Goal: Task Accomplishment & Management: Manage account settings

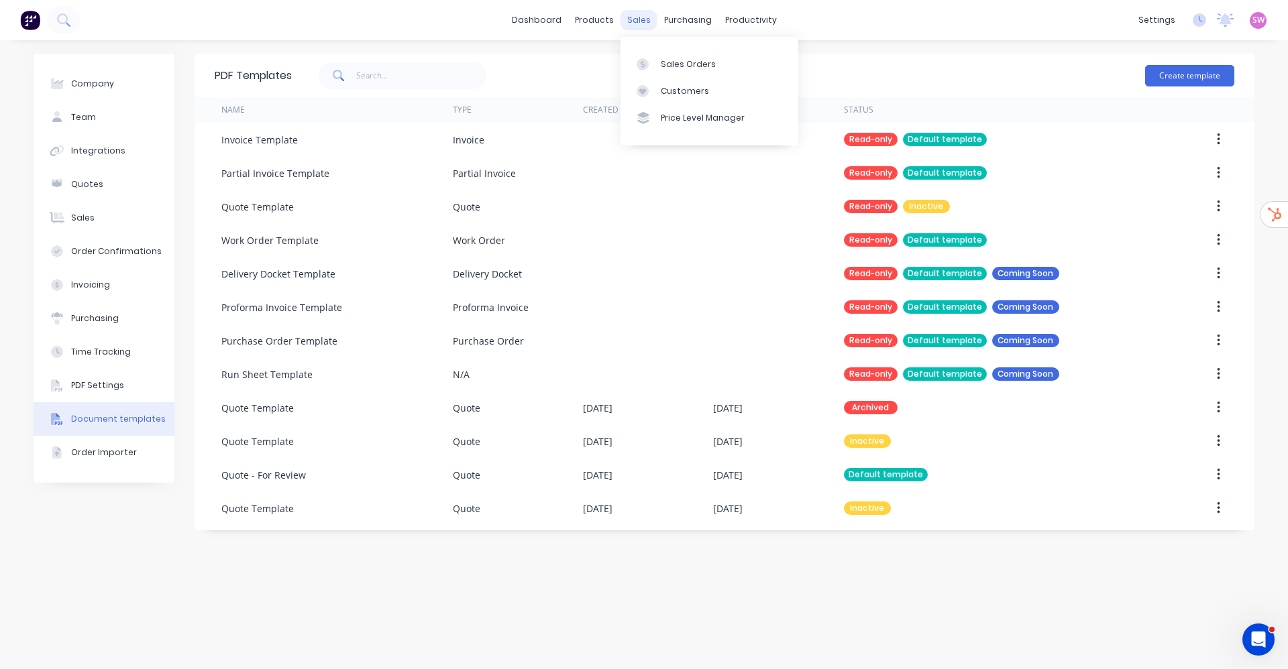
click at [629, 15] on div "sales" at bounding box center [639, 20] width 37 height 20
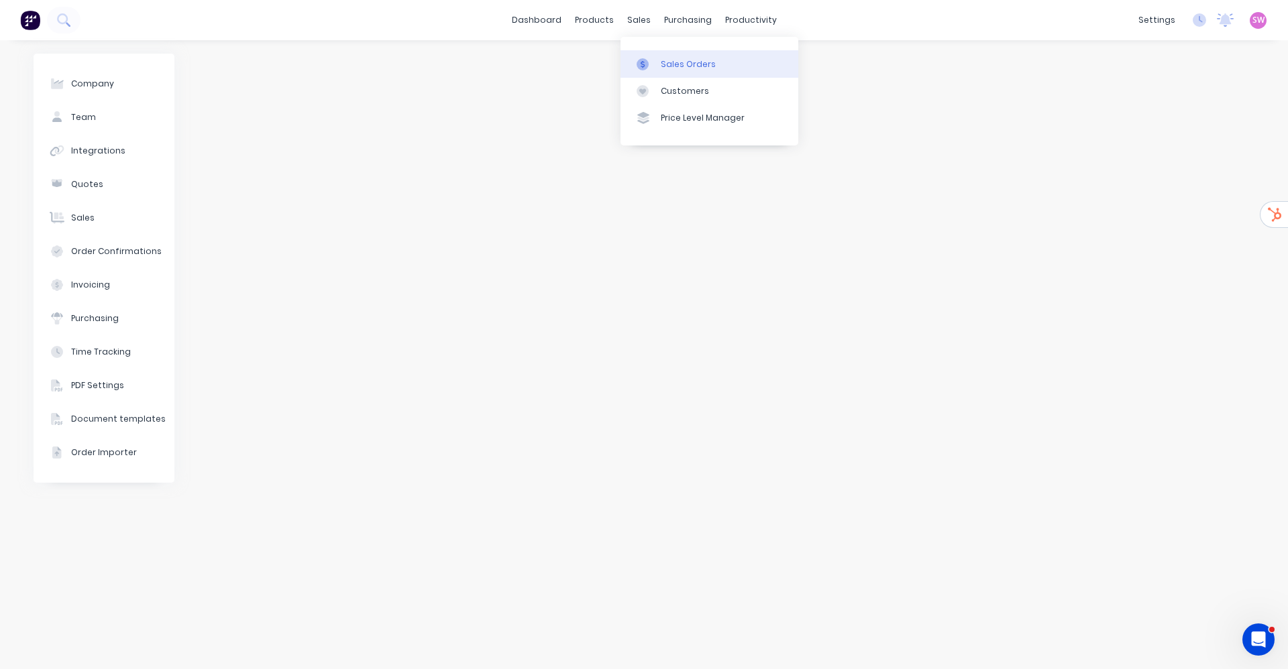
click at [686, 64] on div "Sales Orders" at bounding box center [688, 64] width 55 height 12
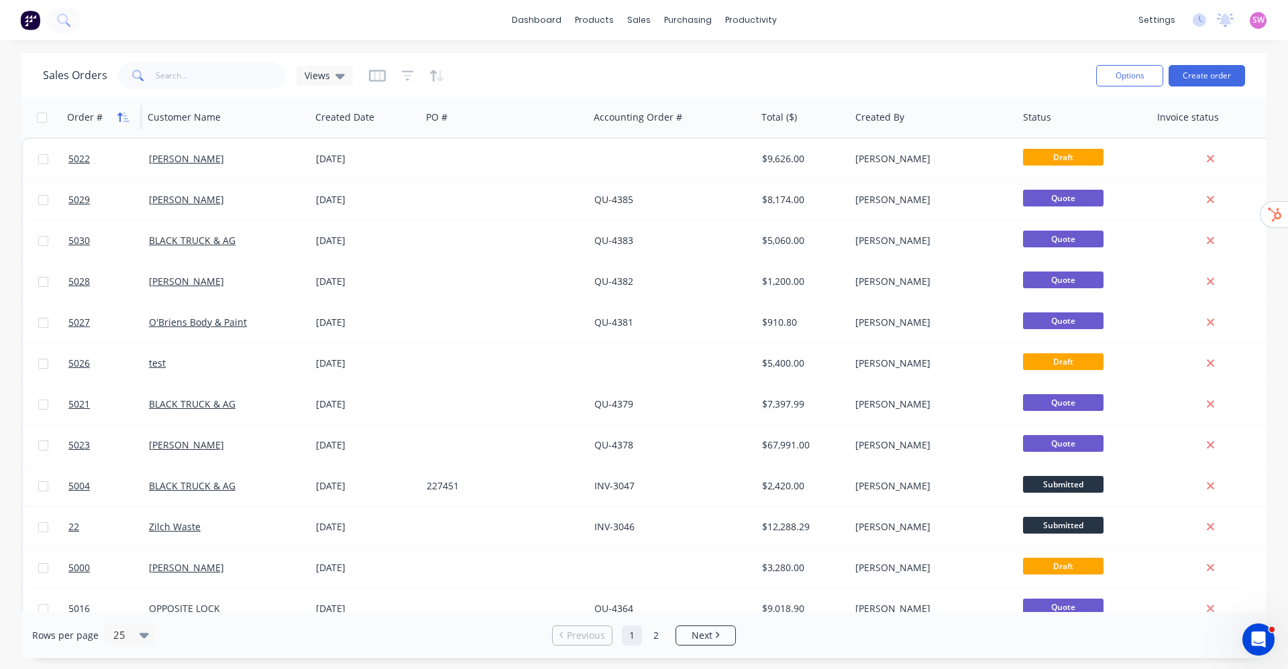
click at [113, 116] on button "button" at bounding box center [123, 117] width 20 height 20
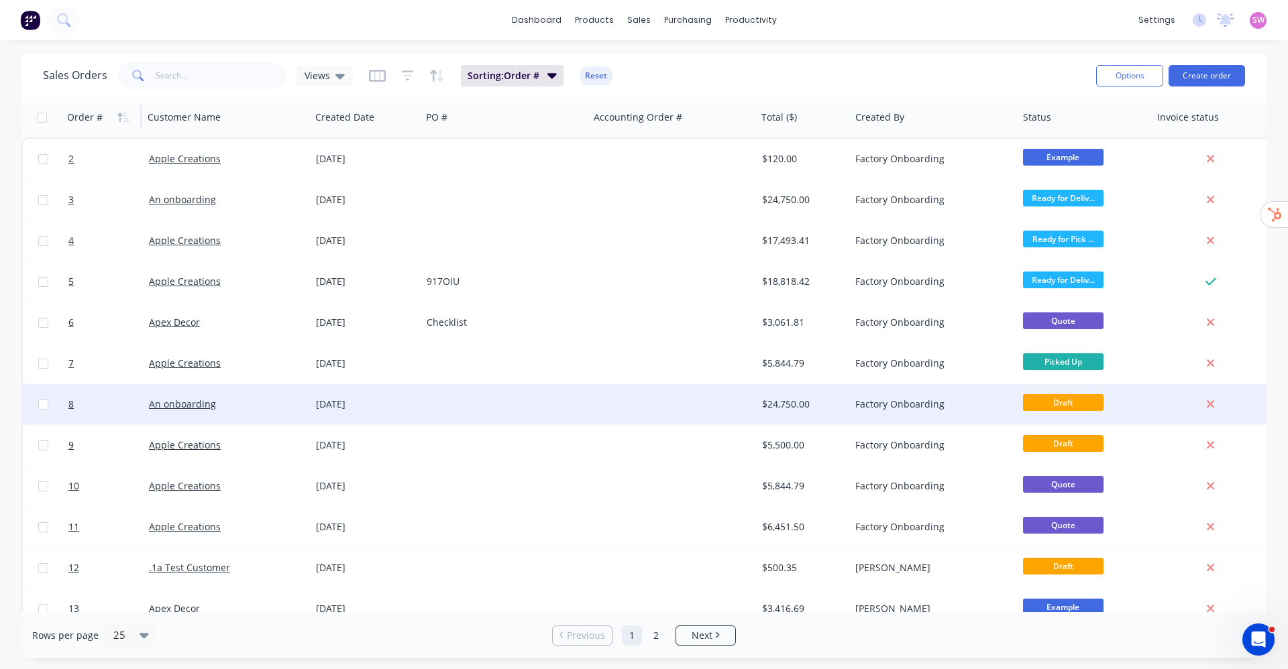
click at [654, 409] on div at bounding box center [673, 404] width 168 height 40
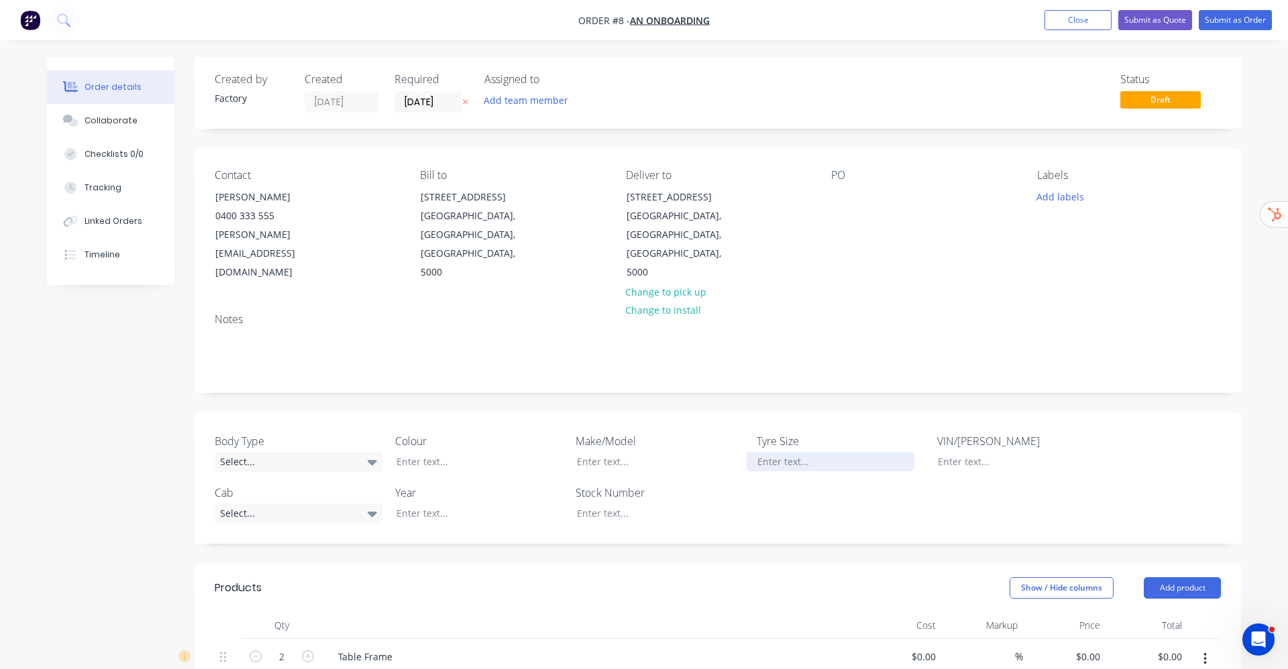
type input "$2,250.00"
type input "50"
type input "$3,375.00"
type input "$6,750.00"
type input "$2,500.00"
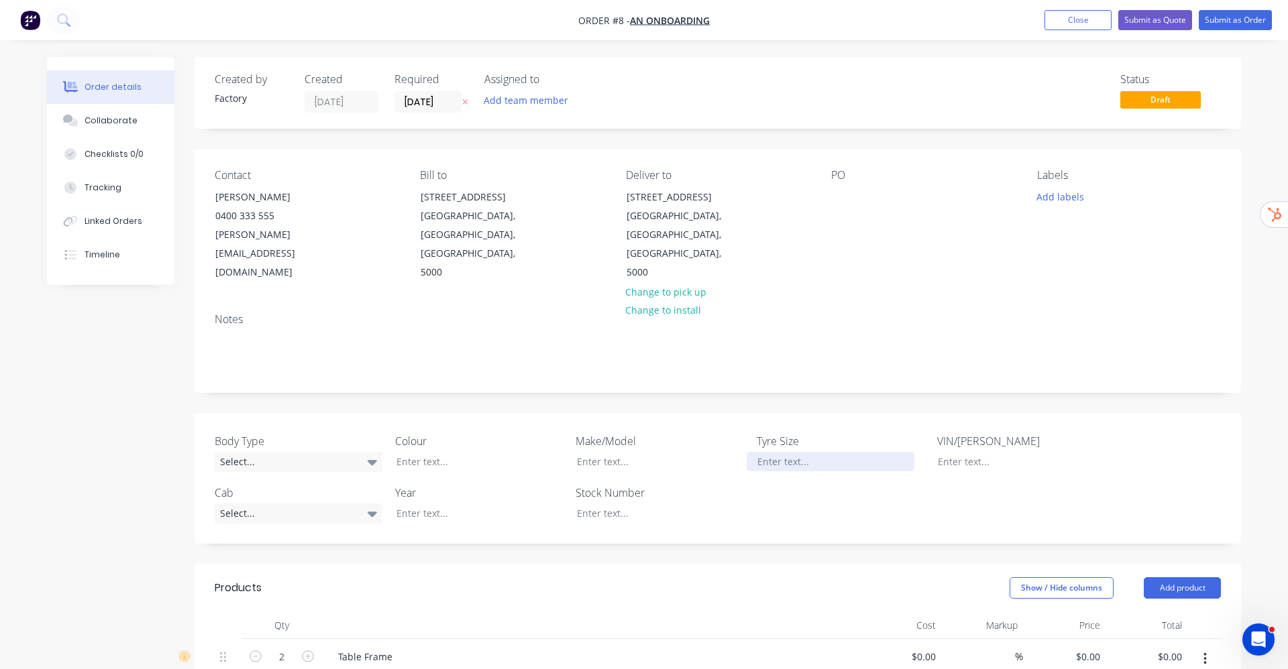
type input "50"
type input "$3,750.00"
type input "$7,500.00"
type input "$2,750.00"
type input "50"
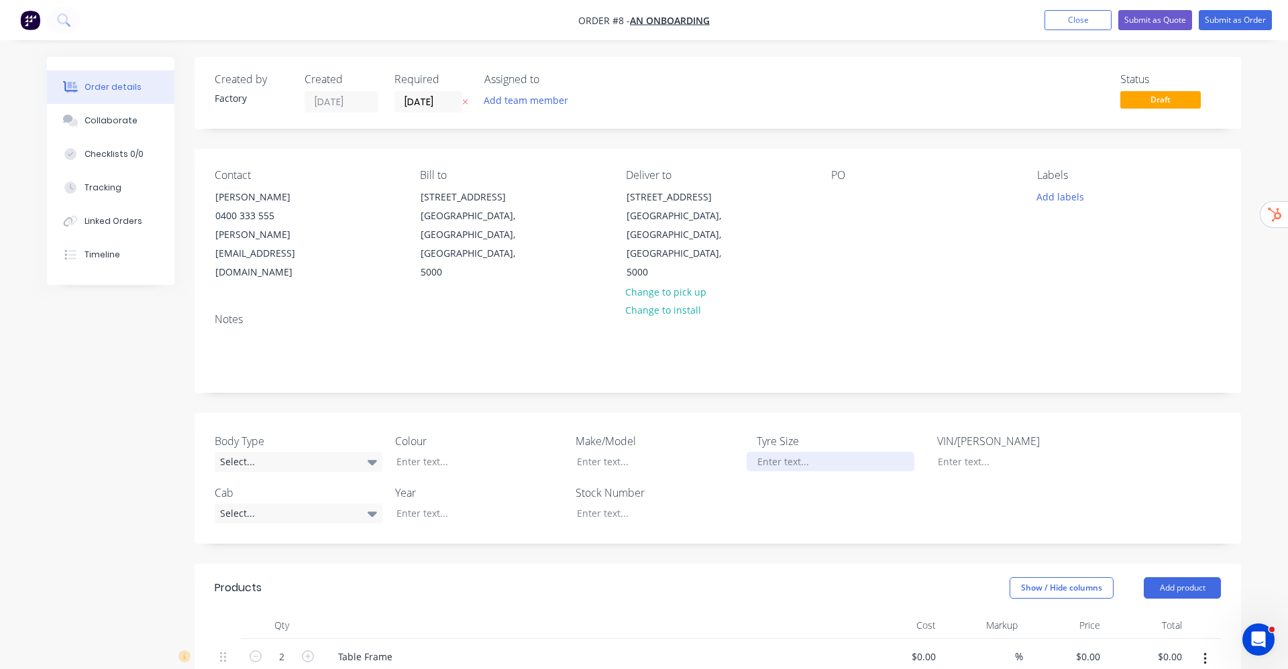
type input "$4,125.00"
type input "$8,250.00"
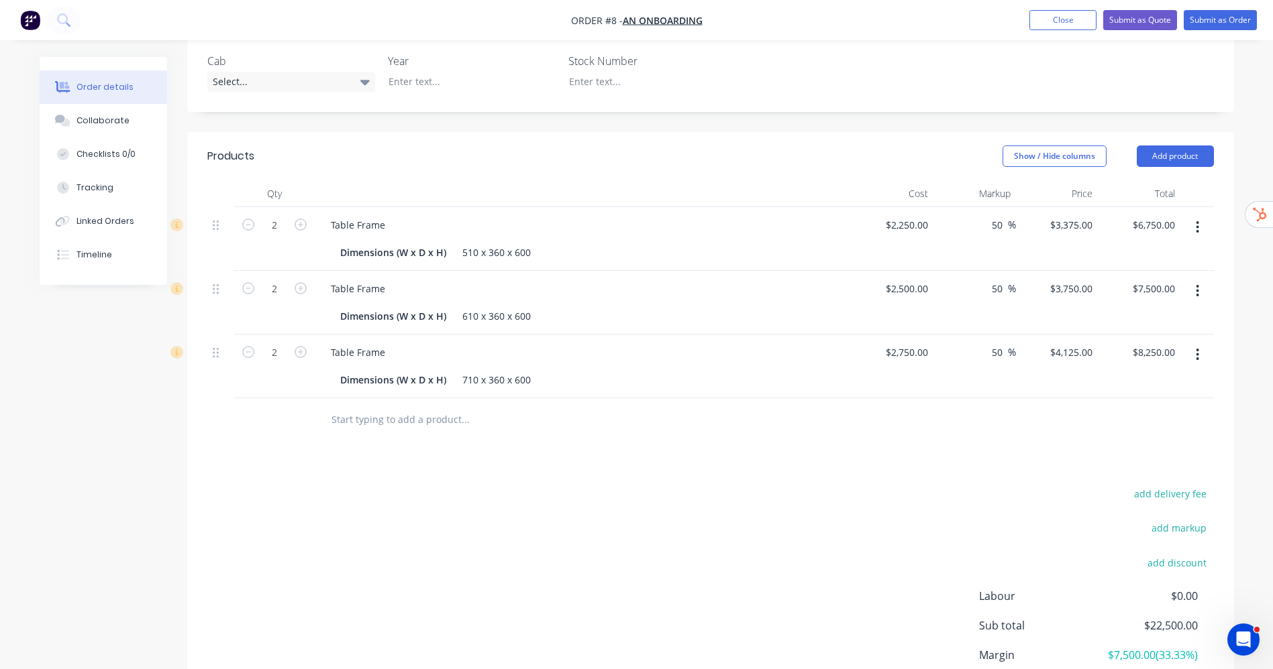
scroll to position [402, 0]
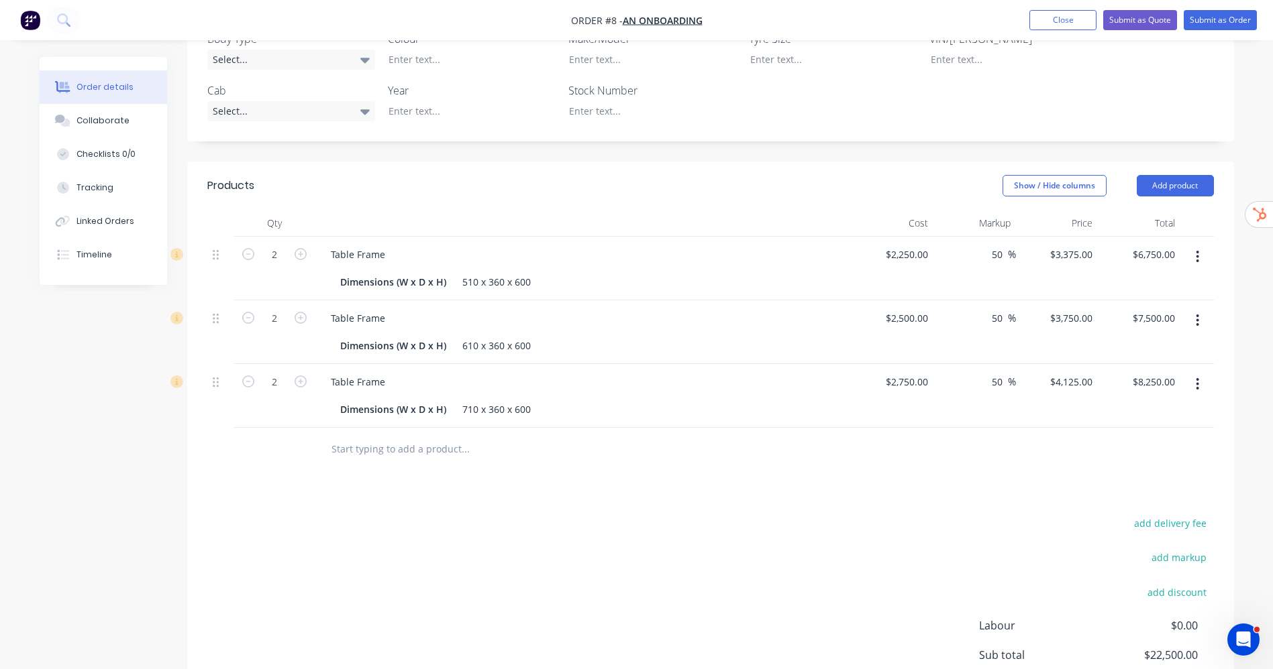
click at [1192, 245] on button "button" at bounding box center [1197, 257] width 32 height 24
click at [1143, 363] on div "Delete" at bounding box center [1149, 372] width 103 height 19
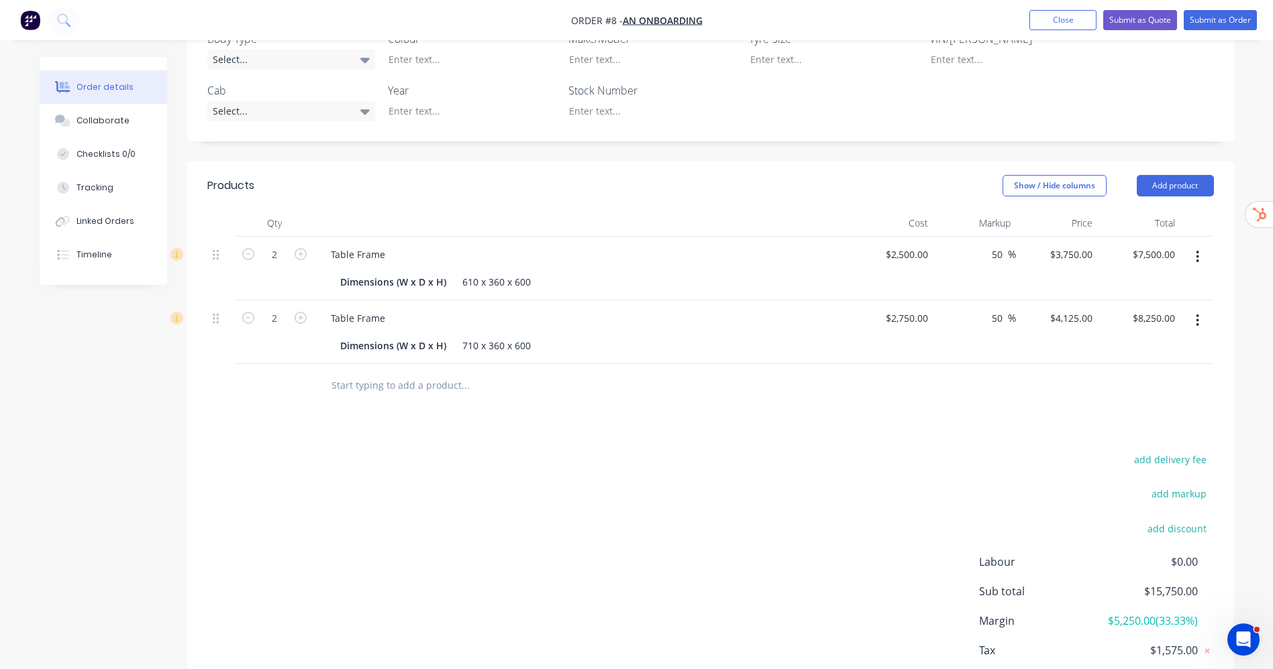
click at [1203, 245] on button "button" at bounding box center [1197, 257] width 32 height 24
drag, startPoint x: 1169, startPoint y: 332, endPoint x: 1178, endPoint y: 292, distance: 40.7
click at [1169, 363] on div "Delete" at bounding box center [1149, 372] width 103 height 19
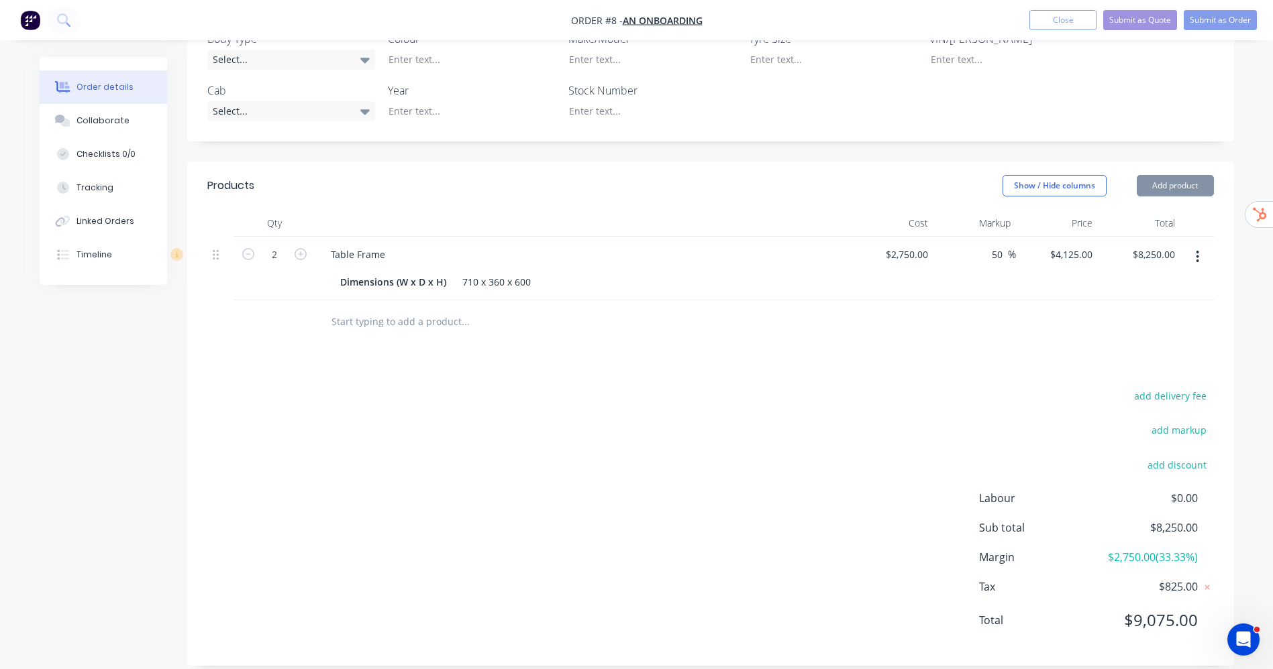
scroll to position [382, 0]
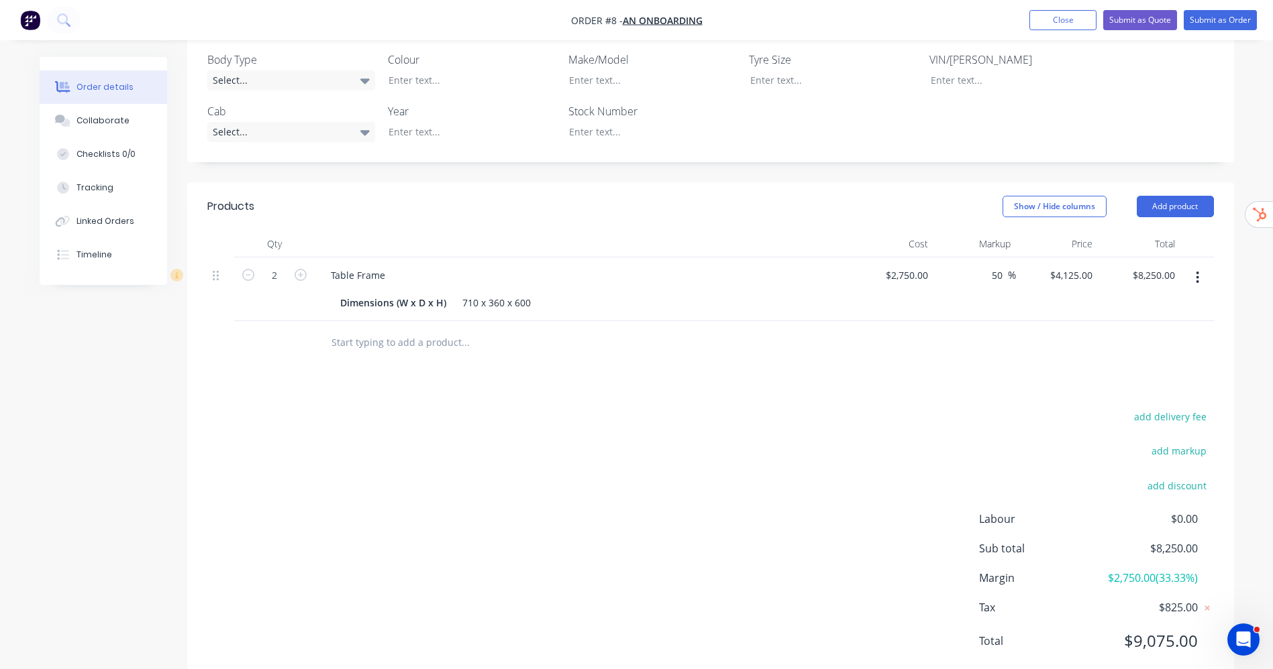
click at [1191, 266] on button "button" at bounding box center [1197, 278] width 32 height 24
click at [1138, 384] on div "Delete" at bounding box center [1149, 393] width 103 height 19
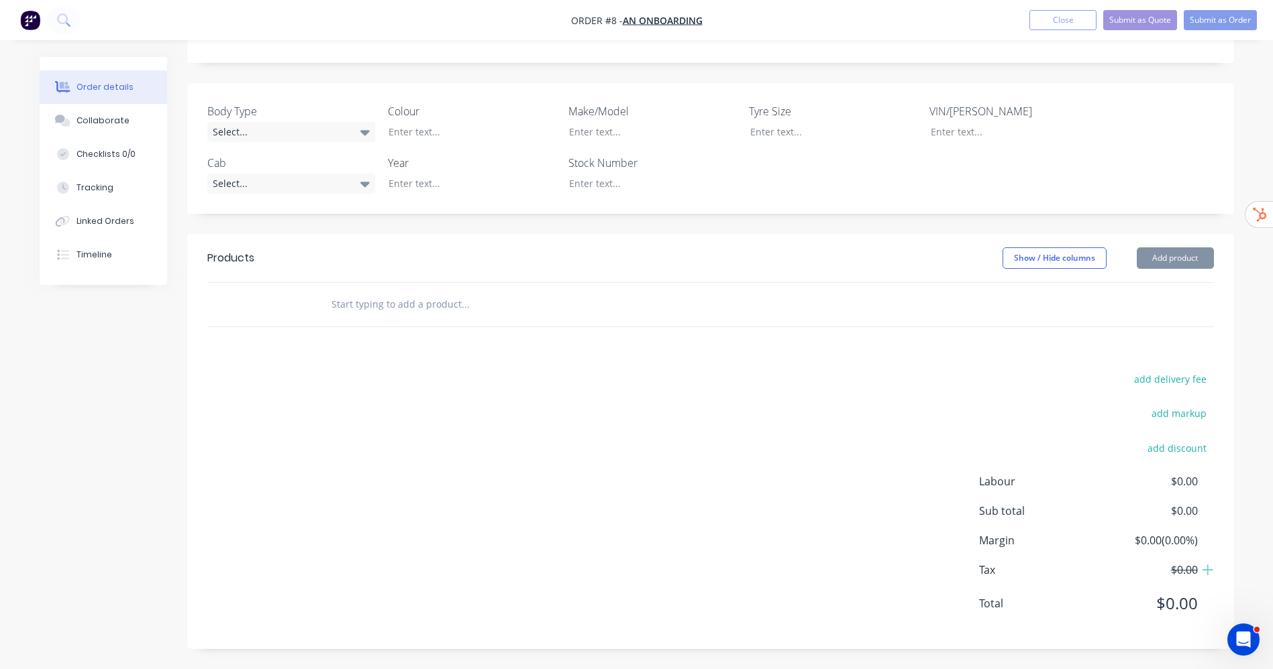
scroll to position [292, 0]
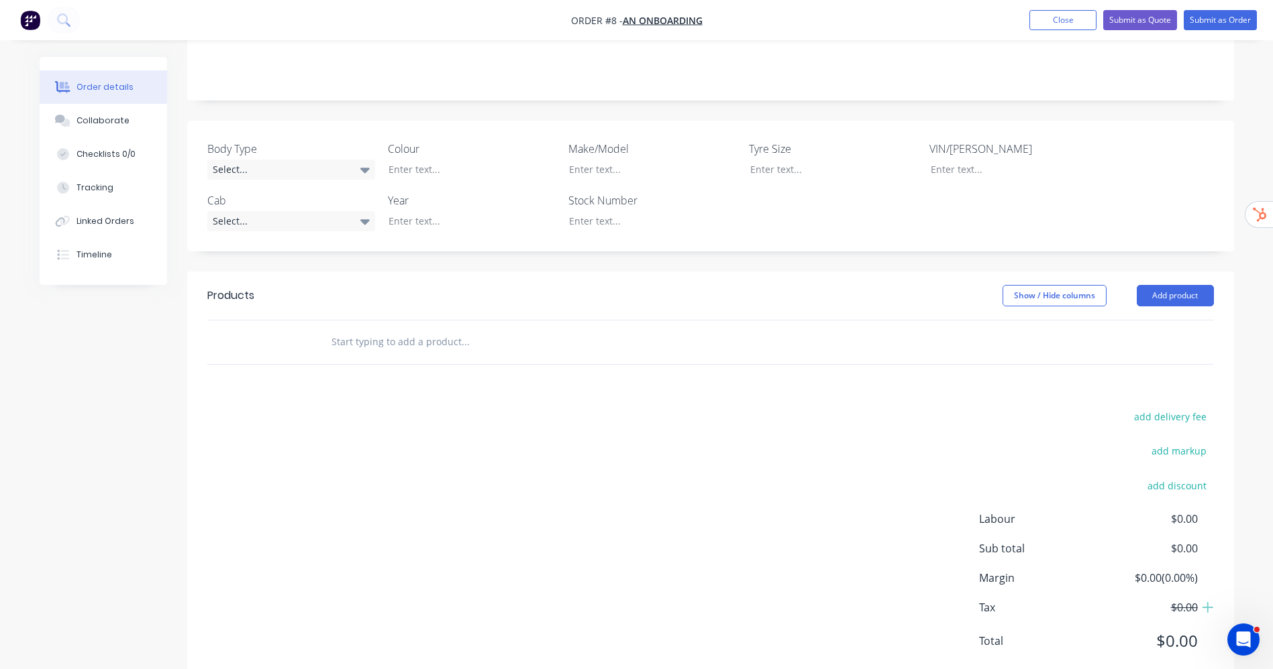
click at [802, 340] on div "Products Show / Hide columns Add product add delivery fee add markup add discou…" at bounding box center [710, 479] width 1046 height 415
click at [502, 329] on input "text" at bounding box center [465, 342] width 268 height 27
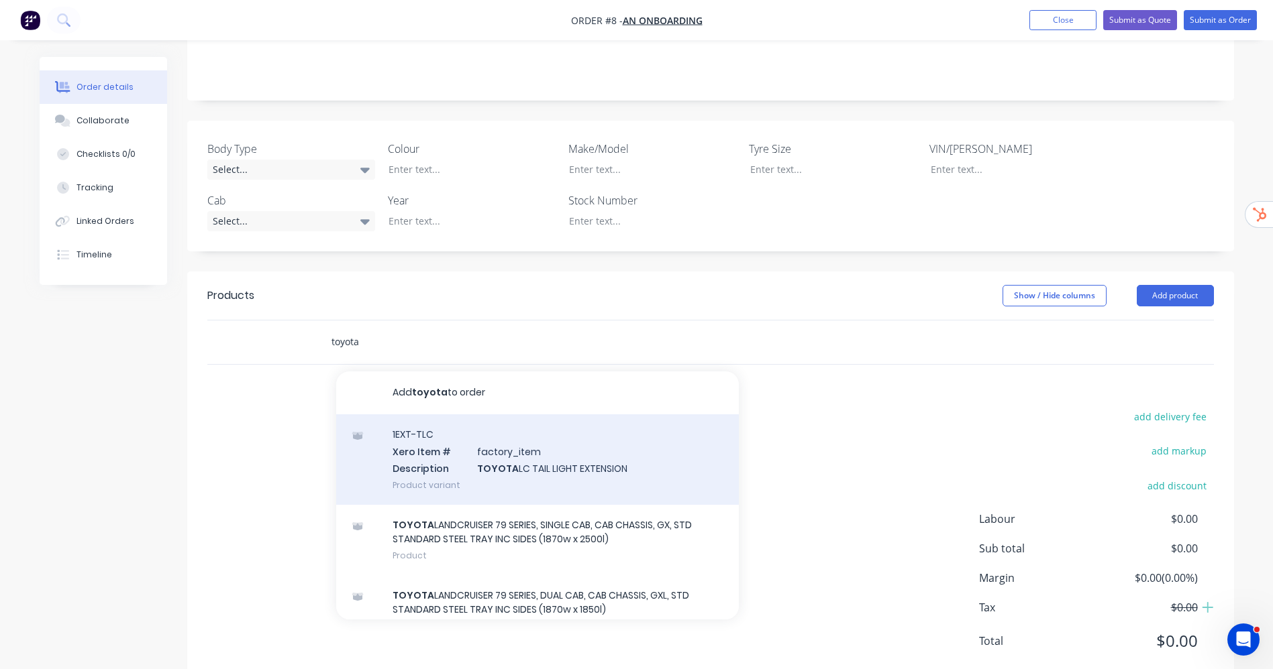
type input "toyota"
click at [590, 449] on div "1EXT-TLC Xero Item # factory_item Description TOYOTA LC TAIL LIGHT EXTENSION Pr…" at bounding box center [537, 460] width 402 height 91
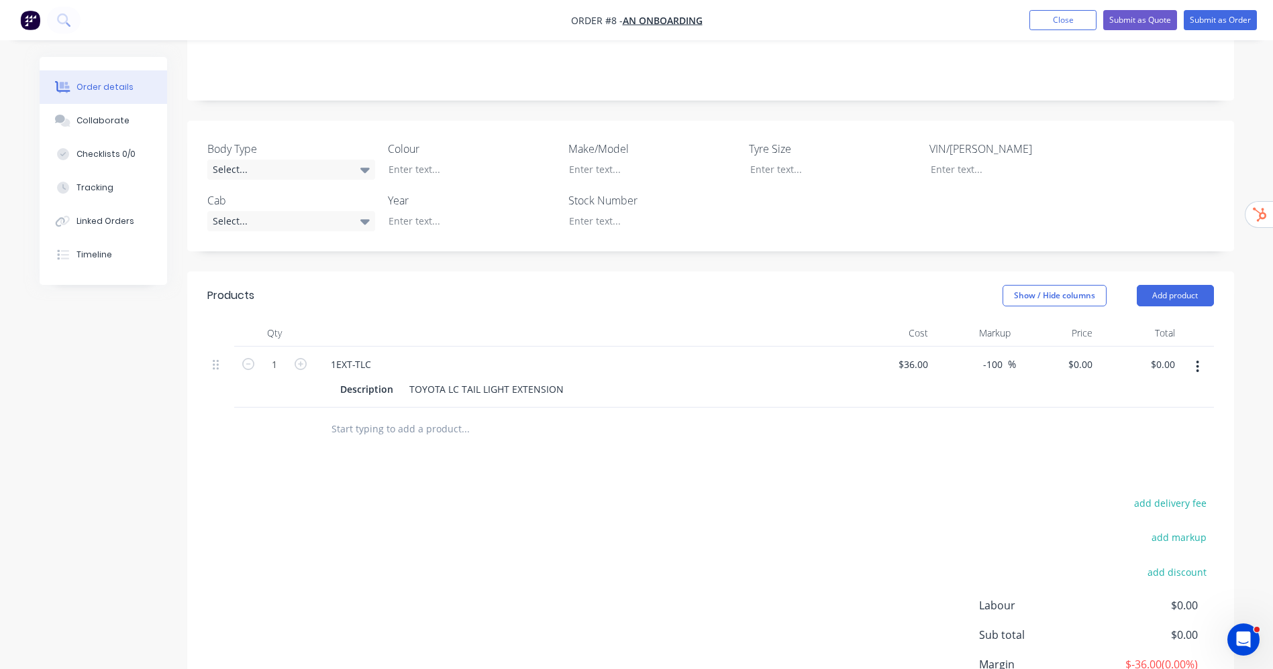
click at [428, 416] on input "text" at bounding box center [465, 429] width 268 height 27
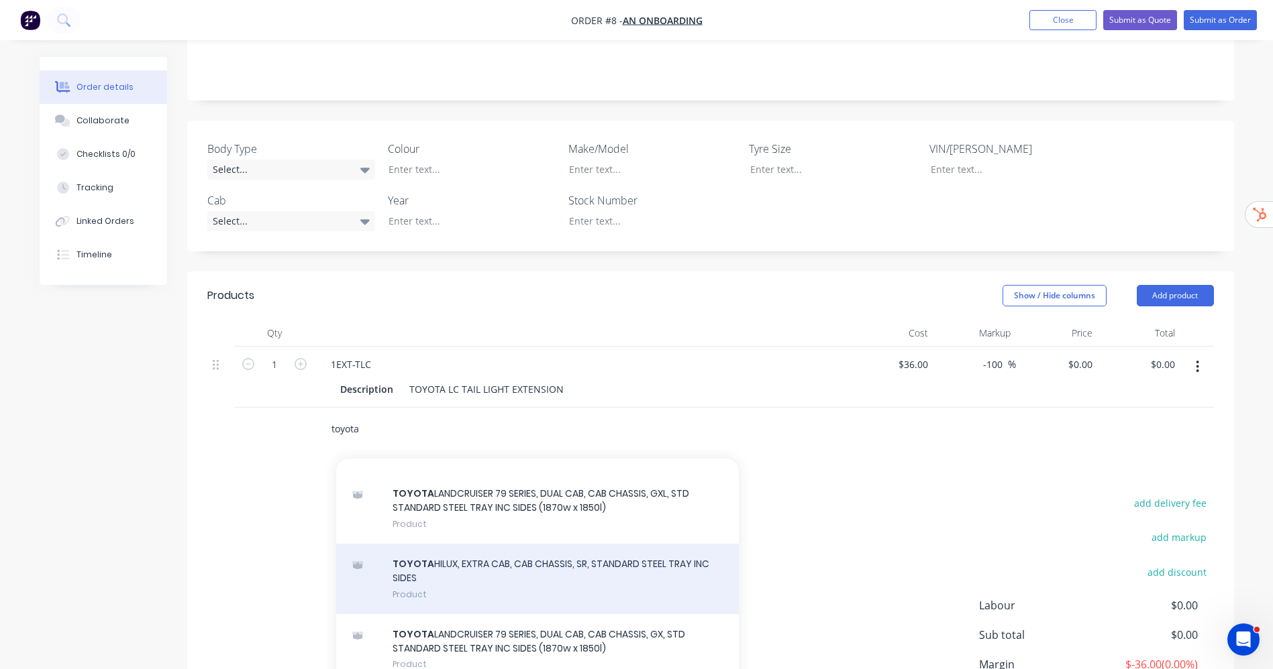
scroll to position [201, 0]
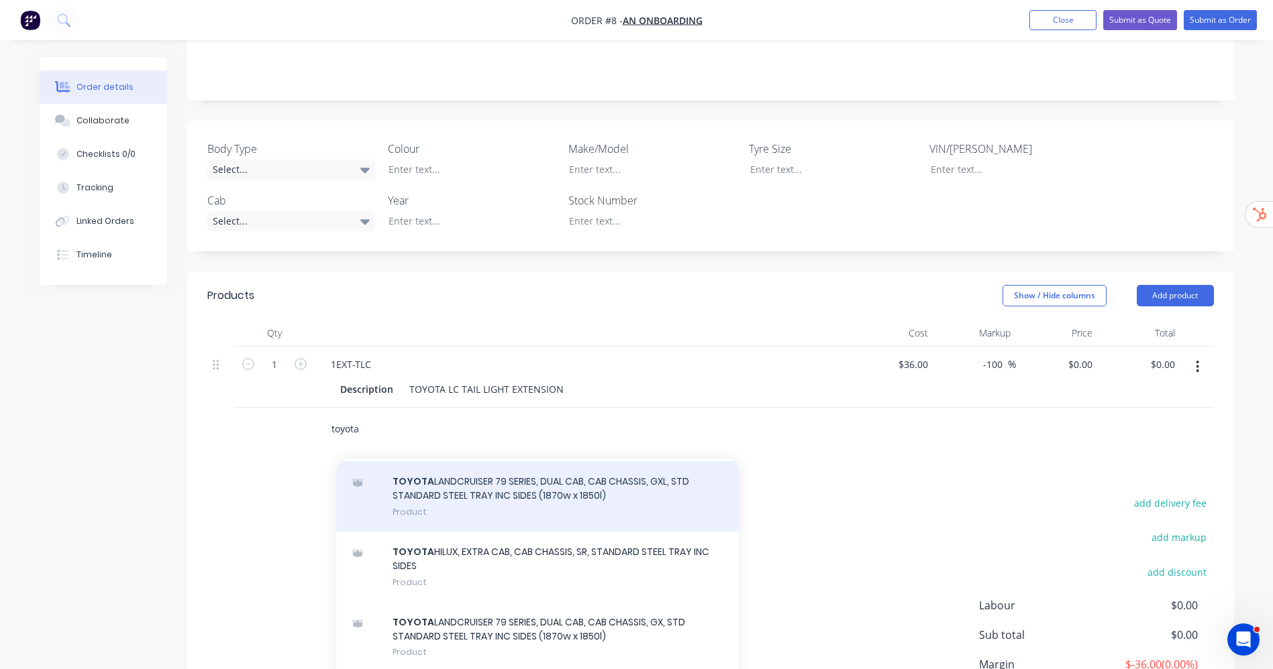
type input "toyota"
click at [561, 470] on div "TOYOTA LANDCRUISER 79 SERIES, DUAL CAB, CAB CHASSIS, GXL, STD STANDARD STEEL TR…" at bounding box center [537, 497] width 402 height 70
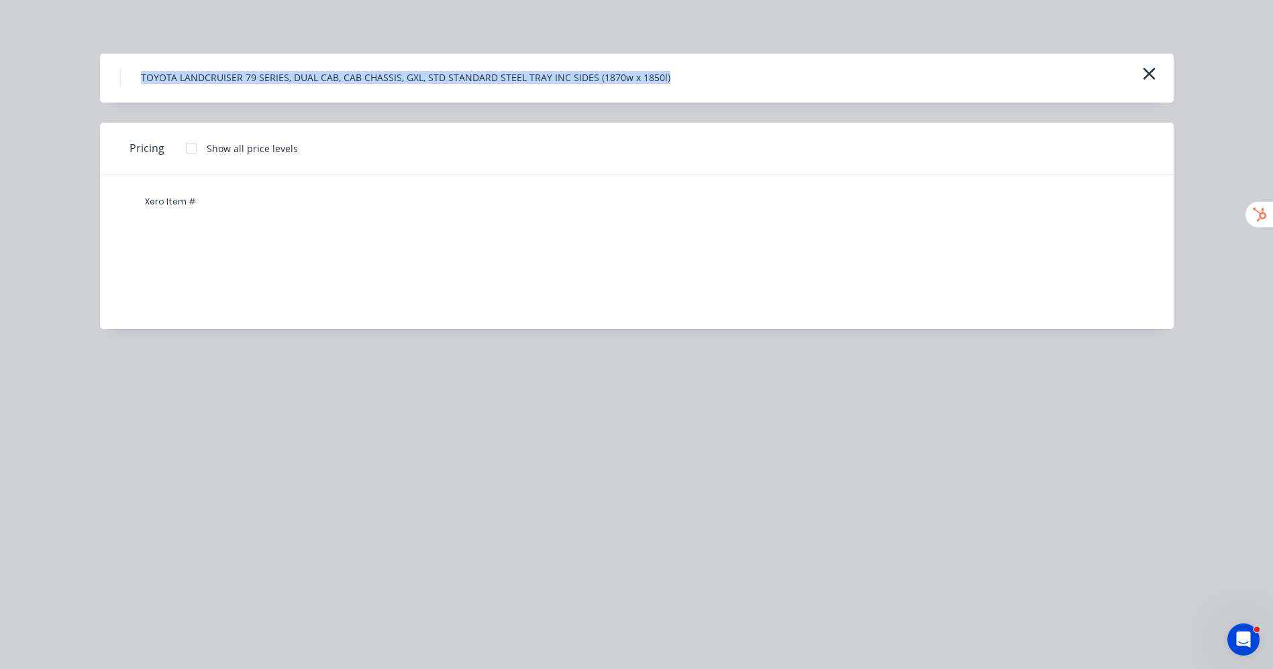
drag, startPoint x: 142, startPoint y: 73, endPoint x: 682, endPoint y: 66, distance: 540.1
click at [682, 66] on div "TOYOTA LANDCRUISER 79 SERIES, DUAL CAB, CAB CHASSIS, GXL, STD STANDARD STEEL TR…" at bounding box center [636, 78] width 1073 height 49
copy h4 "TOYOTA LANDCRUISER 79 SERIES, DUAL CAB, CAB CHASSIS, GXL, STD STANDARD STEEL TR…"
click at [1143, 70] on icon "button" at bounding box center [1149, 73] width 14 height 19
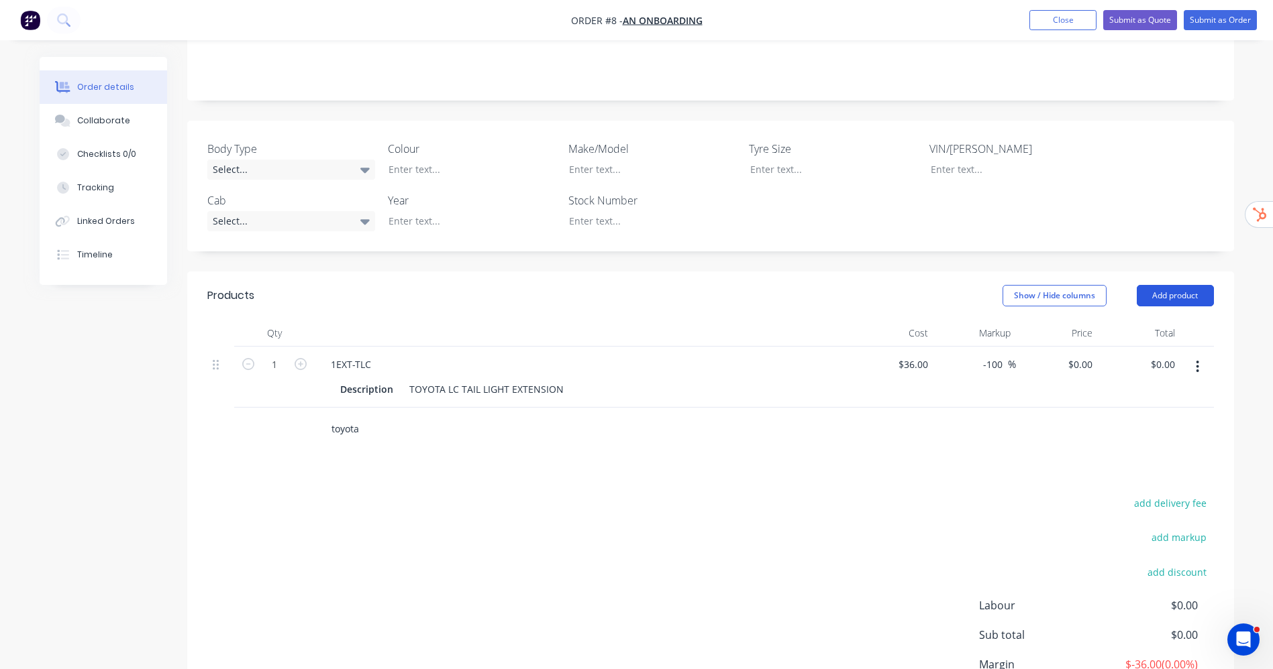
click at [1186, 285] on button "Add product" at bounding box center [1174, 295] width 77 height 21
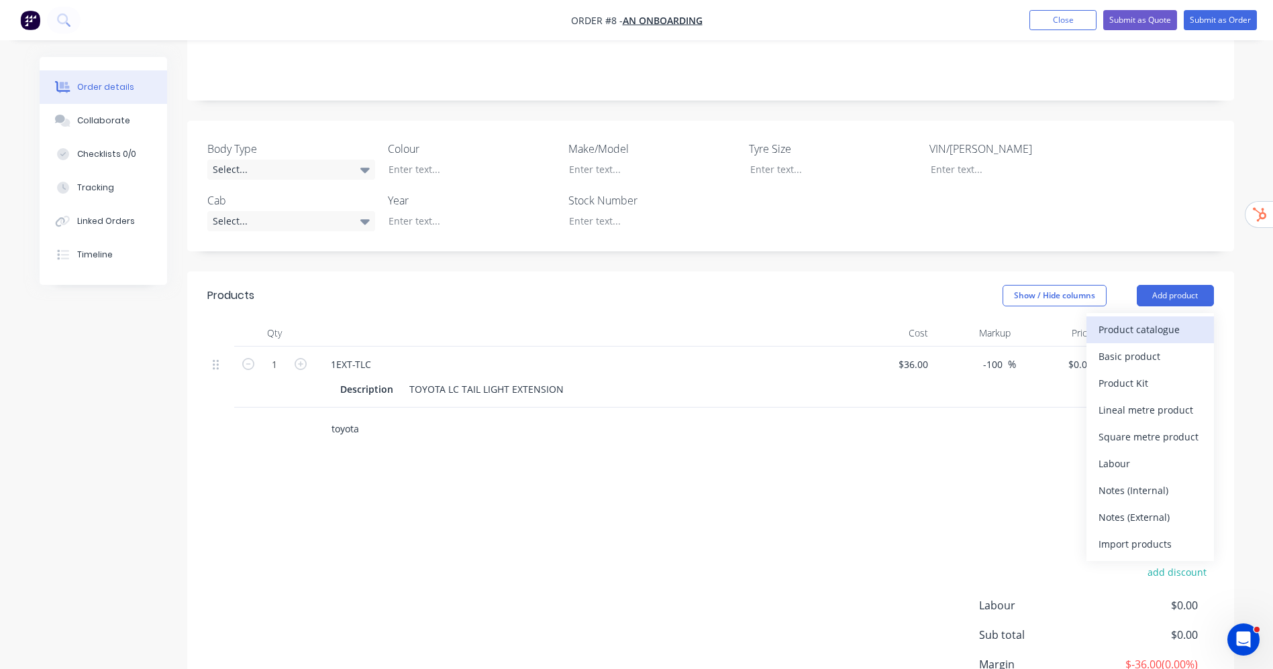
click at [1166, 320] on div "Product catalogue" at bounding box center [1149, 329] width 103 height 19
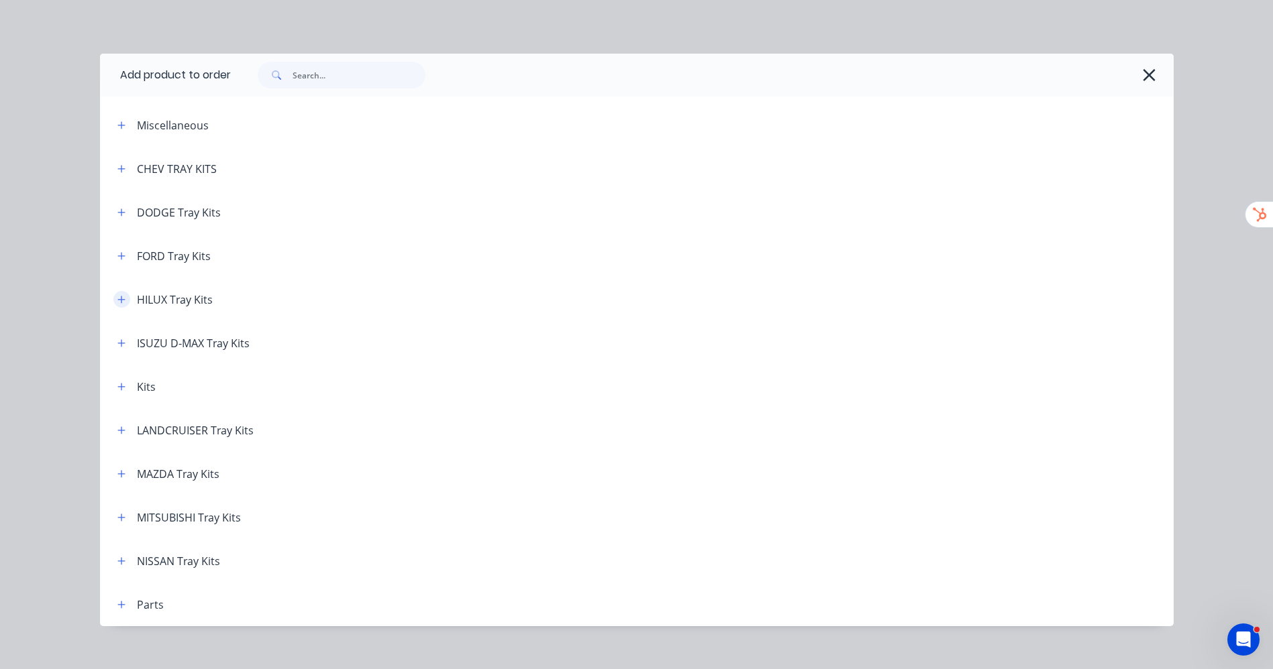
click at [113, 292] on button "button" at bounding box center [121, 299] width 17 height 17
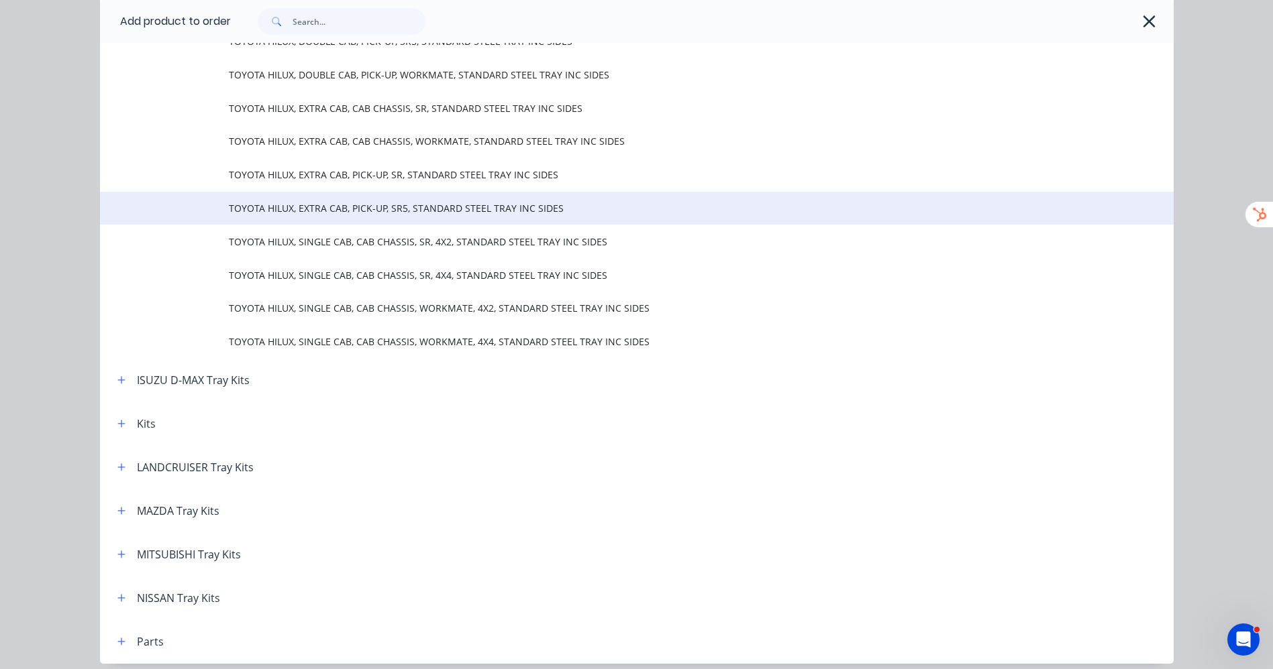
scroll to position [503, 0]
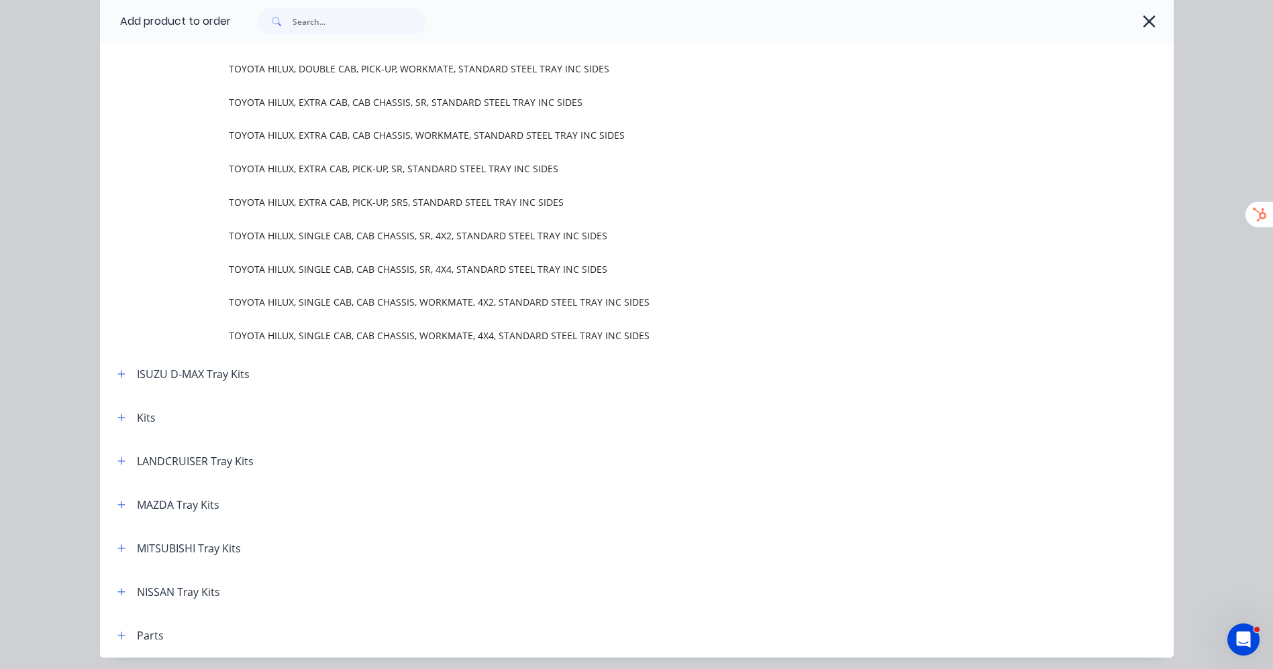
click at [107, 456] on div "LANDCRUISER Tray Kits" at bounding box center [180, 461] width 147 height 17
click at [117, 463] on icon "button" at bounding box center [120, 461] width 7 height 7
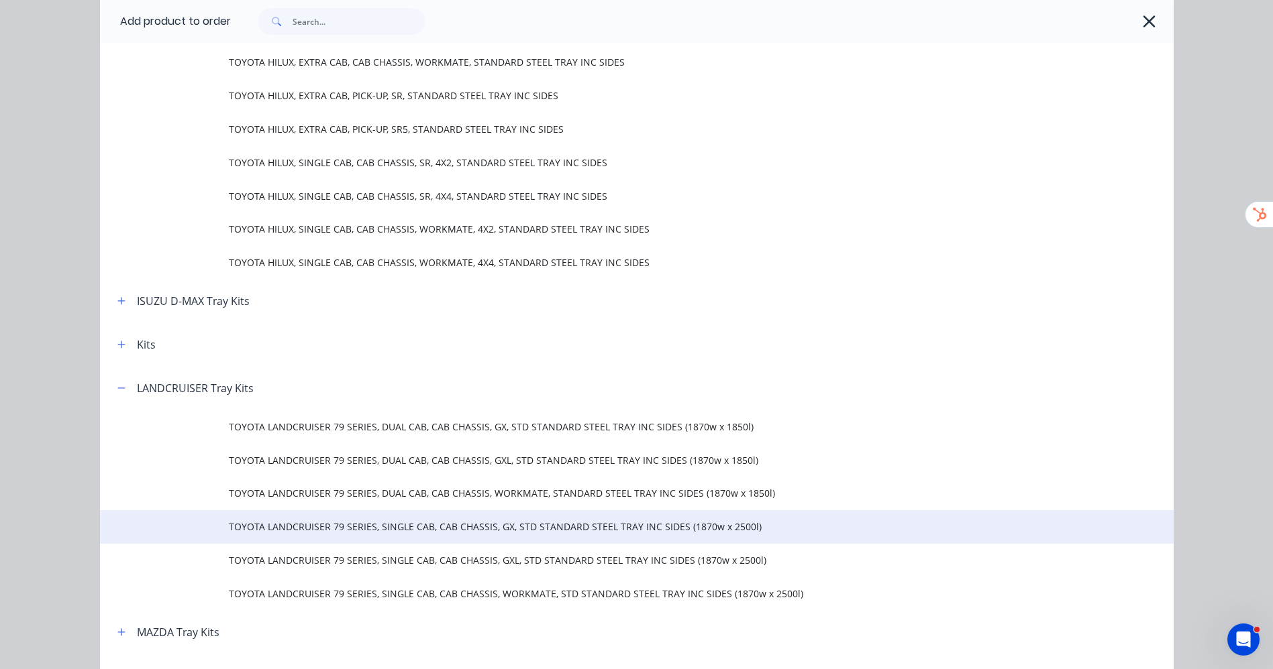
scroll to position [604, 0]
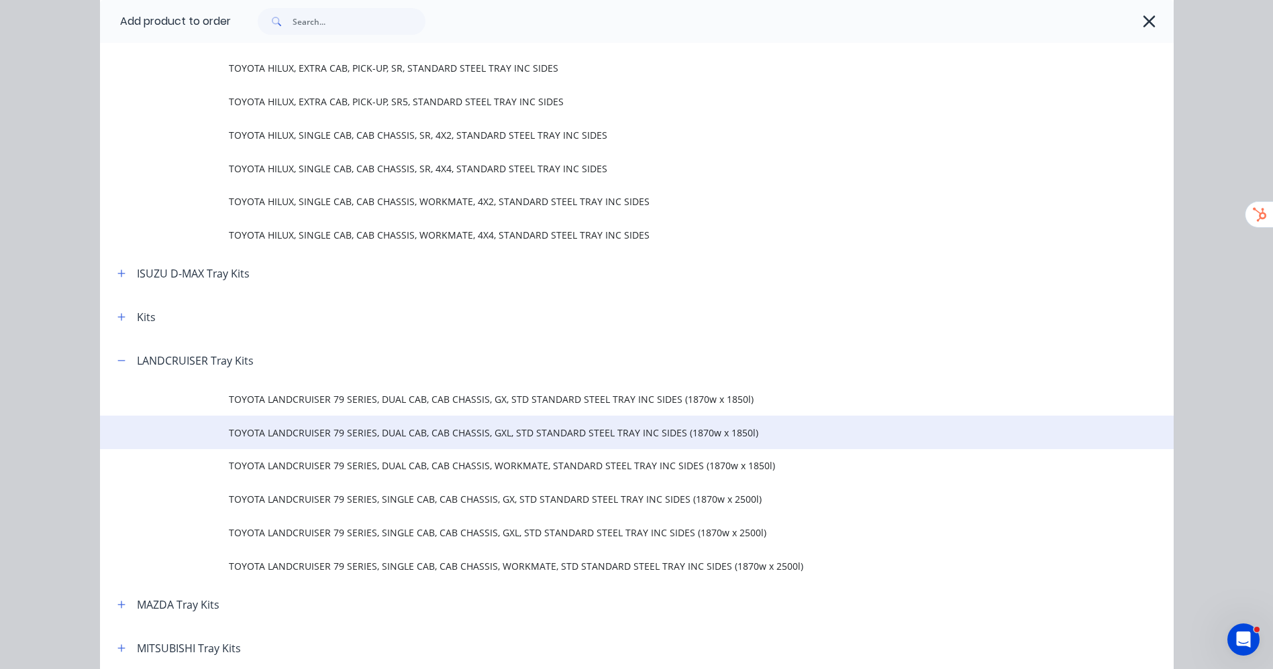
click at [720, 439] on span "TOYOTA LANDCRUISER 79 SERIES, DUAL CAB, CAB CHASSIS, GXL, STD STANDARD STEEL TR…" at bounding box center [606, 433] width 755 height 14
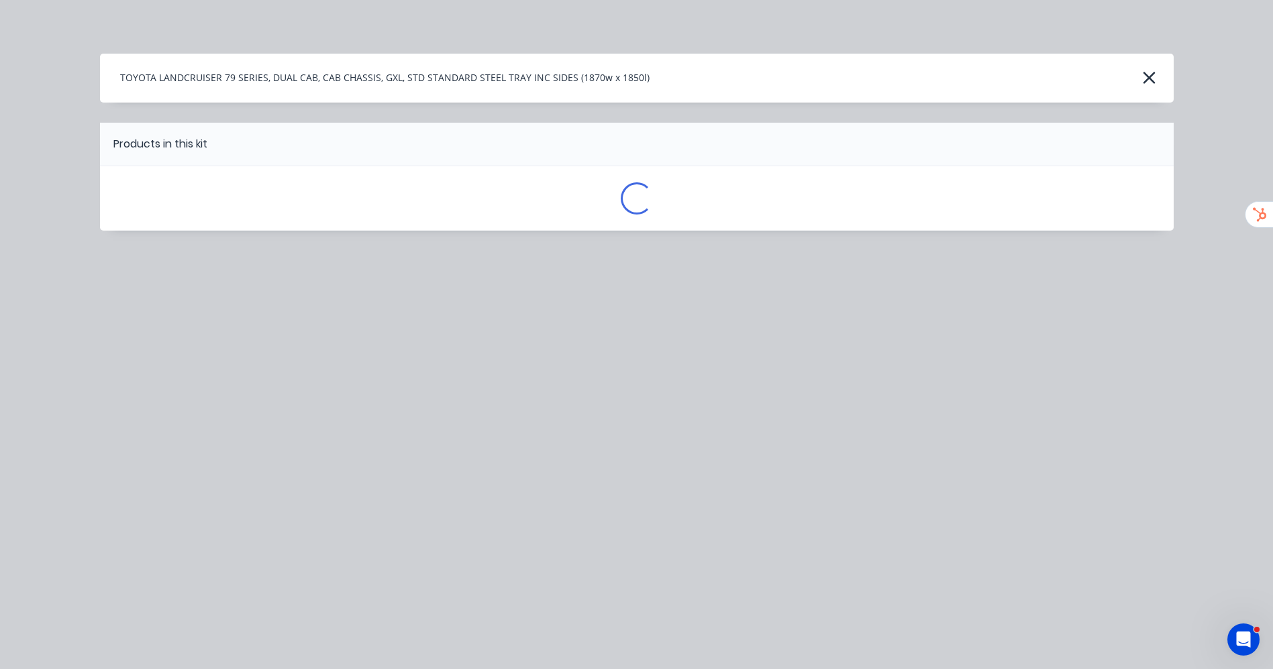
scroll to position [0, 0]
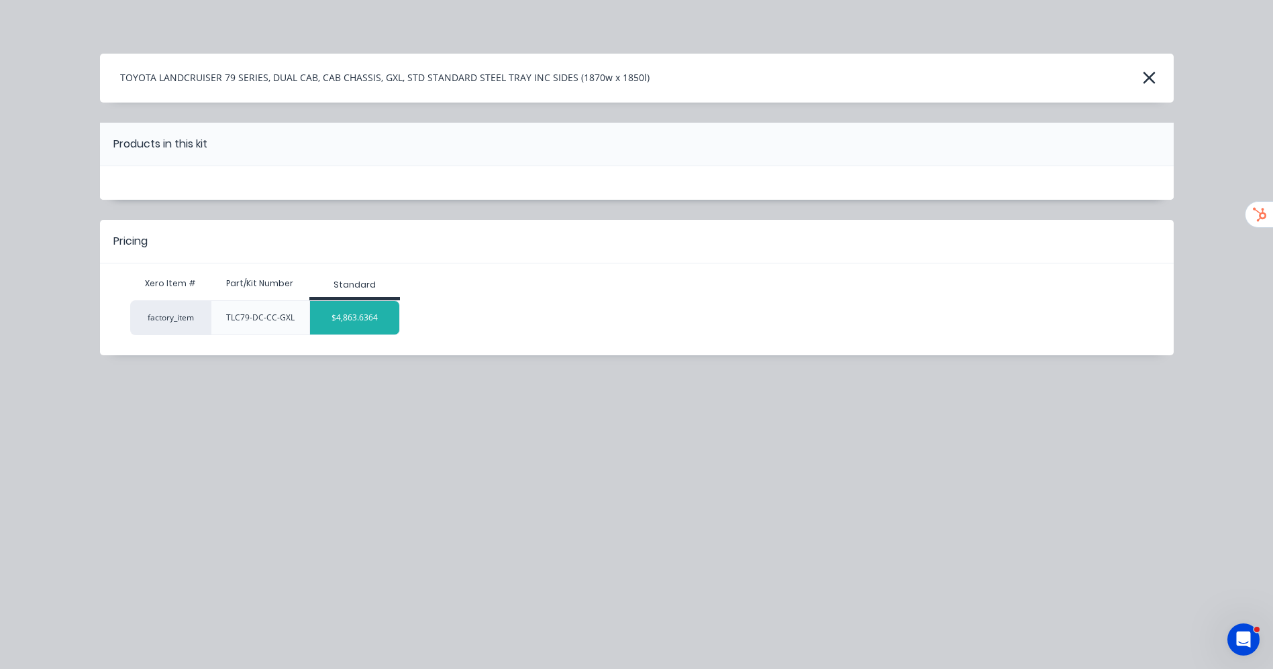
click at [381, 323] on div "$4,863.6364" at bounding box center [354, 318] width 89 height 34
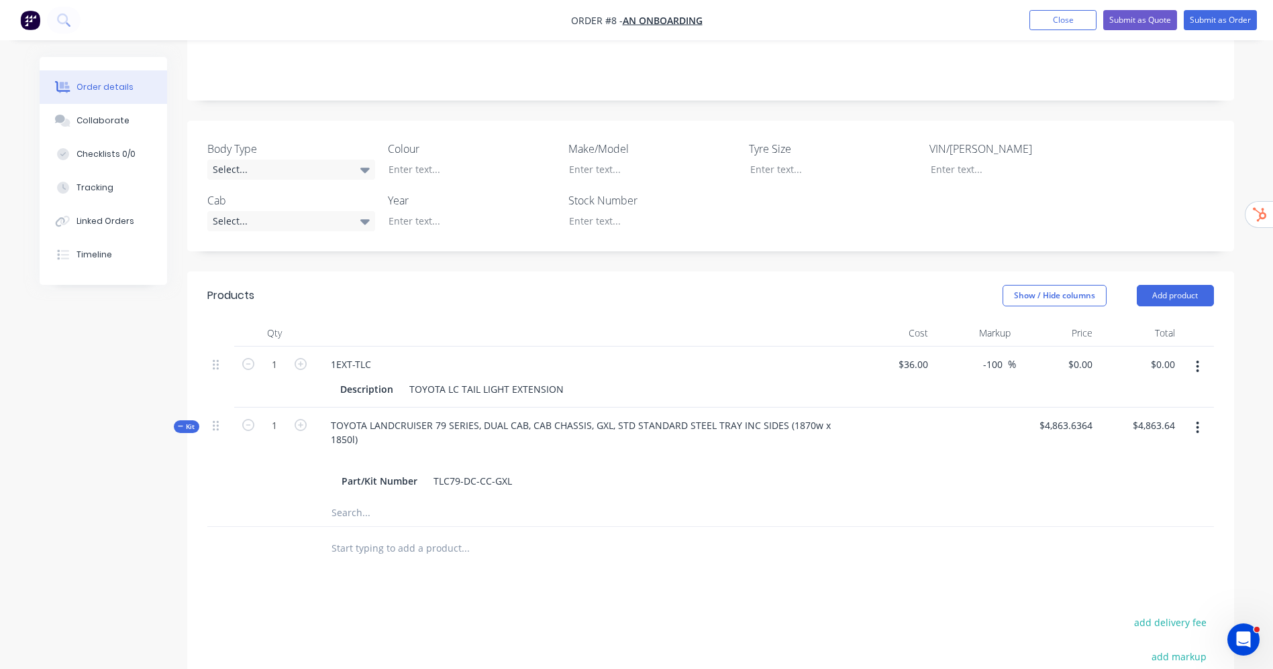
click at [1201, 355] on button "button" at bounding box center [1197, 367] width 32 height 24
click at [1140, 473] on div "Delete" at bounding box center [1149, 482] width 103 height 19
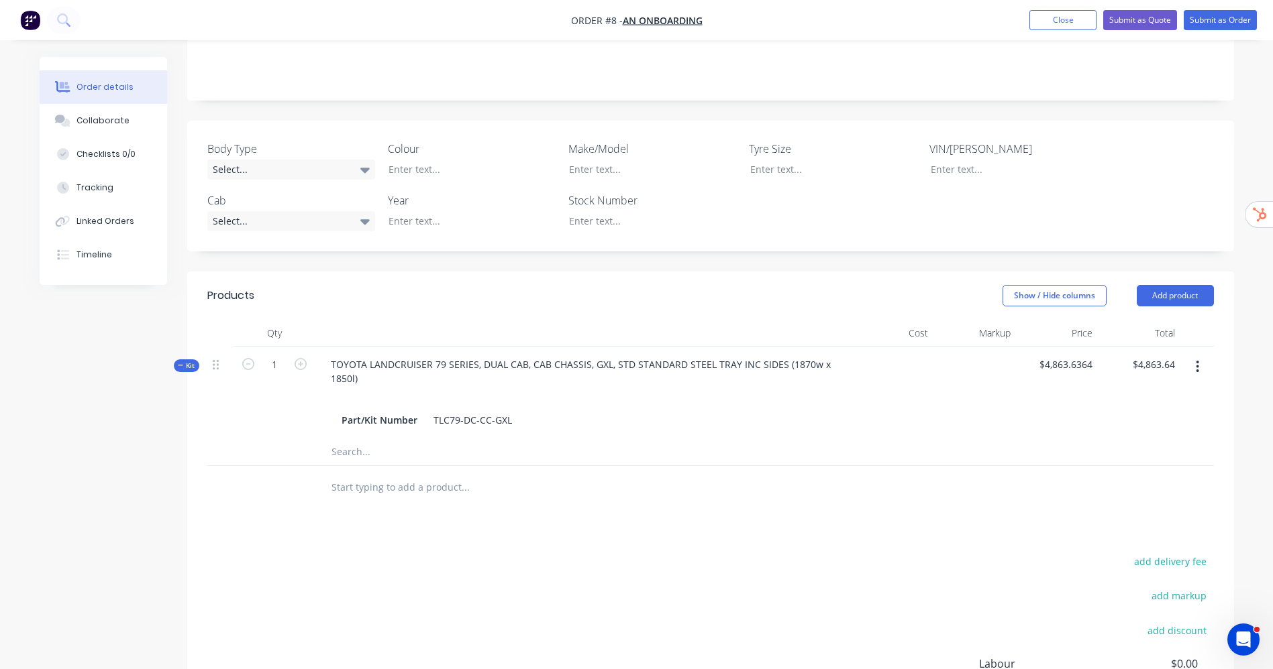
click at [1197, 360] on icon "button" at bounding box center [1196, 367] width 3 height 15
click at [1128, 500] on div "Delete" at bounding box center [1149, 509] width 103 height 19
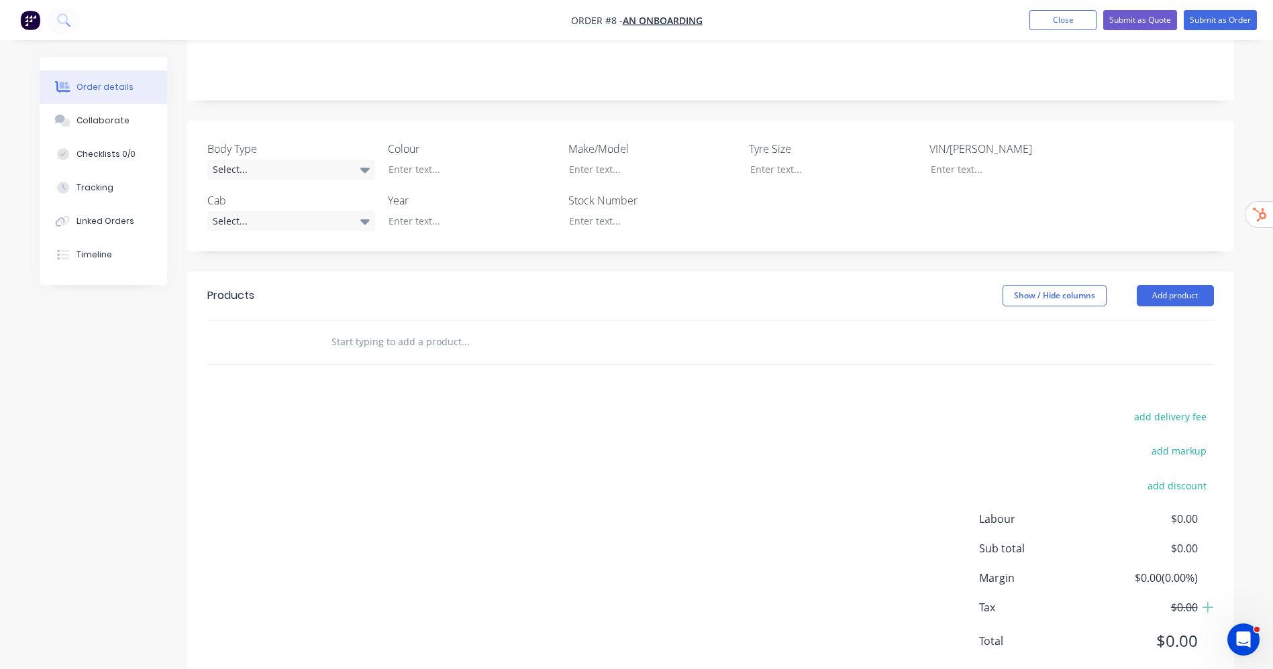
click at [813, 408] on div "add delivery fee add markup add discount Labour $0.00 Sub total $0.00 Margin $0…" at bounding box center [710, 537] width 1006 height 259
click at [433, 329] on input "text" at bounding box center [465, 342] width 268 height 27
paste input "TOYOTA LANDCRUISER 79 SERIES, DUAL CAB, CAB CHASSIS, GXL, STD STANDARD STEEL TR…"
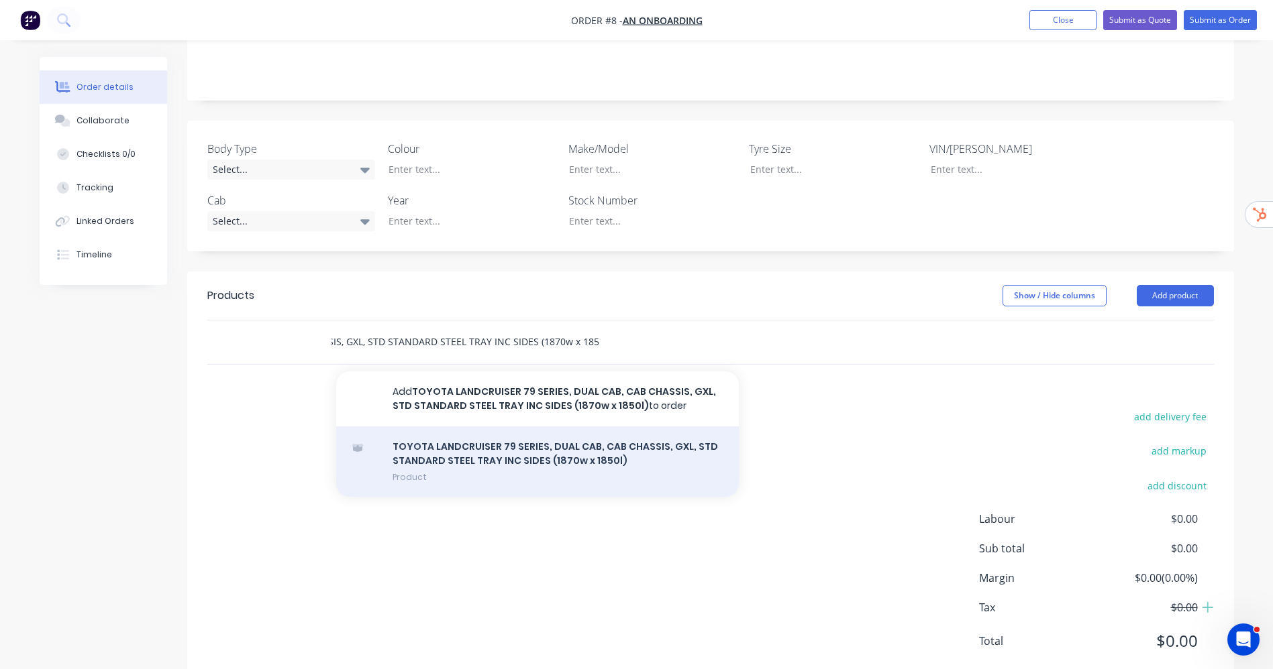
type input "TOYOTA LANDCRUISER 79 SERIES, DUAL CAB, CAB CHASSIS, GXL, STD STANDARD STEEL TR…"
click at [613, 427] on div "TOYOTA LANDCRUISER 79 SERIES, DUAL CAB, CAB CHASSIS, GXL, STD STANDARD STEEL TR…" at bounding box center [537, 462] width 402 height 70
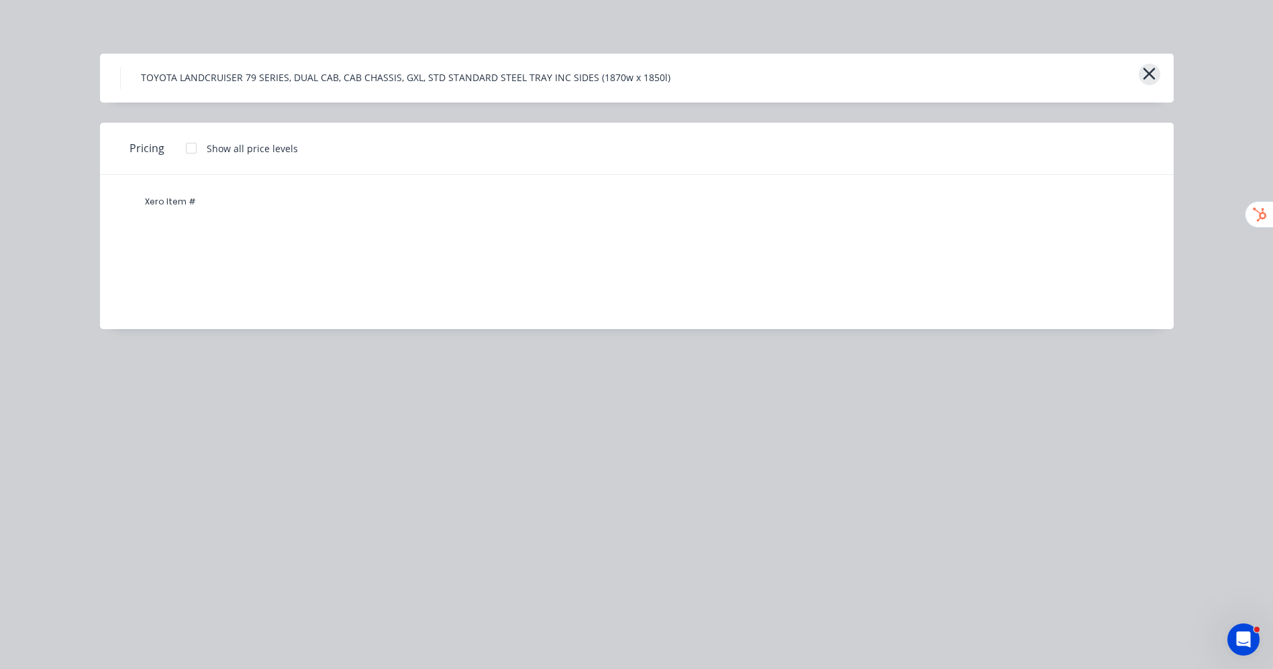
click at [1144, 64] on icon "button" at bounding box center [1149, 73] width 14 height 19
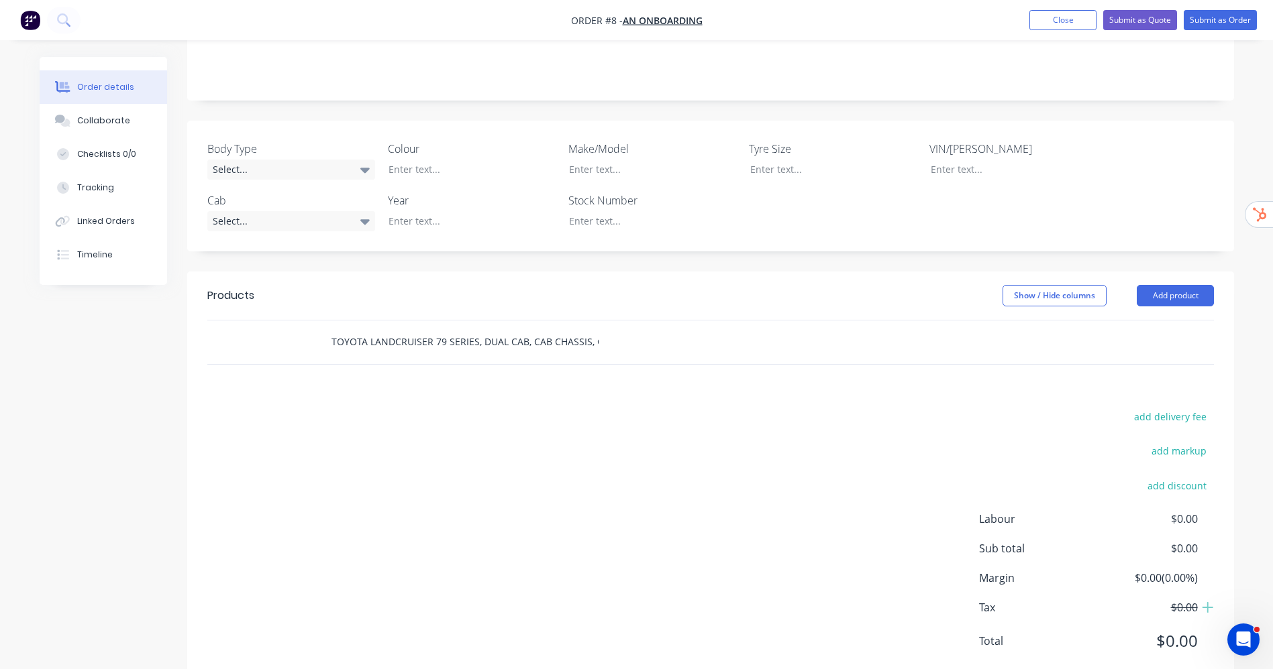
click at [716, 329] on div "TOYOTA LANDCRUISER 79 SERIES, DUAL CAB, CAB CHASSIS, GXL, STD STANDARD STEEL TR…" at bounding box center [521, 342] width 402 height 27
drag, startPoint x: 621, startPoint y: 305, endPoint x: 611, endPoint y: 305, distance: 10.1
click at [615, 329] on div "TOYOTA LANDCRUISER 79 SERIES, DUAL CAB, CAB CHASSIS, GXL, STD STANDARD STEEL TR…" at bounding box center [521, 342] width 402 height 27
click at [576, 329] on input "TOYOTA LANDCRUISER 79 SERIES, DUAL CAB, CAB CHASSIS, GXL, STD STANDARD STEEL TR…" at bounding box center [465, 342] width 268 height 27
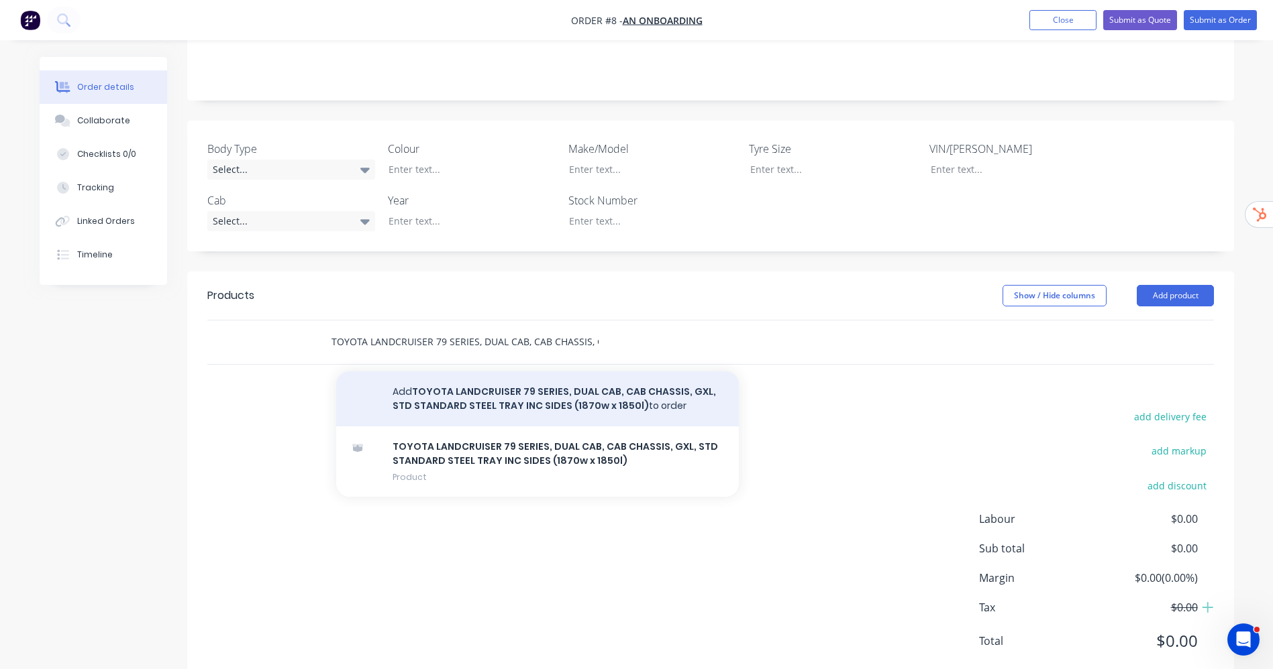
click at [530, 372] on button "Add TOYOTA LANDCRUISER 79 SERIES, DUAL CAB, CAB CHASSIS, GXL, STD STANDARD STEE…" at bounding box center [537, 399] width 402 height 55
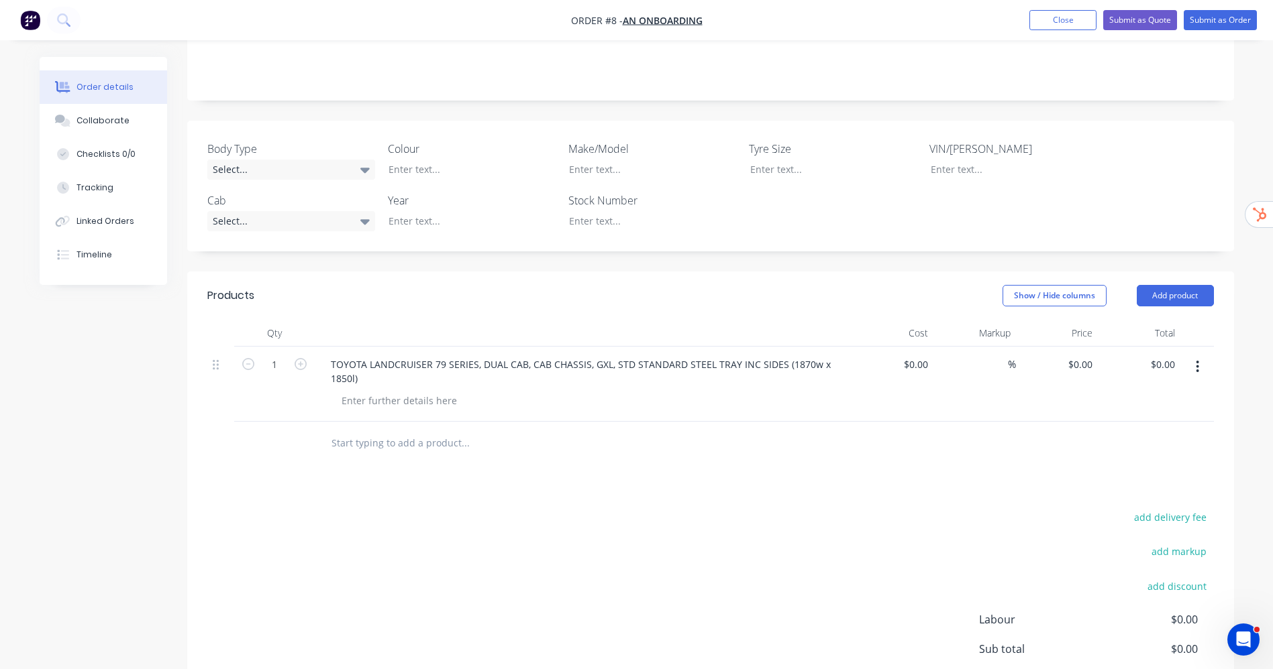
click at [1196, 360] on icon "button" at bounding box center [1196, 367] width 3 height 15
click at [1098, 473] on div "Delete" at bounding box center [1149, 482] width 103 height 19
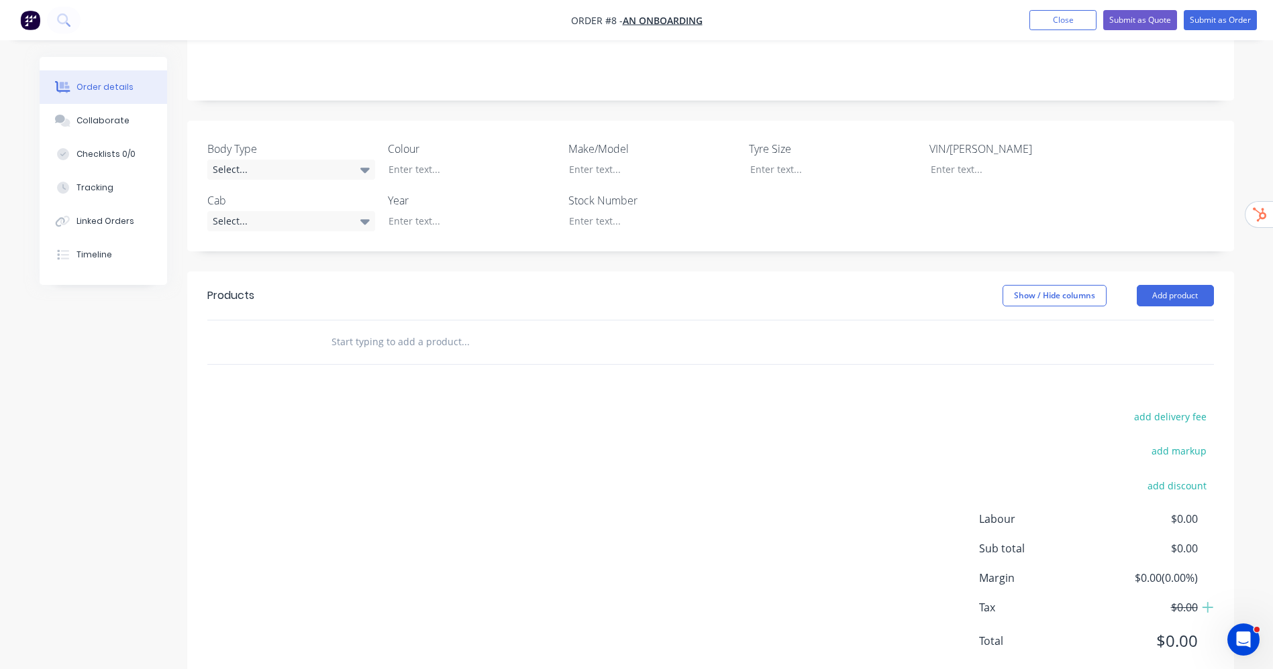
click at [627, 442] on div "add delivery fee add markup add discount Labour $0.00 Sub total $0.00 Margin $0…" at bounding box center [710, 537] width 1006 height 259
click at [499, 408] on div "add delivery fee add markup add discount Labour $0.00 Sub total $0.00 Margin $0…" at bounding box center [710, 537] width 1006 height 259
click at [439, 329] on input "text" at bounding box center [465, 342] width 268 height 27
paste input "TOYOTA LANDCRUISER 79 SERIES, DUAL CAB, CAB CHASSIS, GXL, STD STANDARD STEEL TR…"
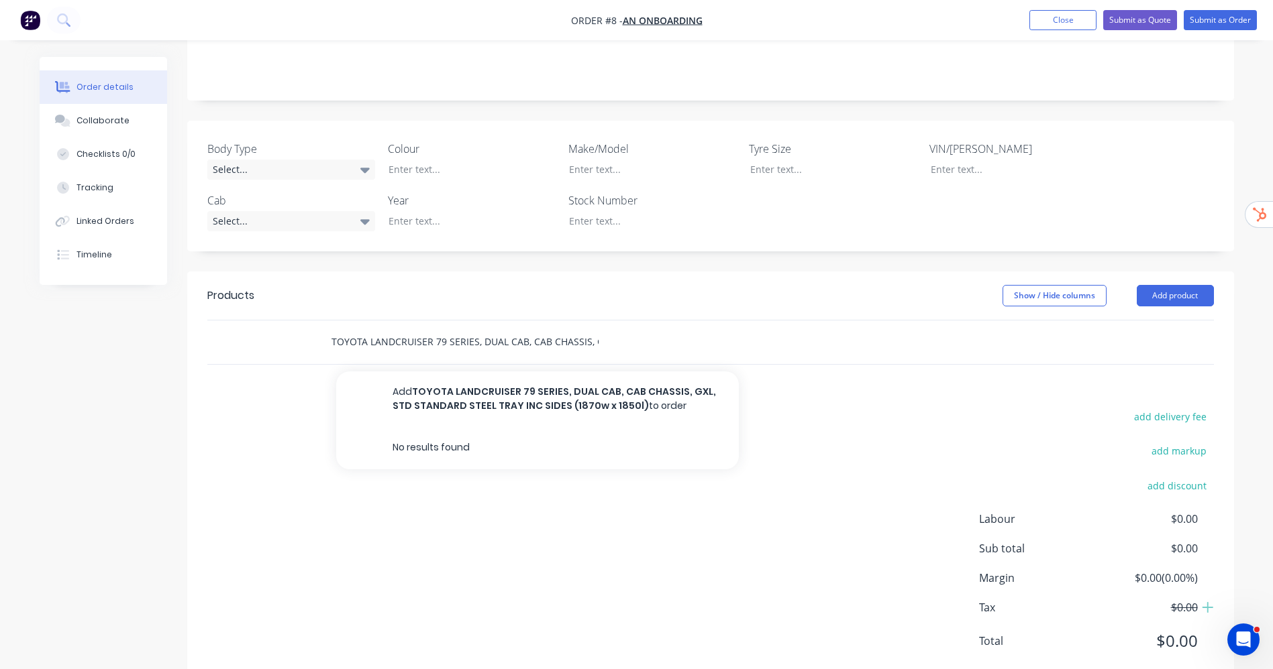
scroll to position [0, 251]
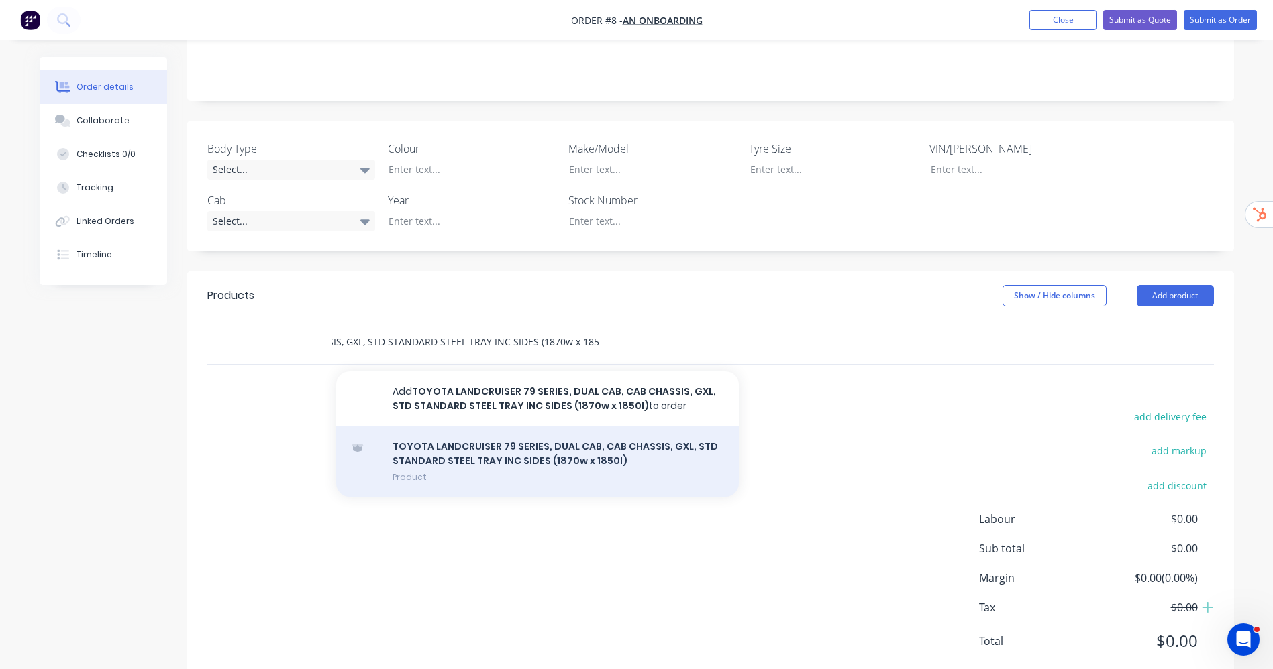
type input "TOYOTA LANDCRUISER 79 SERIES, DUAL CAB, CAB CHASSIS, GXL, STD STANDARD STEEL TR…"
click at [490, 427] on div "TOYOTA LANDCRUISER 79 SERIES, DUAL CAB, CAB CHASSIS, GXL, STD STANDARD STEEL TR…" at bounding box center [537, 462] width 402 height 70
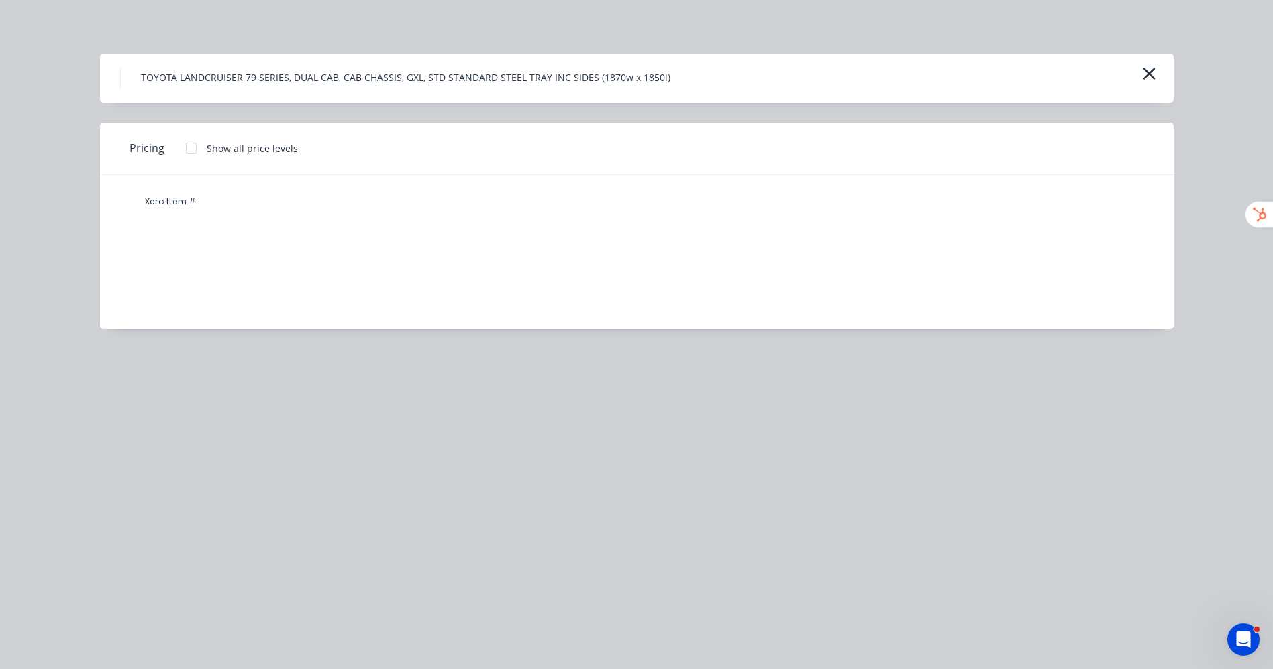
click at [192, 148] on div at bounding box center [191, 148] width 27 height 27
click at [1143, 74] on icon "button" at bounding box center [1149, 73] width 14 height 19
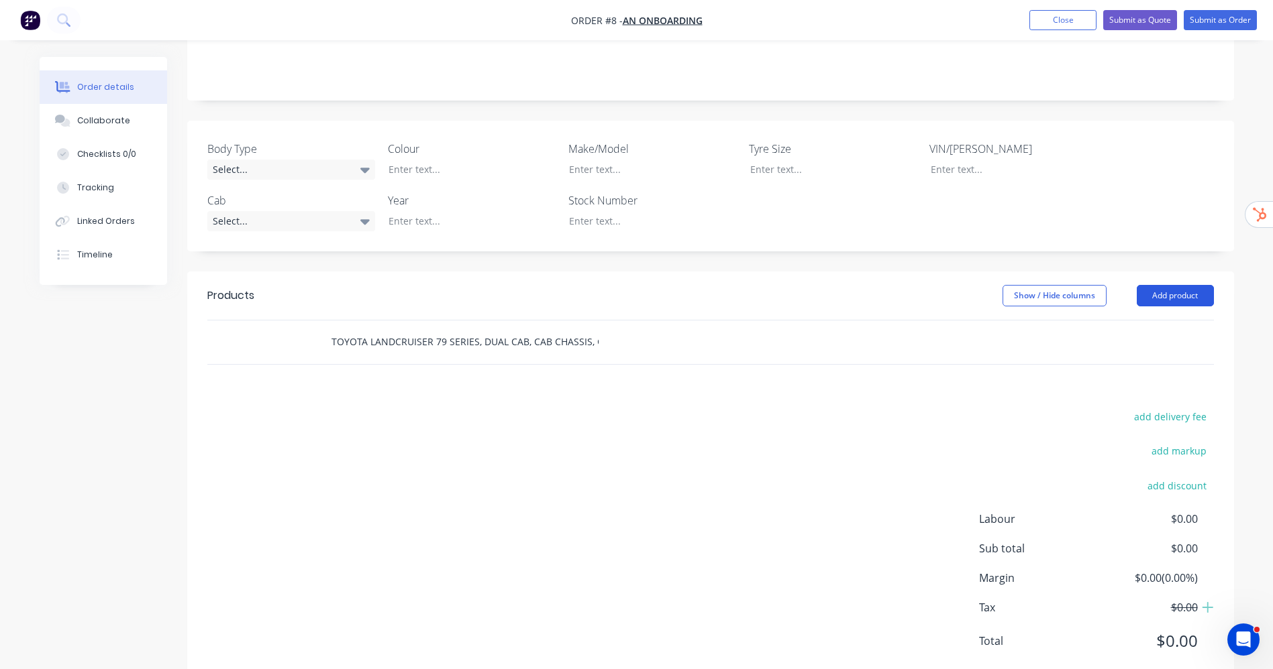
click at [1179, 285] on button "Add product" at bounding box center [1174, 295] width 77 height 21
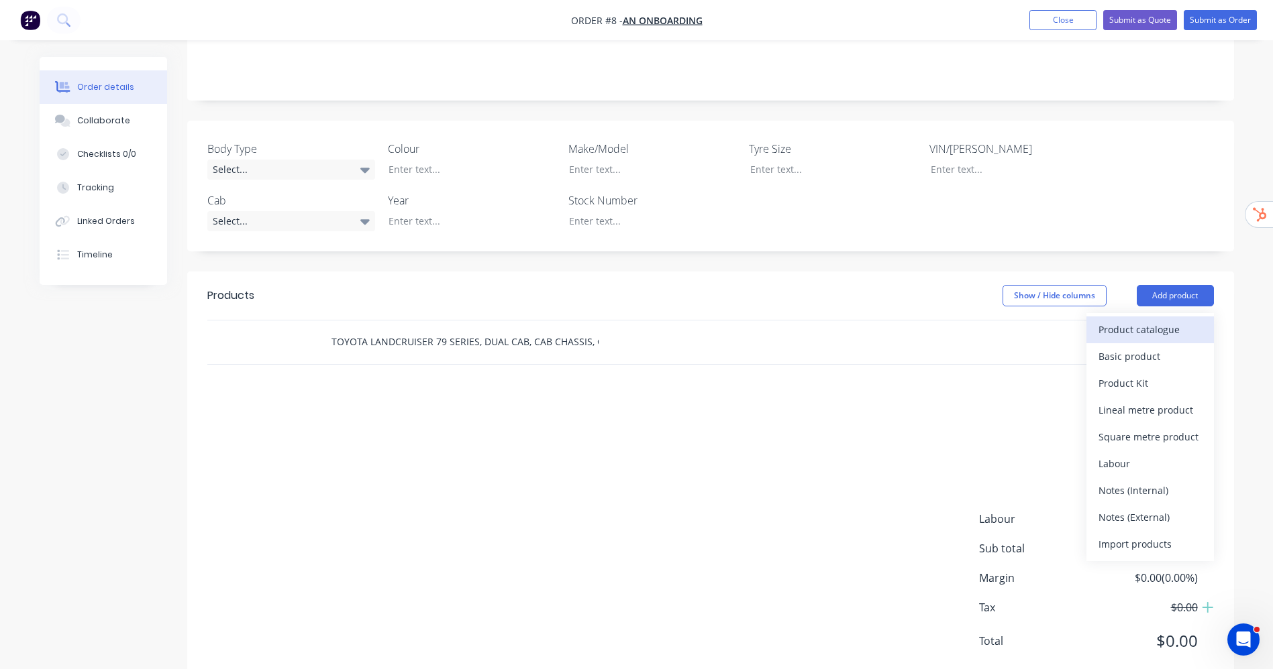
click at [1148, 320] on div "Product catalogue" at bounding box center [1149, 329] width 103 height 19
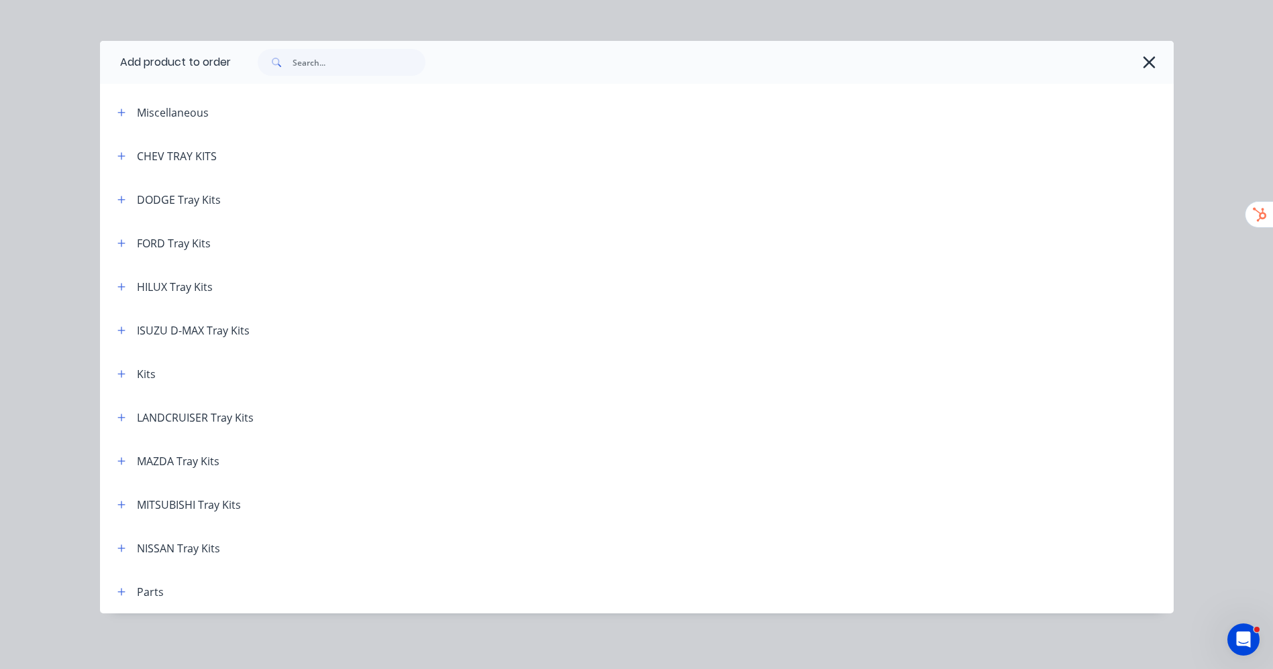
scroll to position [16, 0]
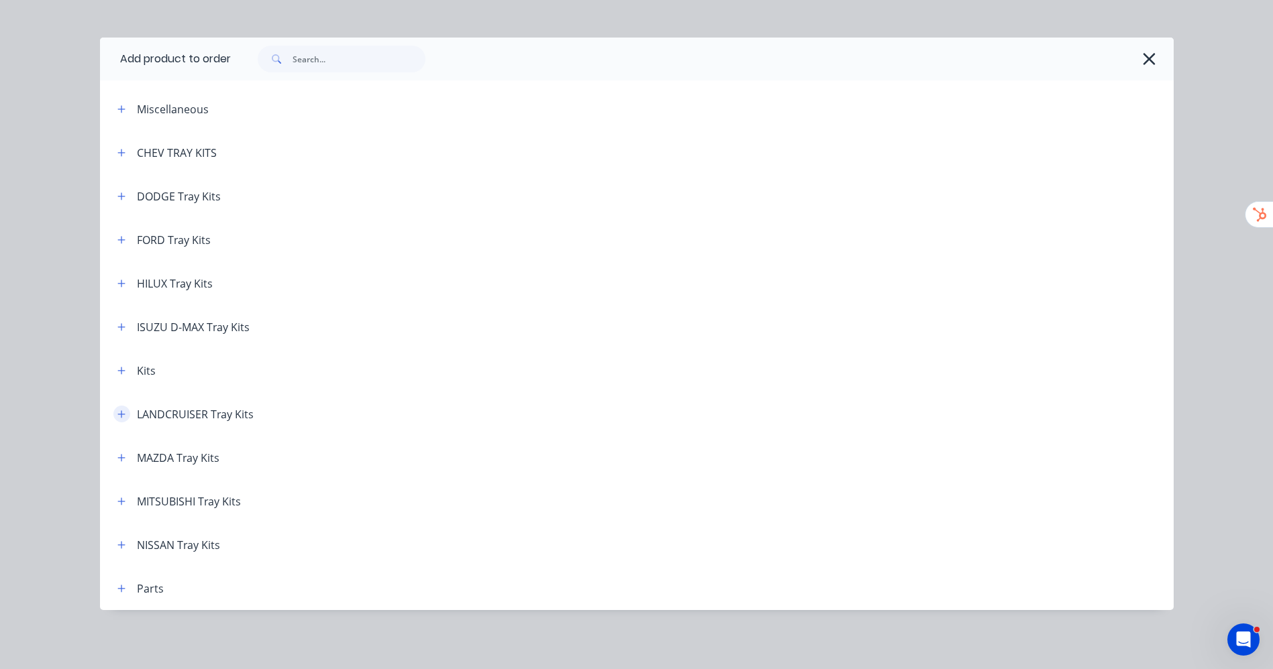
click at [117, 415] on icon "button" at bounding box center [121, 414] width 8 height 9
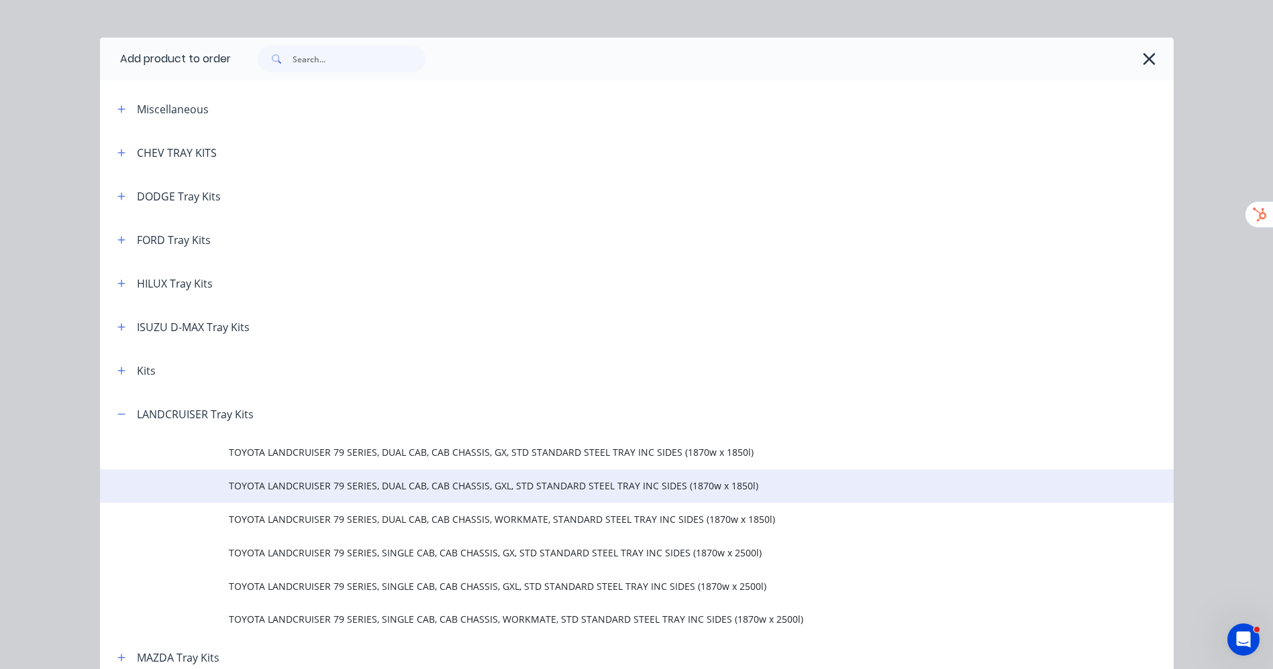
click at [703, 486] on span "TOYOTA LANDCRUISER 79 SERIES, DUAL CAB, CAB CHASSIS, GXL, STD STANDARD STEEL TR…" at bounding box center [606, 486] width 755 height 14
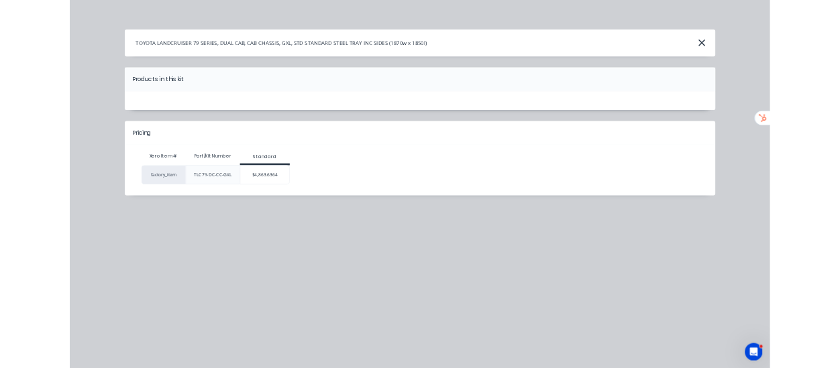
scroll to position [0, 0]
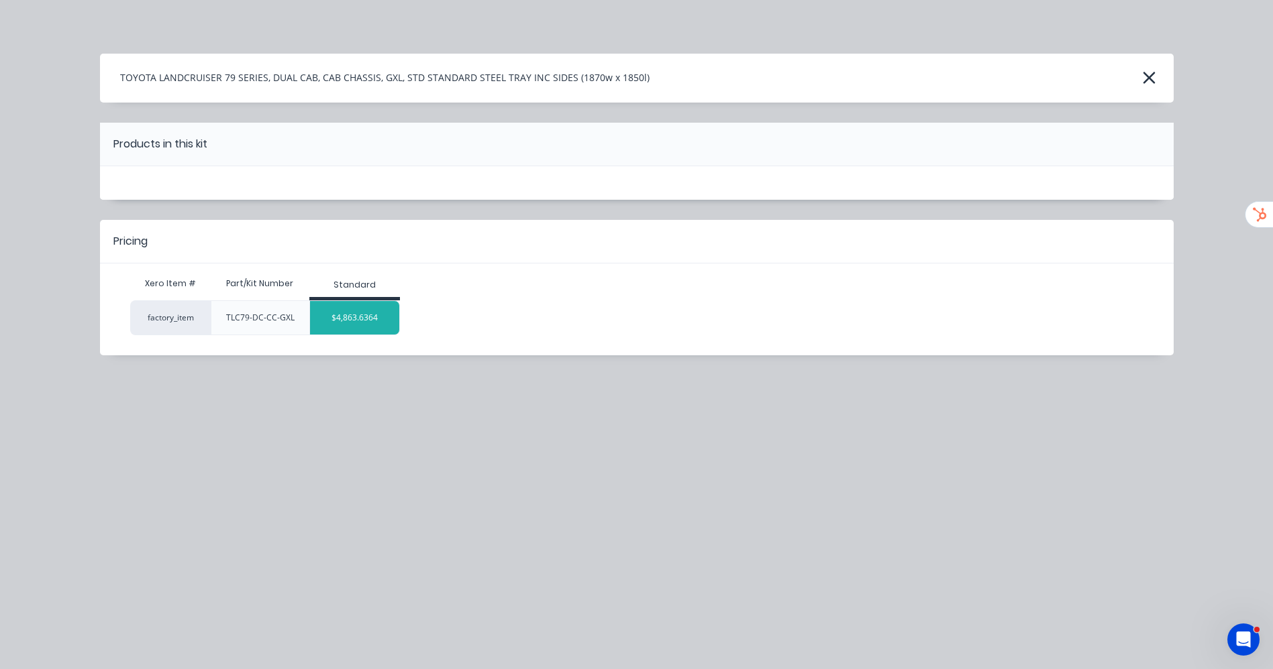
click at [394, 324] on div "$4,863.6364" at bounding box center [354, 318] width 89 height 34
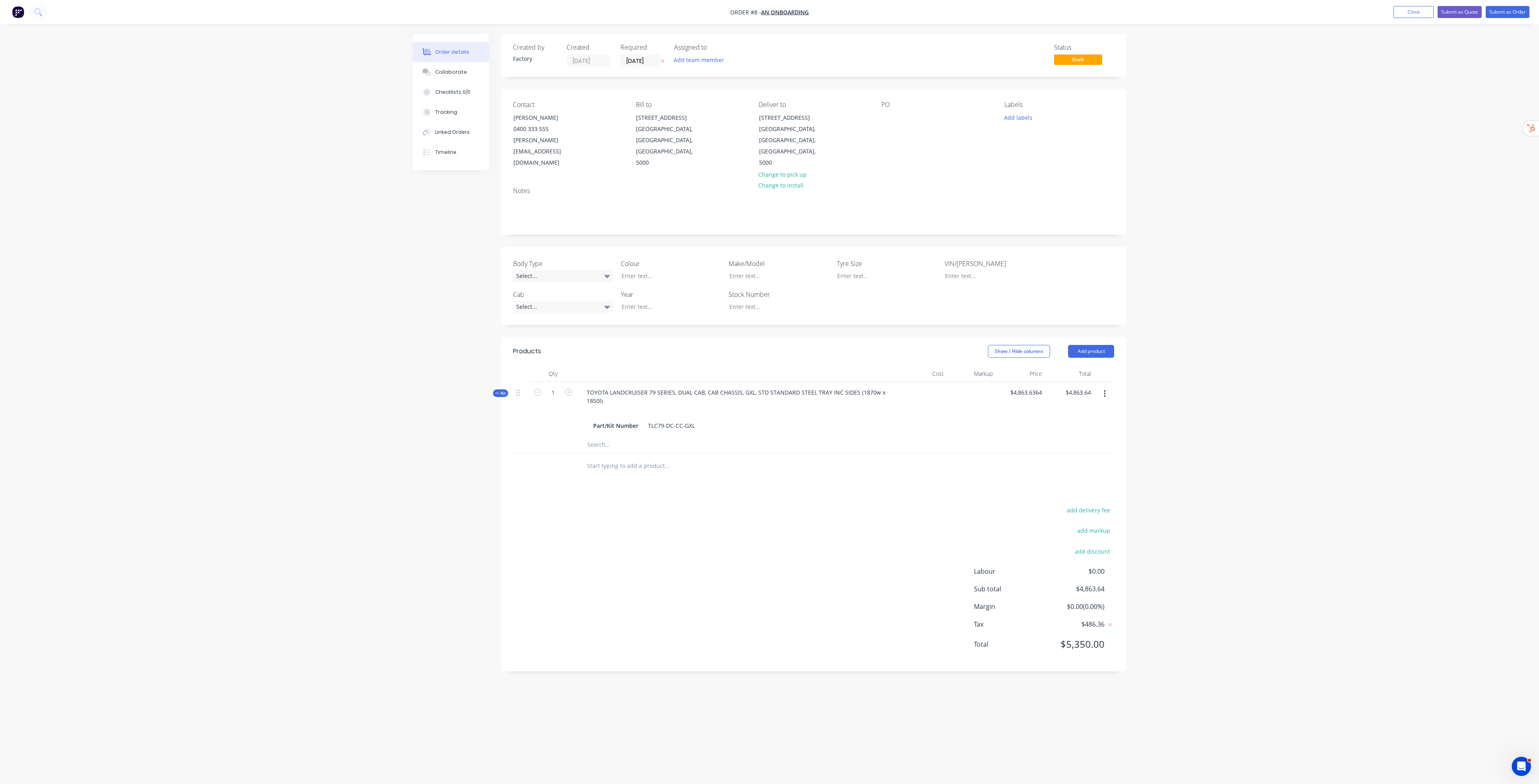
click at [769, 240] on div "Order details Collaborate Checklists 0/0 Tracking Linked Orders Timeline Order …" at bounding box center [770, 392] width 1539 height 784
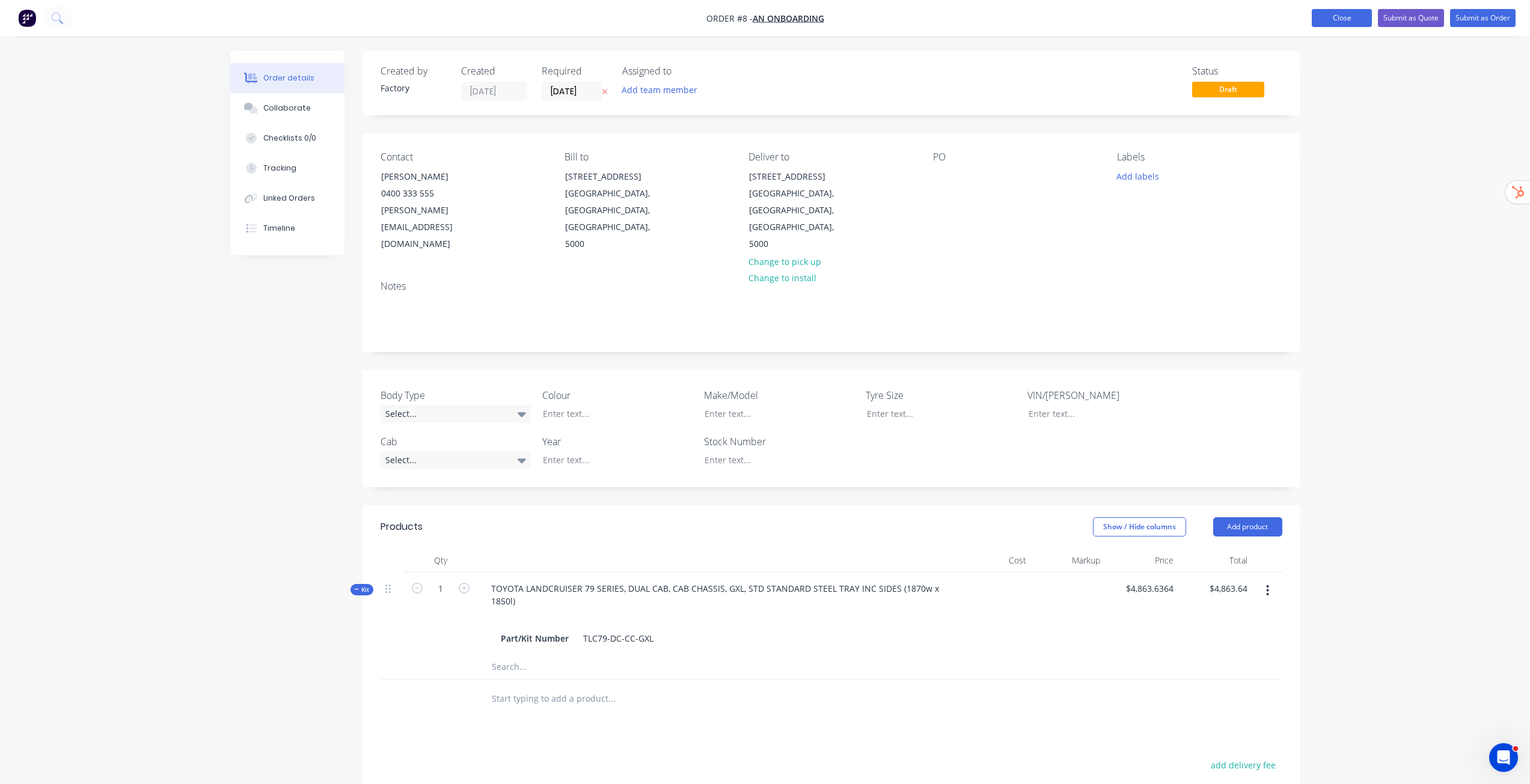
click at [1154, 22] on button "Close" at bounding box center [1342, 18] width 60 height 18
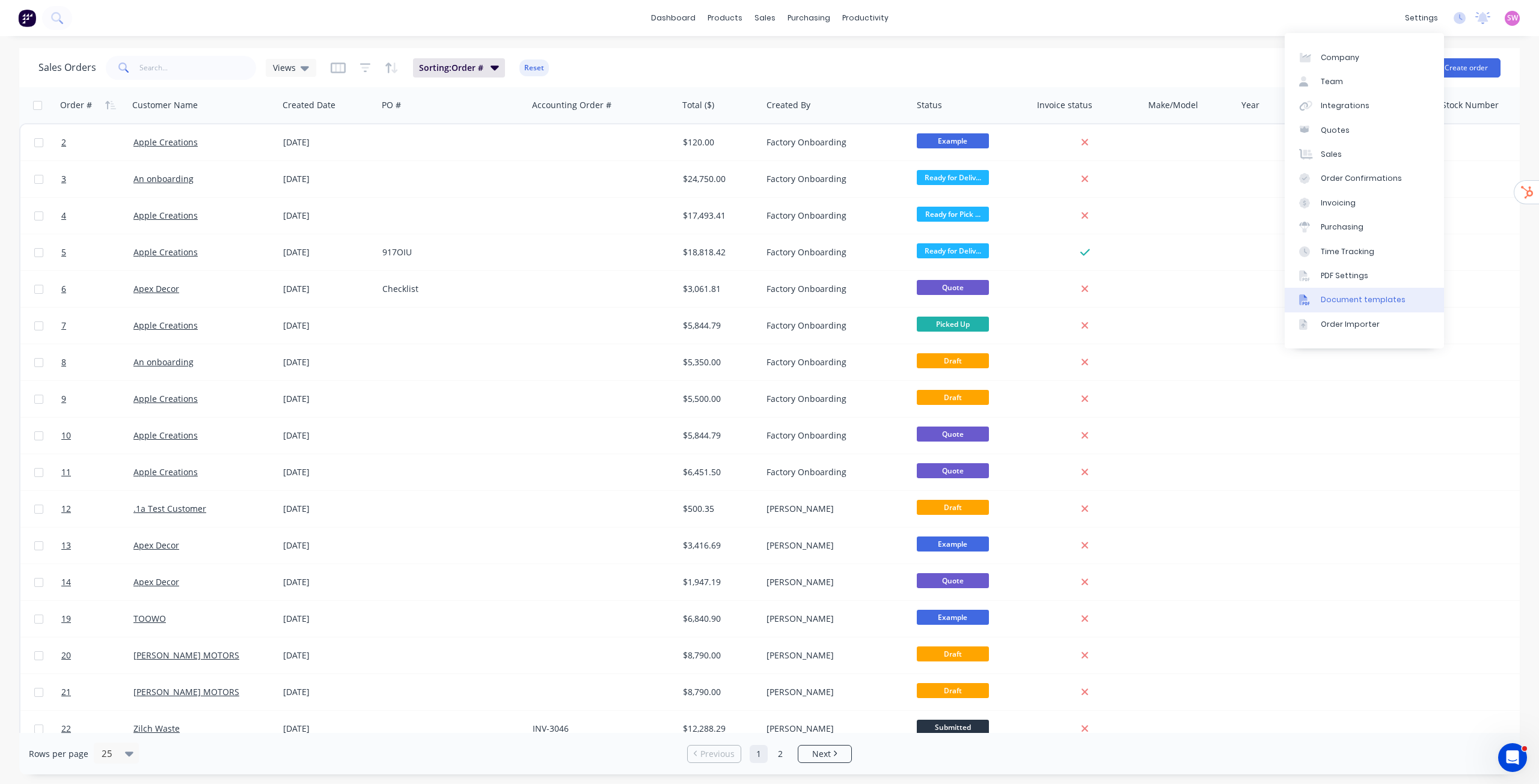
click at [1154, 296] on div "Document templates" at bounding box center [1363, 300] width 85 height 11
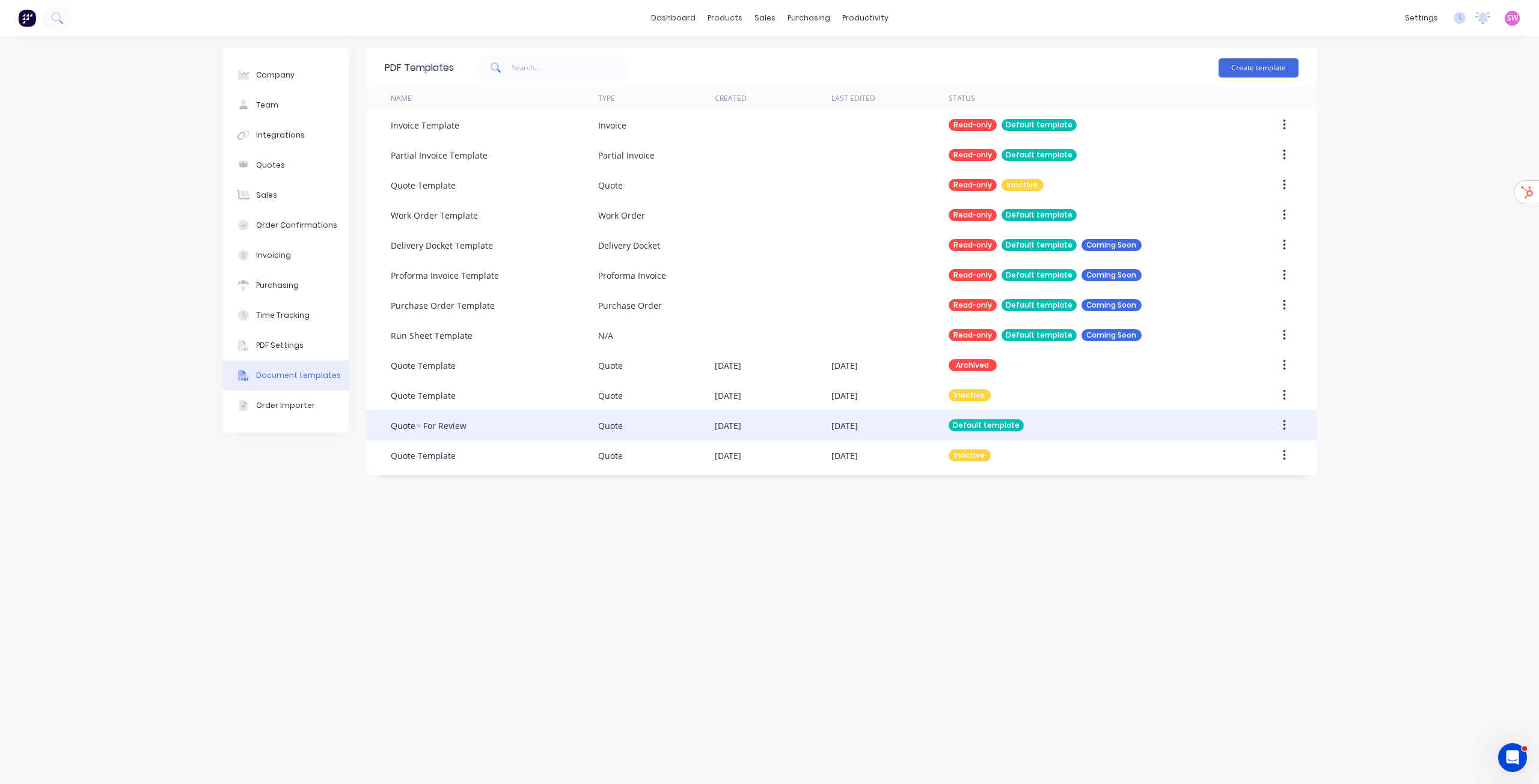
click at [1048, 436] on div "Default template" at bounding box center [1085, 426] width 272 height 30
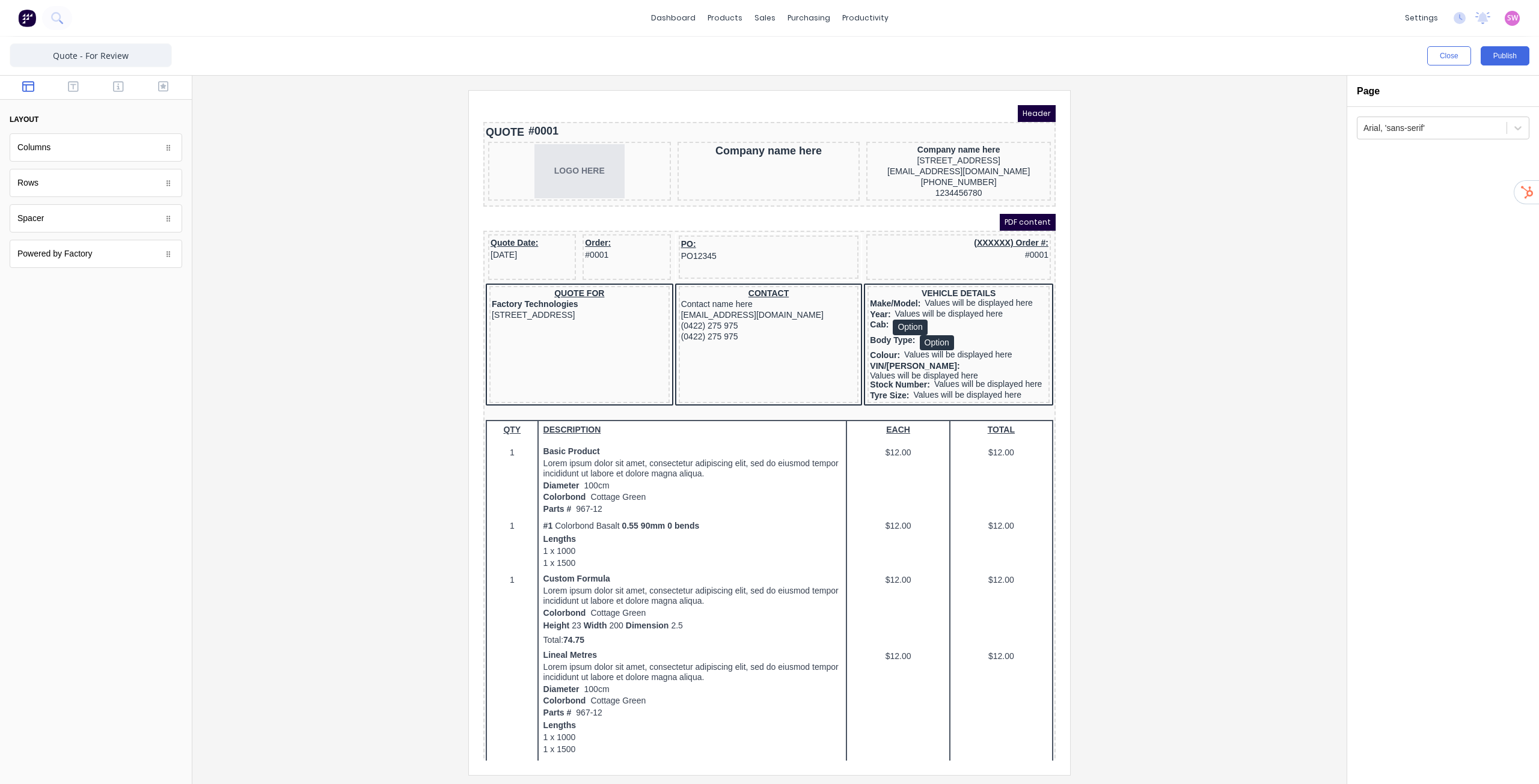
click at [1244, 340] on div at bounding box center [769, 433] width 1136 height 685
click at [1446, 48] on button "Close" at bounding box center [1449, 56] width 44 height 19
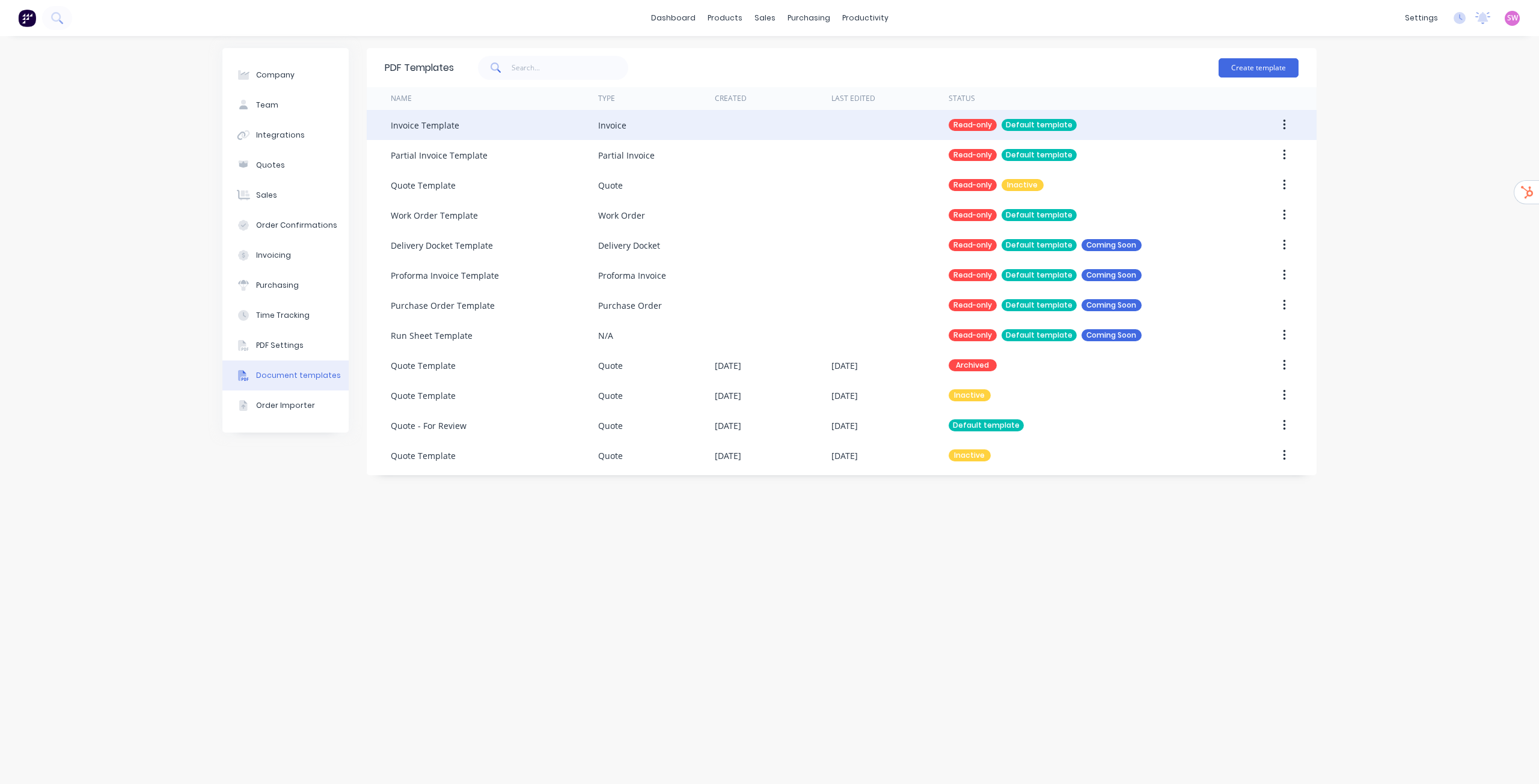
click at [1284, 122] on icon "button" at bounding box center [1284, 125] width 3 height 11
click at [1232, 151] on div "Duplicate" at bounding box center [1241, 156] width 92 height 17
click at [1015, 481] on div "Inactive" at bounding box center [1085, 486] width 272 height 30
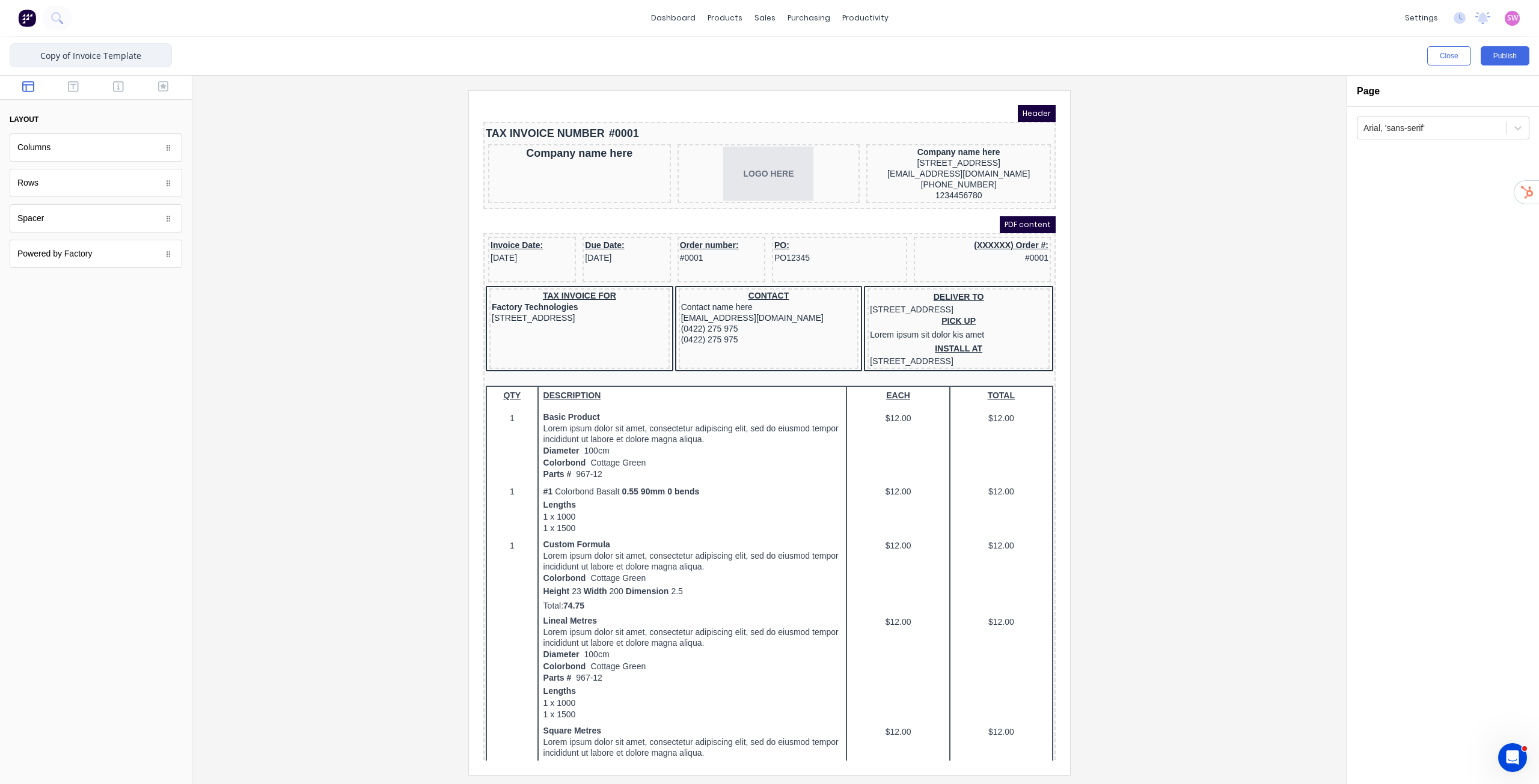
click at [112, 59] on input "Copy of Invoice Template" at bounding box center [91, 55] width 162 height 24
drag, startPoint x: 167, startPoint y: 54, endPoint x: 0, endPoint y: 59, distance: 167.1
click at [0, 59] on div "Copy of Invoice Template Close Publish Components layout Columns Columns Rows R…" at bounding box center [769, 410] width 1539 height 748
type input "Invoice - Template"
click at [376, 149] on div at bounding box center [769, 433] width 1136 height 685
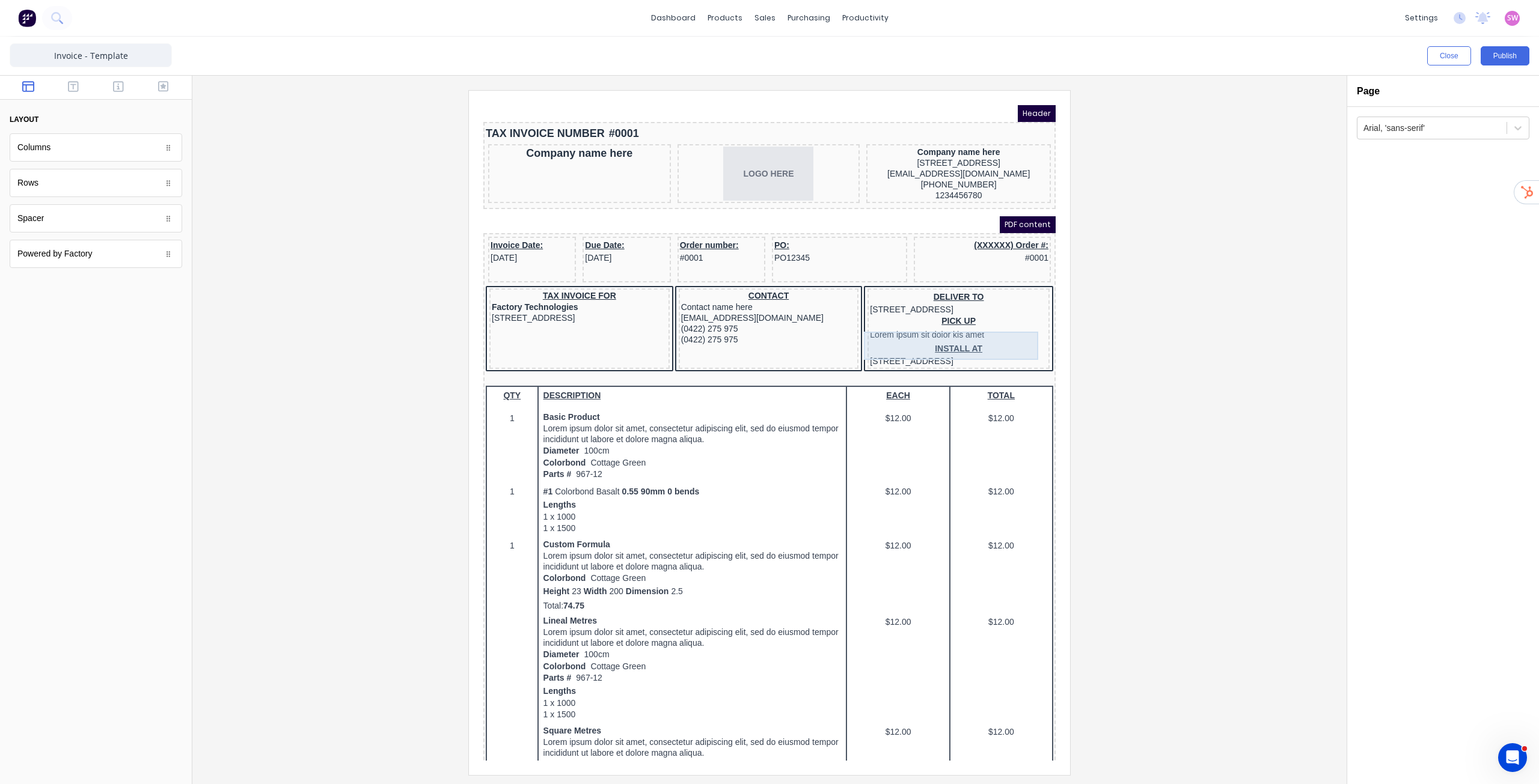
click at [1007, 329] on div "PICK UP Lorem ipsum sit dolor kis amet" at bounding box center [945, 314] width 177 height 29
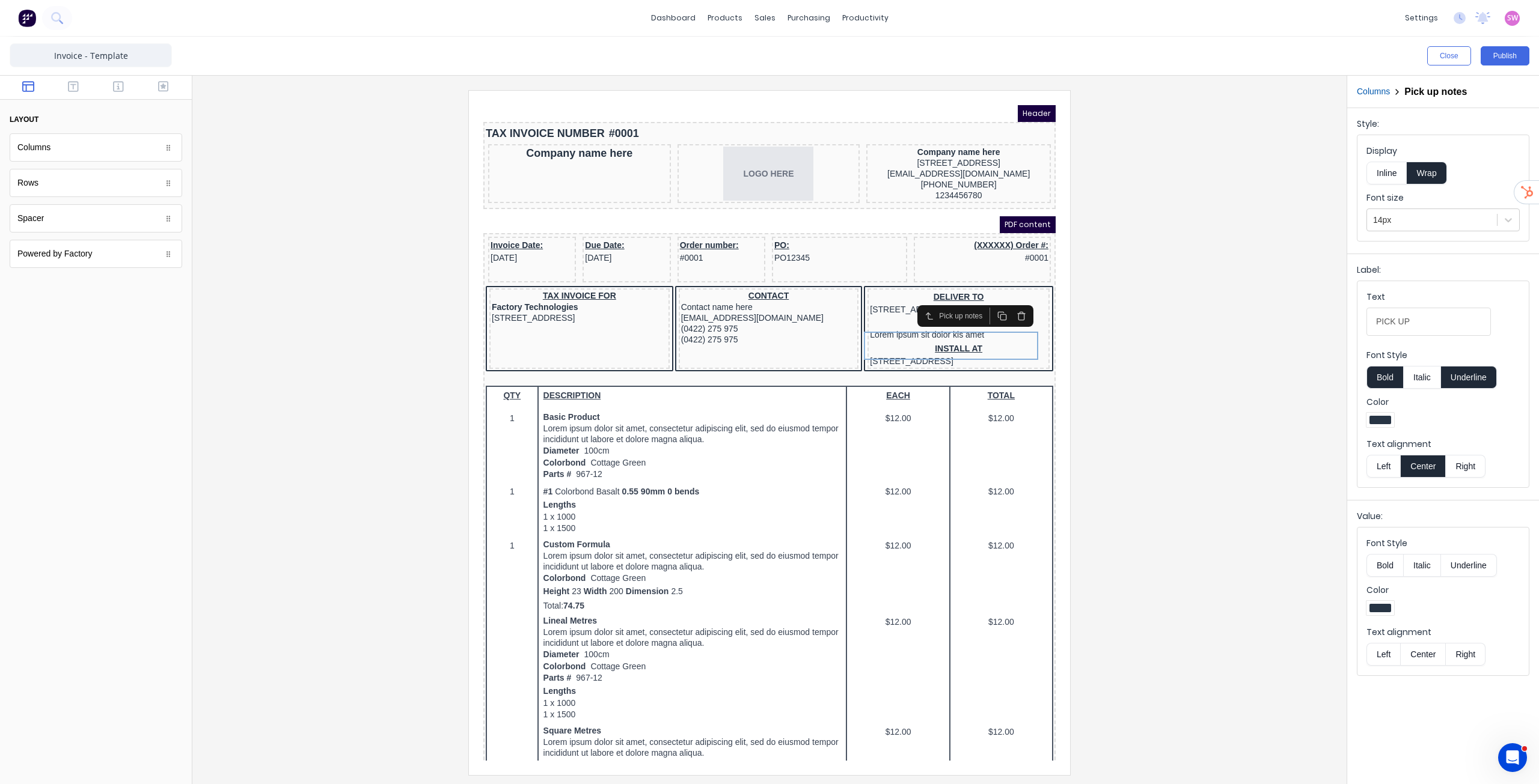
click at [1011, 307] on button "button" at bounding box center [1007, 301] width 19 height 17
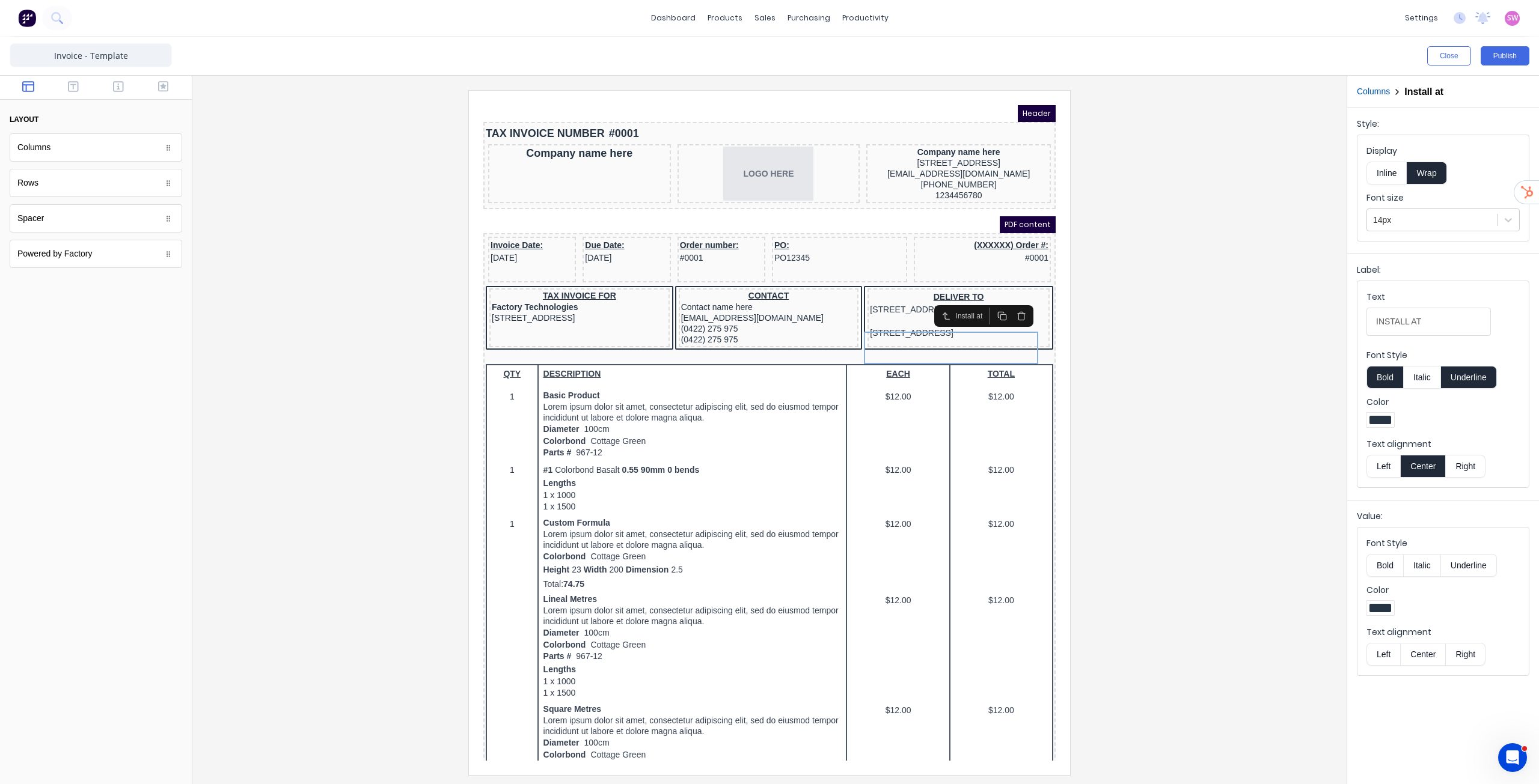
click at [1006, 301] on icon "button" at bounding box center [1007, 301] width 10 height 10
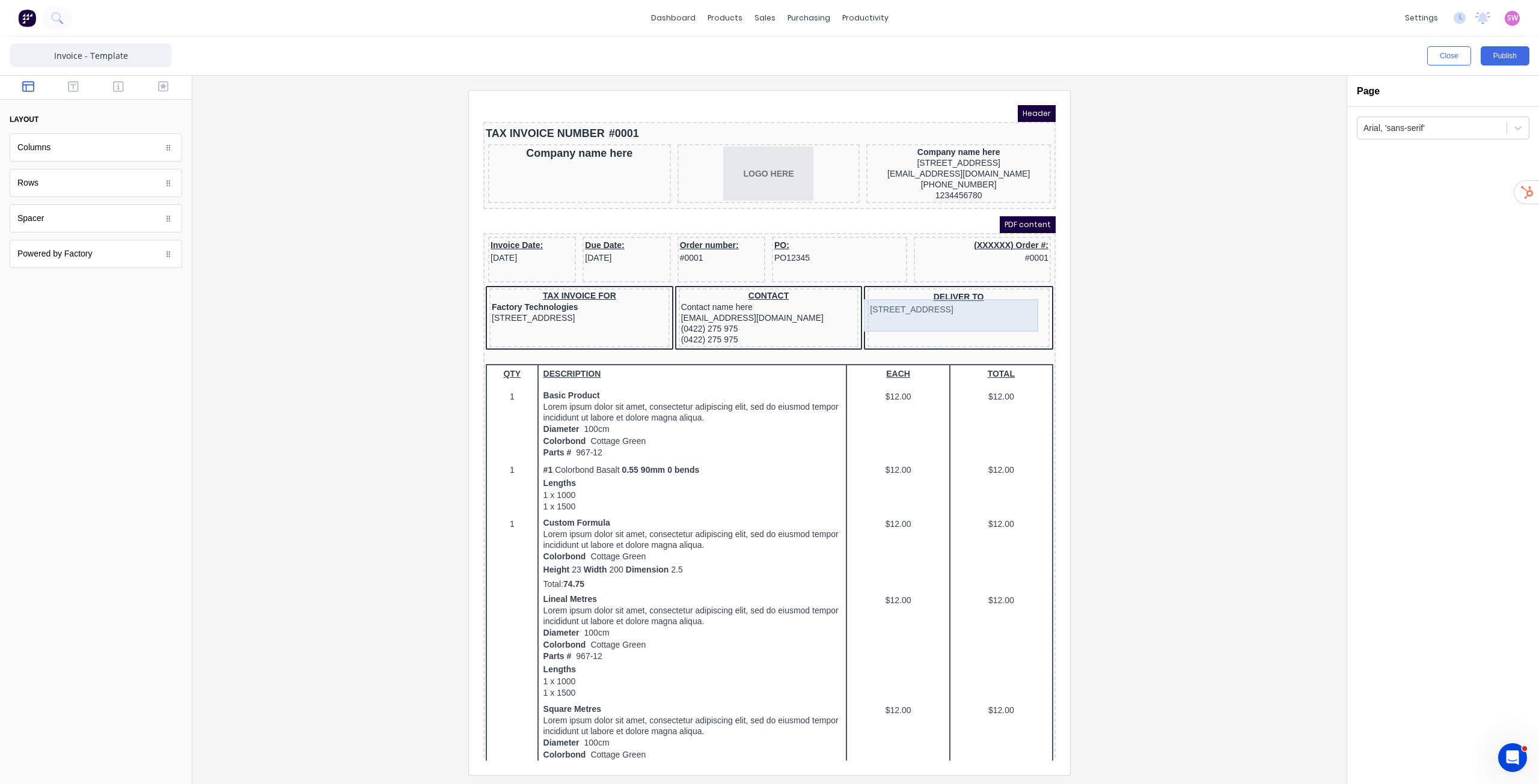
click at [1006, 298] on div "DELIVER TO 234 Beach Road Gold Coast, Queensland, Australia" at bounding box center [945, 289] width 177 height 24
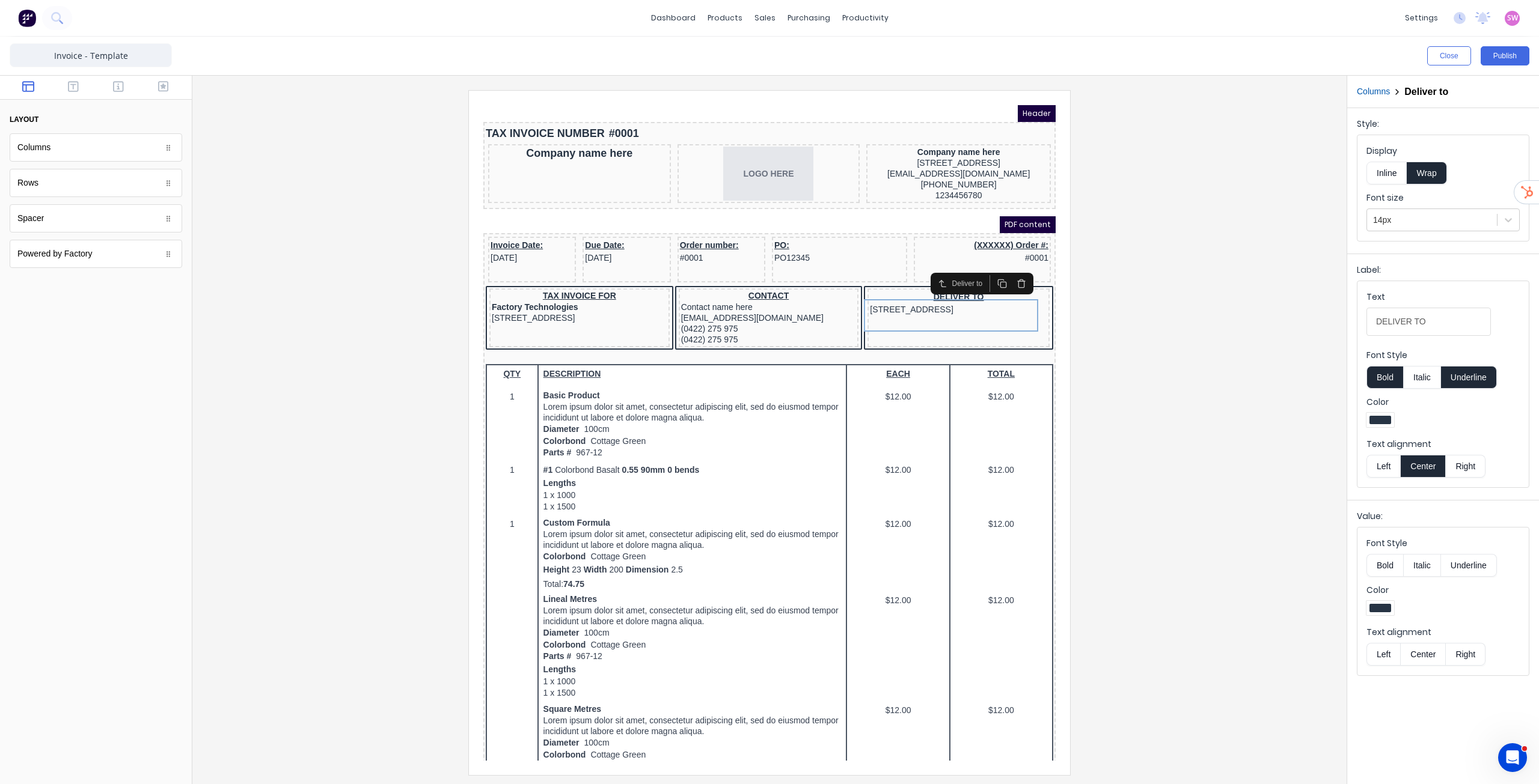
click at [1009, 271] on icon "button" at bounding box center [1007, 269] width 10 height 10
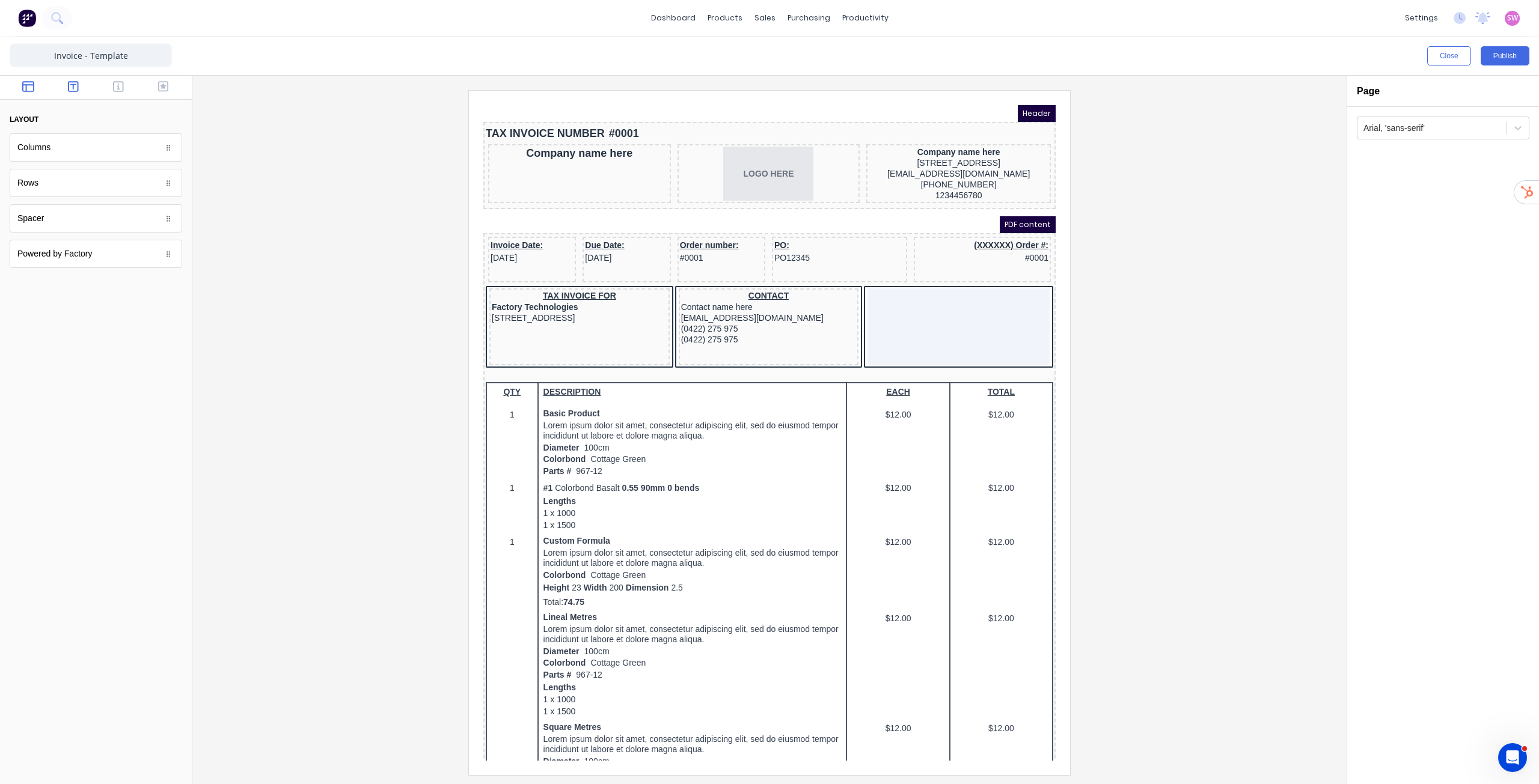
click at [74, 86] on icon "button" at bounding box center [73, 87] width 11 height 11
drag, startPoint x: 72, startPoint y: 186, endPoint x: 959, endPoint y: 321, distance: 897.2
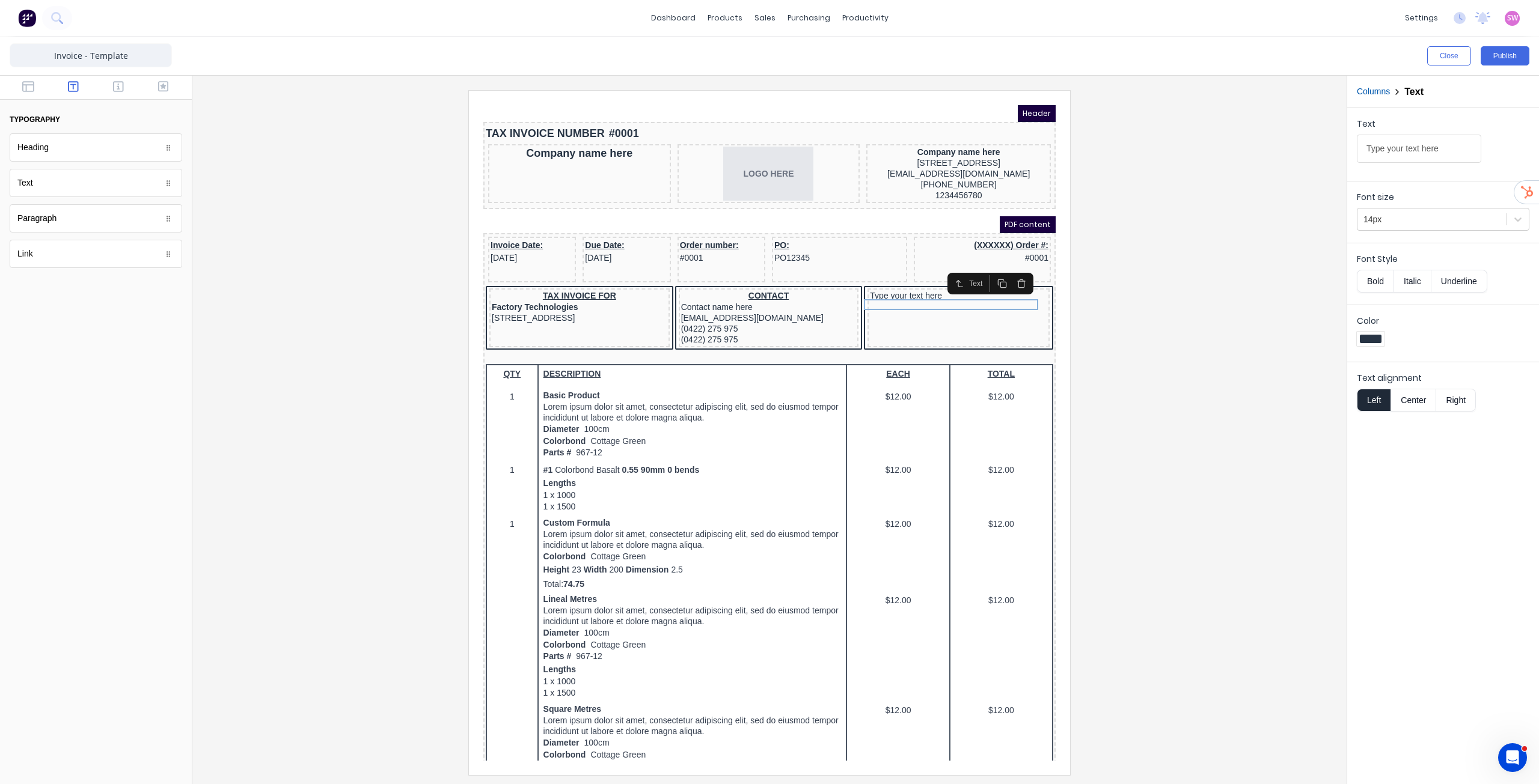
click at [1426, 401] on button "Center" at bounding box center [1414, 400] width 46 height 22
click at [1376, 275] on button "Bold" at bounding box center [1375, 280] width 37 height 22
drag, startPoint x: 1462, startPoint y: 145, endPoint x: 1232, endPoint y: 143, distance: 230.0
click at [1232, 143] on div "Close Publish Components typography Heading Heading Text Text Paragraph Paragra…" at bounding box center [769, 410] width 1539 height 748
type input "VEHICLE DETAILS"
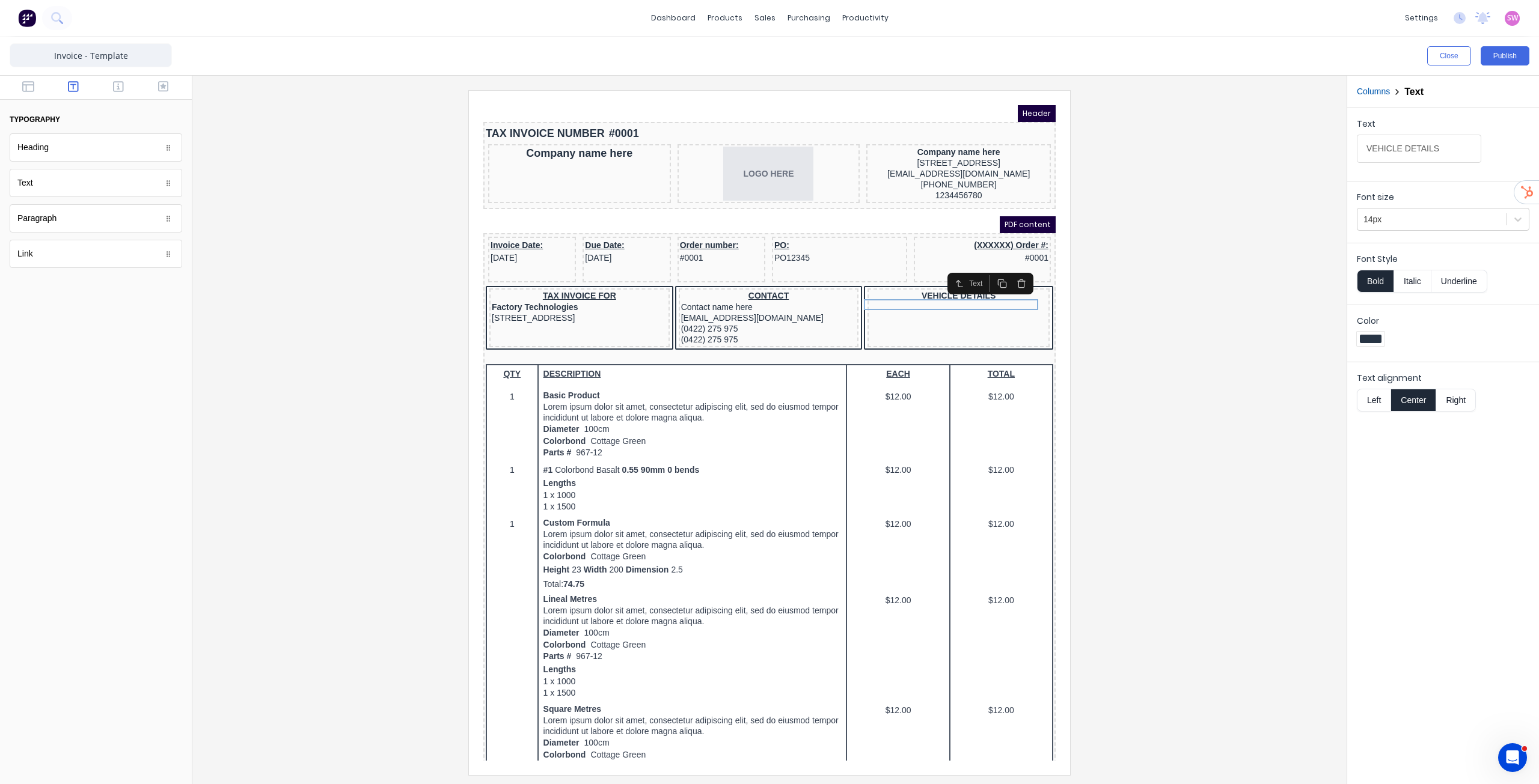
click at [1221, 266] on div at bounding box center [769, 433] width 1136 height 685
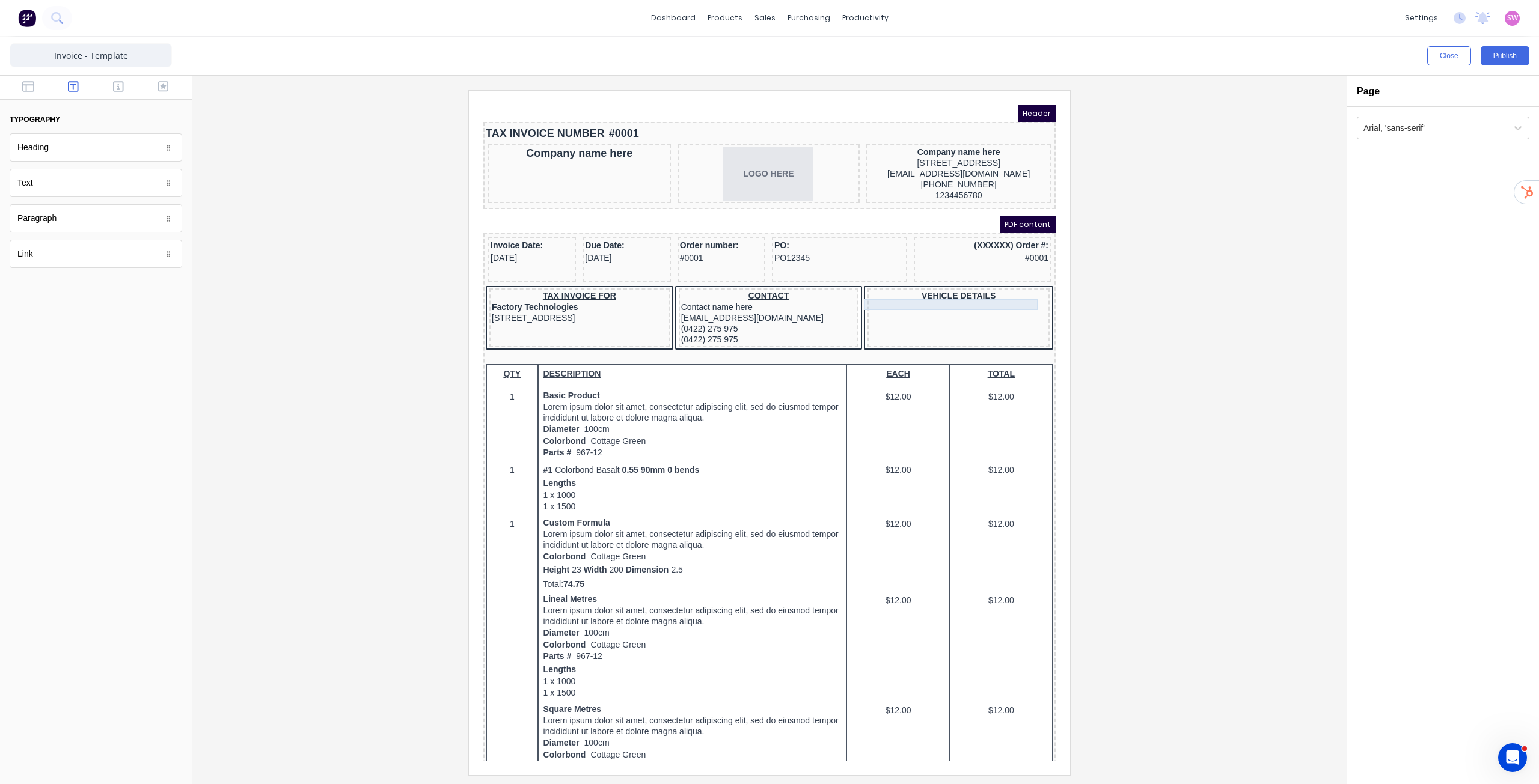
click at [964, 288] on div "VEHICLE DETAILS" at bounding box center [945, 282] width 177 height 11
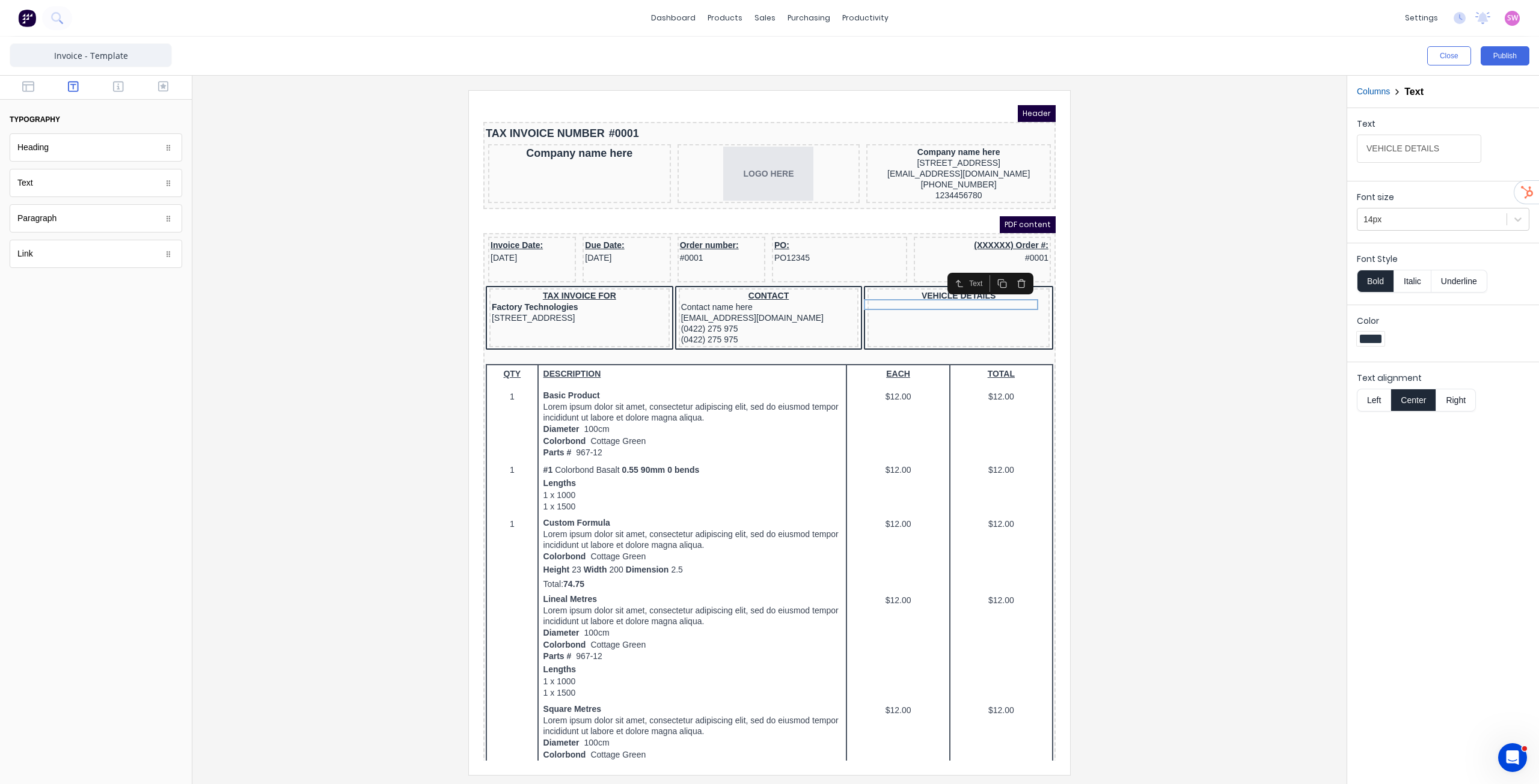
click at [1467, 280] on button "Underline" at bounding box center [1459, 280] width 56 height 22
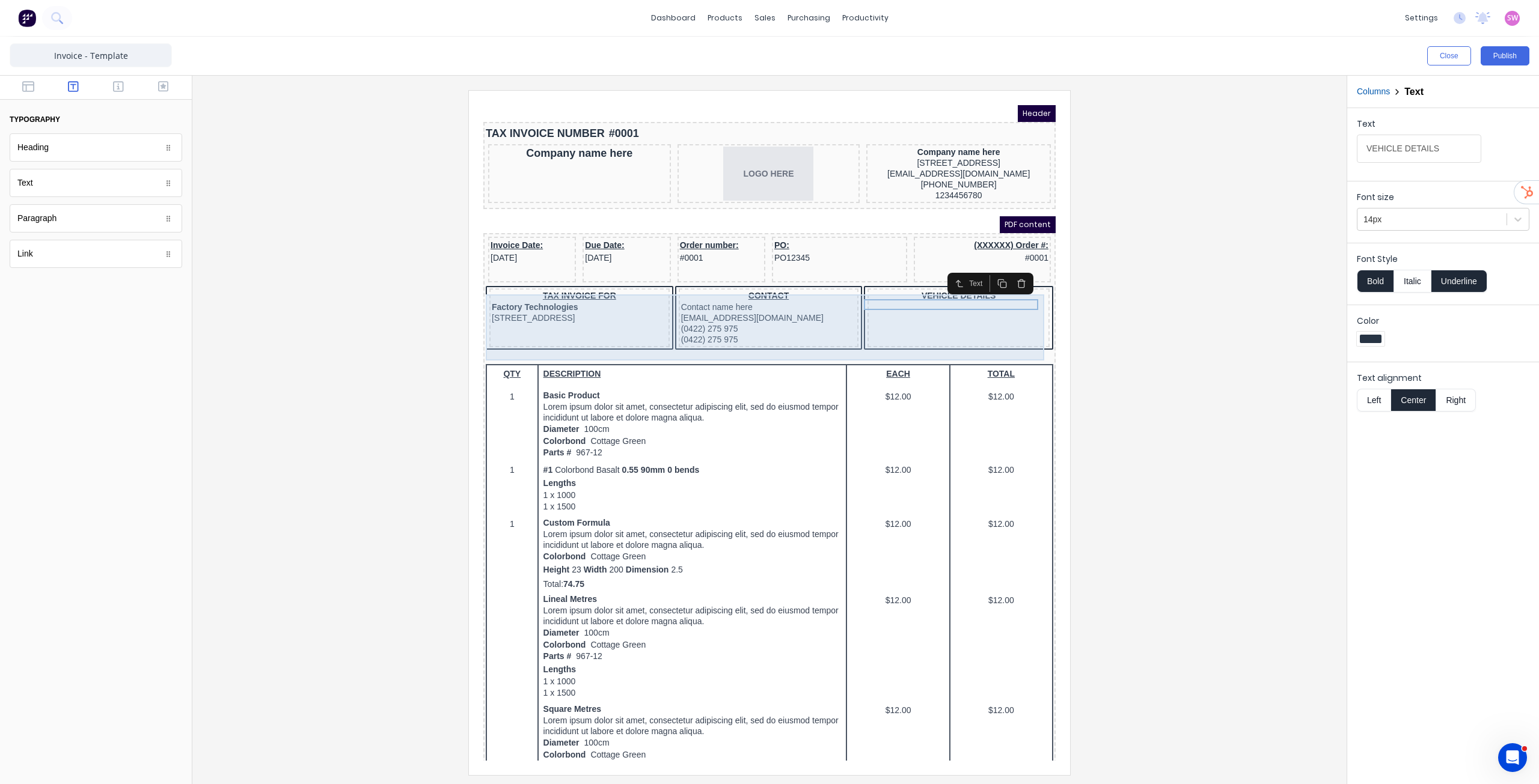
click at [994, 349] on div at bounding box center [755, 343] width 567 height 12
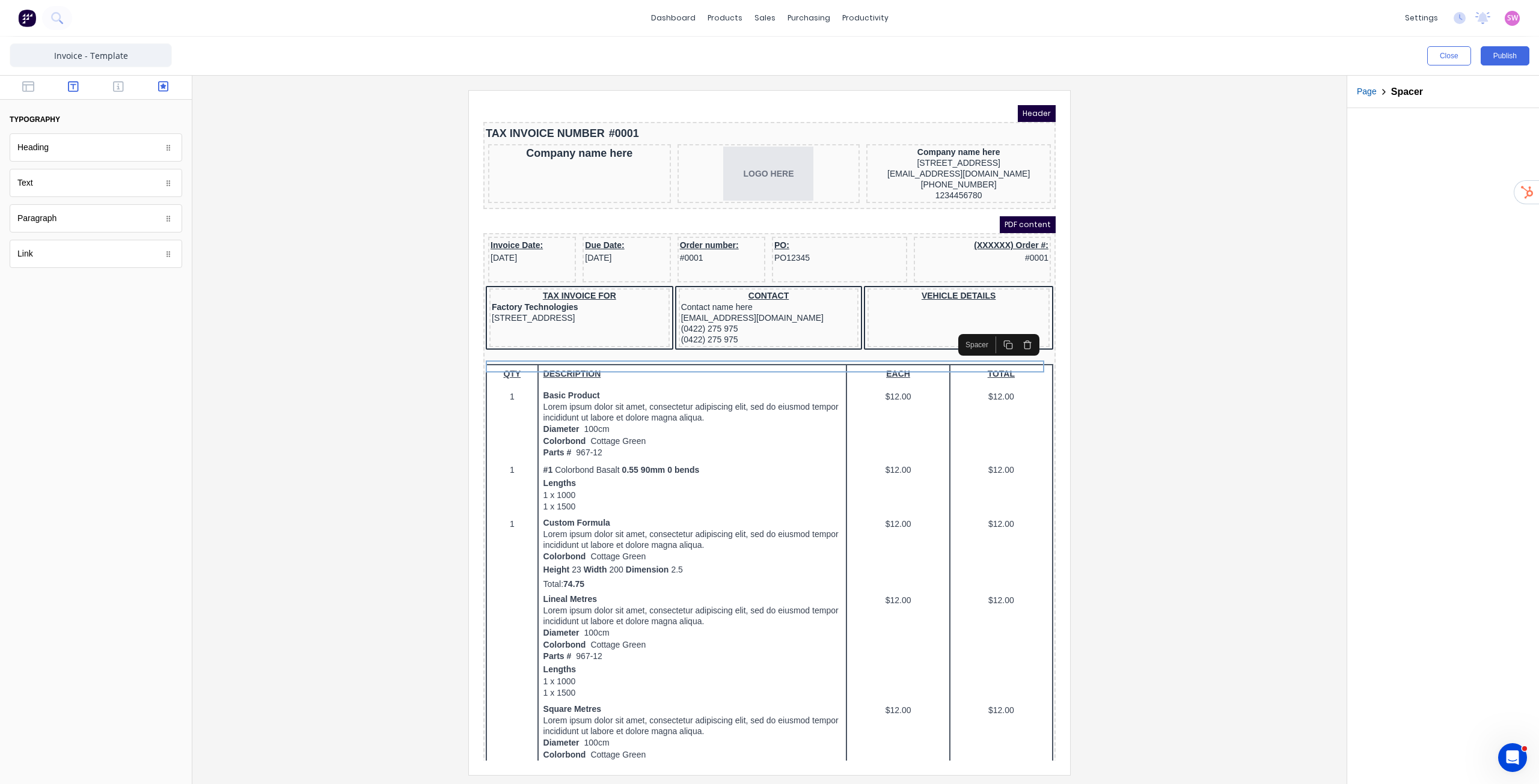
click at [171, 87] on button "button" at bounding box center [163, 88] width 38 height 14
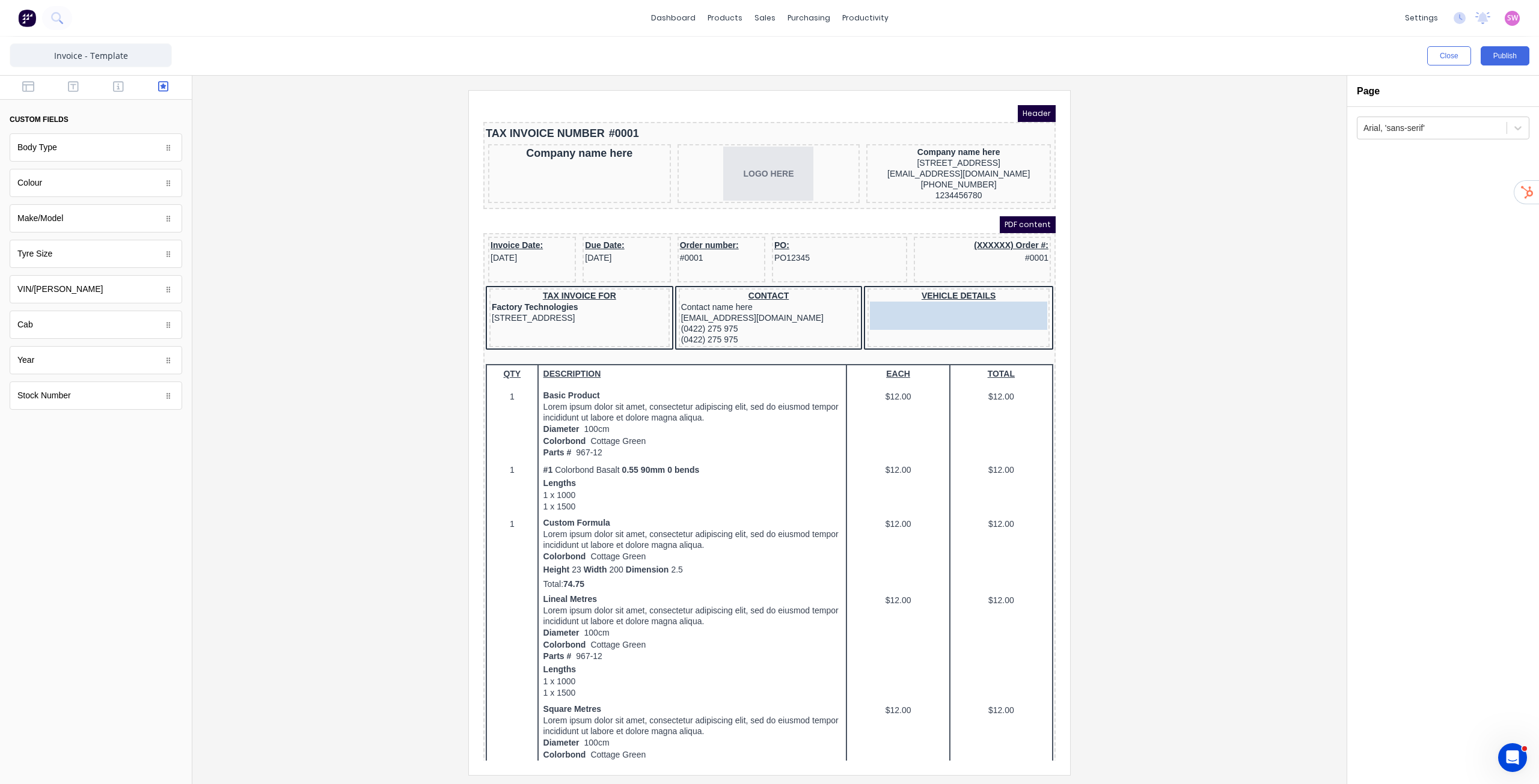
drag, startPoint x: 57, startPoint y: 220, endPoint x: 460, endPoint y: 224, distance: 403.0
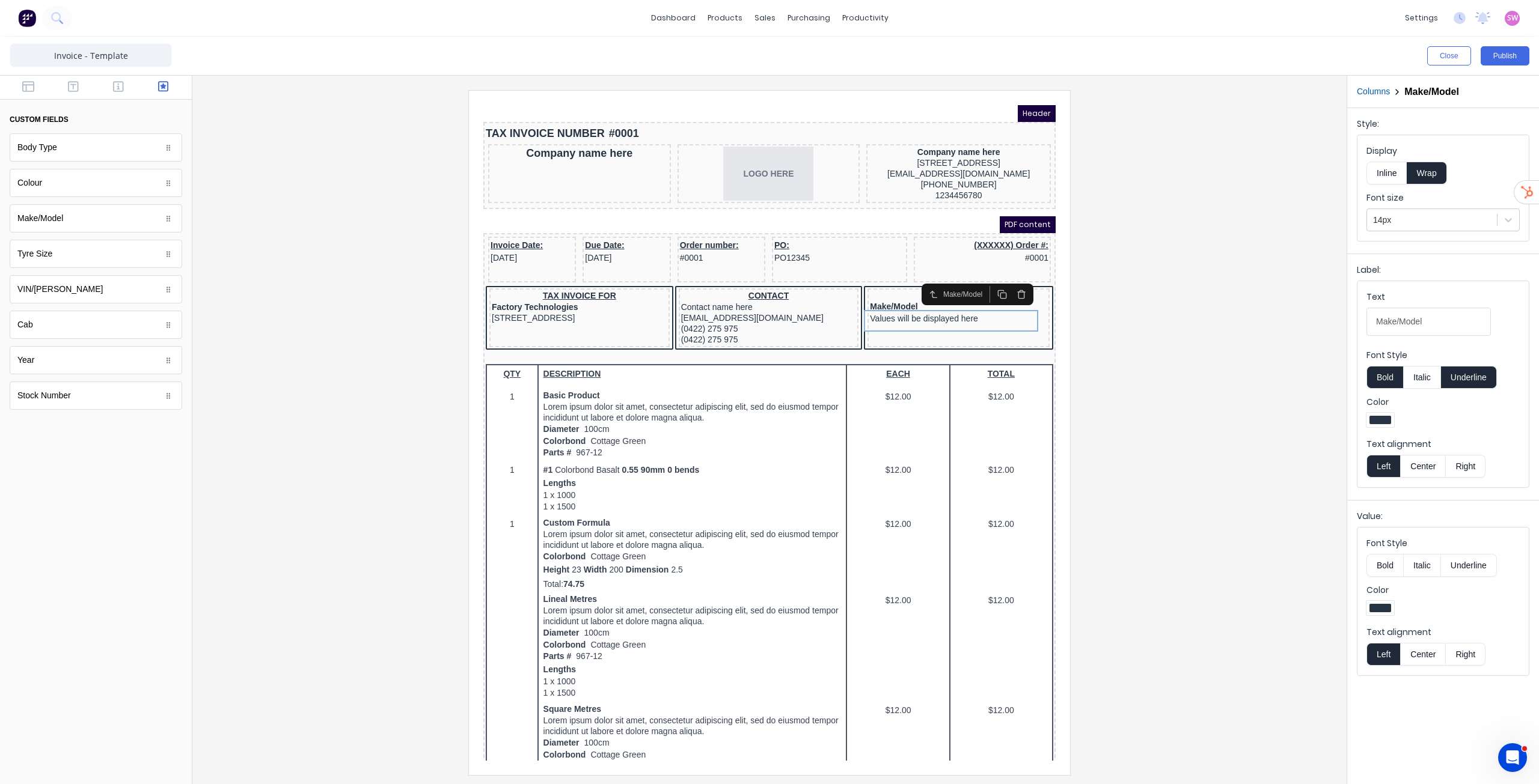
click at [1395, 173] on button "Inline" at bounding box center [1387, 172] width 40 height 22
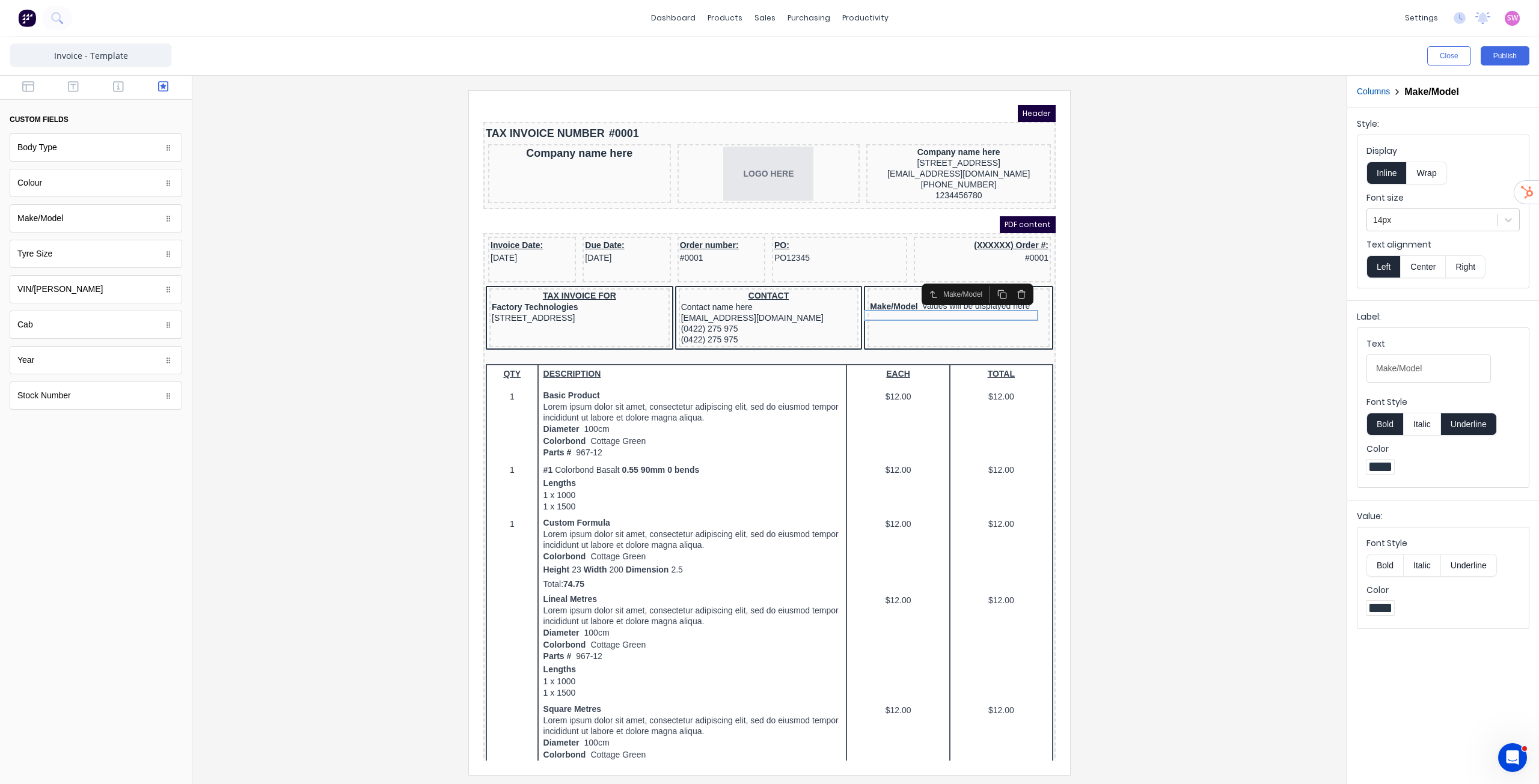
click at [1476, 420] on button "Underline" at bounding box center [1469, 424] width 56 height 22
click at [1441, 370] on input "Make/Model" at bounding box center [1429, 369] width 125 height 29
type input "Make/Model:"
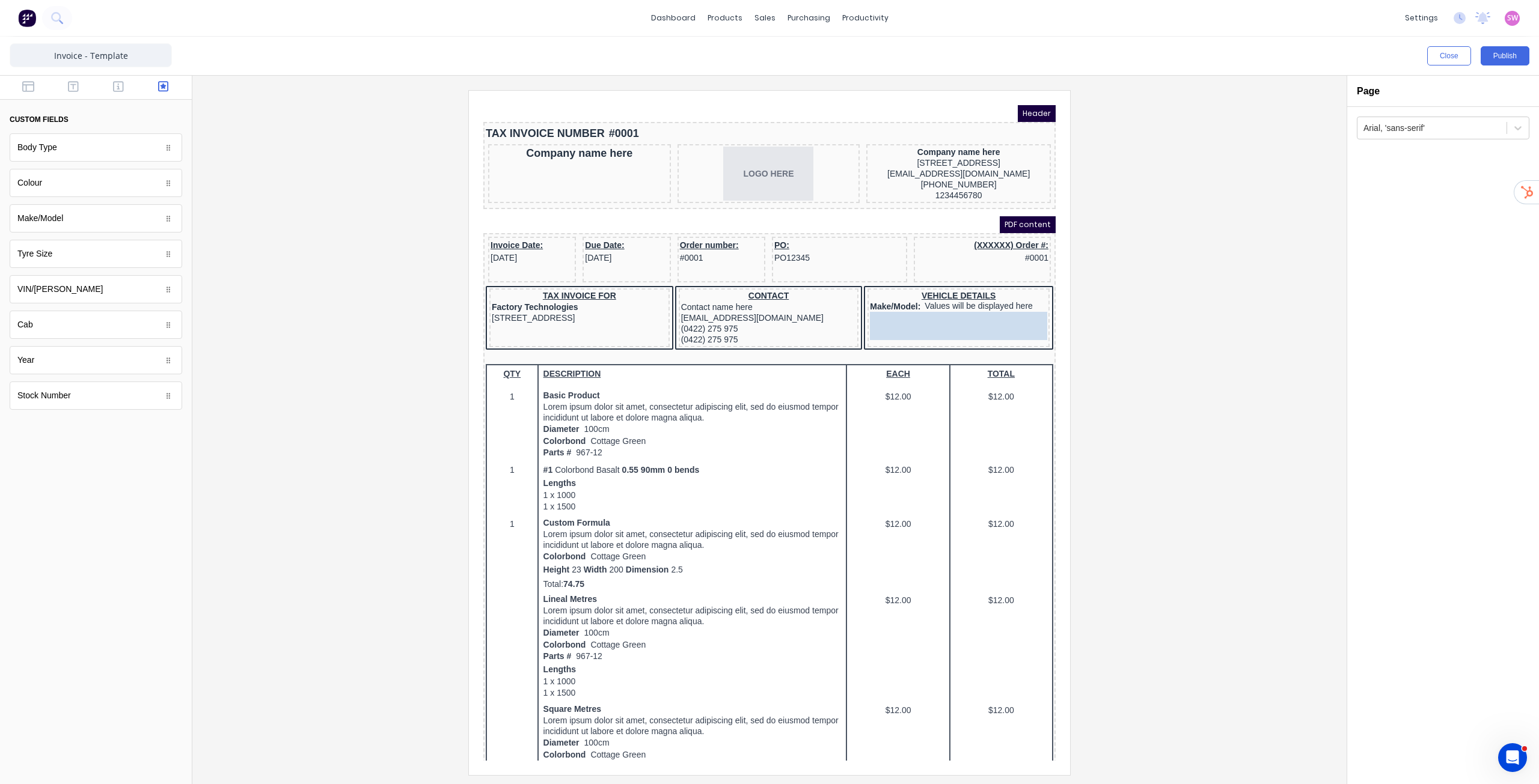
drag, startPoint x: 56, startPoint y: 368, endPoint x: 938, endPoint y: 340, distance: 882.4
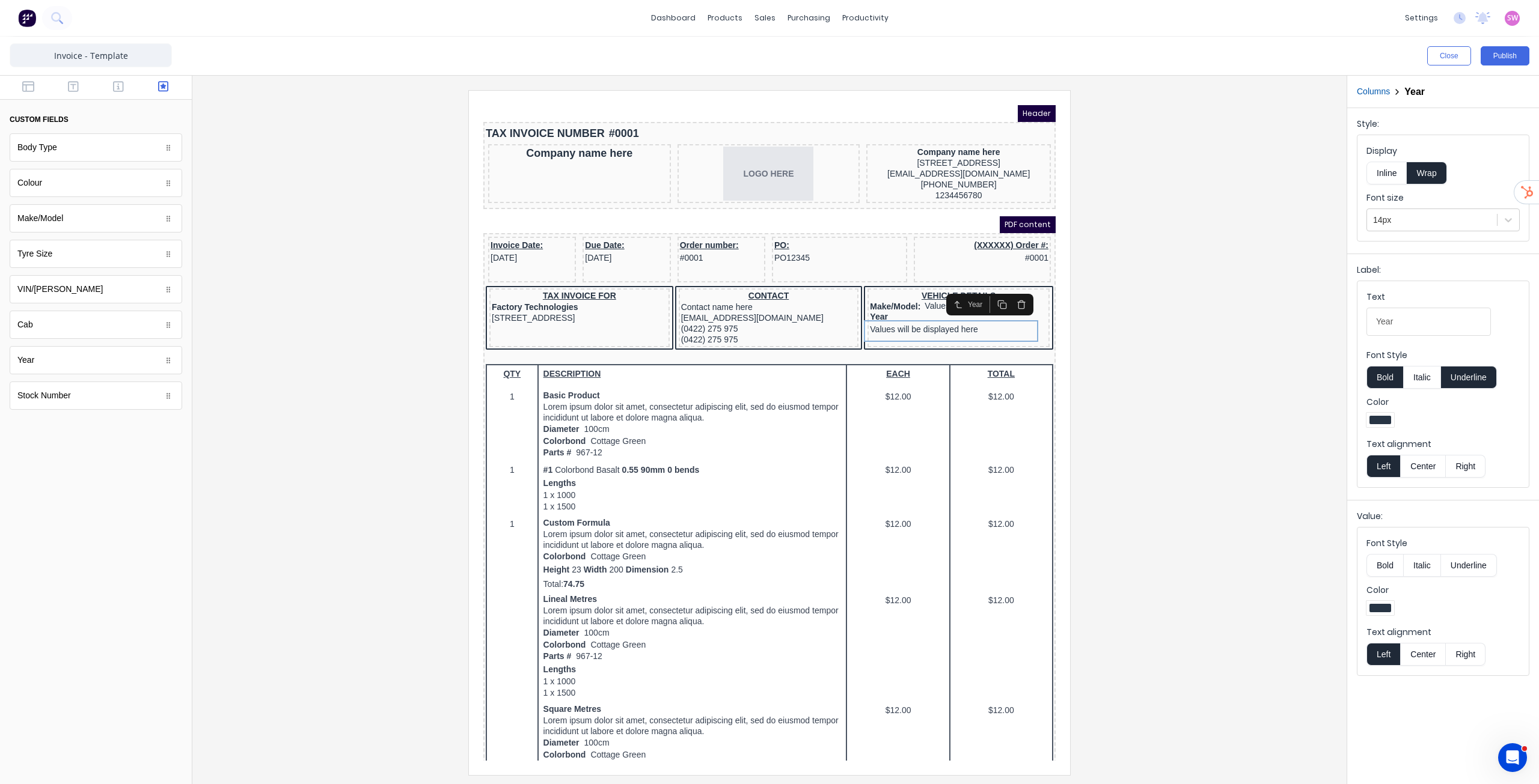
click at [1463, 383] on button "Underline" at bounding box center [1469, 377] width 56 height 22
click at [1388, 177] on button "Inline" at bounding box center [1387, 172] width 40 height 22
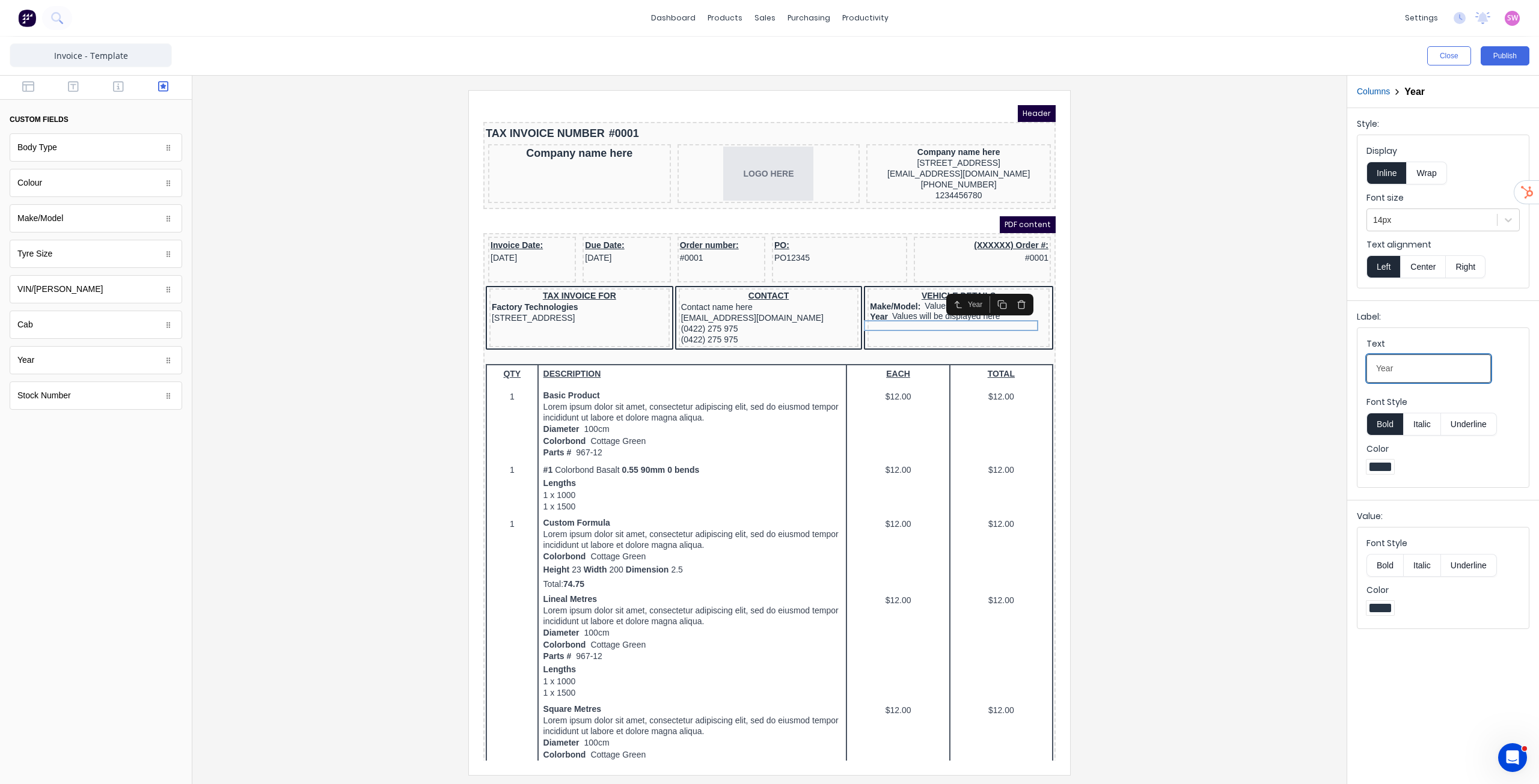
click at [1440, 368] on input "Year" at bounding box center [1429, 369] width 125 height 29
type input "Year:"
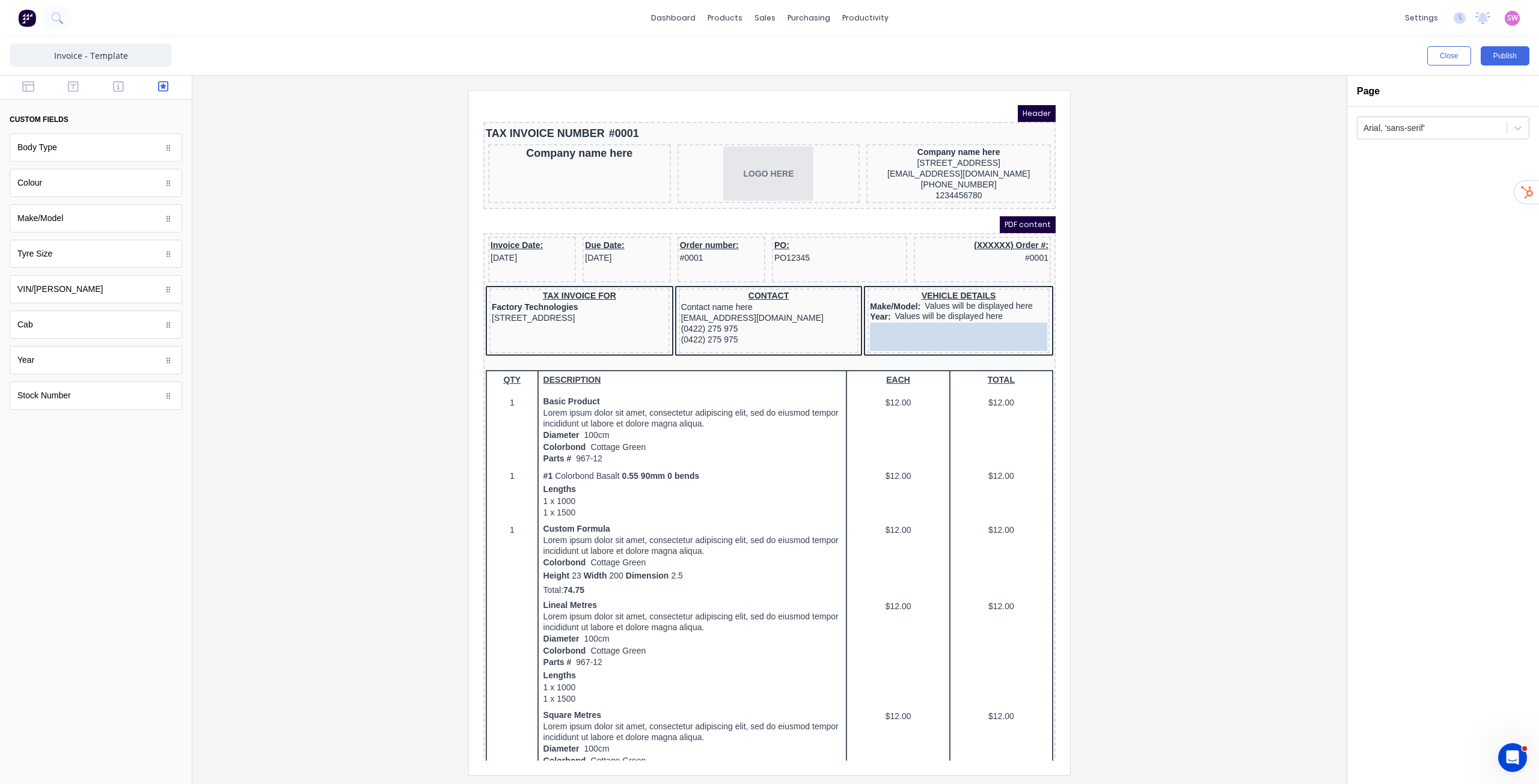
drag, startPoint x: 61, startPoint y: 333, endPoint x: 482, endPoint y: 229, distance: 433.7
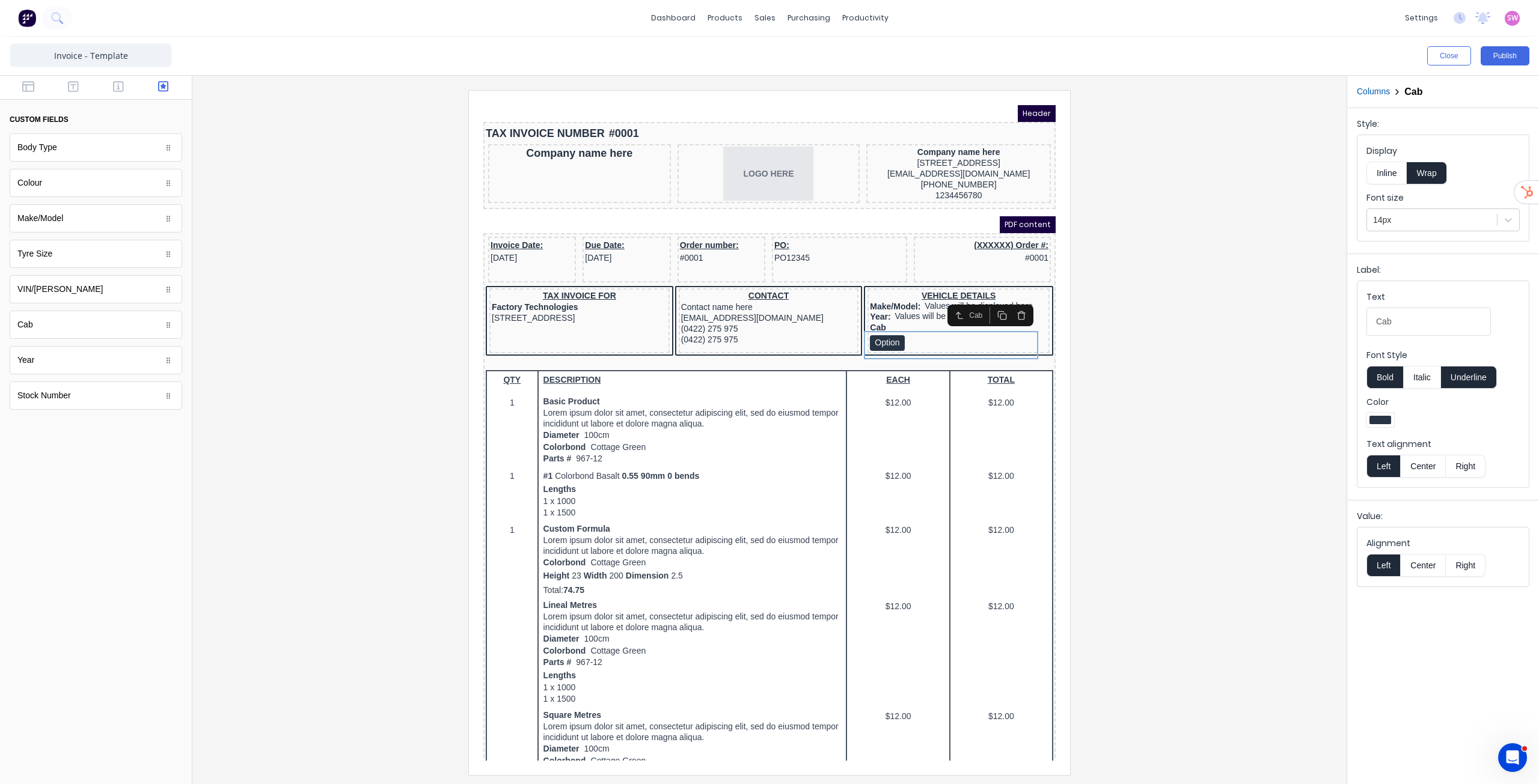
click at [1483, 372] on button "Underline" at bounding box center [1469, 377] width 56 height 22
click at [1391, 168] on button "Inline" at bounding box center [1387, 172] width 40 height 22
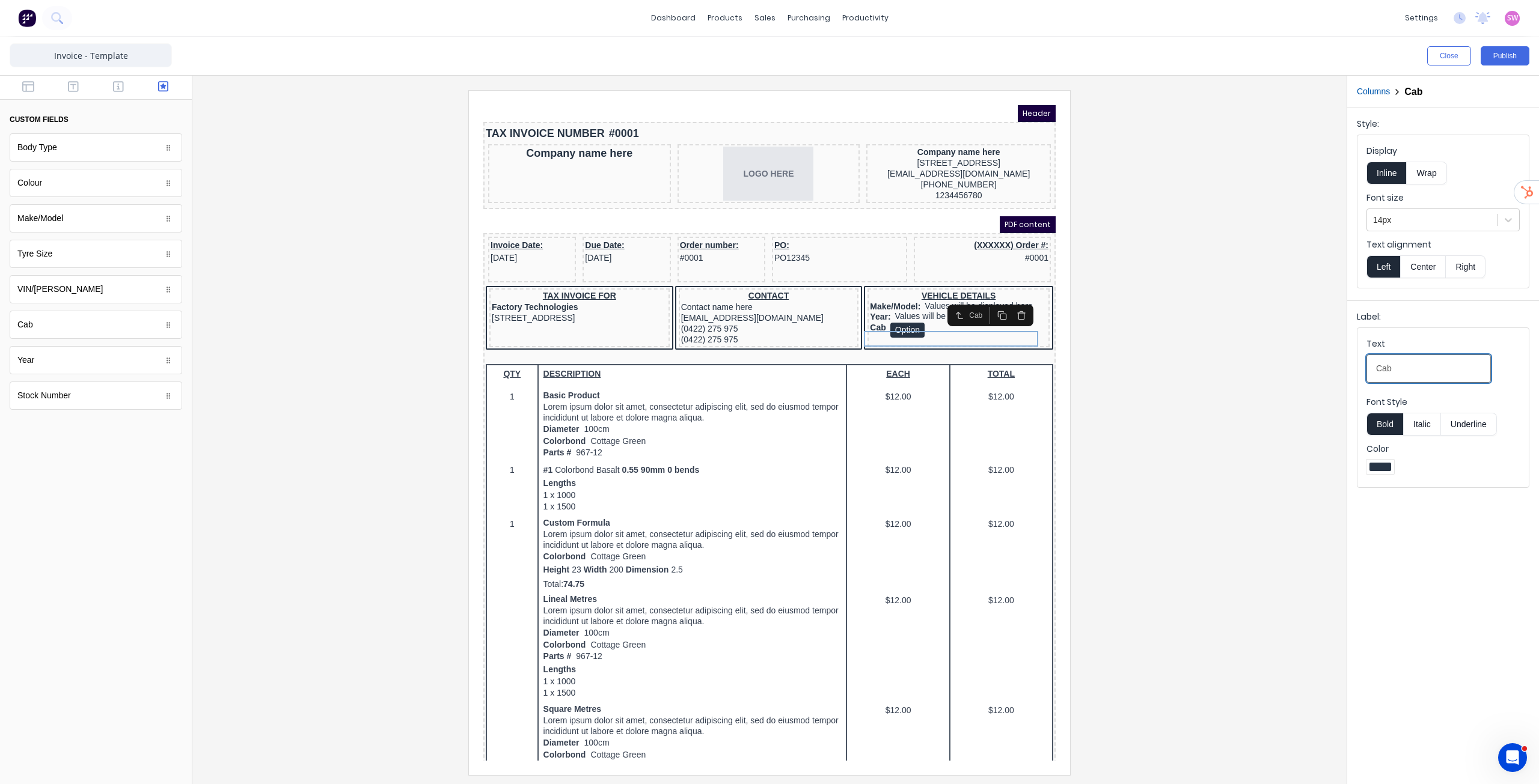
click at [1427, 369] on input "Cab" at bounding box center [1429, 369] width 125 height 29
type input "Cab:"
click at [1225, 434] on div at bounding box center [769, 433] width 1136 height 685
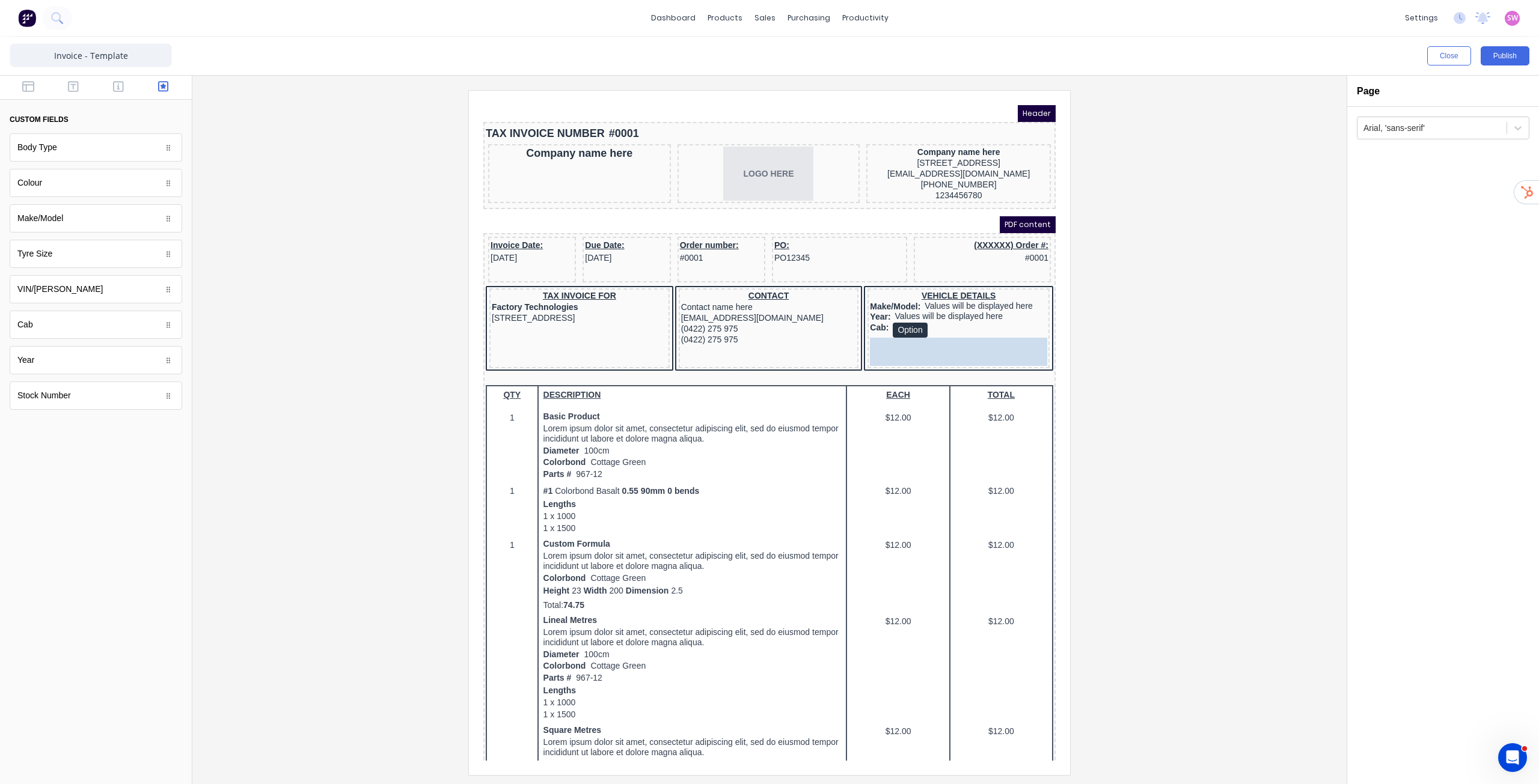
drag, startPoint x: 83, startPoint y: 156, endPoint x: 477, endPoint y: 241, distance: 403.1
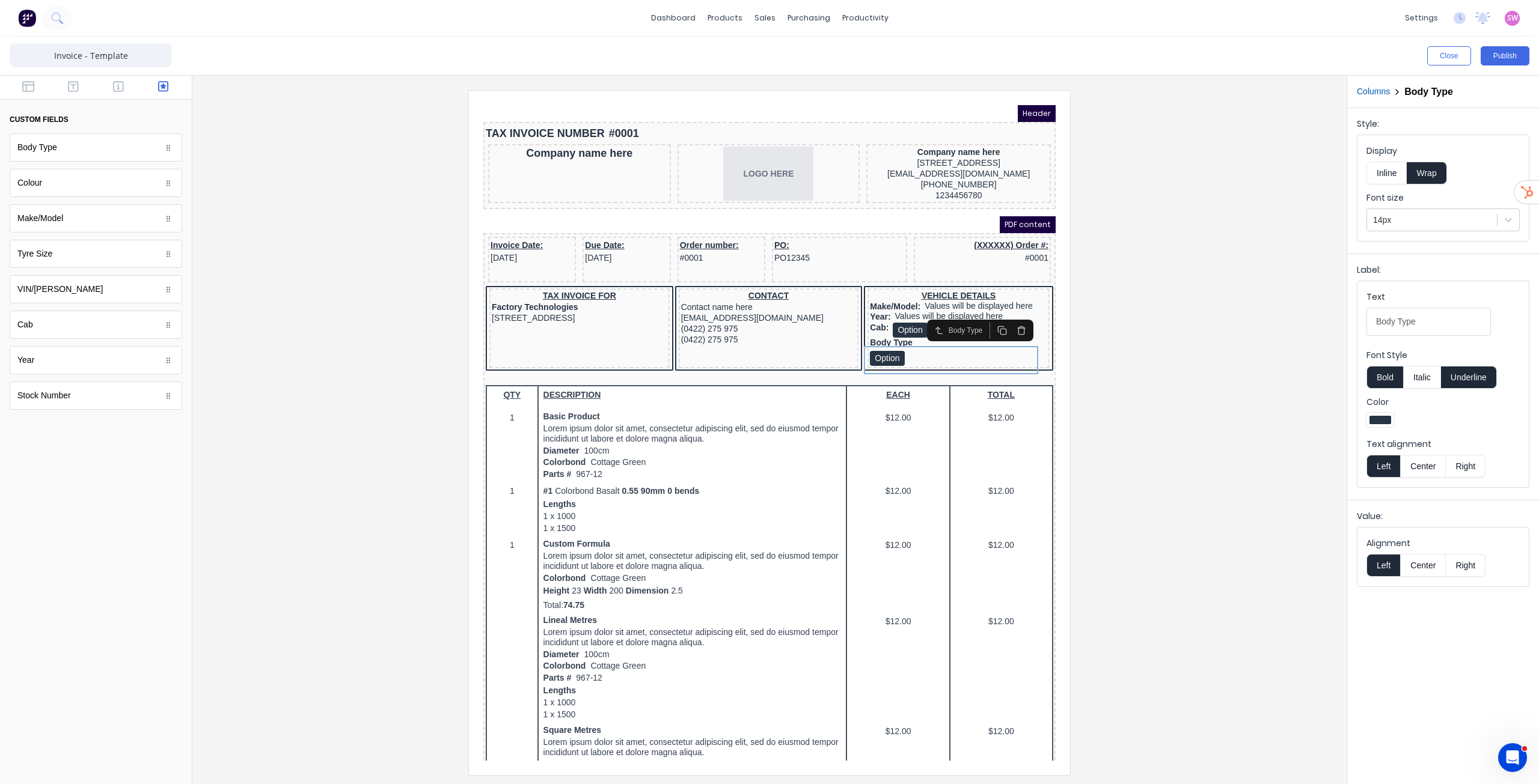
click at [1487, 377] on button "Underline" at bounding box center [1469, 377] width 56 height 22
click at [1392, 169] on button "Inline" at bounding box center [1387, 172] width 40 height 22
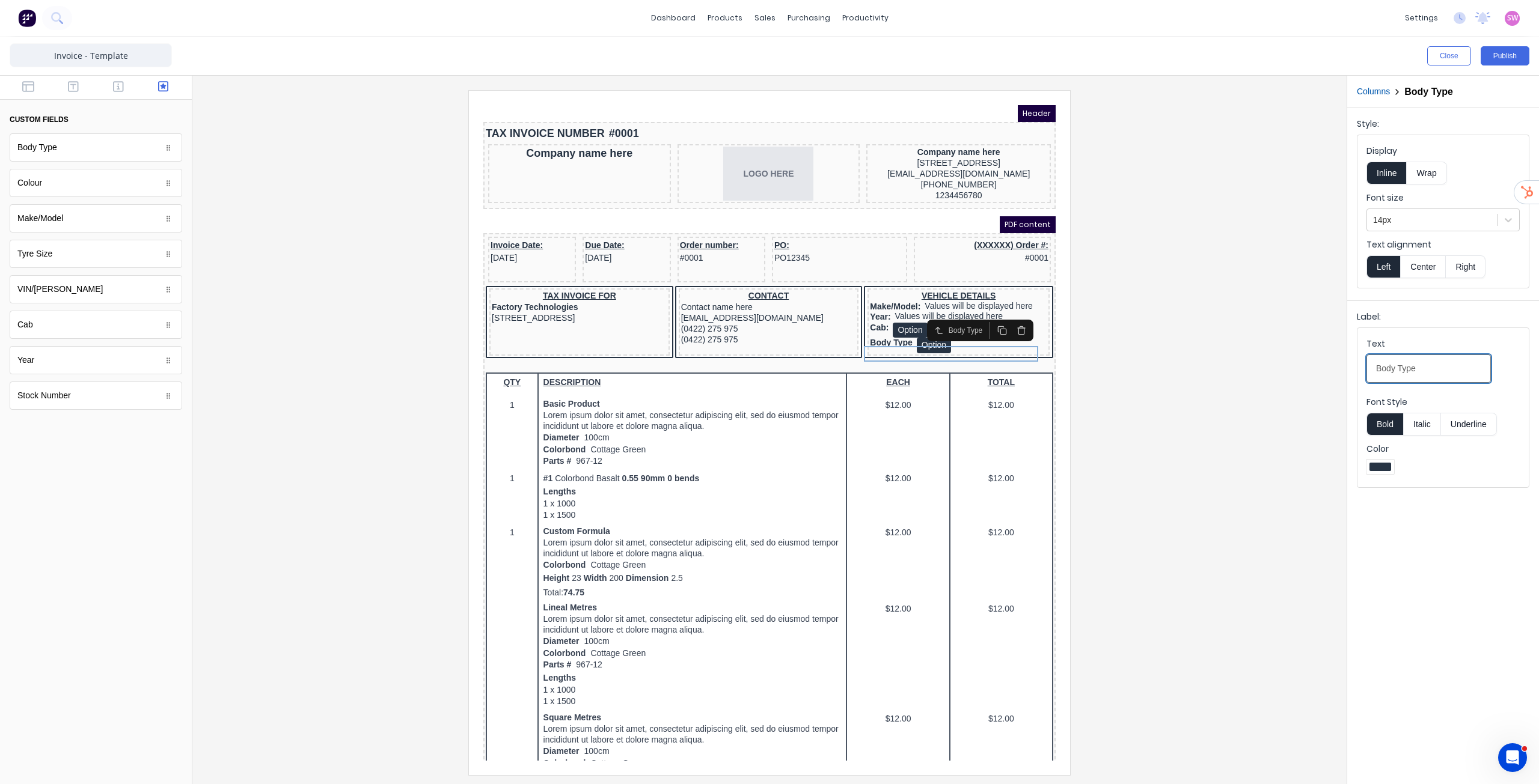
click at [1422, 355] on Type-selectvrv9oaadd6xz2urvsat6n6sdnf6n4zt4ql1395q75s2xrnzln61yt13ye2ve-6a0d1716-abbe-4ee4-b15a-153905b923ee_object_label_text "Body Type" at bounding box center [1429, 369] width 125 height 29
type Type-selectvrv9oaadd6xz2urvsat6n6sdnf6n4zt4ql1395q75s2xrnzln61yt13ye2ve-6a0d1716-abbe-4ee4-b15a-153905b923ee_object_label_text "Body Type:"
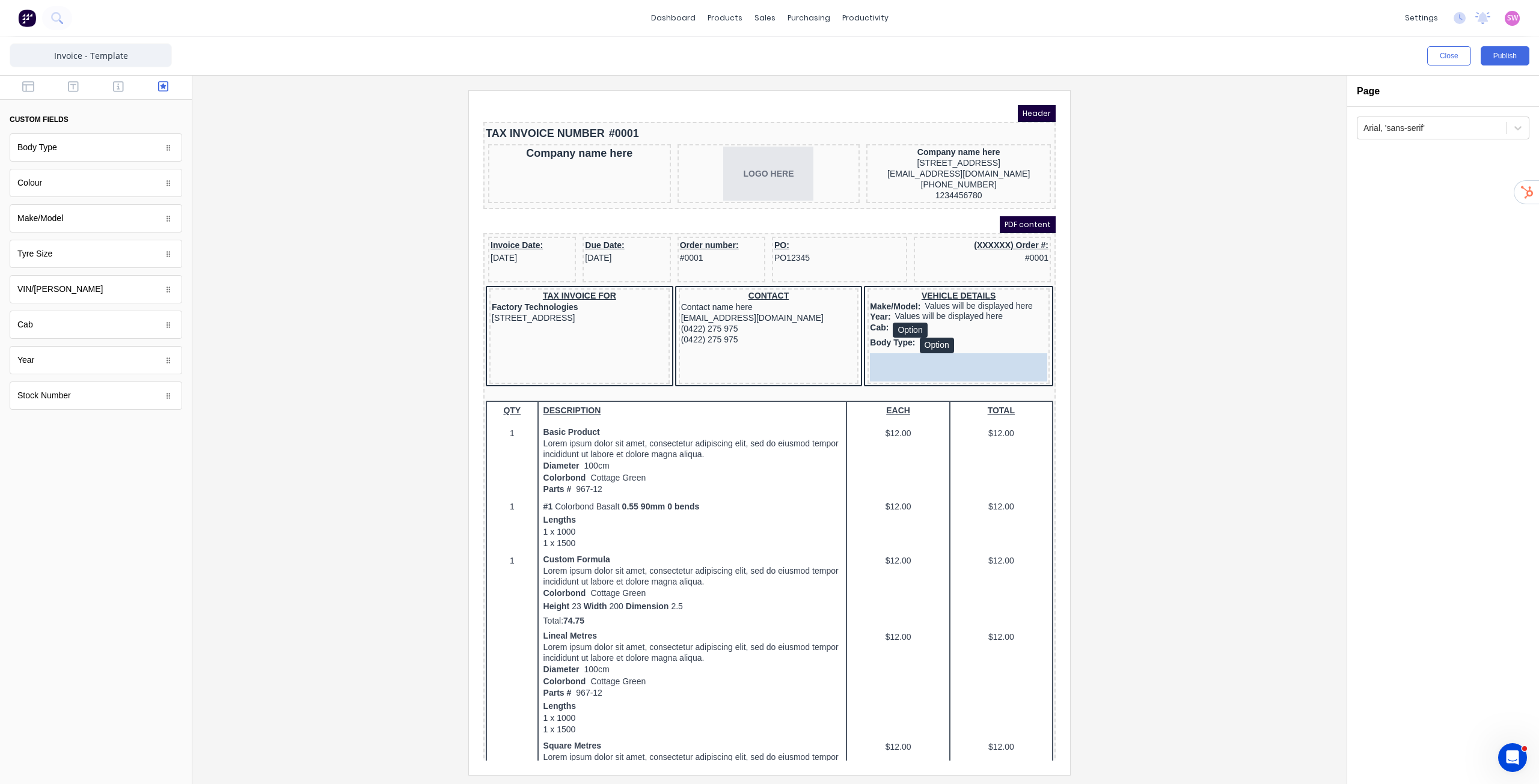
drag, startPoint x: 60, startPoint y: 186, endPoint x: 951, endPoint y: 367, distance: 909.2
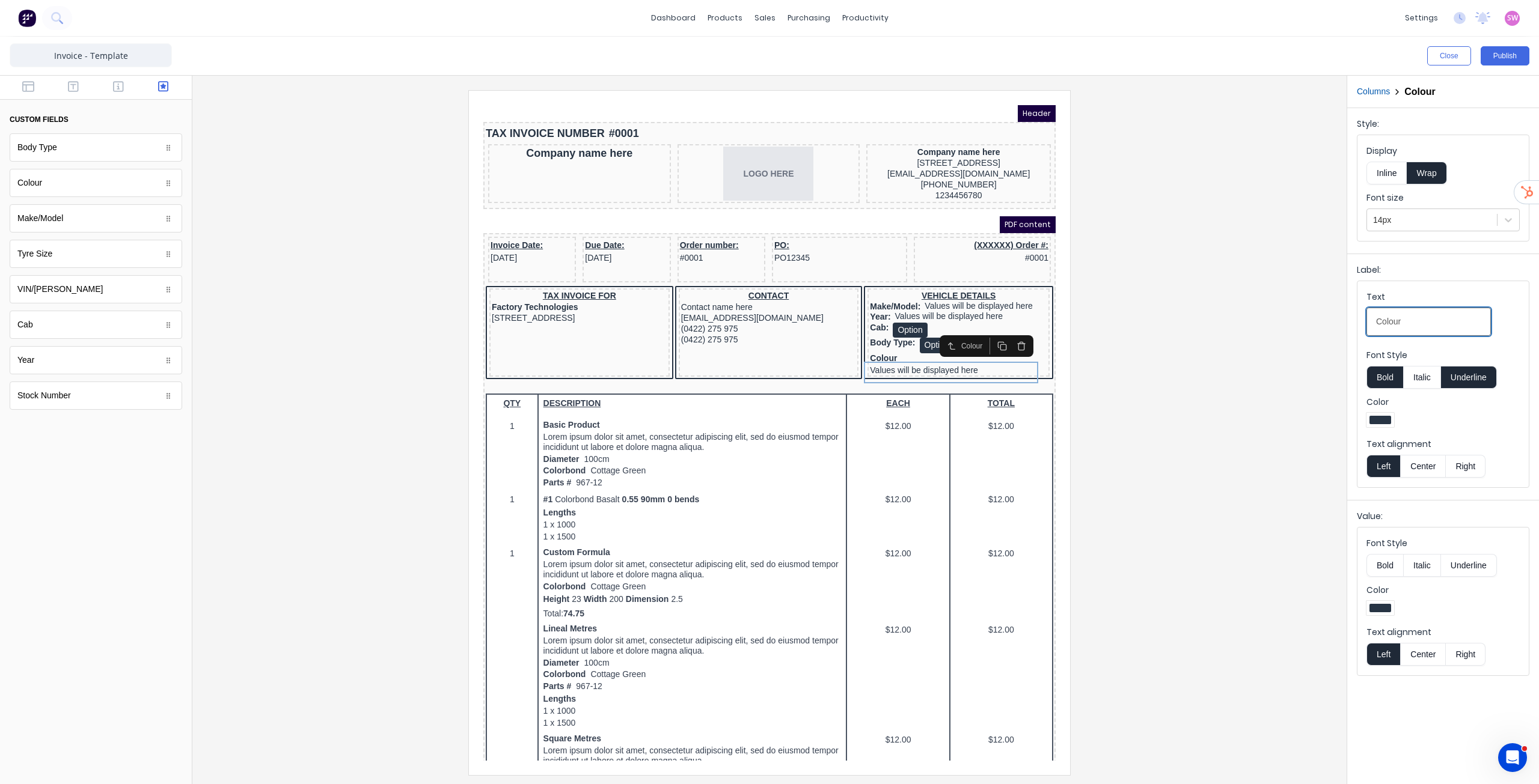
click at [1430, 316] on input "Colour" at bounding box center [1429, 322] width 125 height 29
type input "Colour:"
click at [1477, 375] on button "Underline" at bounding box center [1469, 377] width 56 height 22
click at [1393, 170] on button "Inline" at bounding box center [1387, 172] width 40 height 22
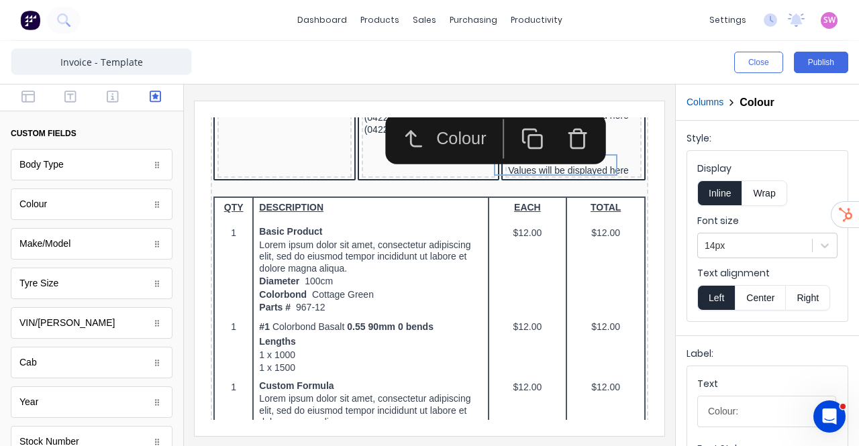
scroll to position [201, 0]
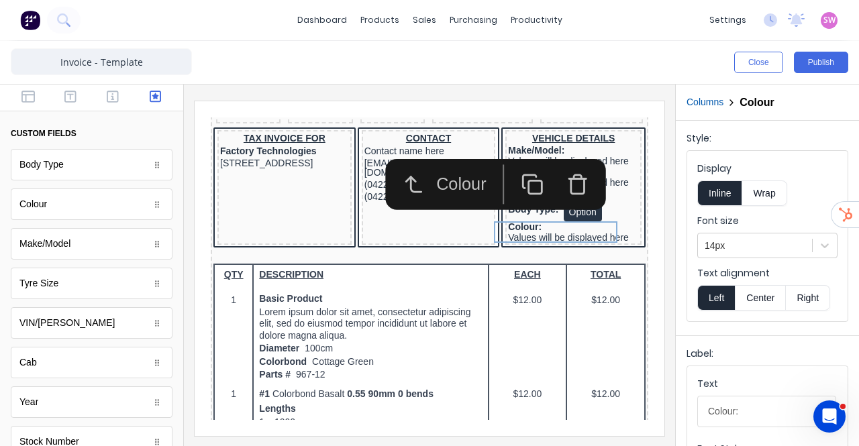
click at [665, 203] on div at bounding box center [429, 266] width 491 height 362
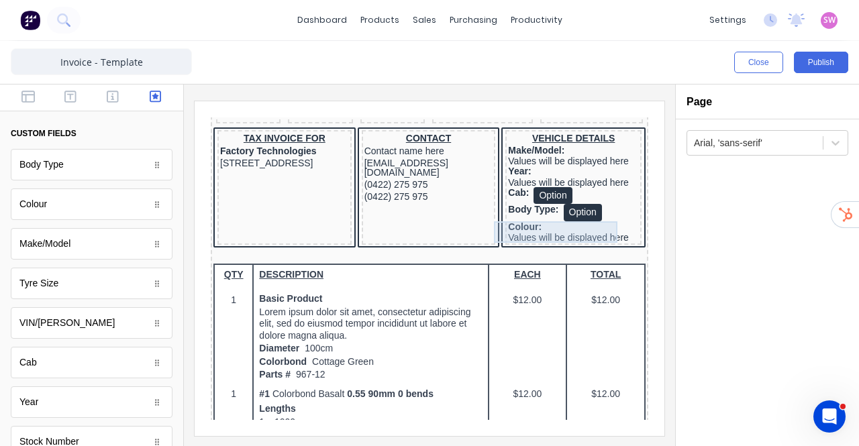
click at [547, 217] on div "Colour: Values will be displayed here" at bounding box center [557, 215] width 131 height 21
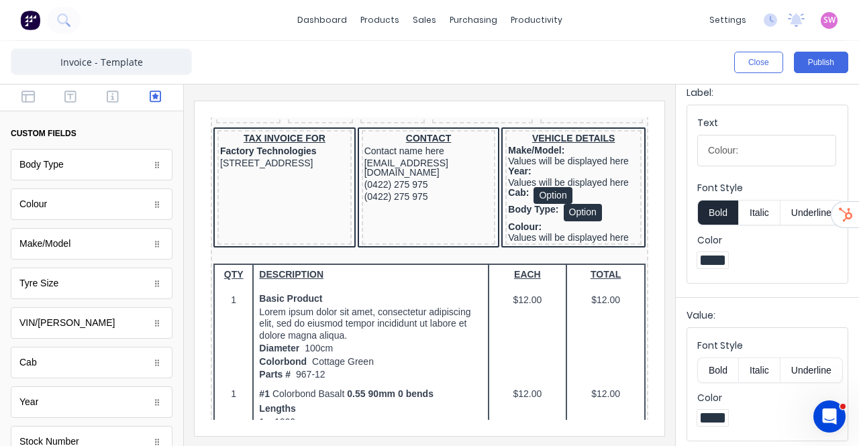
scroll to position [0, 0]
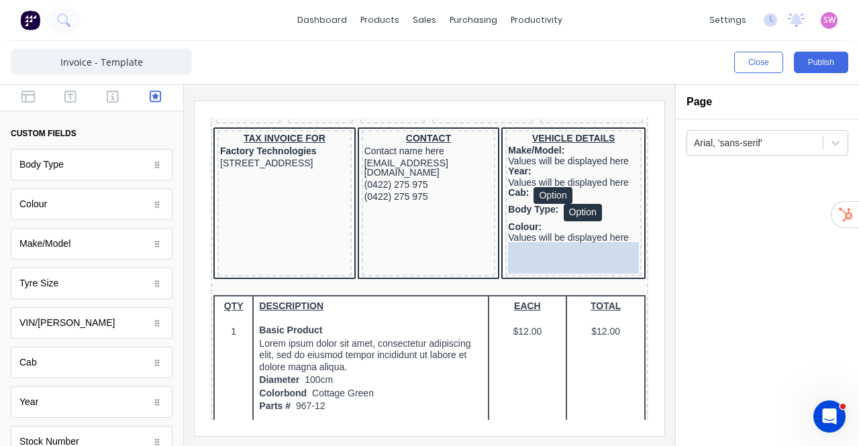
drag, startPoint x: 81, startPoint y: 322, endPoint x: 568, endPoint y: 240, distance: 493.2
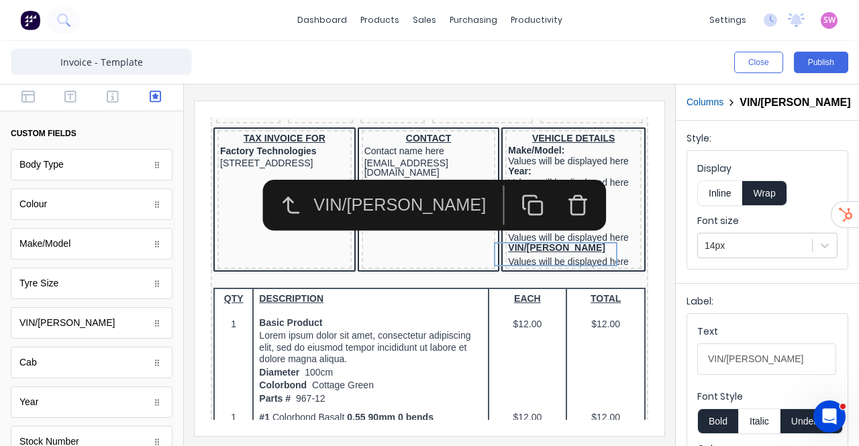
click at [731, 194] on button "Inline" at bounding box center [719, 192] width 45 height 25
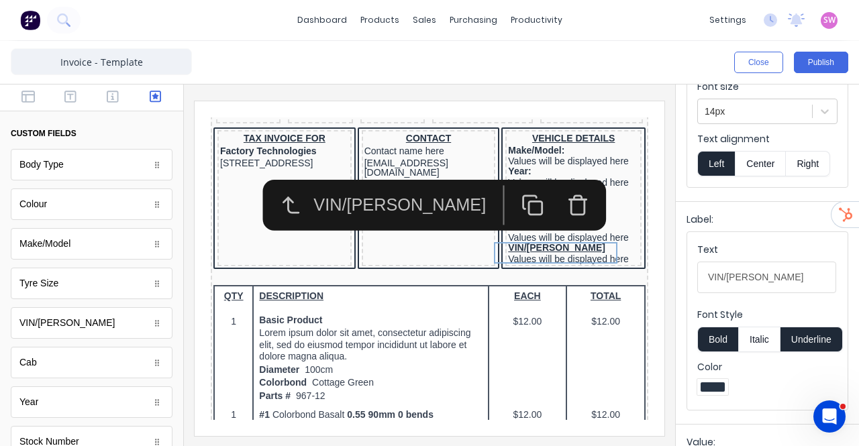
click at [808, 335] on button "Underline" at bounding box center [811, 339] width 62 height 25
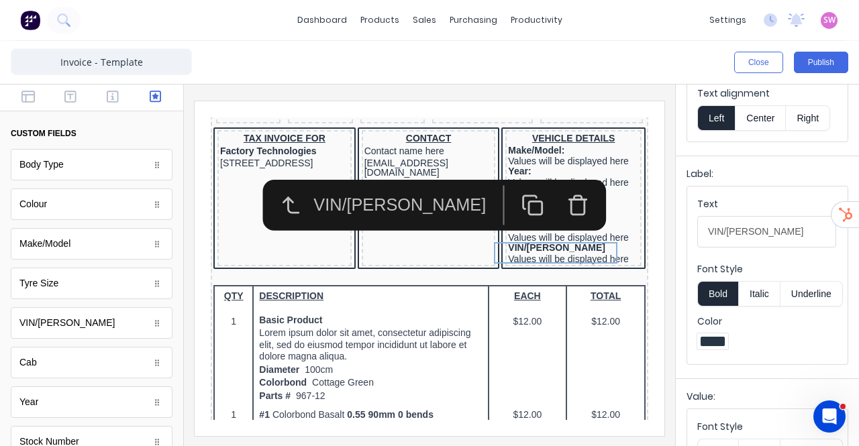
scroll to position [201, 0]
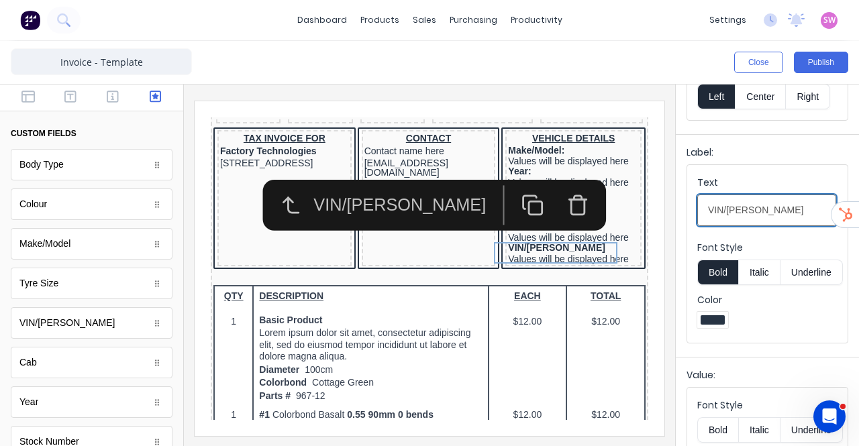
click at [771, 205] on input "VIN/Rego" at bounding box center [766, 211] width 139 height 32
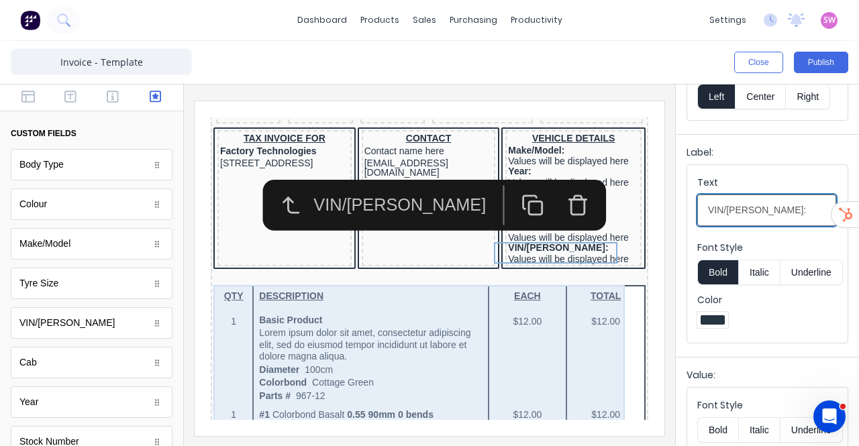
type input "VIN/[PERSON_NAME]:"
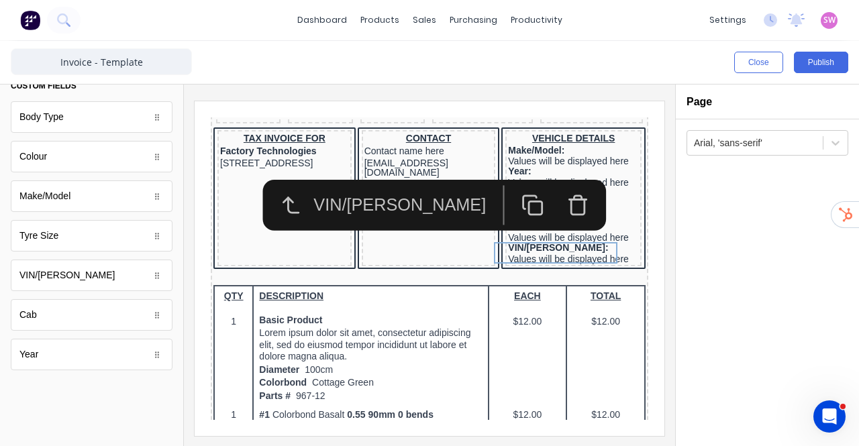
scroll to position [0, 0]
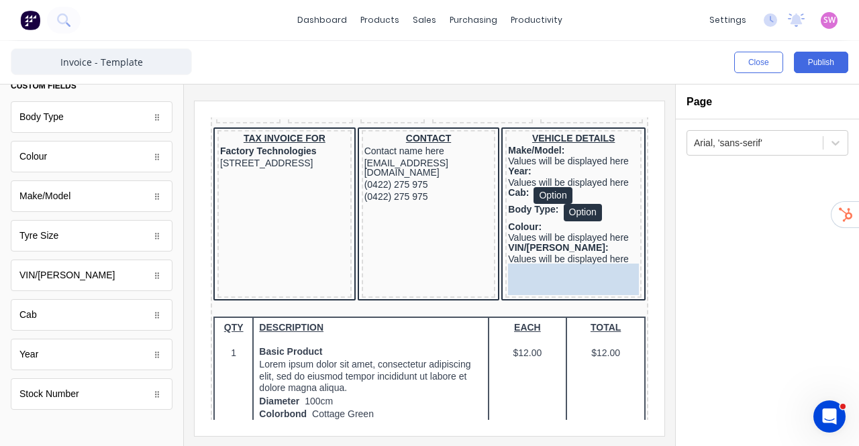
drag, startPoint x: 76, startPoint y: 394, endPoint x: 364, endPoint y: 150, distance: 377.9
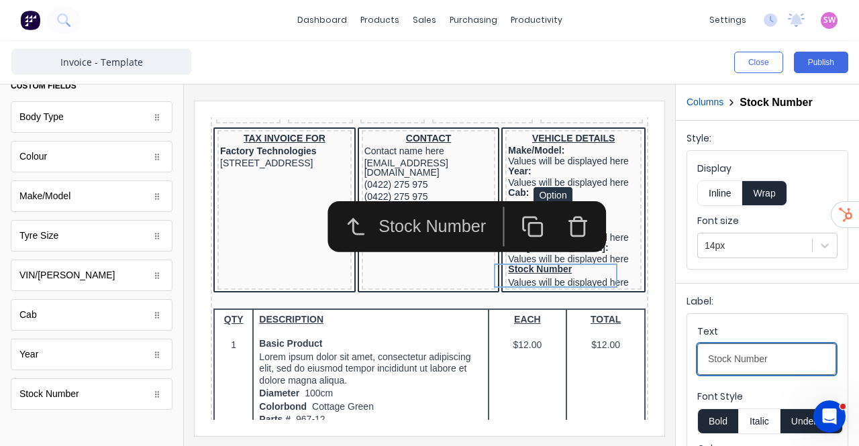
click at [785, 353] on Number-text7efwarkn5p1p94j0h7wbrf0hyfiantx9jt5xnc9w3t9vox1693cuq4tw5rek-08e0f8d6-42ed-4178-9981-4e5fdedc677f_object_label_text "Stock Number" at bounding box center [766, 359] width 139 height 32
type Number-text7efwarkn5p1p94j0h7wbrf0hyfiantx9jt5xnc9w3t9vox1693cuq4tw5rek-08e0f8d6-42ed-4178-9981-4e5fdedc677f_object_label_text "Stock Number:"
click at [722, 197] on button "Inline" at bounding box center [719, 192] width 45 height 25
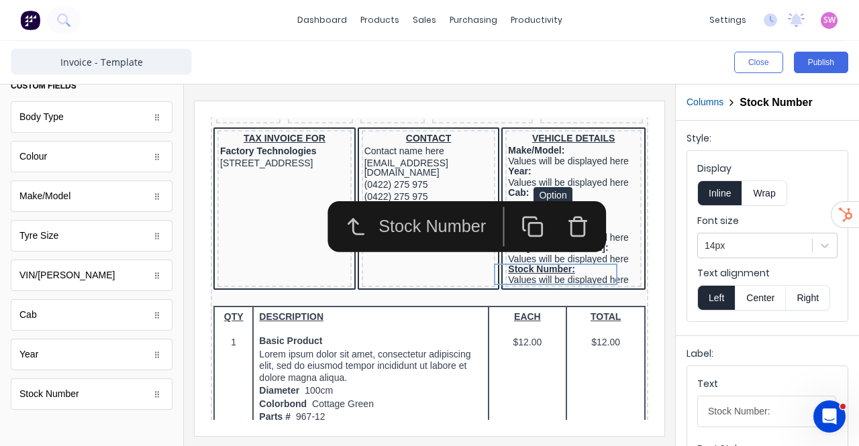
scroll to position [134, 0]
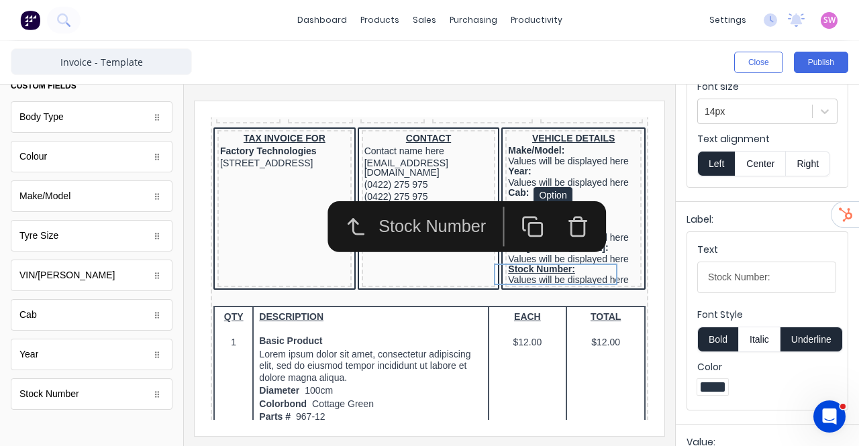
click at [819, 348] on button "Underline" at bounding box center [811, 339] width 62 height 25
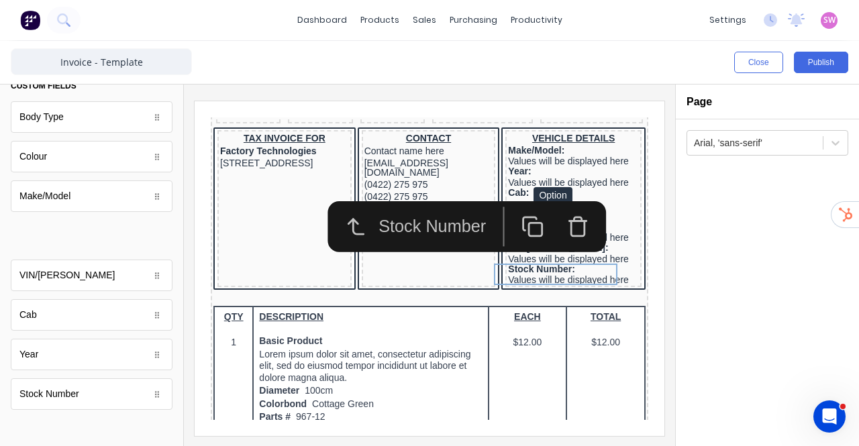
scroll to position [0, 0]
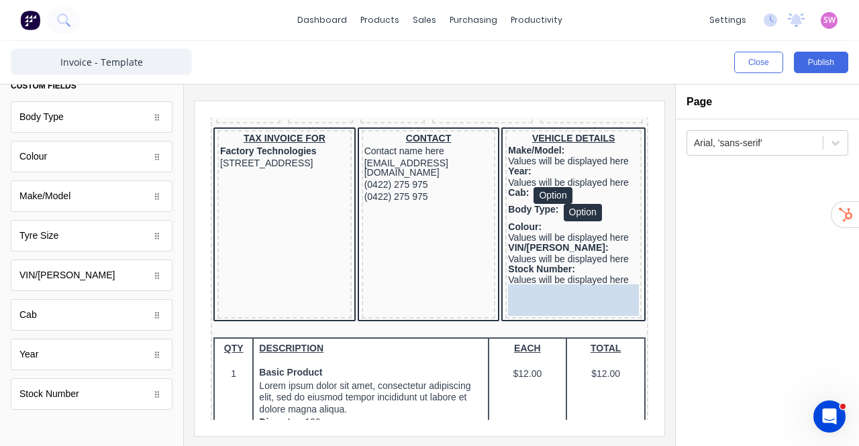
drag, startPoint x: 76, startPoint y: 238, endPoint x: 589, endPoint y: 288, distance: 515.6
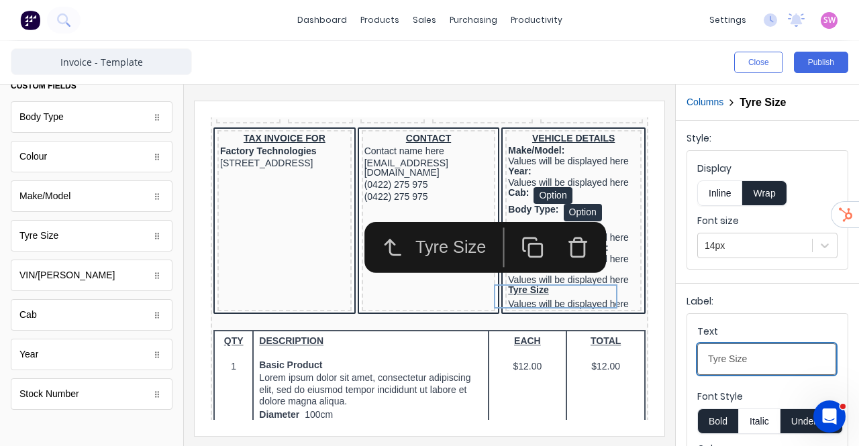
click at [771, 348] on Size-textiphht1oqfwt84fkw5j3jan31uwyzv67bt1cxsyrmxgbm1gxtlp3yl75zssol-a3c5afe2-62ed-4824-8928-6f025b3dc92d_object_label_text "Tyre Size" at bounding box center [766, 359] width 139 height 32
type Size-textiphht1oqfwt84fkw5j3jan31uwyzv67bt1cxsyrmxgbm1gxtlp3yl75zssol-a3c5afe2-62ed-4824-8928-6f025b3dc92d_object_label_text "Tyre Size:"
click at [729, 201] on button "Inline" at bounding box center [719, 192] width 45 height 25
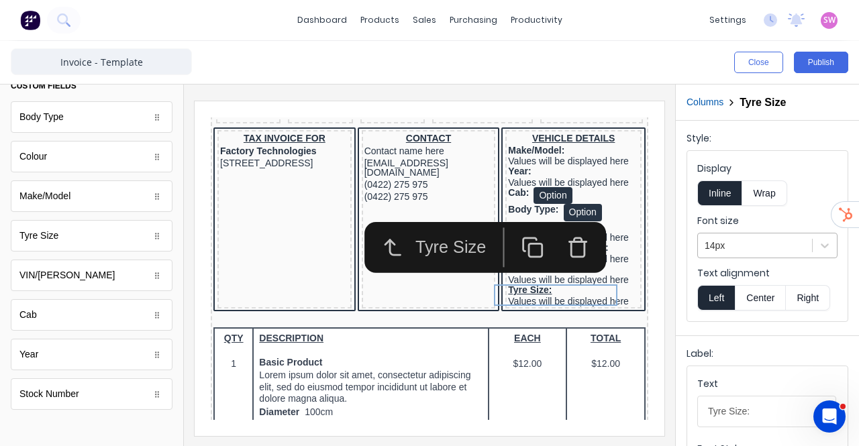
scroll to position [134, 0]
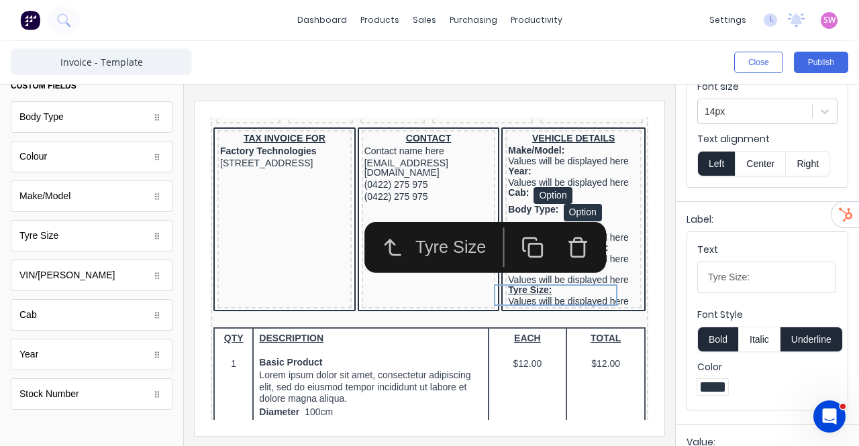
click at [820, 347] on button "Underline" at bounding box center [811, 339] width 62 height 25
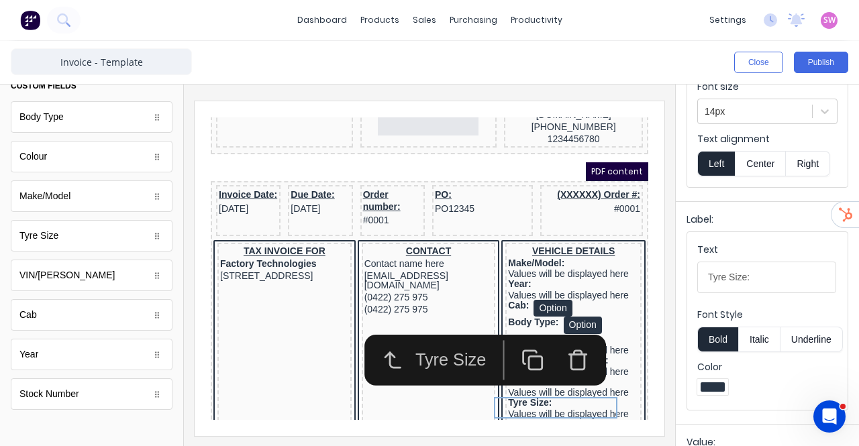
scroll to position [67, 0]
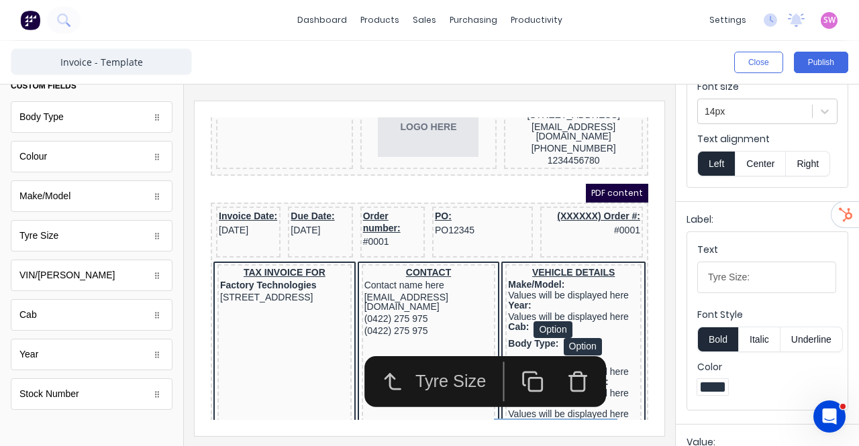
click at [665, 304] on div at bounding box center [429, 266] width 491 height 362
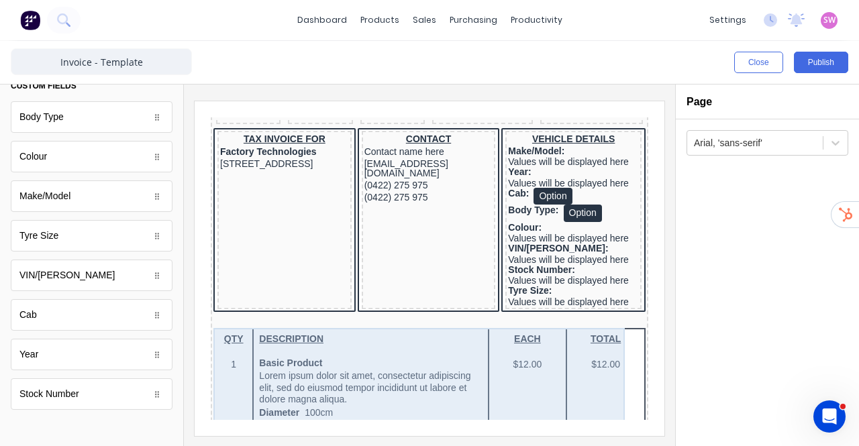
scroll to position [201, 0]
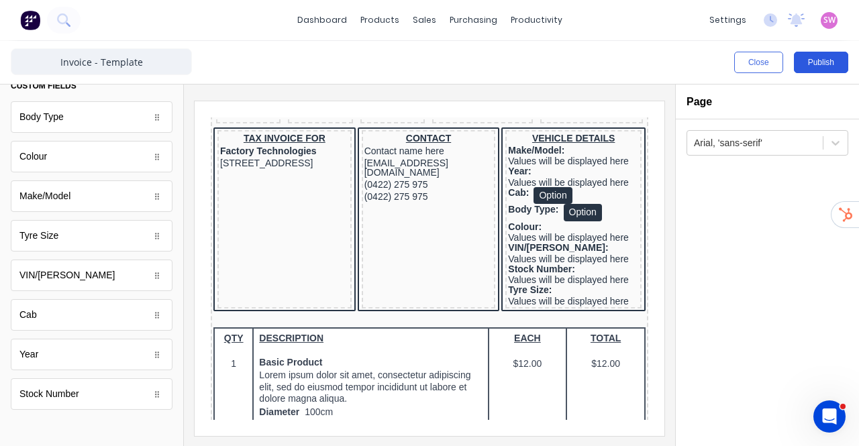
click at [819, 65] on button "Publish" at bounding box center [821, 62] width 54 height 21
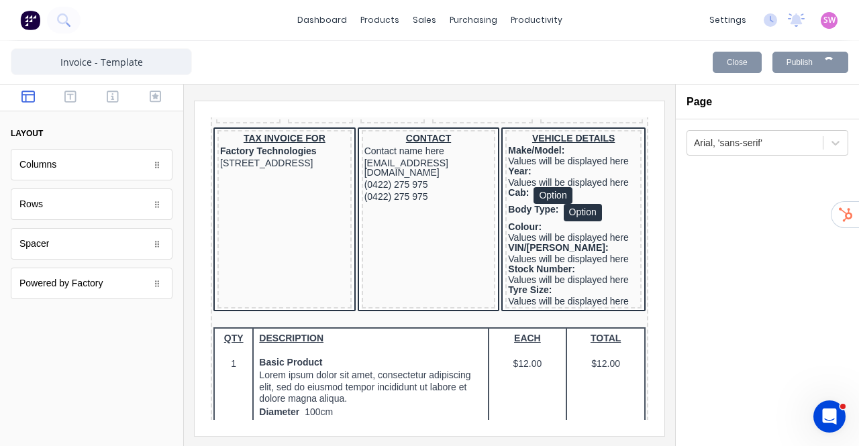
scroll to position [0, 0]
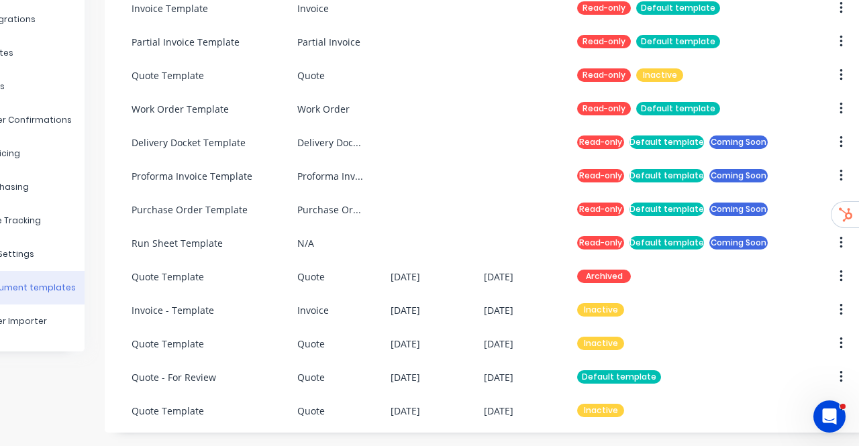
scroll to position [142, 98]
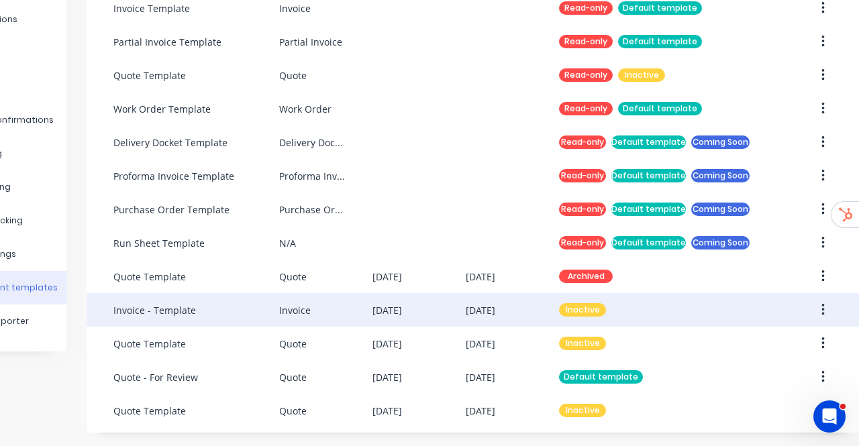
click at [809, 298] on button "button" at bounding box center [823, 310] width 32 height 24
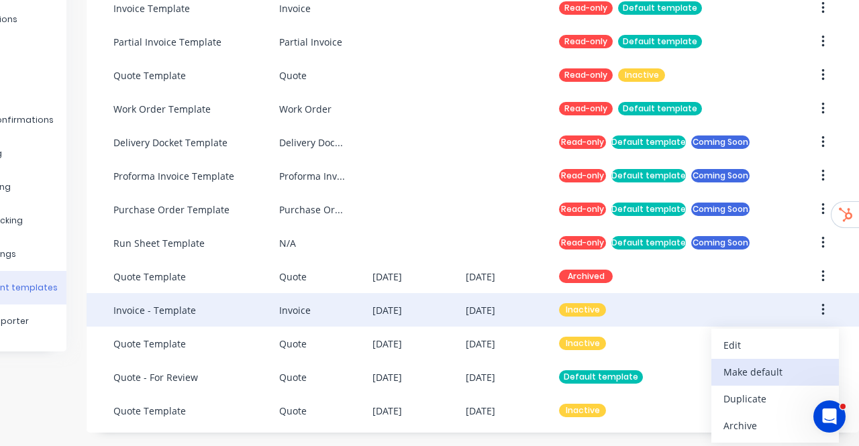
click at [763, 362] on div "Make default" at bounding box center [774, 371] width 103 height 19
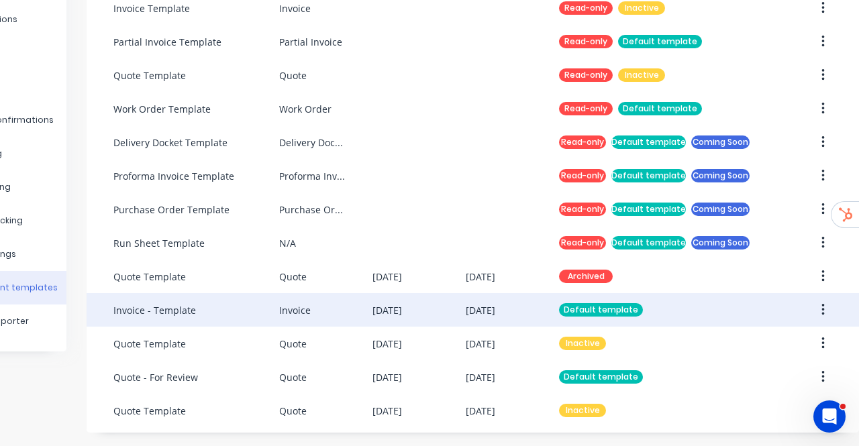
scroll to position [0, 98]
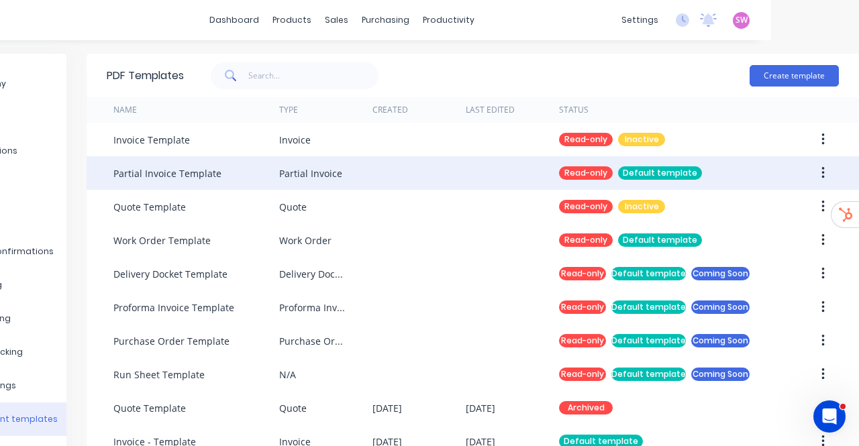
click at [816, 173] on button "button" at bounding box center [823, 173] width 32 height 24
click at [774, 202] on div "Duplicate" at bounding box center [774, 208] width 103 height 19
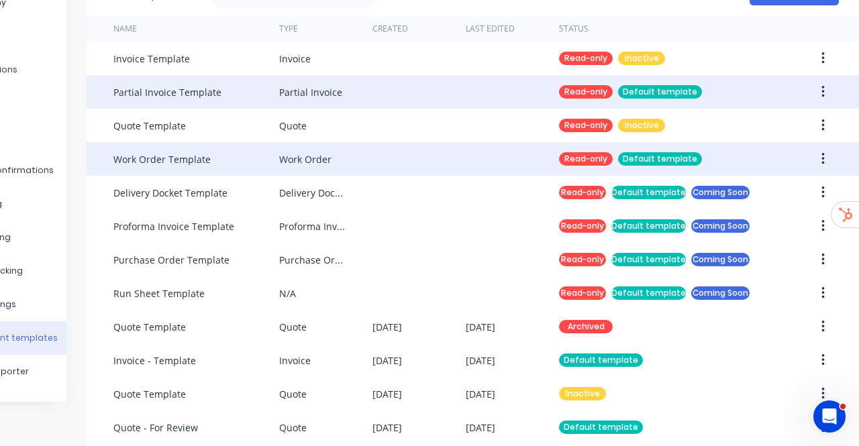
scroll to position [175, 98]
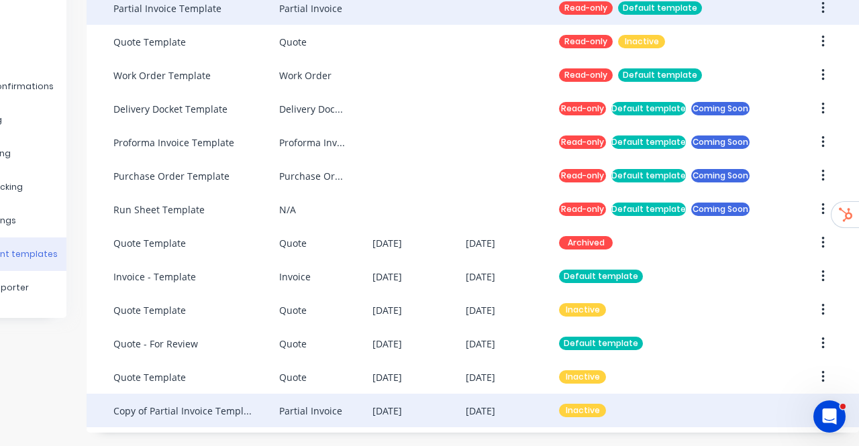
click at [241, 404] on div "Copy of Partial Invoice Template" at bounding box center [182, 411] width 139 height 14
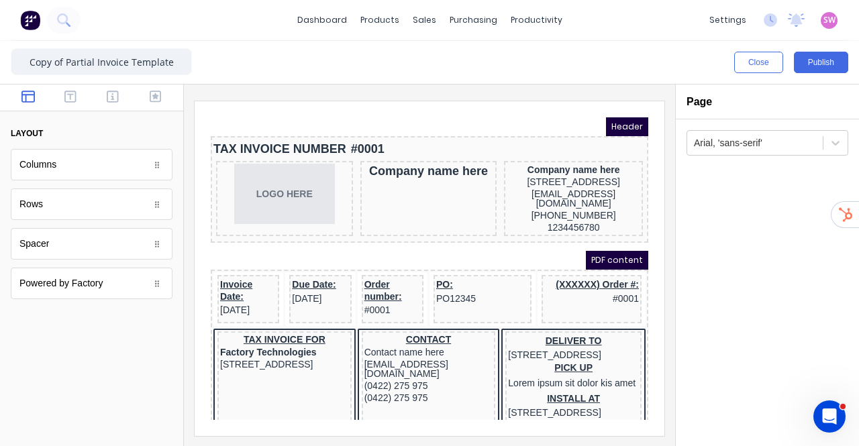
drag, startPoint x: 68, startPoint y: 65, endPoint x: 0, endPoint y: 61, distance: 68.5
click at [0, 76] on div "Copy of Partial Invoice Template Close Publish Components layout Columns Column…" at bounding box center [429, 243] width 859 height 405
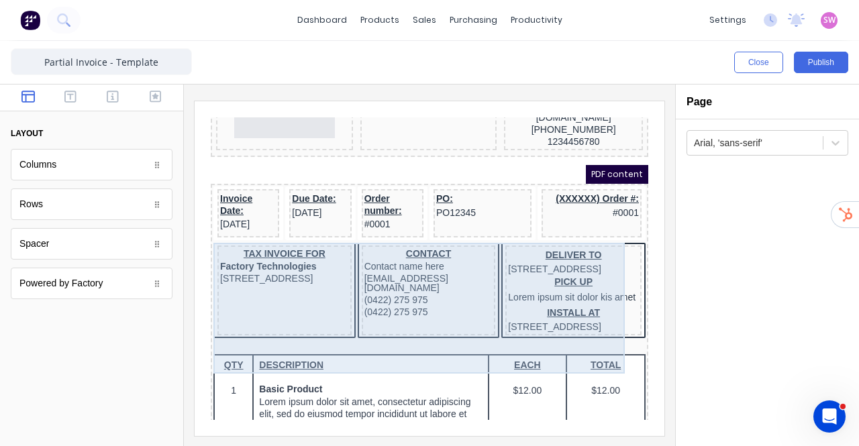
scroll to position [134, 0]
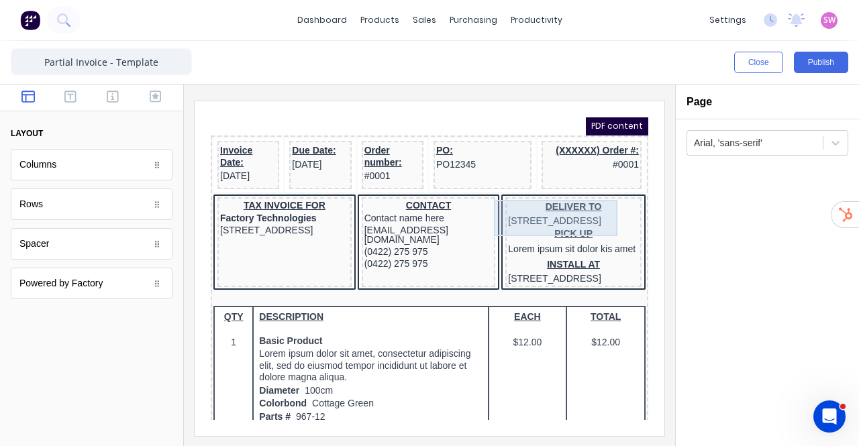
type input "Partial Invoice - Template"
click at [574, 211] on div "DELIVER TO 234 Beach Road Gold Coast, Queensland, Australia" at bounding box center [557, 197] width 131 height 27
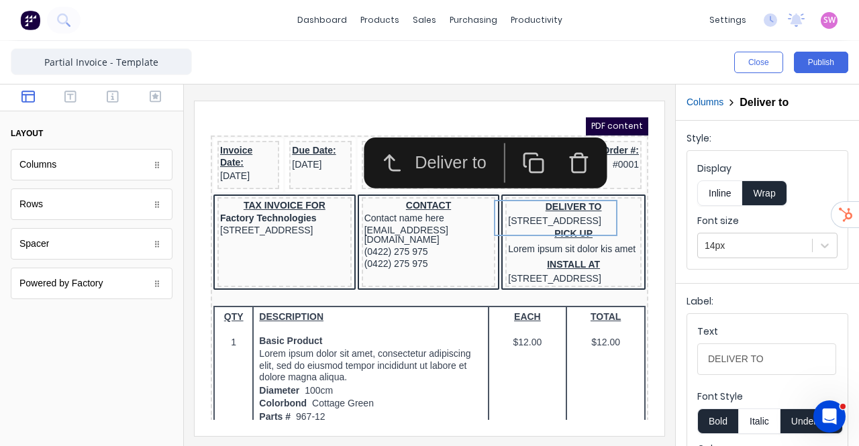
click at [570, 156] on icon "button" at bounding box center [562, 147] width 23 height 23
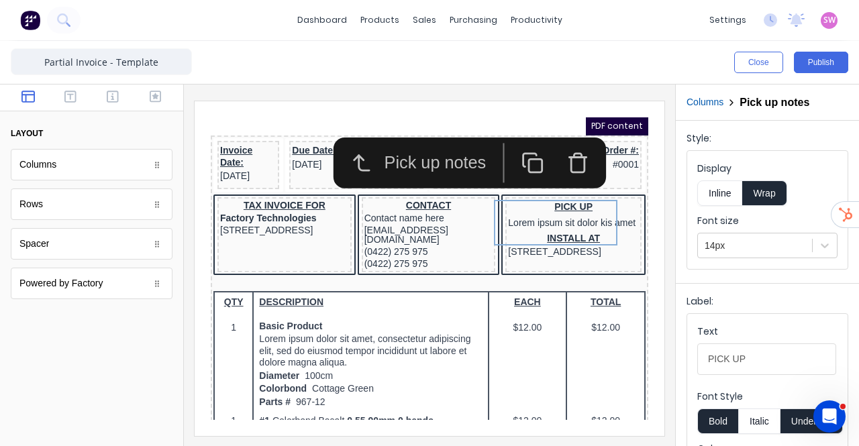
click at [568, 162] on button "button" at bounding box center [561, 147] width 45 height 40
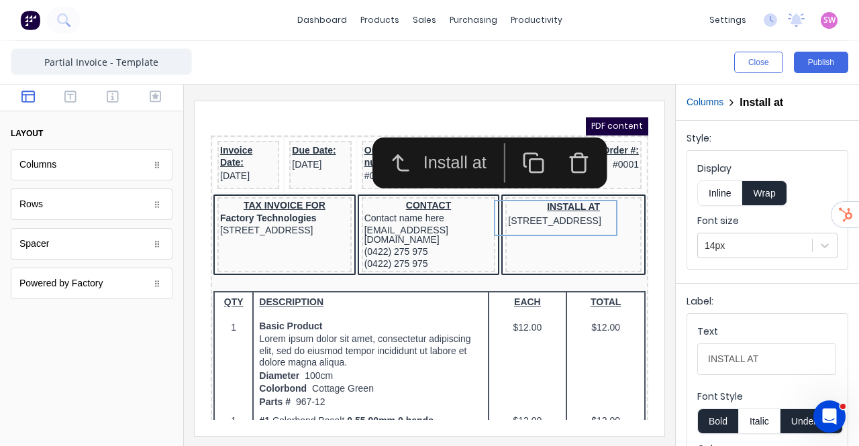
click at [561, 153] on icon "button" at bounding box center [562, 147] width 23 height 23
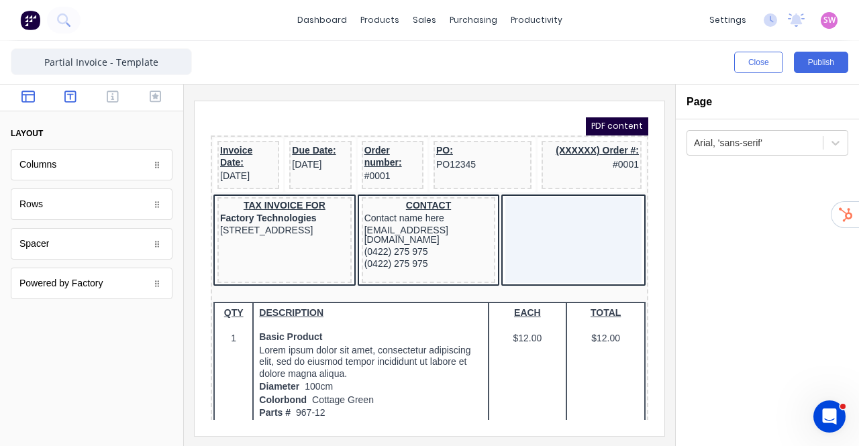
click at [64, 99] on icon "button" at bounding box center [70, 96] width 12 height 13
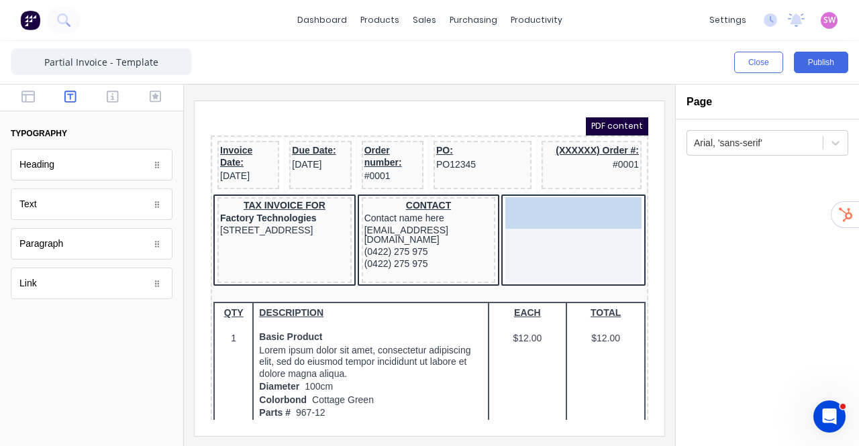
drag, startPoint x: 48, startPoint y: 209, endPoint x: 575, endPoint y: 218, distance: 526.7
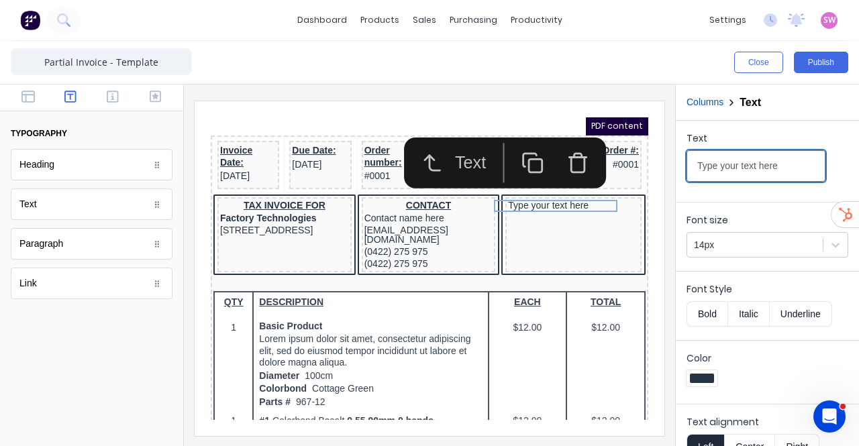
drag, startPoint x: 792, startPoint y: 164, endPoint x: 667, endPoint y: 174, distance: 125.8
click at [667, 174] on div "Close Publish Components typography Heading Heading Text Text Paragraph Paragra…" at bounding box center [429, 243] width 859 height 405
drag, startPoint x: 737, startPoint y: 164, endPoint x: 680, endPoint y: 159, distance: 56.5
click at [680, 159] on div "Text Vehi" at bounding box center [767, 159] width 183 height 76
type input "VEHICLE DETAILS"
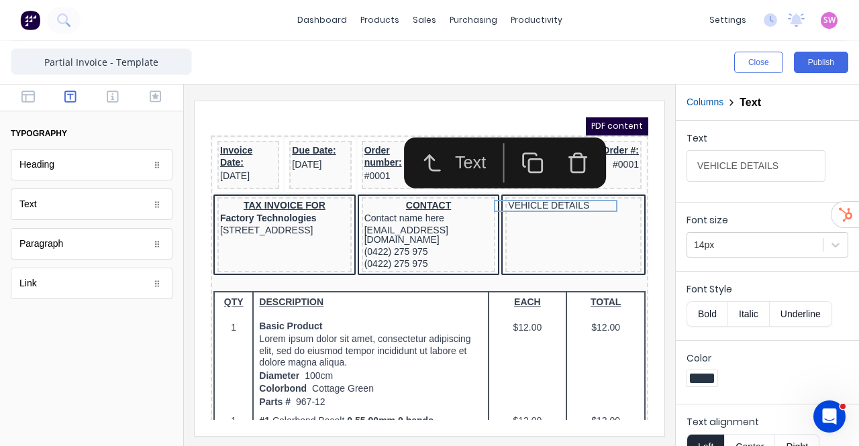
click at [710, 316] on button "Bold" at bounding box center [706, 313] width 41 height 25
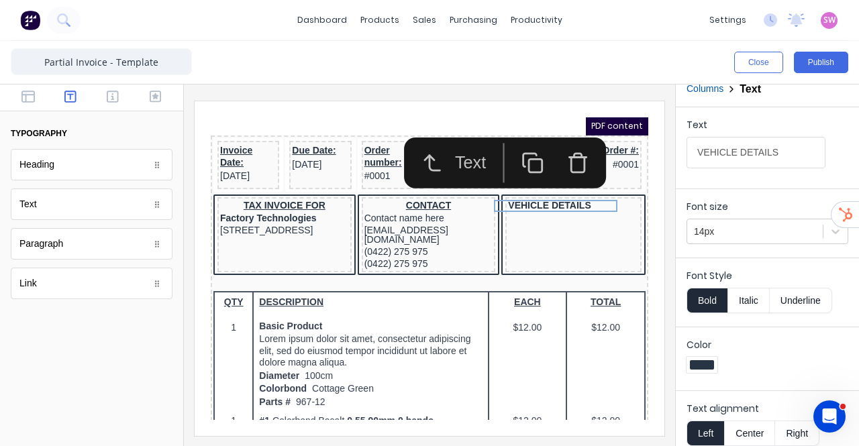
scroll to position [21, 0]
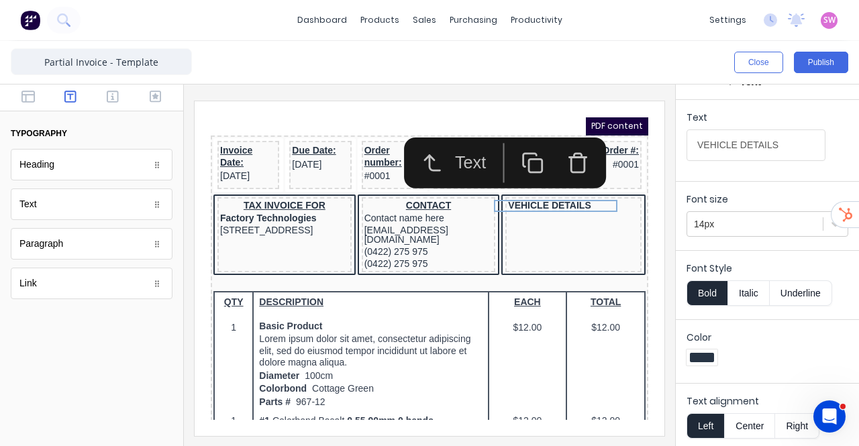
click at [752, 416] on button "Center" at bounding box center [749, 425] width 51 height 25
click at [782, 343] on div "Color" at bounding box center [767, 350] width 162 height 39
click at [160, 101] on icon "button" at bounding box center [156, 97] width 12 height 12
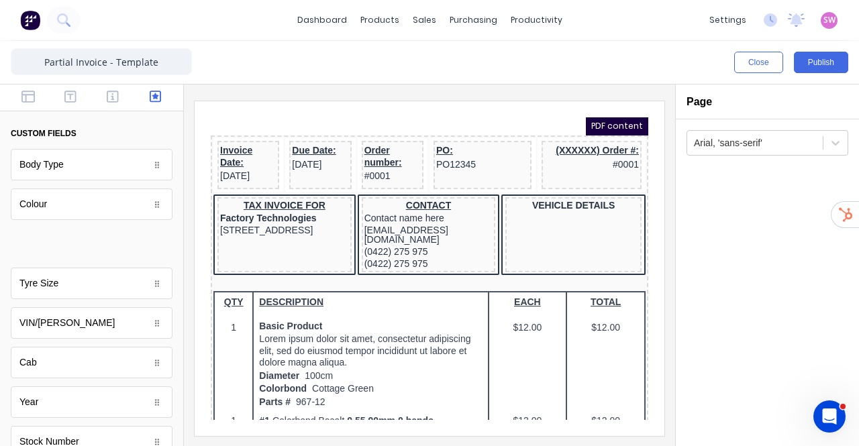
scroll to position [0, 0]
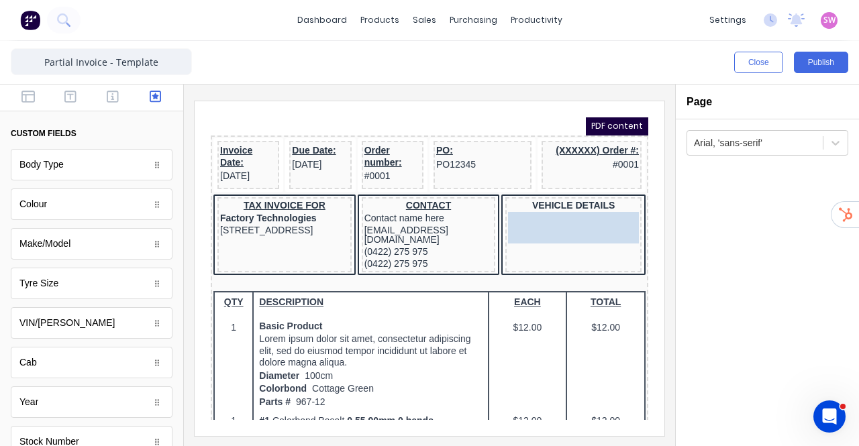
drag, startPoint x: 58, startPoint y: 244, endPoint x: 551, endPoint y: 214, distance: 493.9
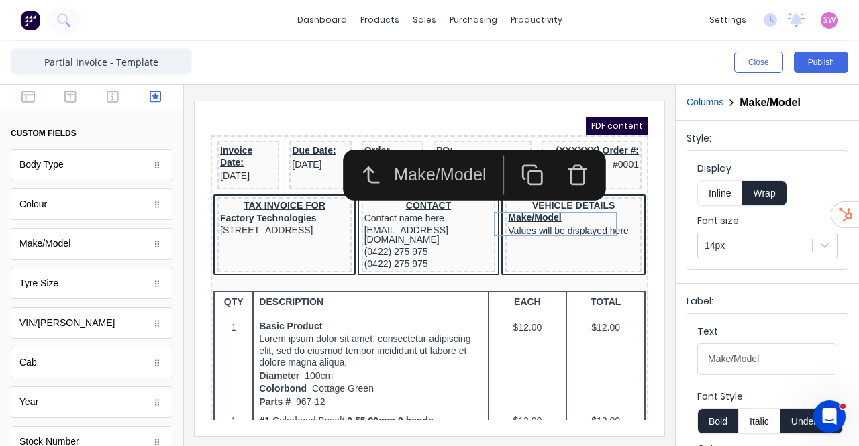
click at [733, 197] on button "Inline" at bounding box center [719, 192] width 45 height 25
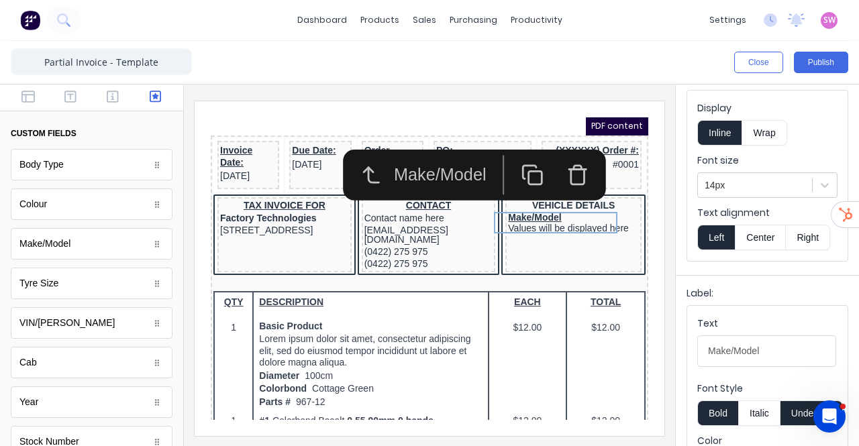
scroll to position [134, 0]
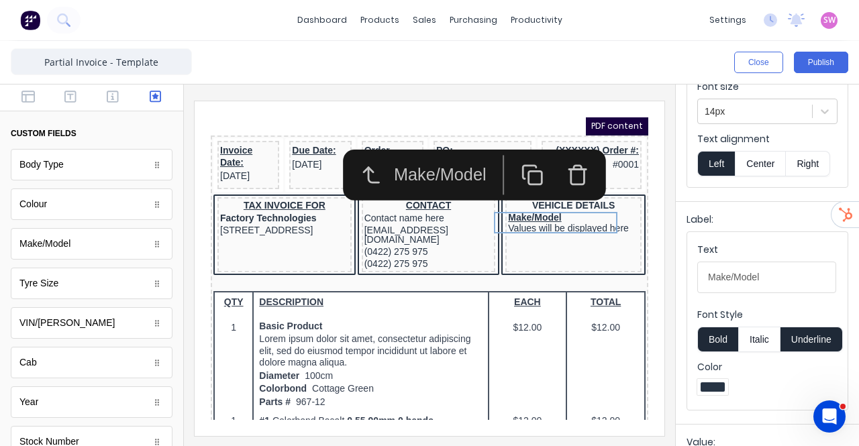
click at [793, 335] on button "Underline" at bounding box center [811, 339] width 62 height 25
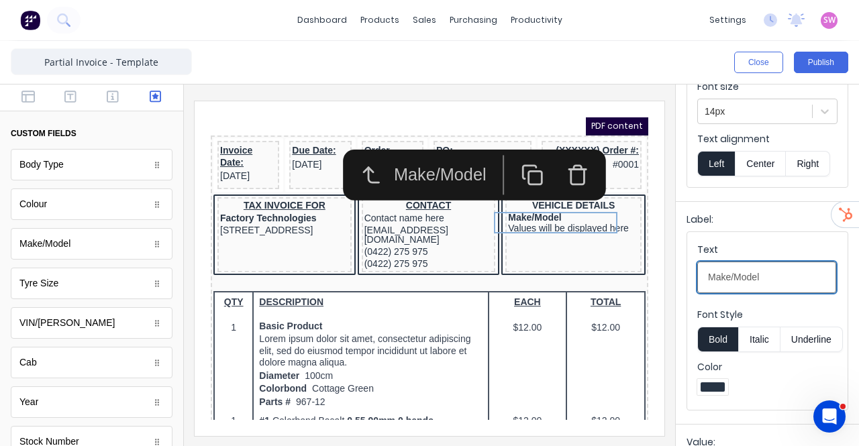
click at [781, 276] on input "Make/Model" at bounding box center [766, 278] width 139 height 32
type input "Make/Model:"
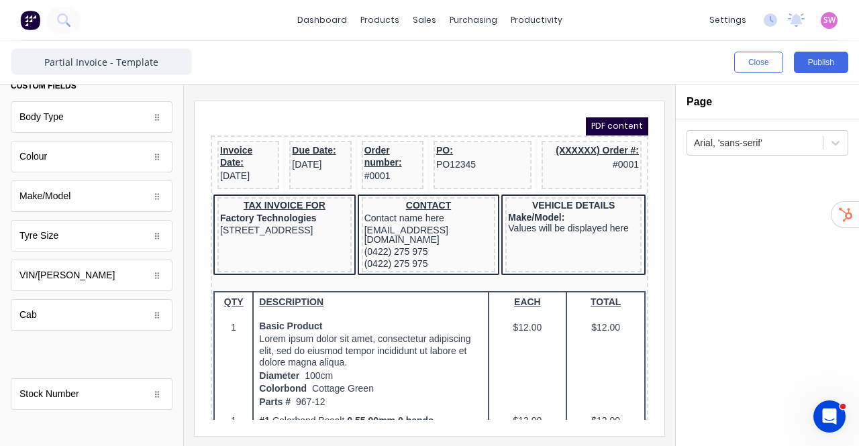
scroll to position [0, 0]
drag, startPoint x: 146, startPoint y: 360, endPoint x: 541, endPoint y: 237, distance: 414.2
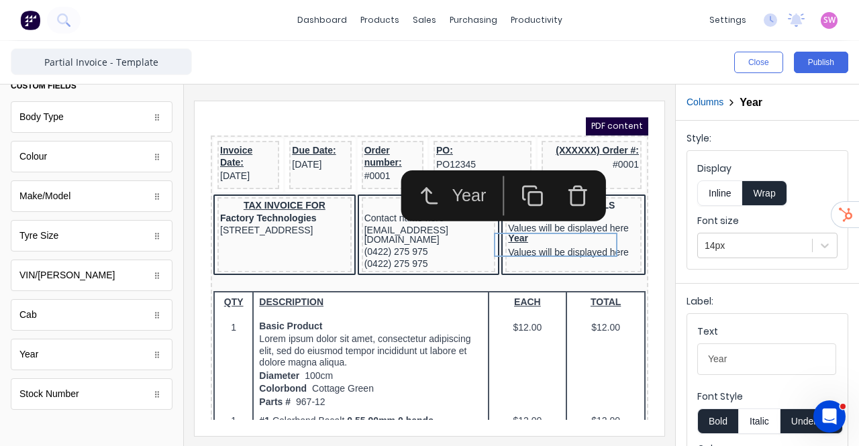
click at [720, 188] on button "Inline" at bounding box center [719, 192] width 45 height 25
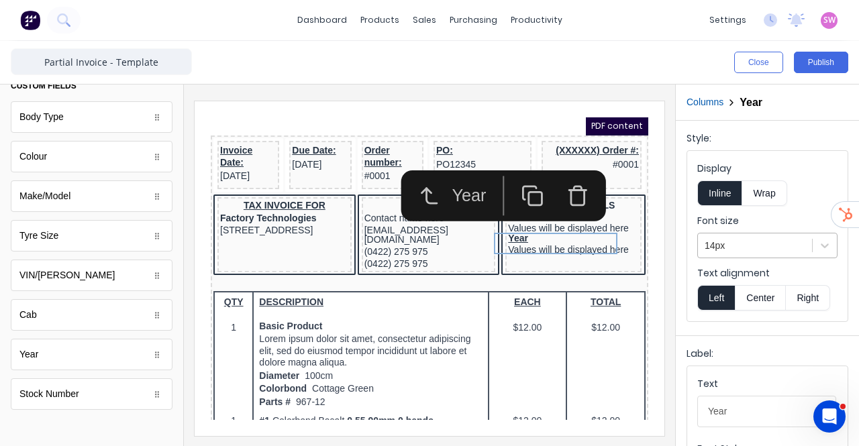
scroll to position [134, 0]
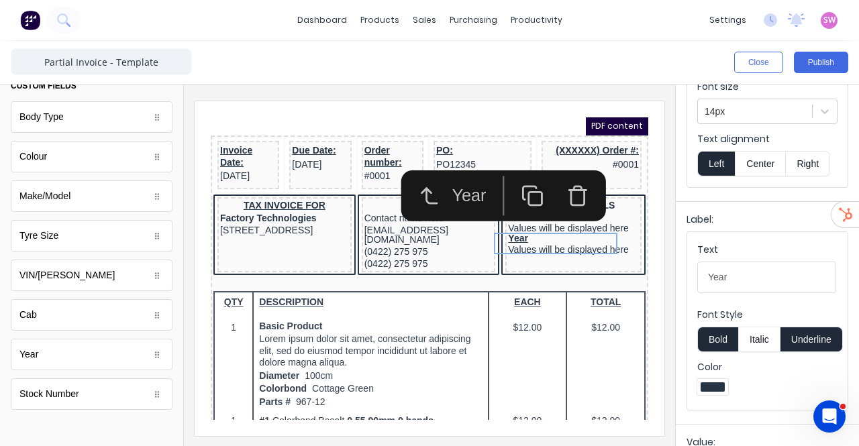
drag, startPoint x: 796, startPoint y: 335, endPoint x: 792, endPoint y: 316, distance: 19.9
click at [796, 335] on button "Underline" at bounding box center [811, 339] width 62 height 25
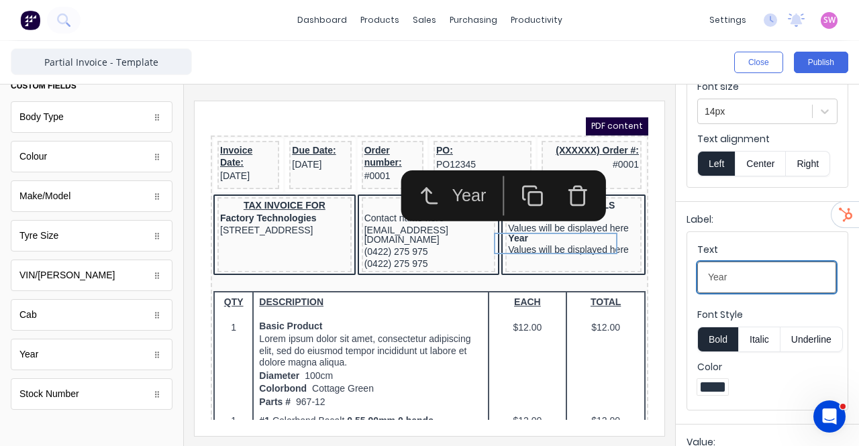
click at [775, 284] on input "Year" at bounding box center [766, 278] width 139 height 32
type input "Year:"
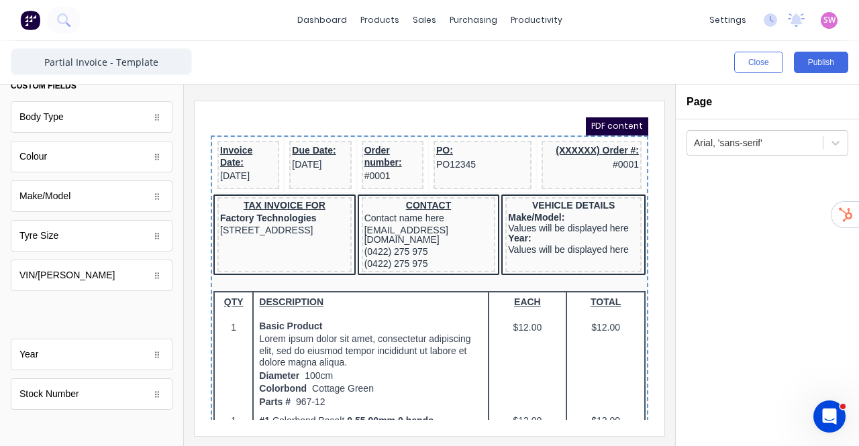
scroll to position [0, 0]
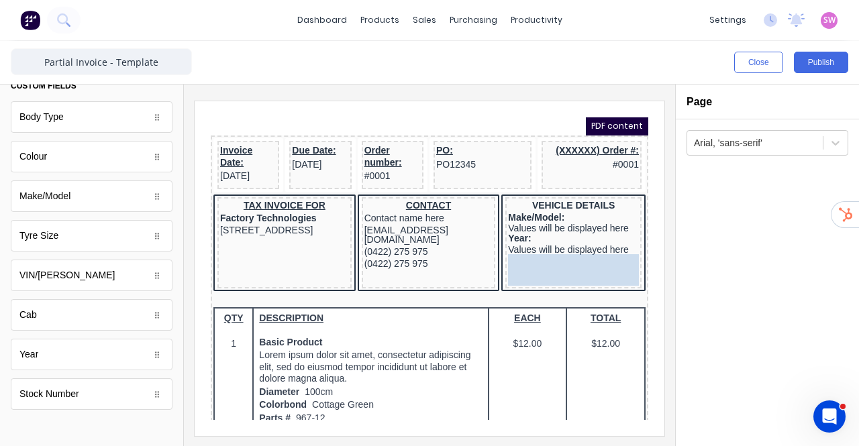
drag, startPoint x: 166, startPoint y: 321, endPoint x: 337, endPoint y: 148, distance: 243.3
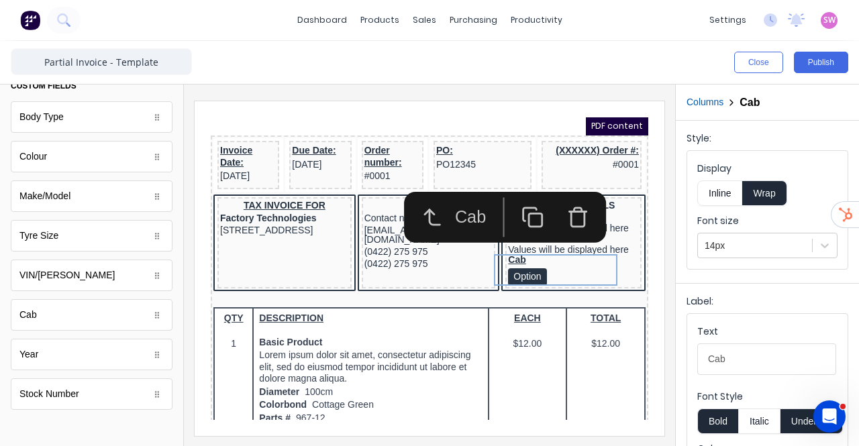
click at [735, 198] on button "Inline" at bounding box center [719, 192] width 45 height 25
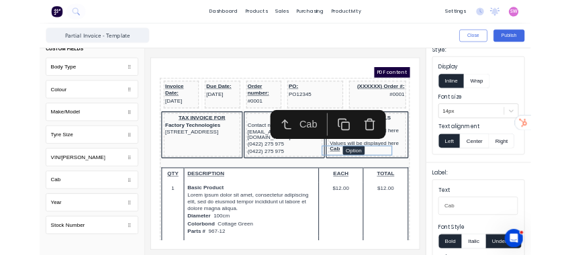
scroll to position [105, 0]
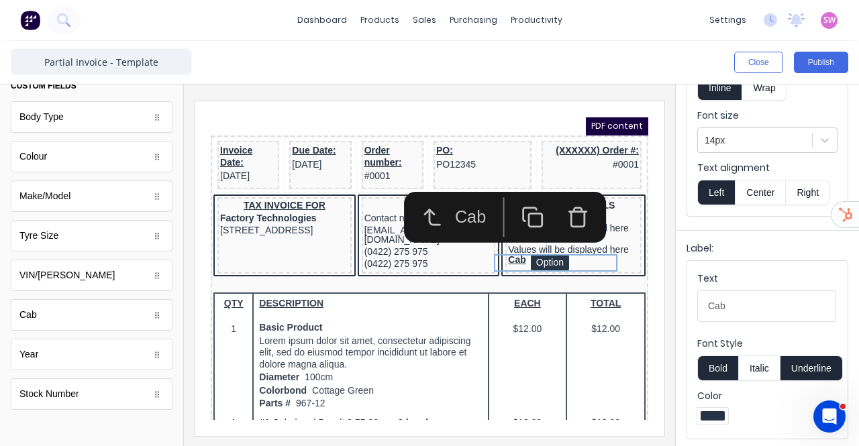
click at [798, 371] on button "Underline" at bounding box center [811, 368] width 62 height 25
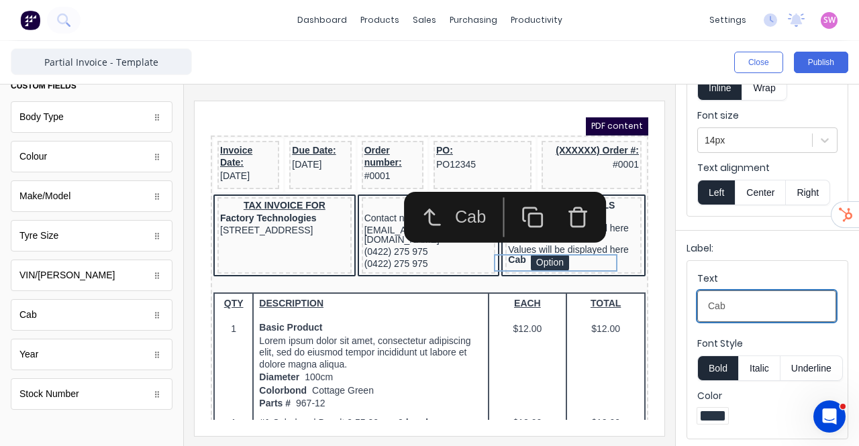
click at [794, 294] on input "Cab" at bounding box center [766, 306] width 139 height 32
type input "Cab:"
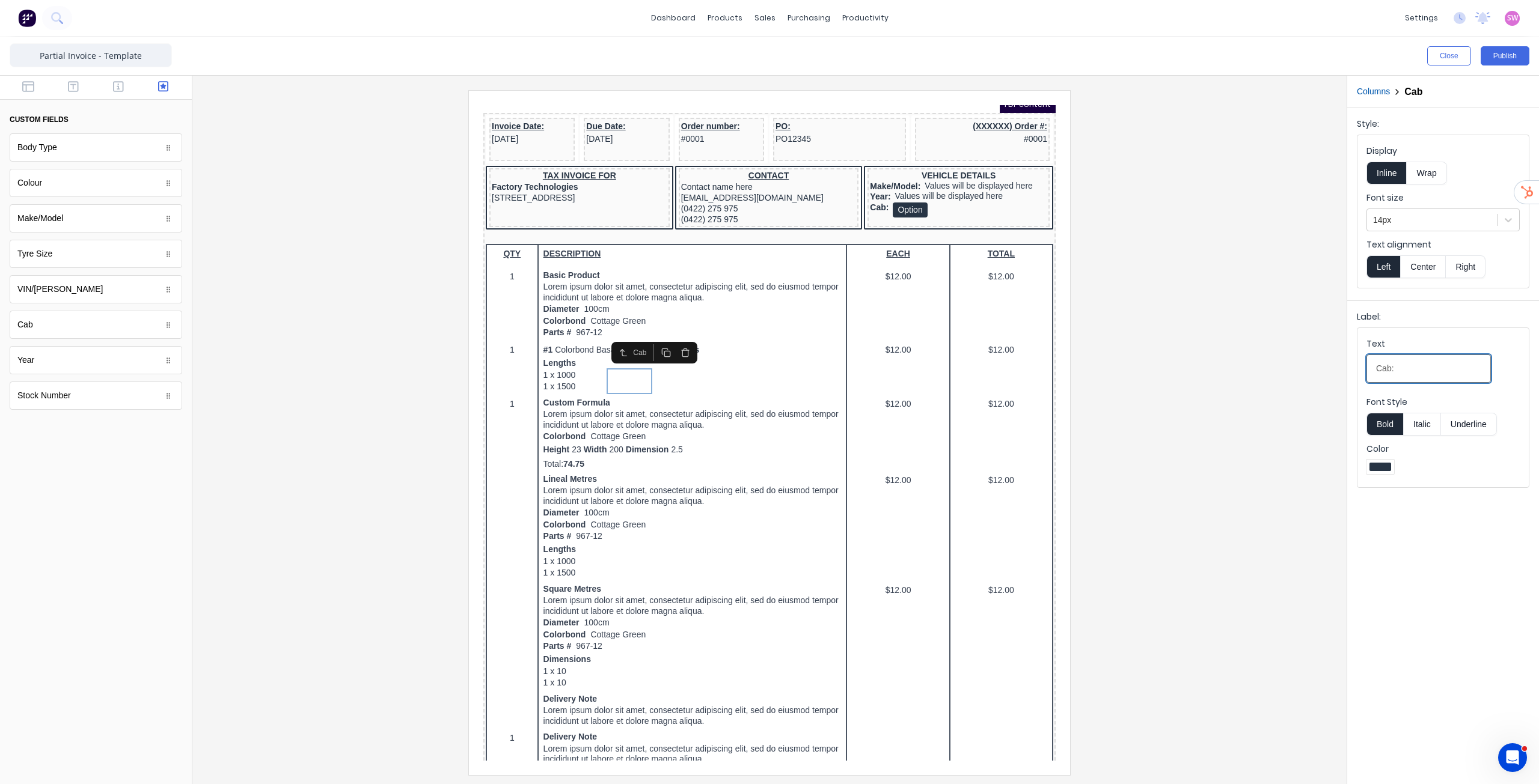
scroll to position [0, 0]
click at [769, 228] on div at bounding box center [769, 433] width 1136 height 685
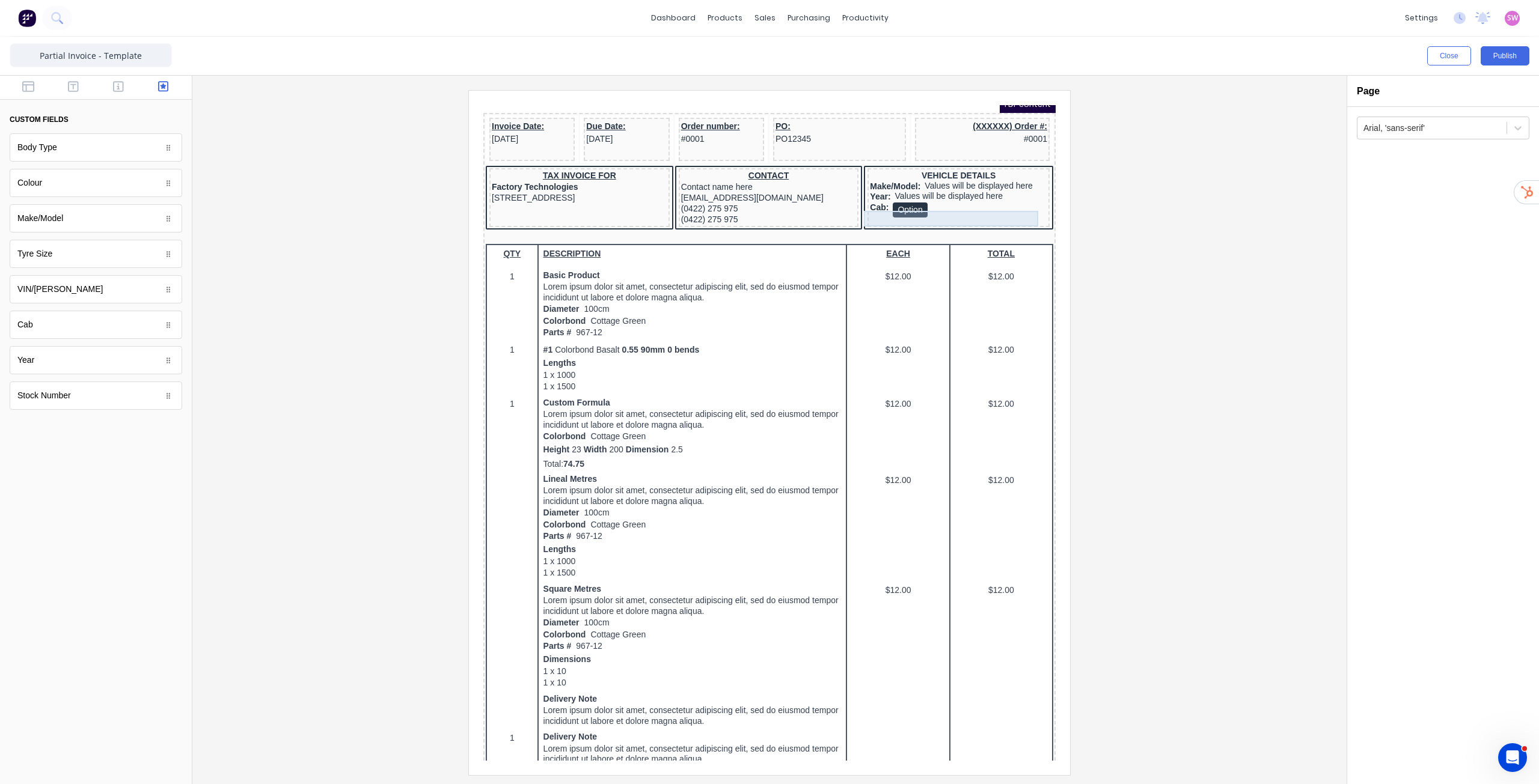
click at [769, 203] on div "Cab: Option" at bounding box center [945, 195] width 177 height 15
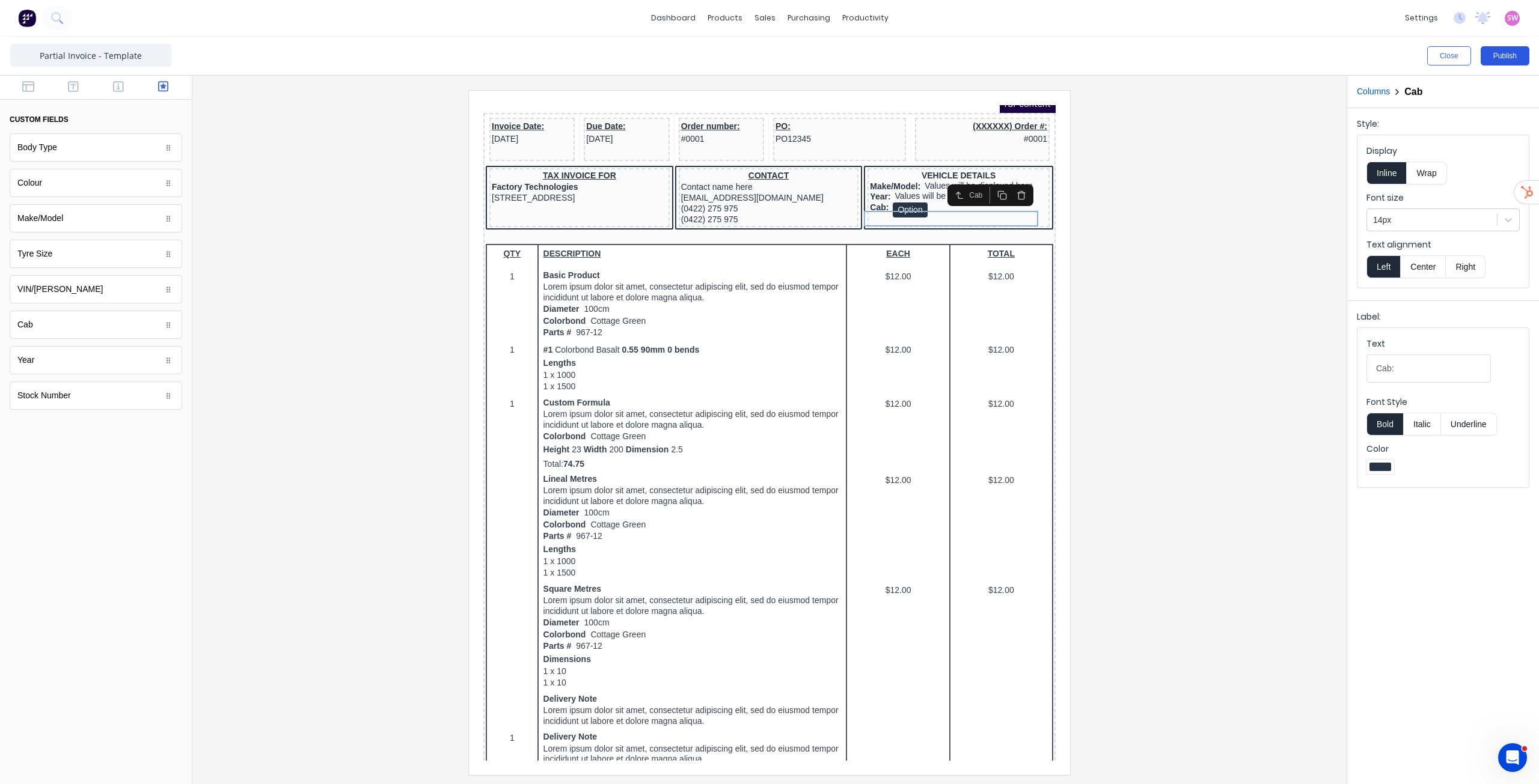
click at [769, 60] on button "Publish" at bounding box center [1505, 56] width 48 height 19
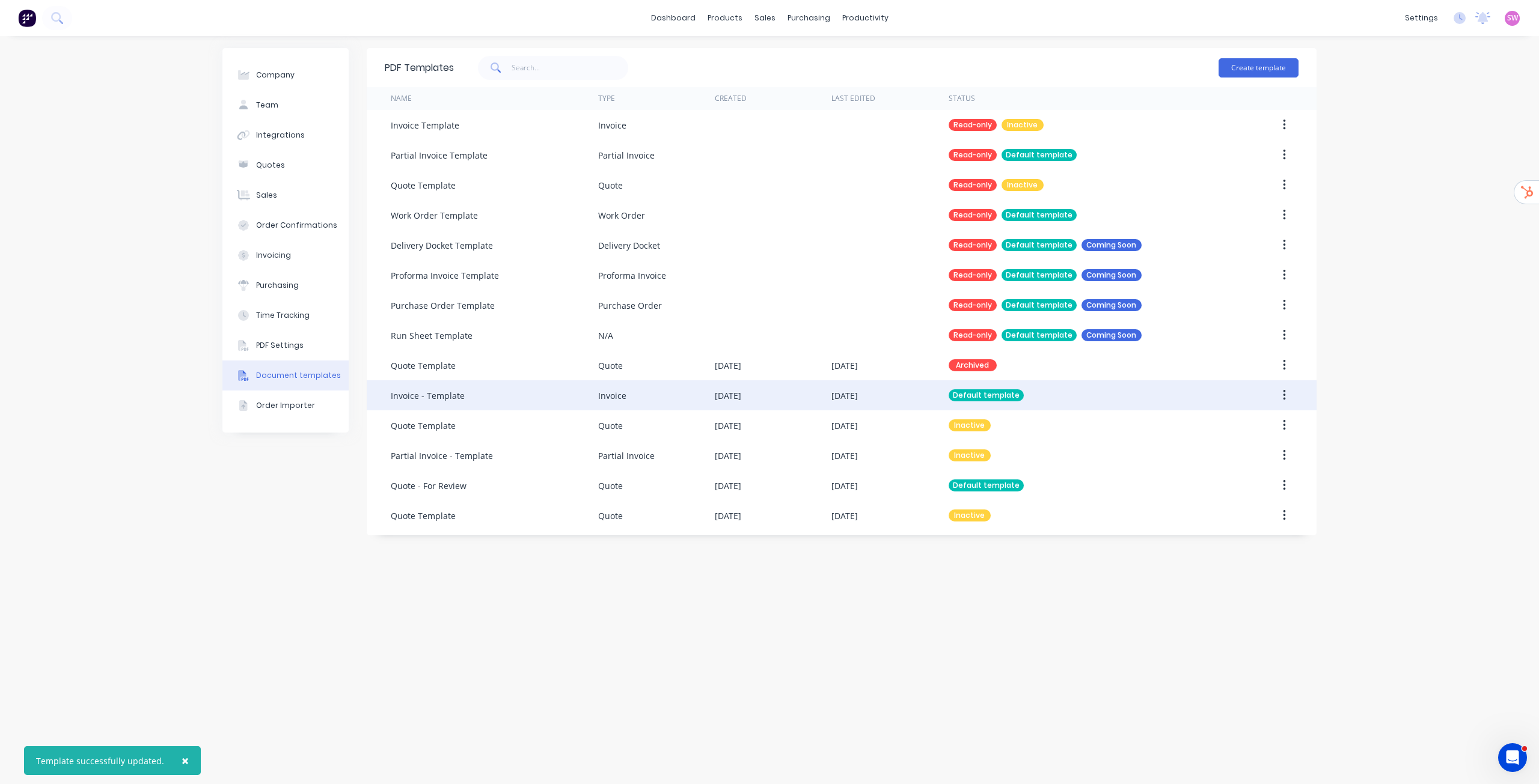
click at [769, 393] on div "Default template" at bounding box center [1085, 396] width 272 height 30
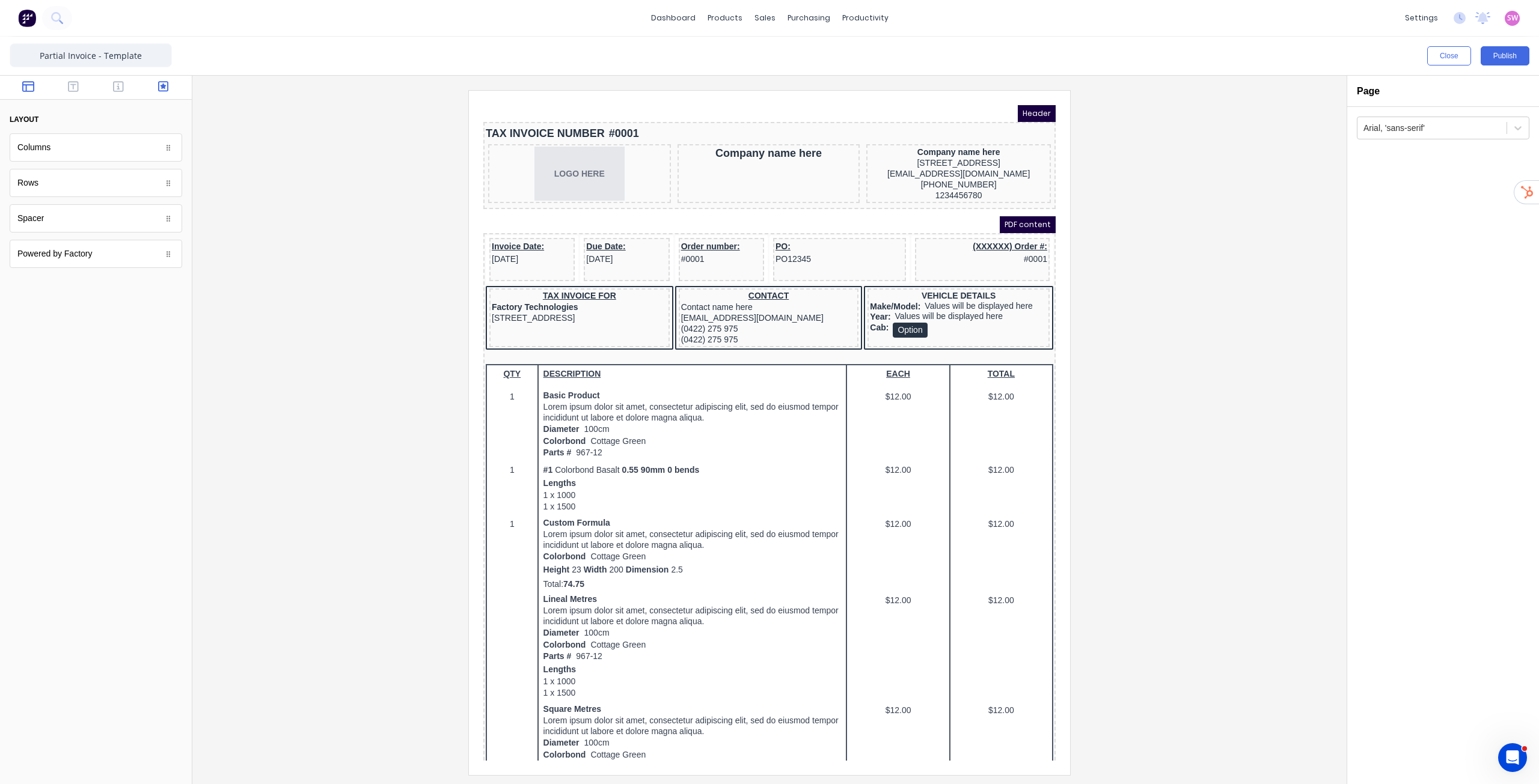
click at [171, 83] on button "button" at bounding box center [163, 88] width 38 height 14
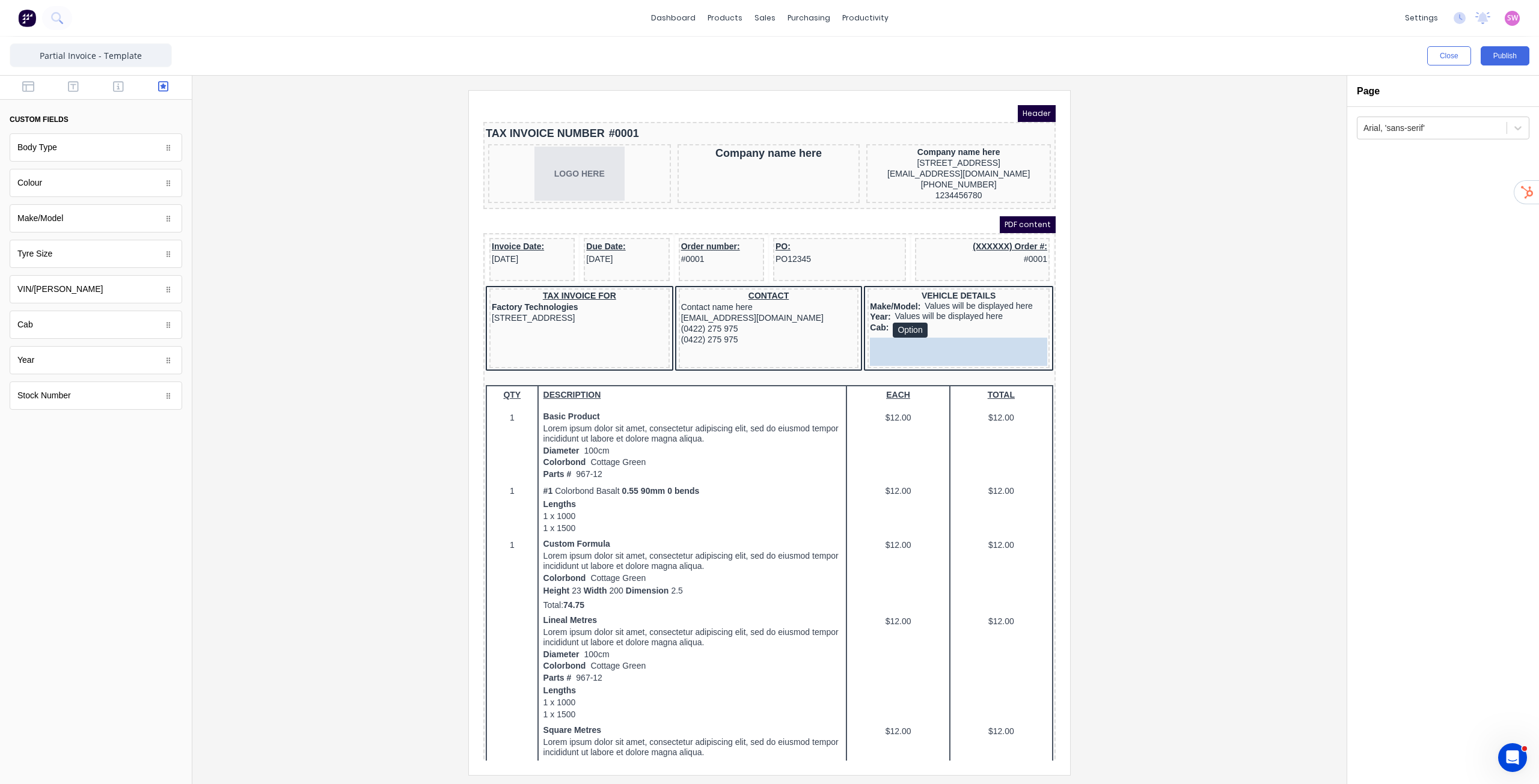
drag, startPoint x: 66, startPoint y: 154, endPoint x: 996, endPoint y: 344, distance: 949.2
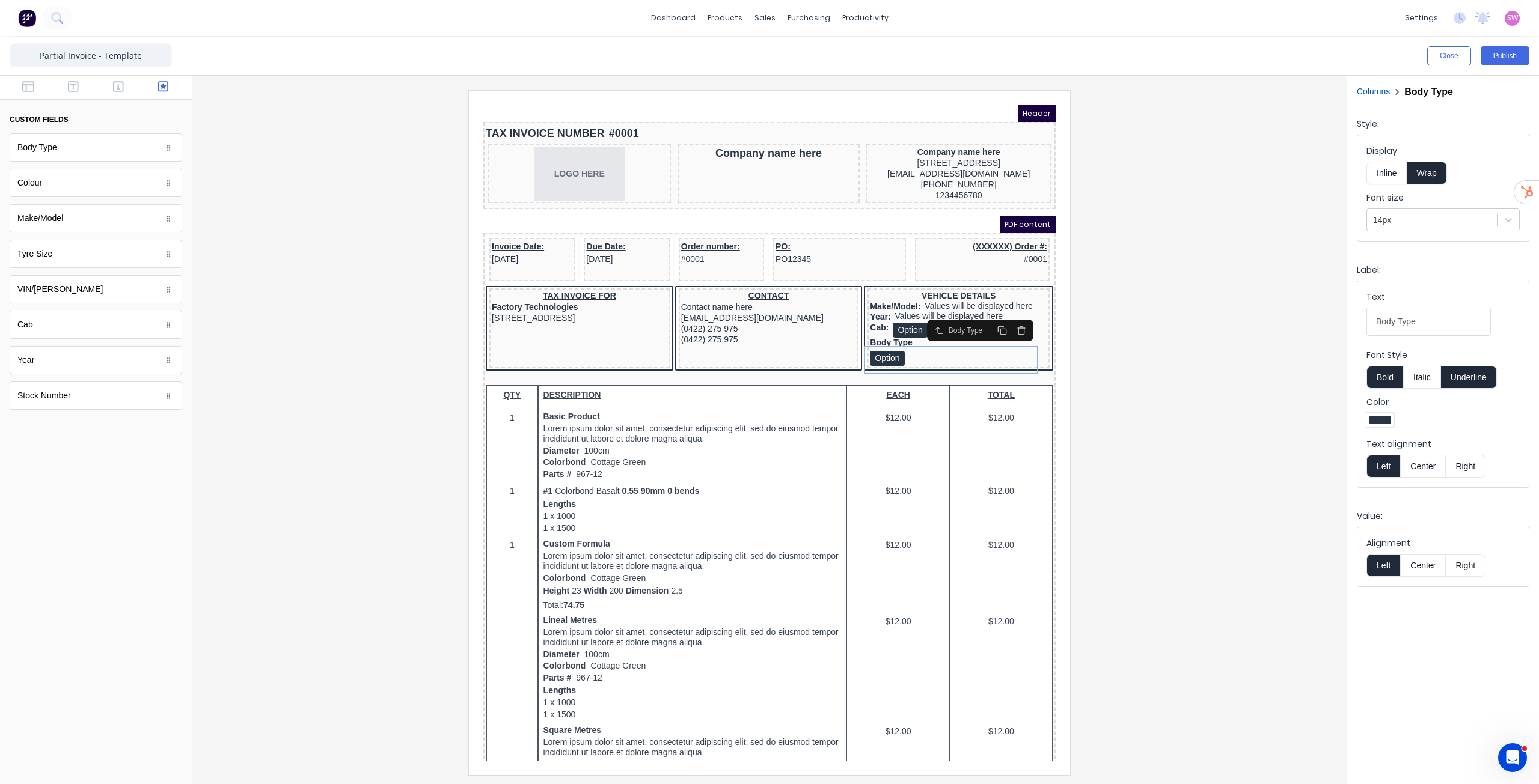
click at [1483, 379] on button "Underline" at bounding box center [1469, 377] width 56 height 22
click at [1433, 324] on Type-selectvrv9oaadd6xz2urvsat6n6sdnf6n4zt4ql1395q75s2xrnzln61yt13ye2ve-ca0cadb4-ec08-48a1-b8fd-8c3c2a5c4178_object_label_text "Body Type" at bounding box center [1429, 322] width 125 height 29
type Type-selectvrv9oaadd6xz2urvsat6n6sdnf6n4zt4ql1395q75s2xrnzln61yt13ye2ve-ca0cadb4-ec08-48a1-b8fd-8c3c2a5c4178_object_label_text "Body Type:"
click at [1388, 178] on button "Inline" at bounding box center [1387, 172] width 40 height 22
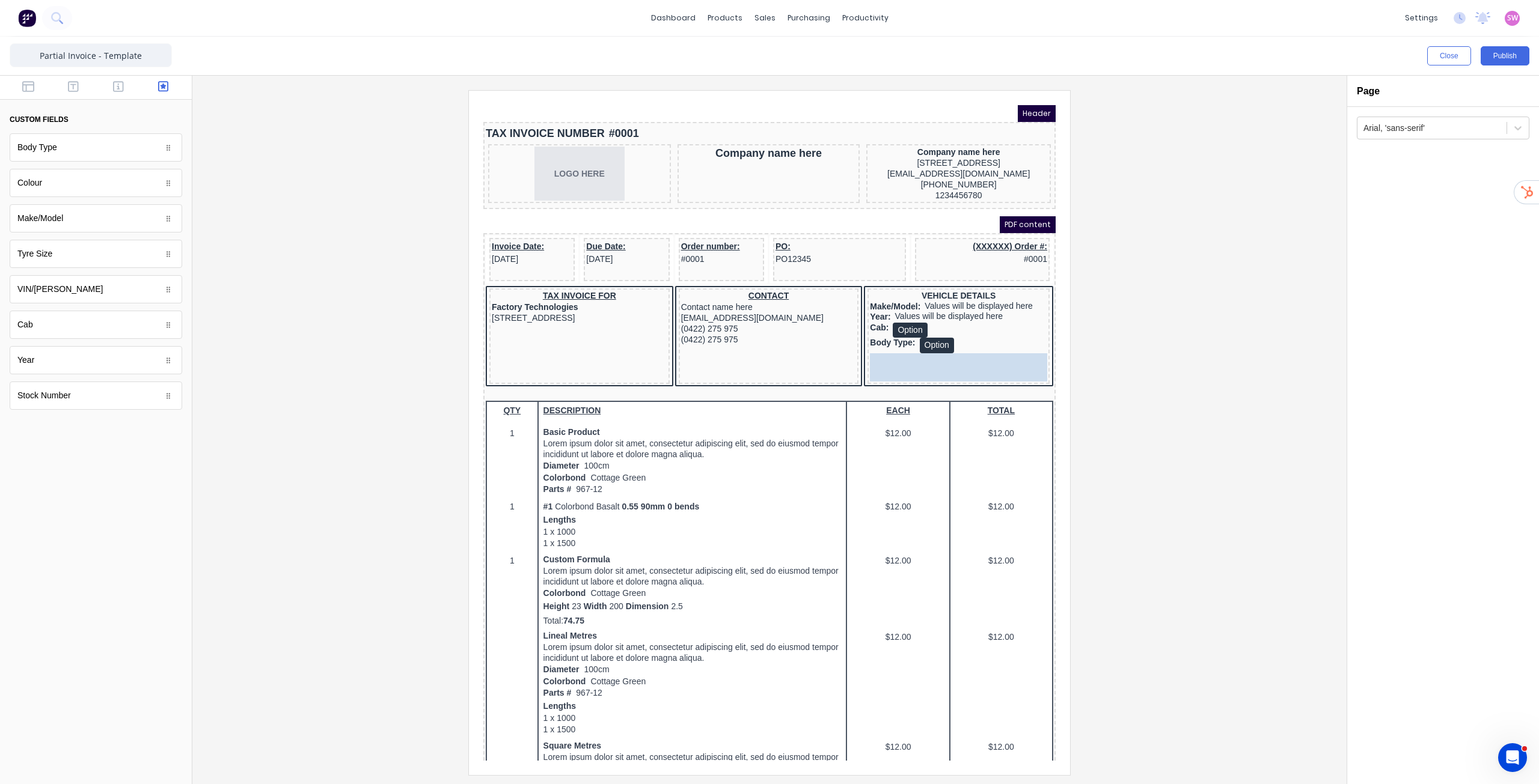
drag, startPoint x: 65, startPoint y: 187, endPoint x: 936, endPoint y: 367, distance: 889.4
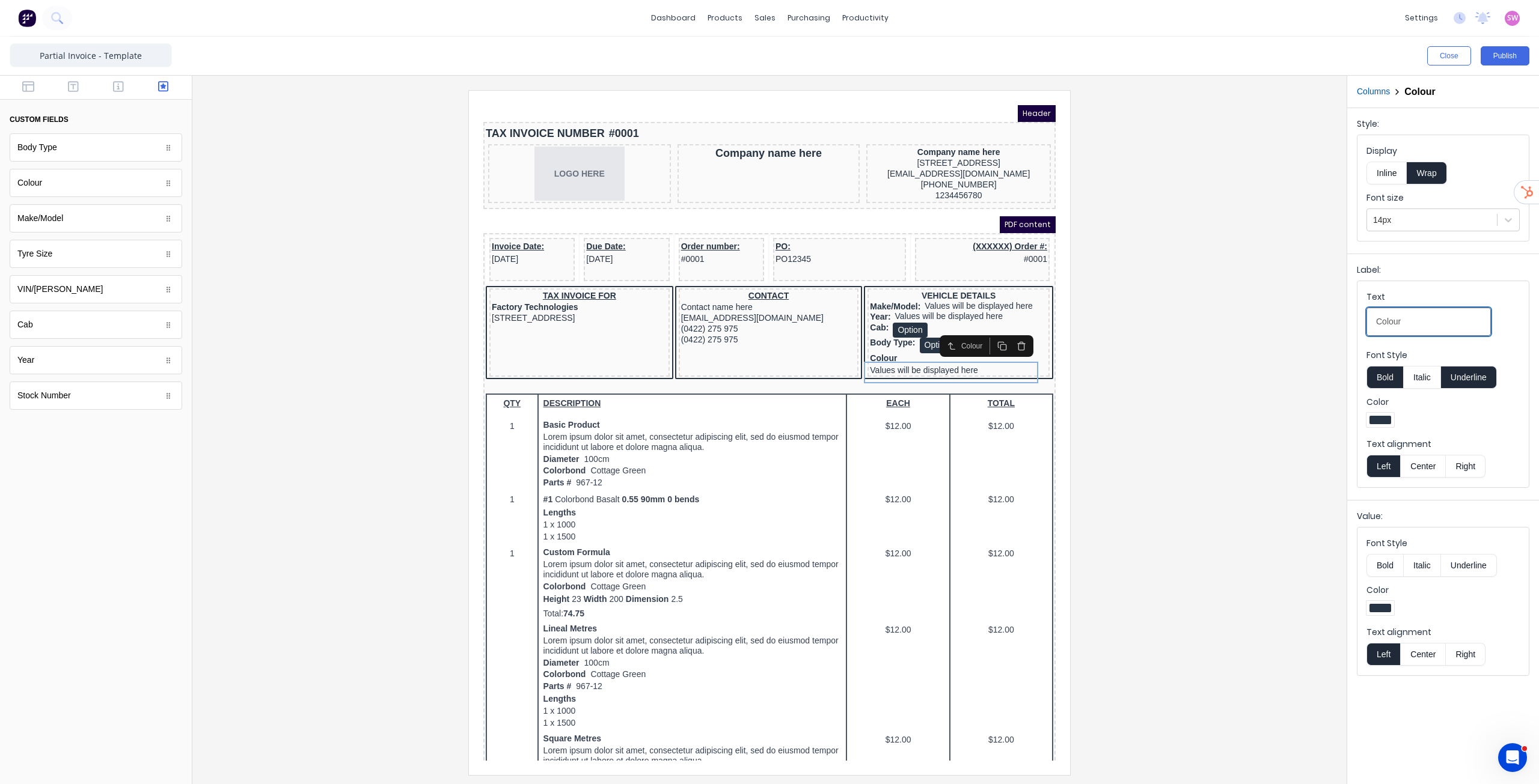
click at [1448, 315] on input "Colour" at bounding box center [1429, 322] width 125 height 29
type input "Colour:"
click at [1473, 379] on button "Underline" at bounding box center [1469, 377] width 56 height 22
click at [1389, 174] on button "Inline" at bounding box center [1387, 172] width 40 height 22
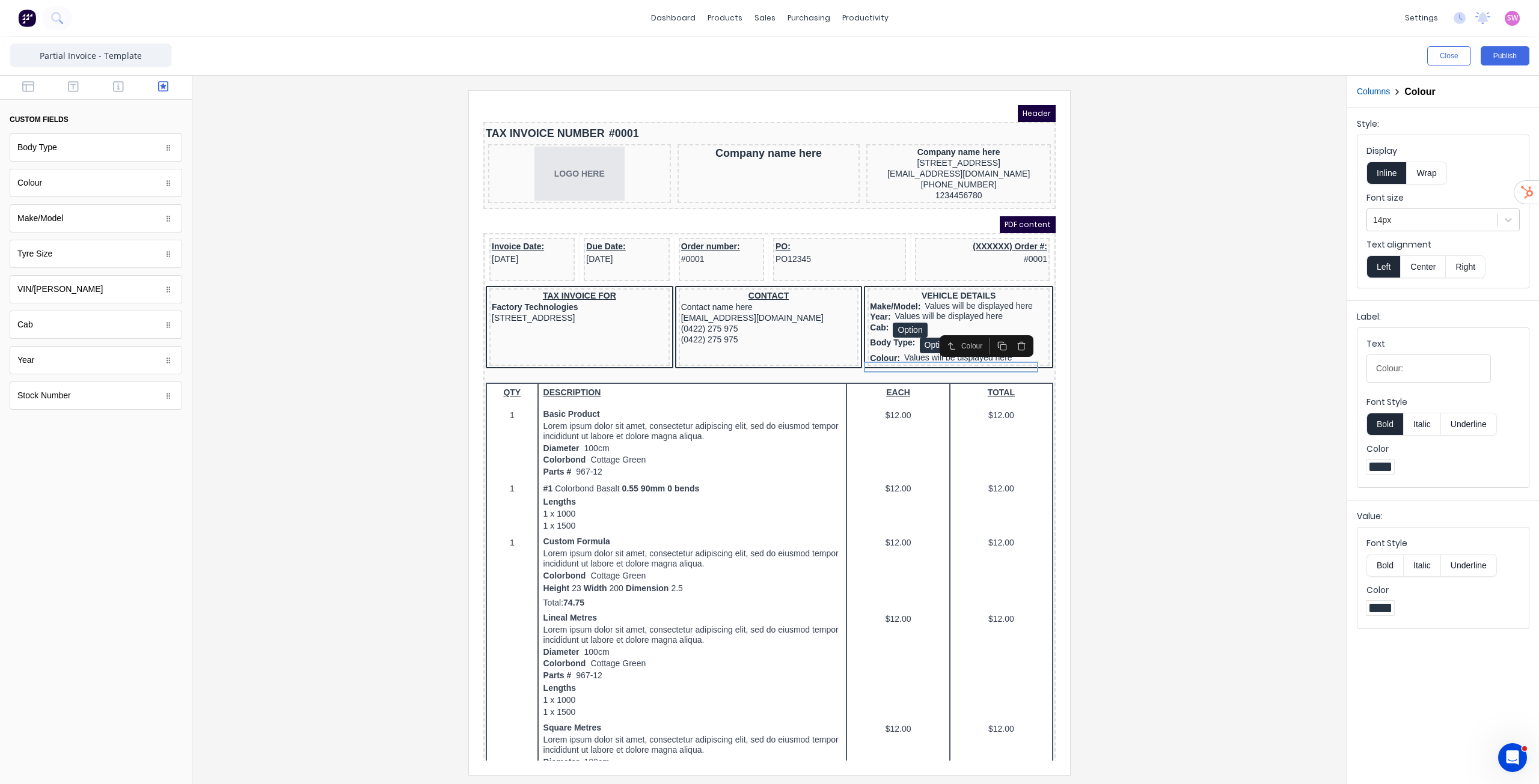
click at [1129, 405] on div at bounding box center [769, 433] width 1136 height 685
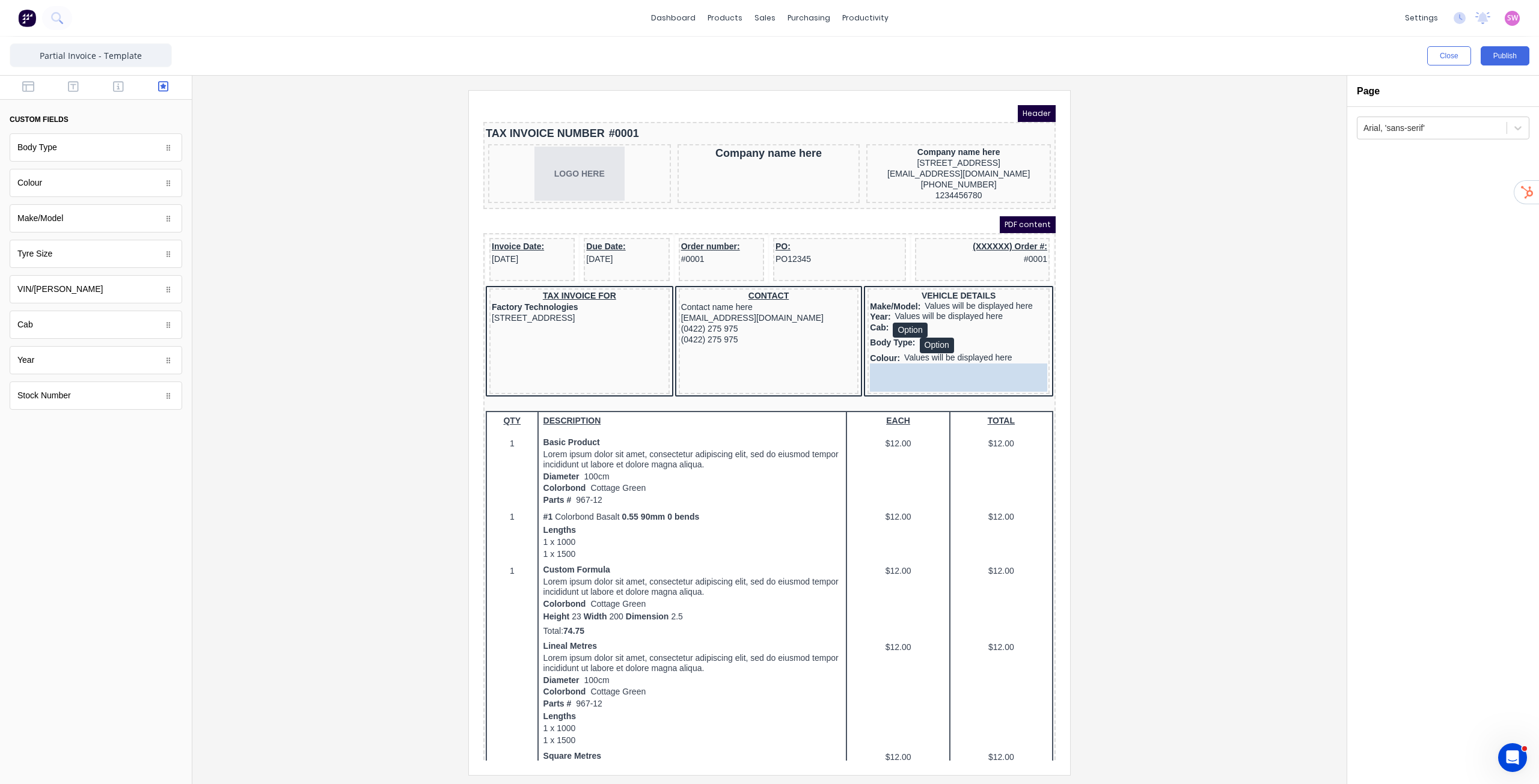
drag, startPoint x: 127, startPoint y: 303, endPoint x: 935, endPoint y: 379, distance: 811.6
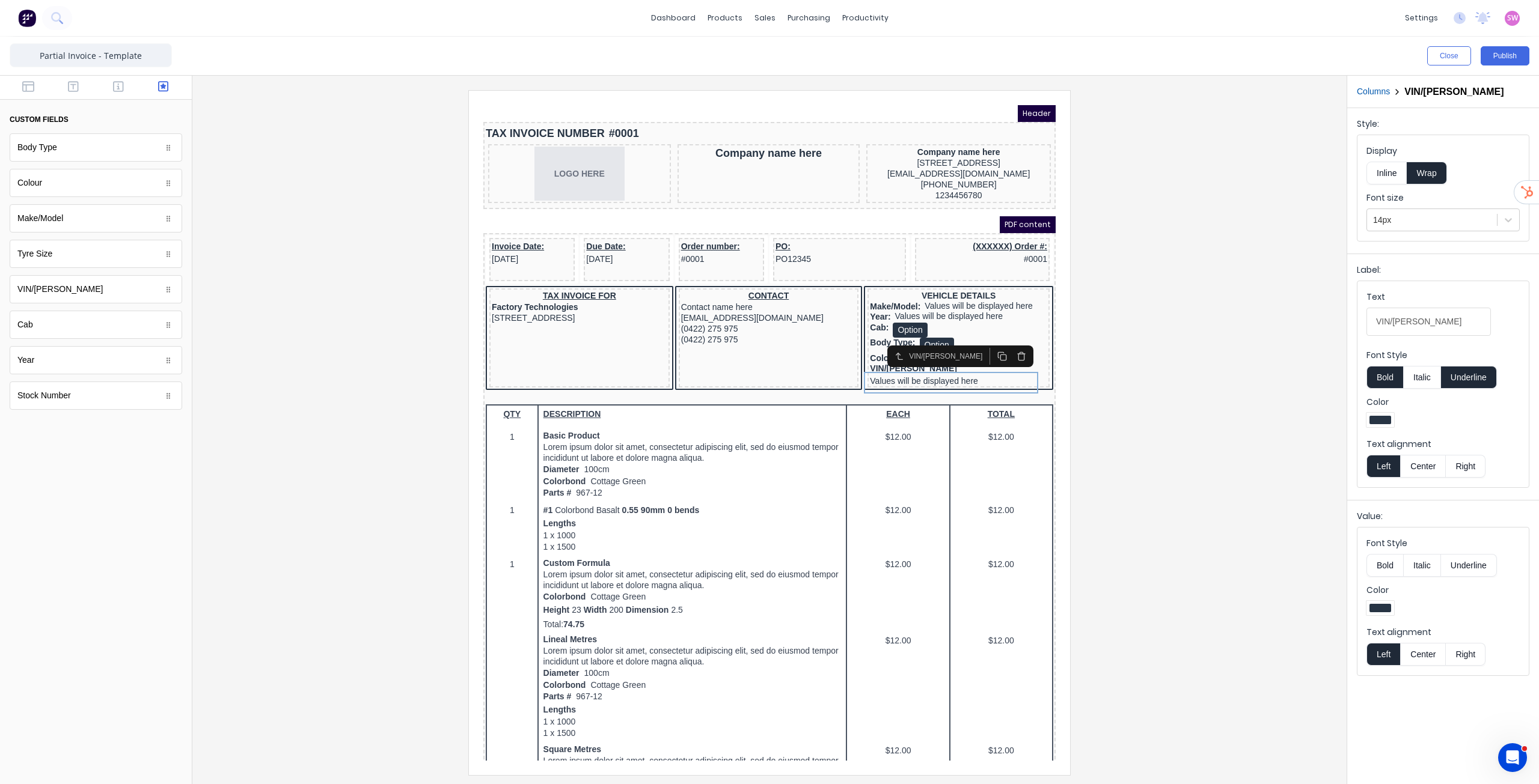
click at [1466, 372] on button "Underline" at bounding box center [1469, 377] width 56 height 22
click at [1433, 320] on input "VIN/[PERSON_NAME]" at bounding box center [1429, 322] width 125 height 29
type input "VIN/[PERSON_NAME]:"
click at [1389, 169] on button "Inline" at bounding box center [1387, 172] width 40 height 22
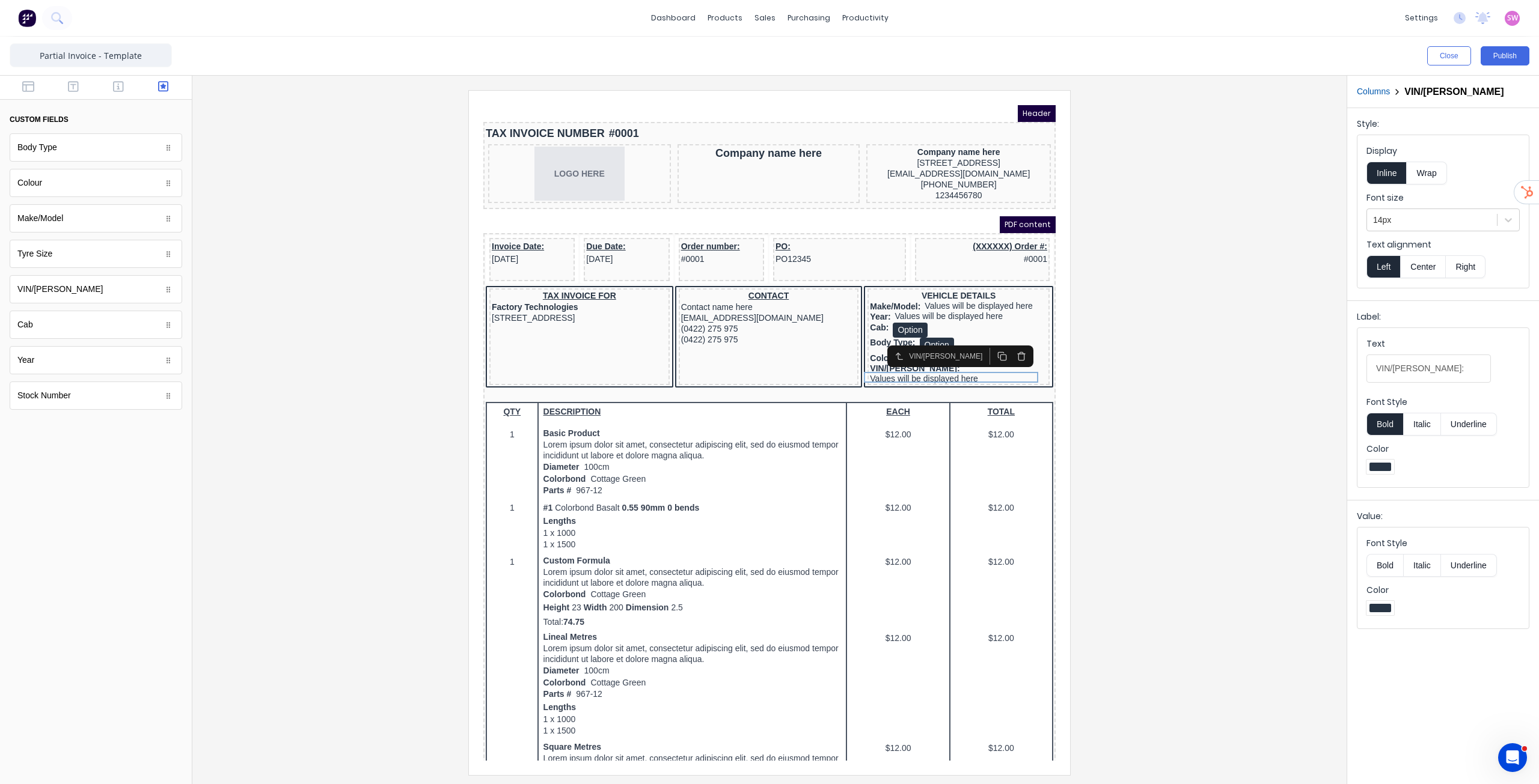
click at [1268, 450] on div at bounding box center [769, 433] width 1136 height 685
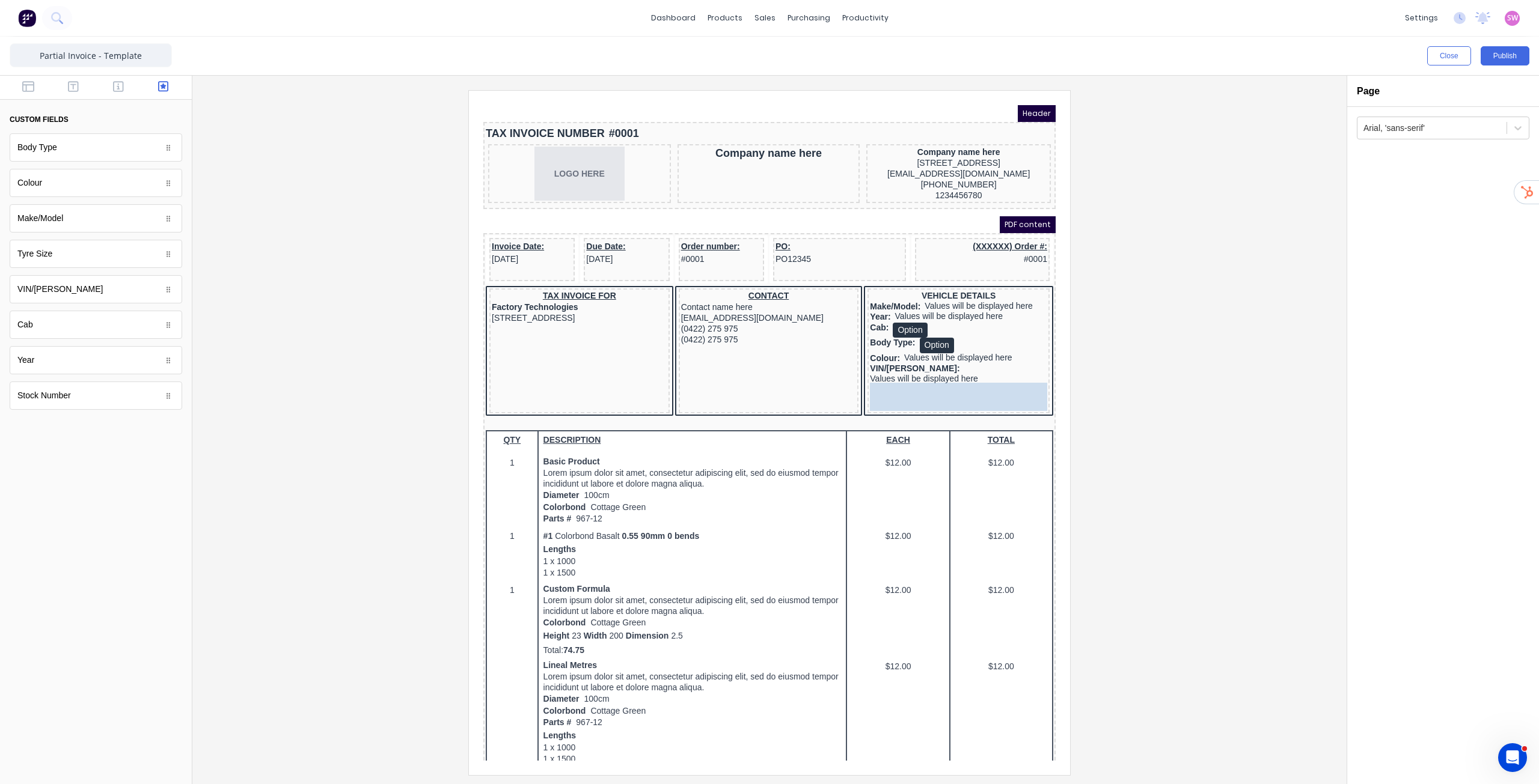
drag, startPoint x: 72, startPoint y: 401, endPoint x: 916, endPoint y: 392, distance: 844.0
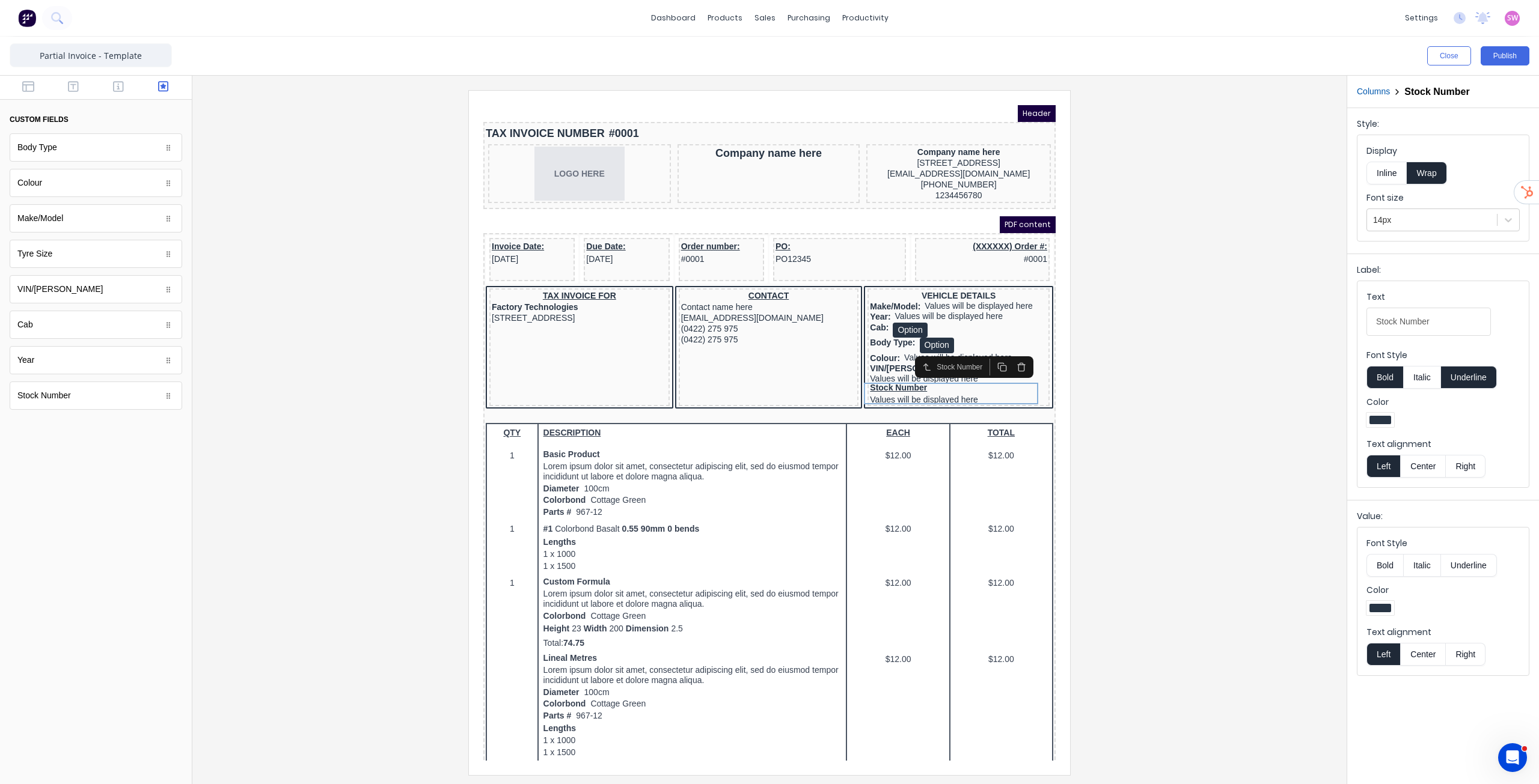
click at [1480, 378] on button "Underline" at bounding box center [1469, 377] width 56 height 22
click at [1451, 316] on Number-text7efwarkn5p1p94j0h7wbrf0hyfiantx9jt5xnc9w3t9vox1693cuq4tw5rek-a5d5fa86-c517-4df4-8838-5329b17d1207_object_label_text "Stock Number" at bounding box center [1429, 322] width 125 height 29
type Number-text7efwarkn5p1p94j0h7wbrf0hyfiantx9jt5xnc9w3t9vox1693cuq4tw5rek-a5d5fa86-c517-4df4-8838-5329b17d1207_object_label_text "Stock Number:"
click at [1375, 169] on button "Inline" at bounding box center [1387, 172] width 40 height 22
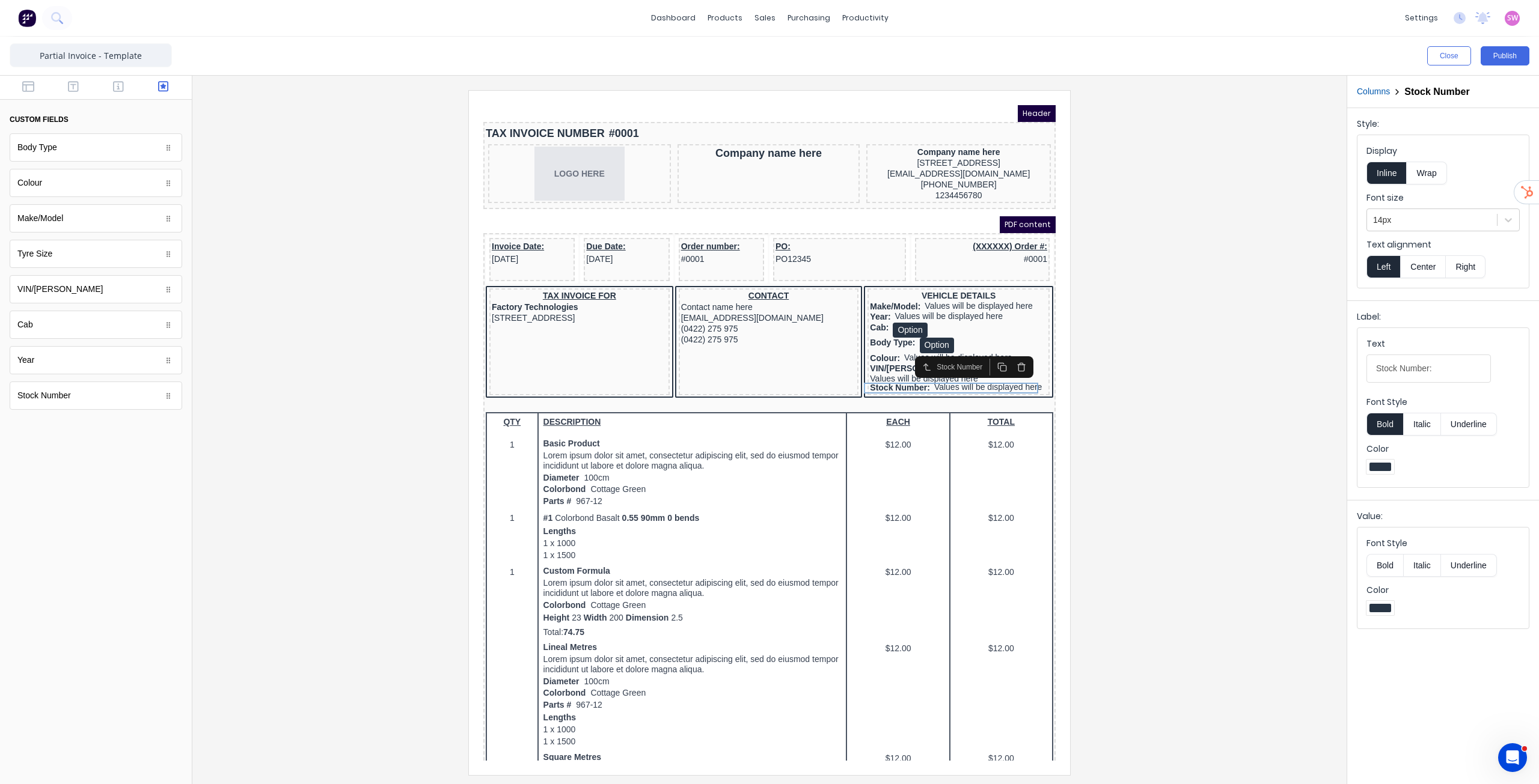
click at [1185, 434] on div at bounding box center [769, 433] width 1136 height 685
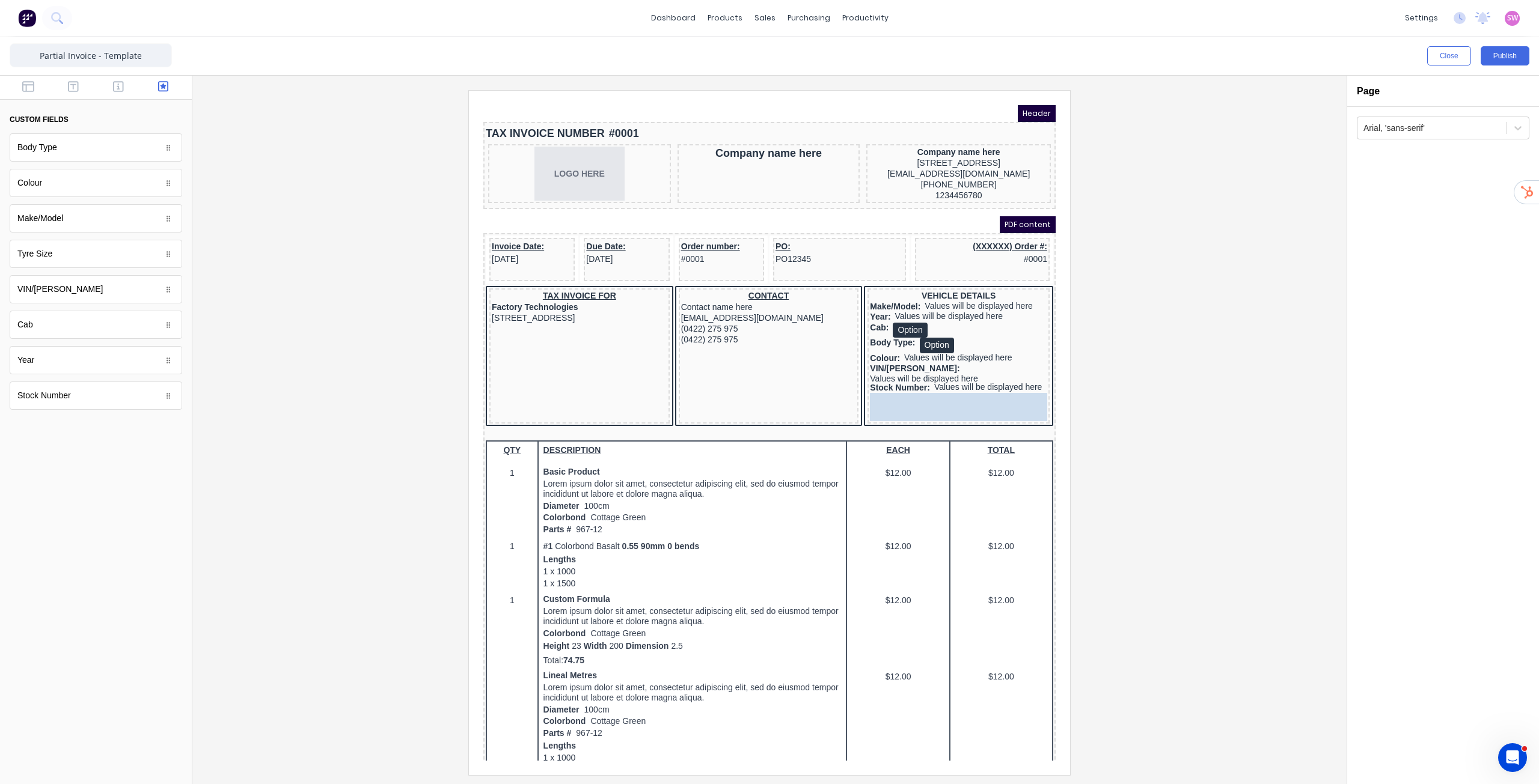
drag, startPoint x: 55, startPoint y: 259, endPoint x: 919, endPoint y: 406, distance: 876.4
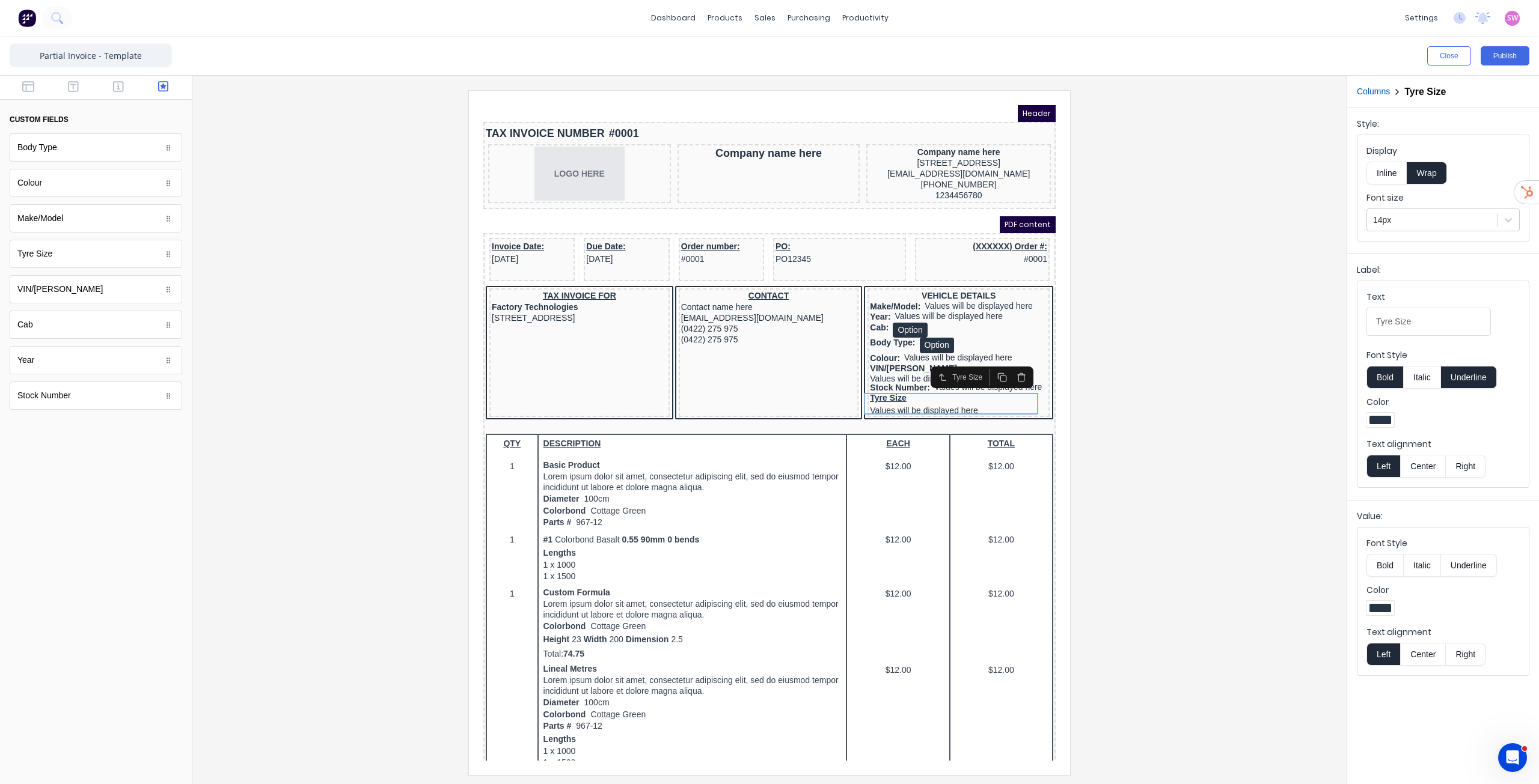
click at [1468, 387] on button "Underline" at bounding box center [1469, 377] width 56 height 22
click at [1437, 320] on Size-textiphht1oqfwt84fkw5j3jan31uwyzv67bt1cxsyrmxgbm1gxtlp3yl75zssol-e7084a21-156f-41d0-a6fb-cd83d746e7bc_object_label_text "Tyre Size" at bounding box center [1429, 322] width 125 height 29
type Size-textiphht1oqfwt84fkw5j3jan31uwyzv67bt1cxsyrmxgbm1gxtlp3yl75zssol-e7084a21-156f-41d0-a6fb-cd83d746e7bc_object_label_text "Tyre Size:"
click at [1391, 170] on button "Inline" at bounding box center [1387, 172] width 40 height 22
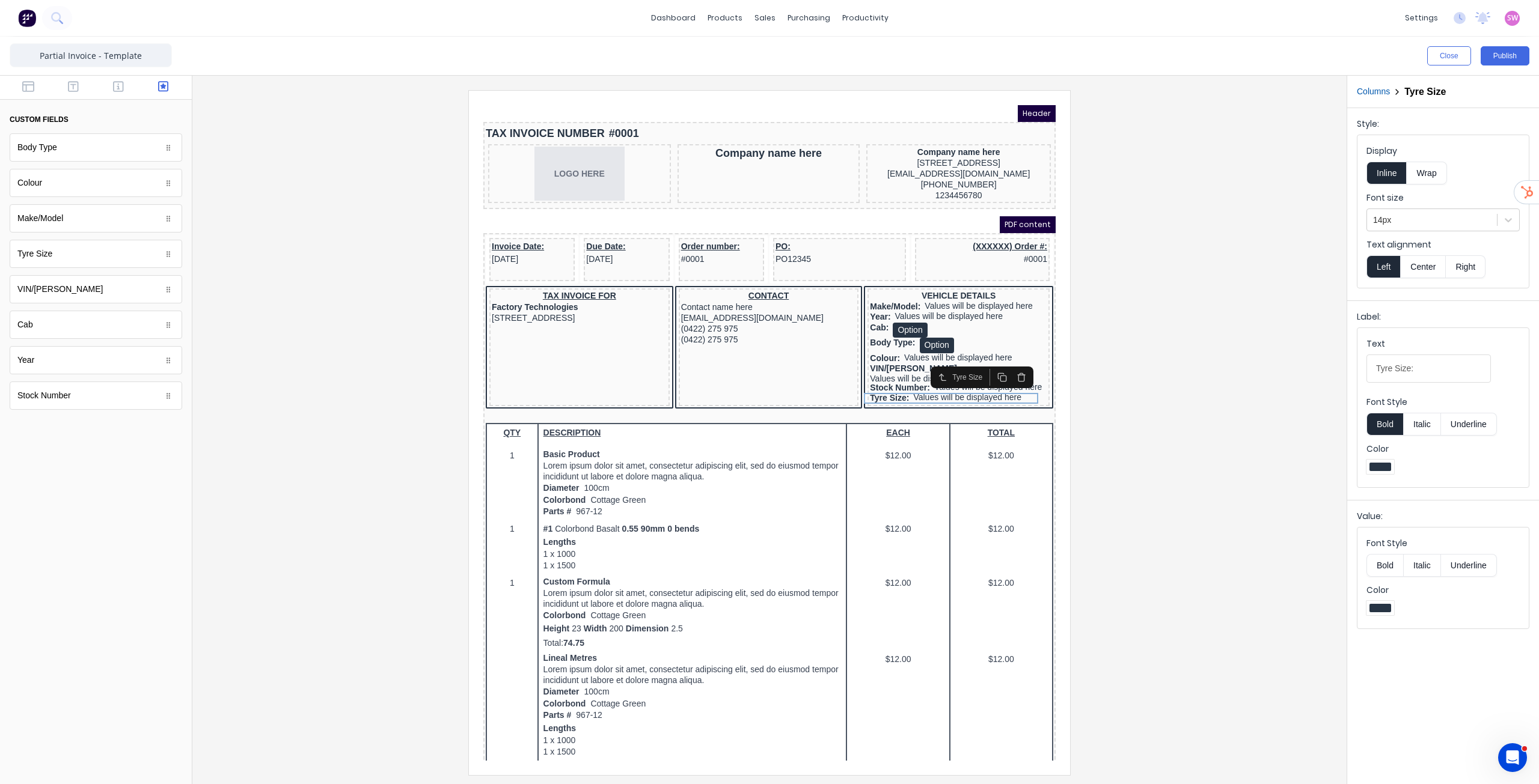
click at [1205, 323] on div at bounding box center [769, 433] width 1136 height 685
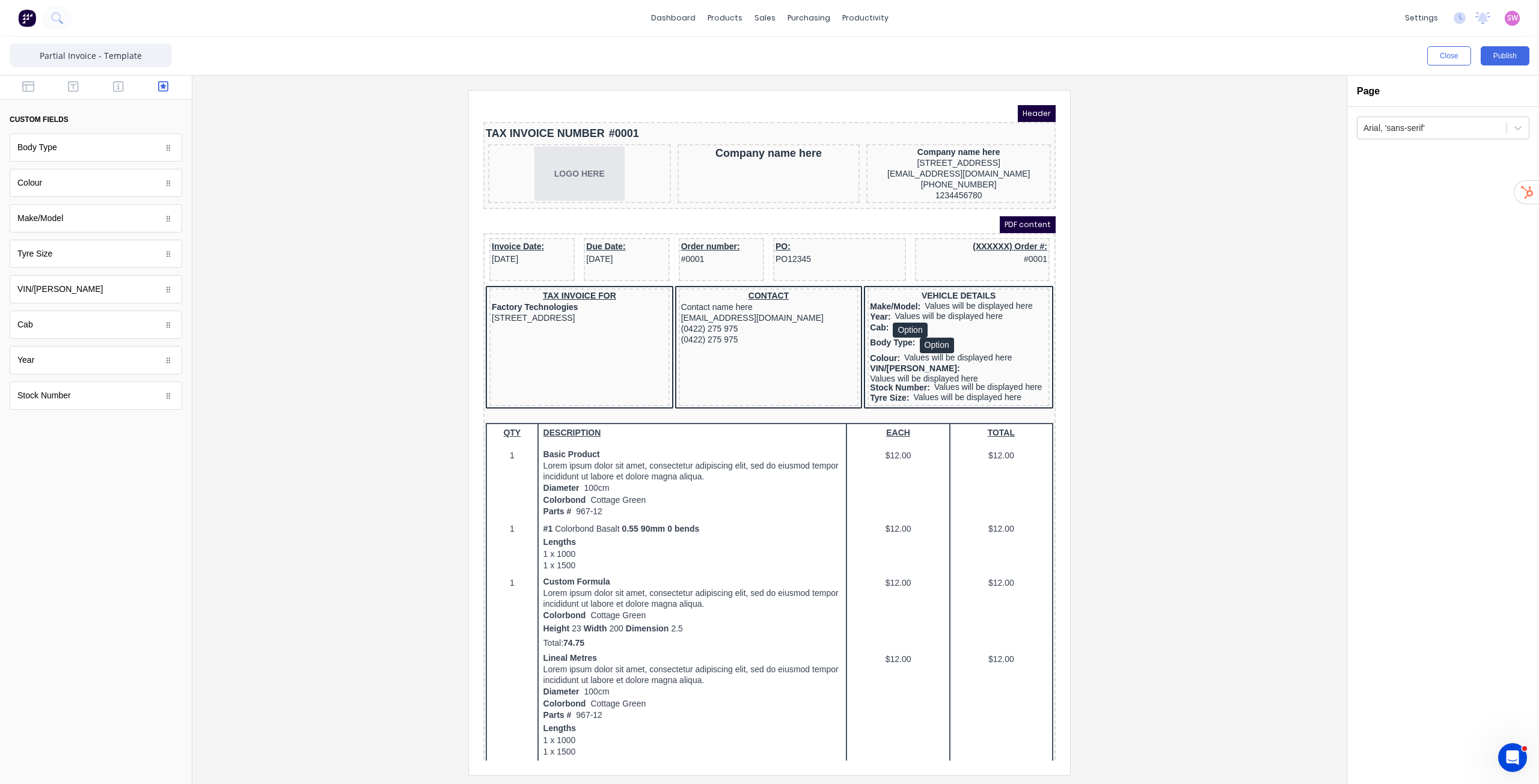
click at [1188, 390] on div at bounding box center [769, 433] width 1136 height 685
click at [1513, 54] on button "Publish" at bounding box center [1505, 56] width 48 height 19
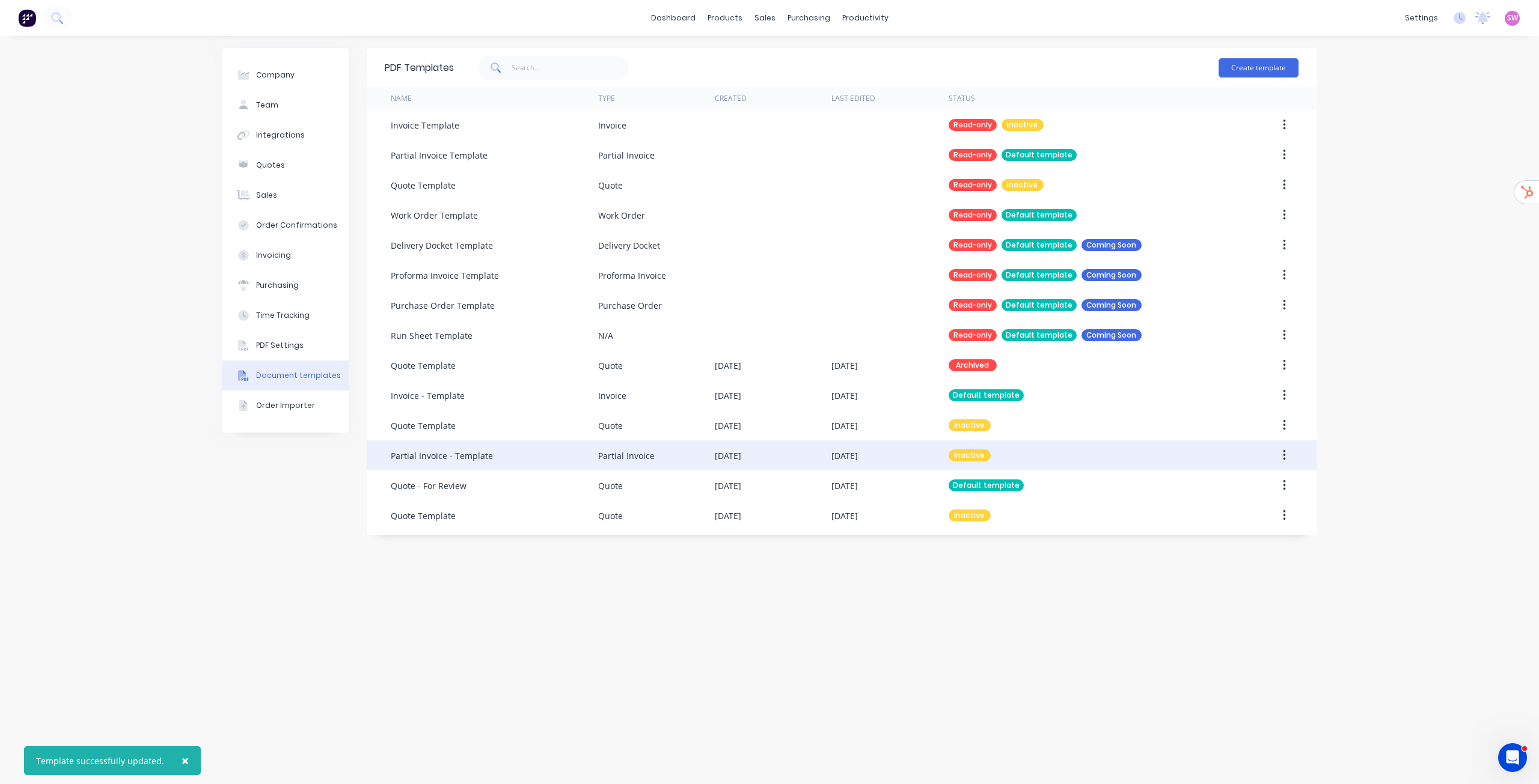
click at [1285, 453] on icon "button" at bounding box center [1284, 455] width 3 height 13
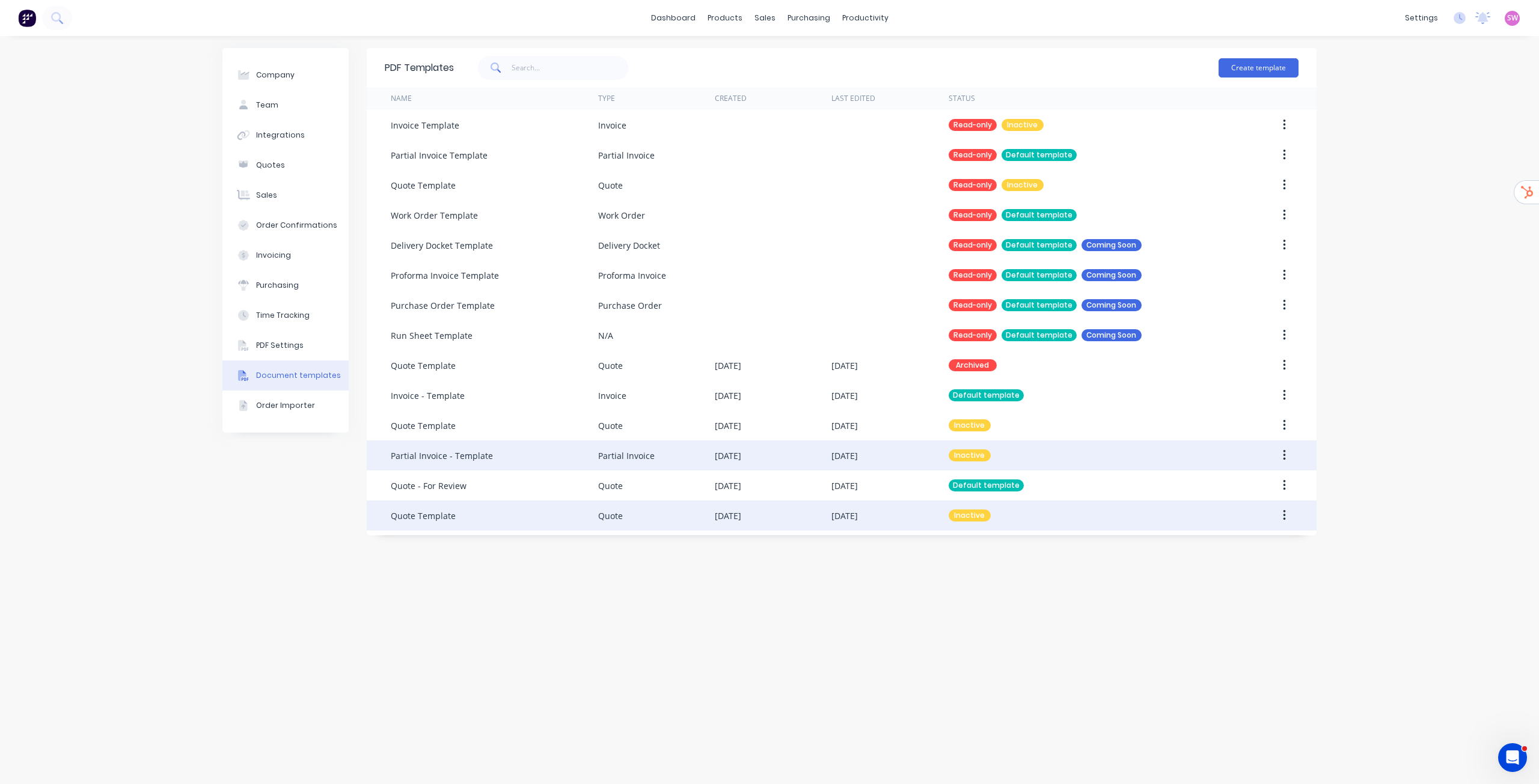
click at [1245, 515] on div at bounding box center [1259, 516] width 78 height 30
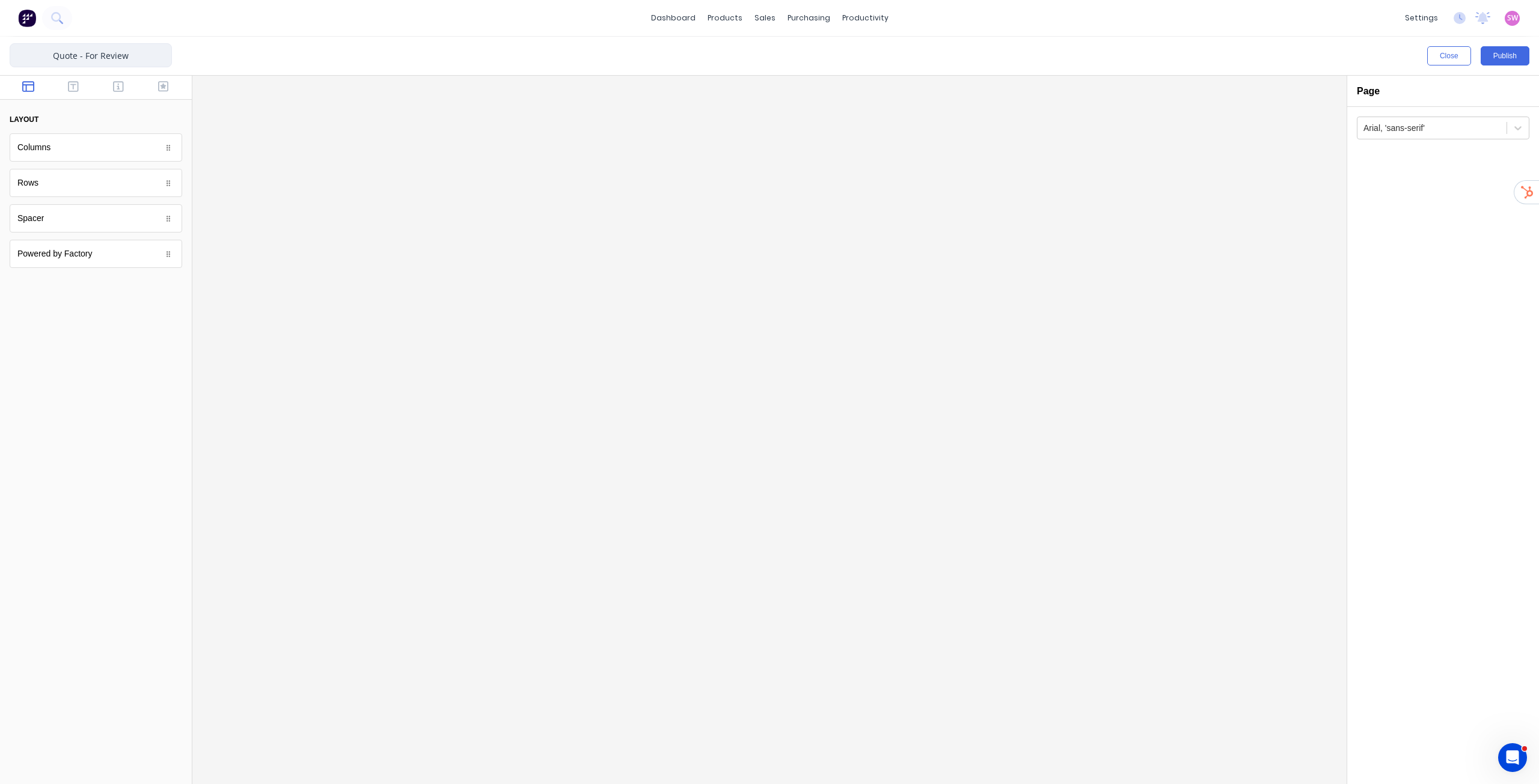
click at [87, 52] on input "Quote - For Review" at bounding box center [91, 55] width 162 height 24
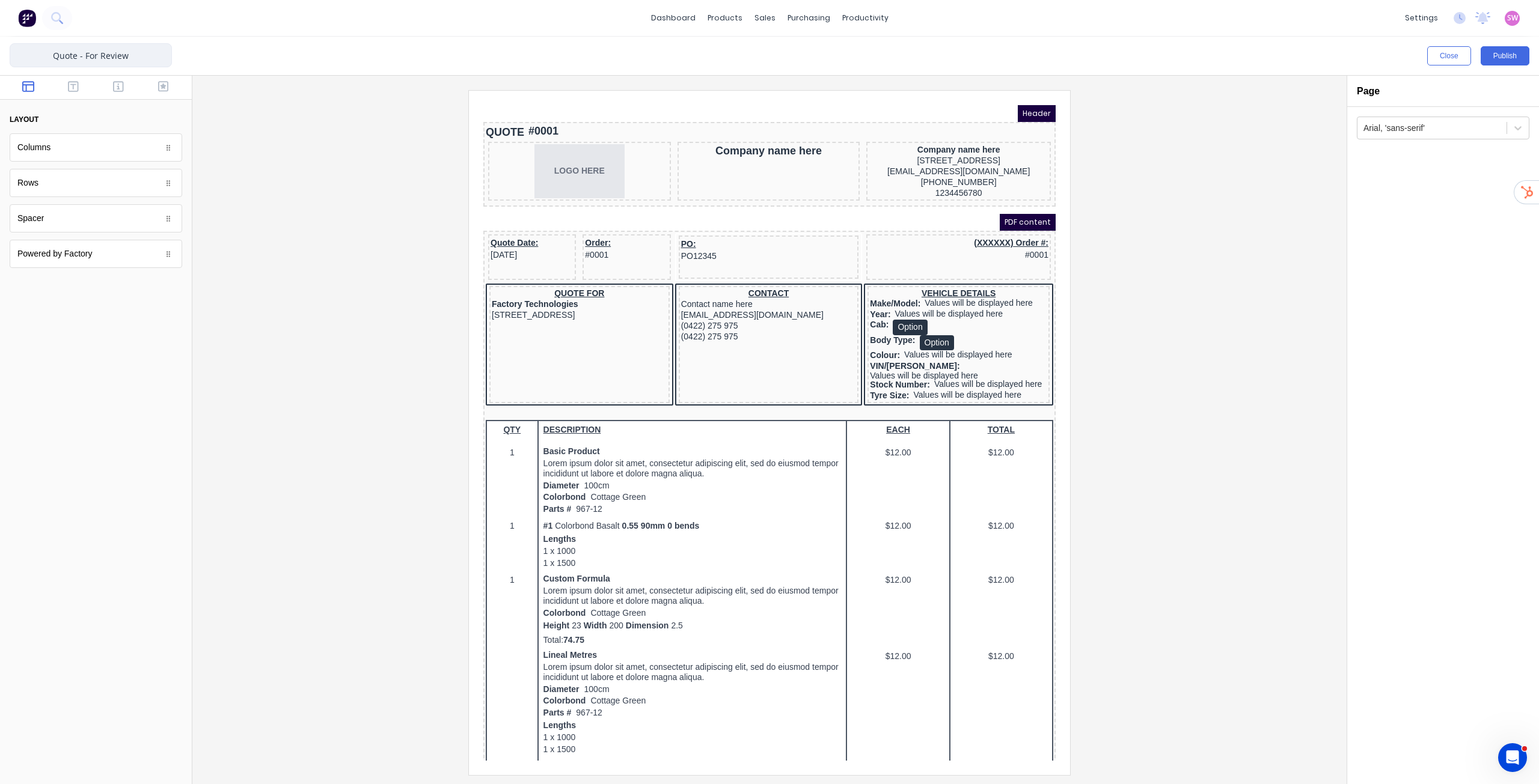
click at [115, 53] on input "Quote - For Review" at bounding box center [91, 55] width 162 height 24
click at [344, 81] on div "Quote - For Review Close Publish Components layout Columns Columns Rows Rows Sp…" at bounding box center [769, 410] width 1539 height 748
type input "Quote - Template"
click at [1521, 56] on button "Publish" at bounding box center [1505, 56] width 48 height 19
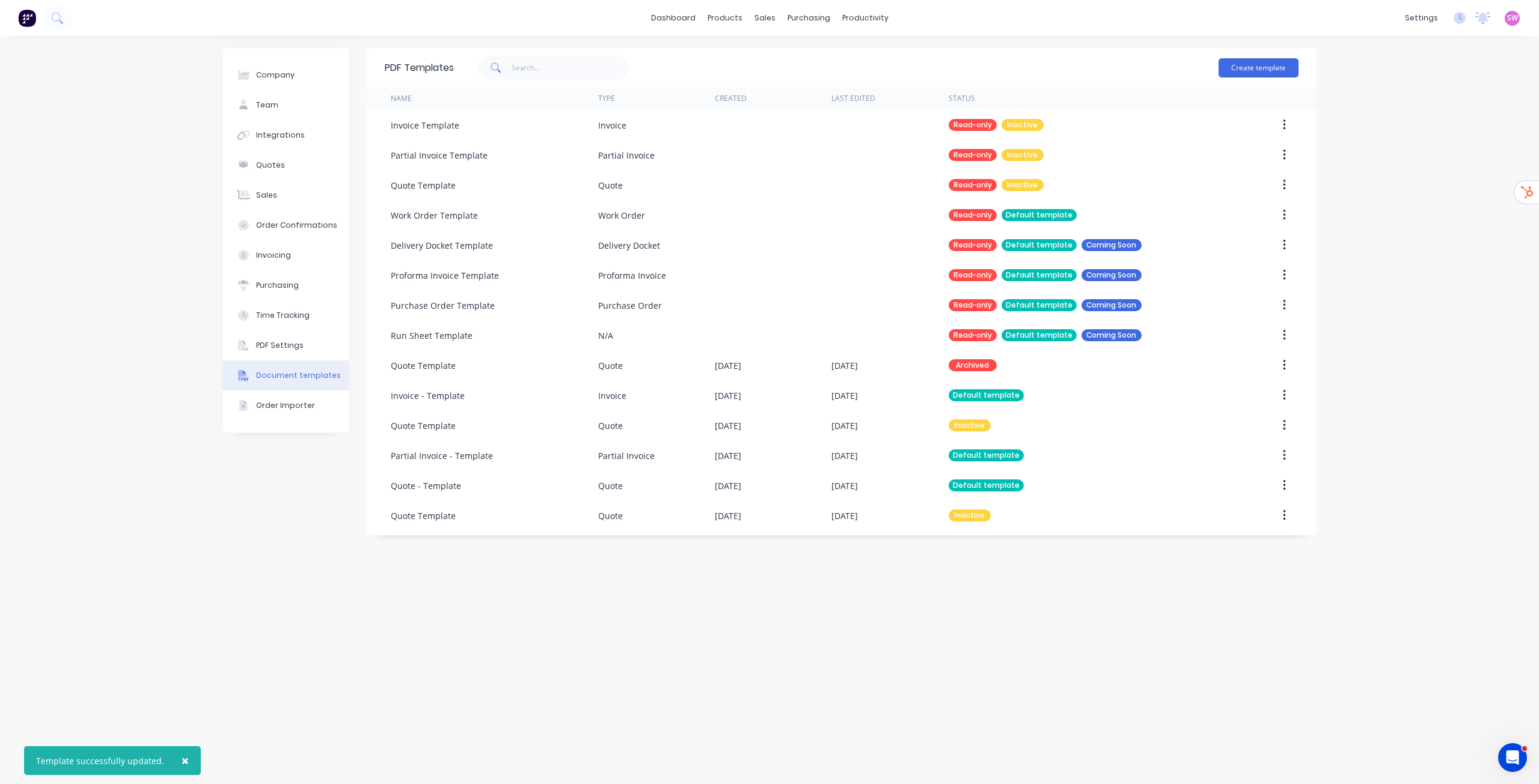
click at [1473, 234] on div "Company Team Integrations Quotes Sales Order Confirmations Invoicing Purchasing…" at bounding box center [769, 409] width 1539 height 748
click at [1514, 16] on span "SW" at bounding box center [1513, 18] width 11 height 11
click at [661, 10] on link "dashboard" at bounding box center [673, 18] width 56 height 18
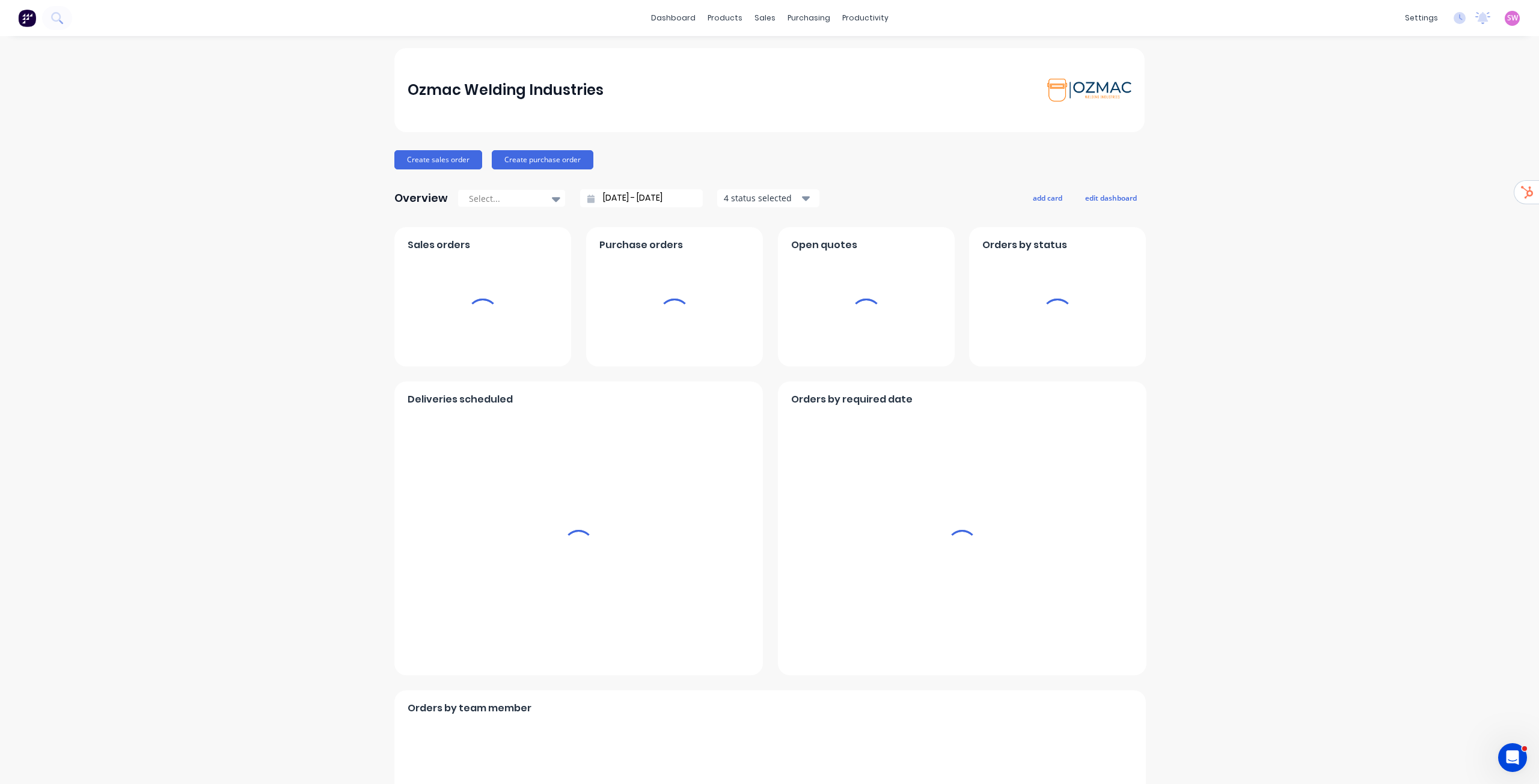
click at [1508, 19] on span "SW" at bounding box center [1513, 18] width 11 height 11
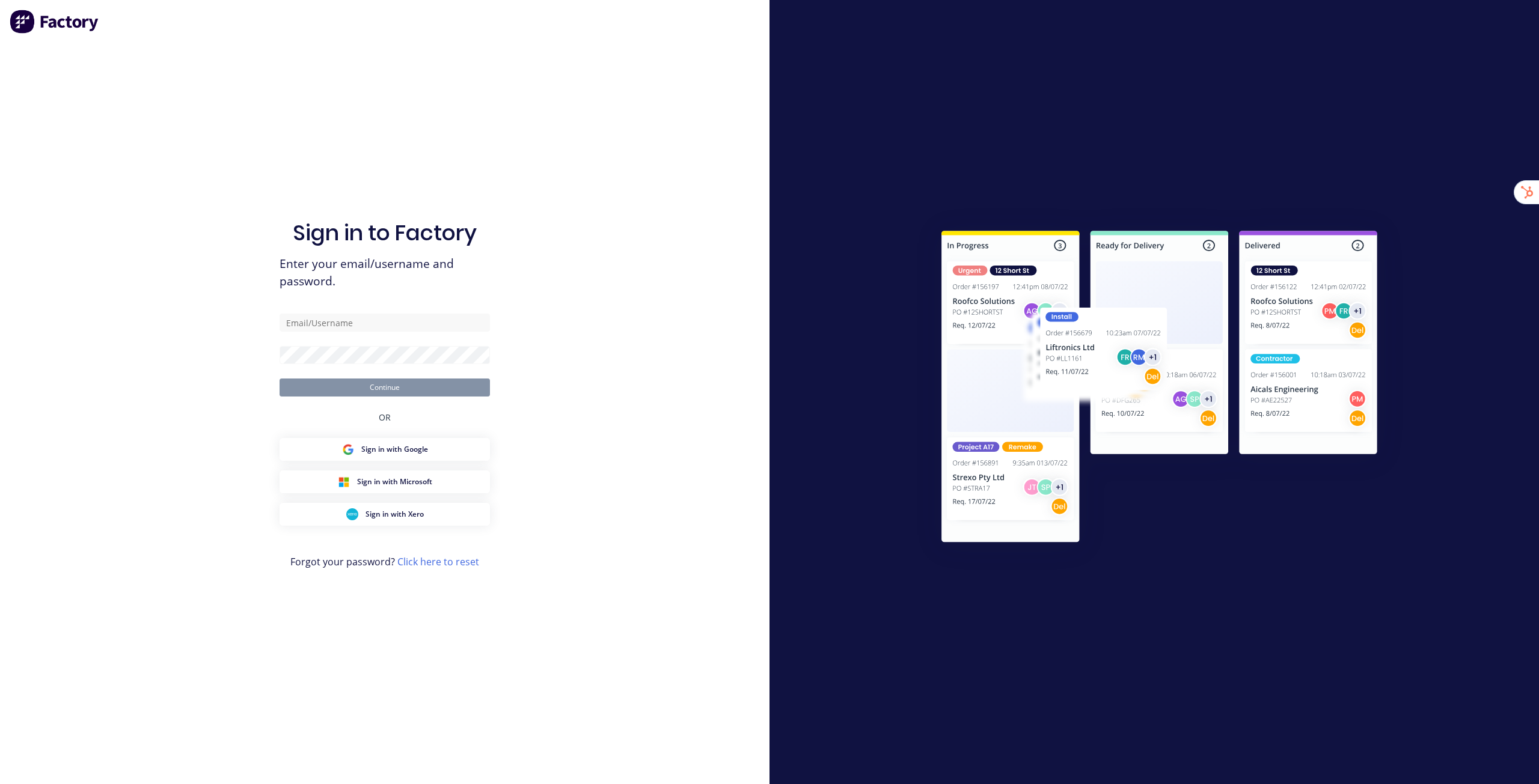
type input "[EMAIL_ADDRESS][DOMAIN_NAME]"
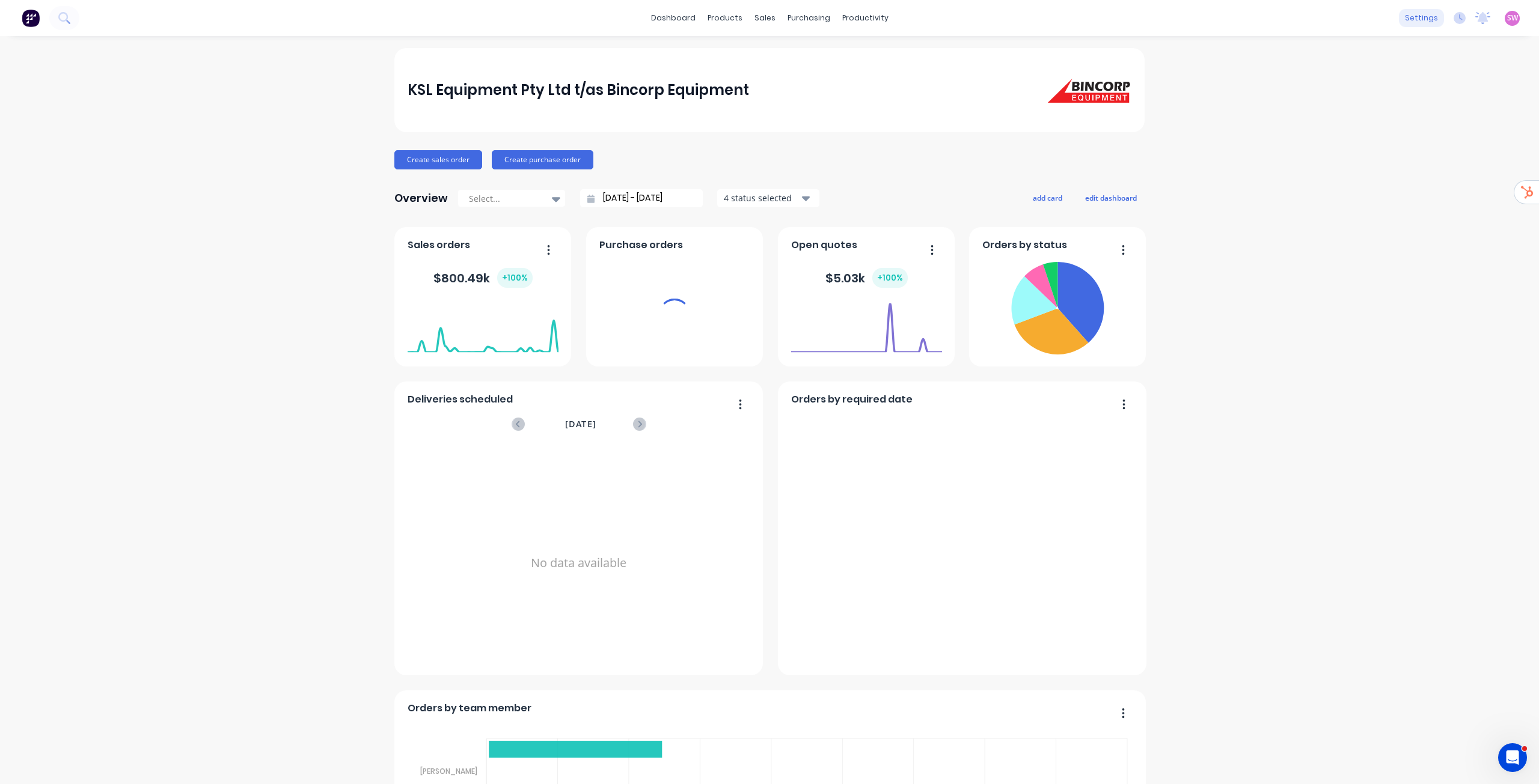
click at [1417, 18] on div "settings" at bounding box center [1422, 18] width 45 height 18
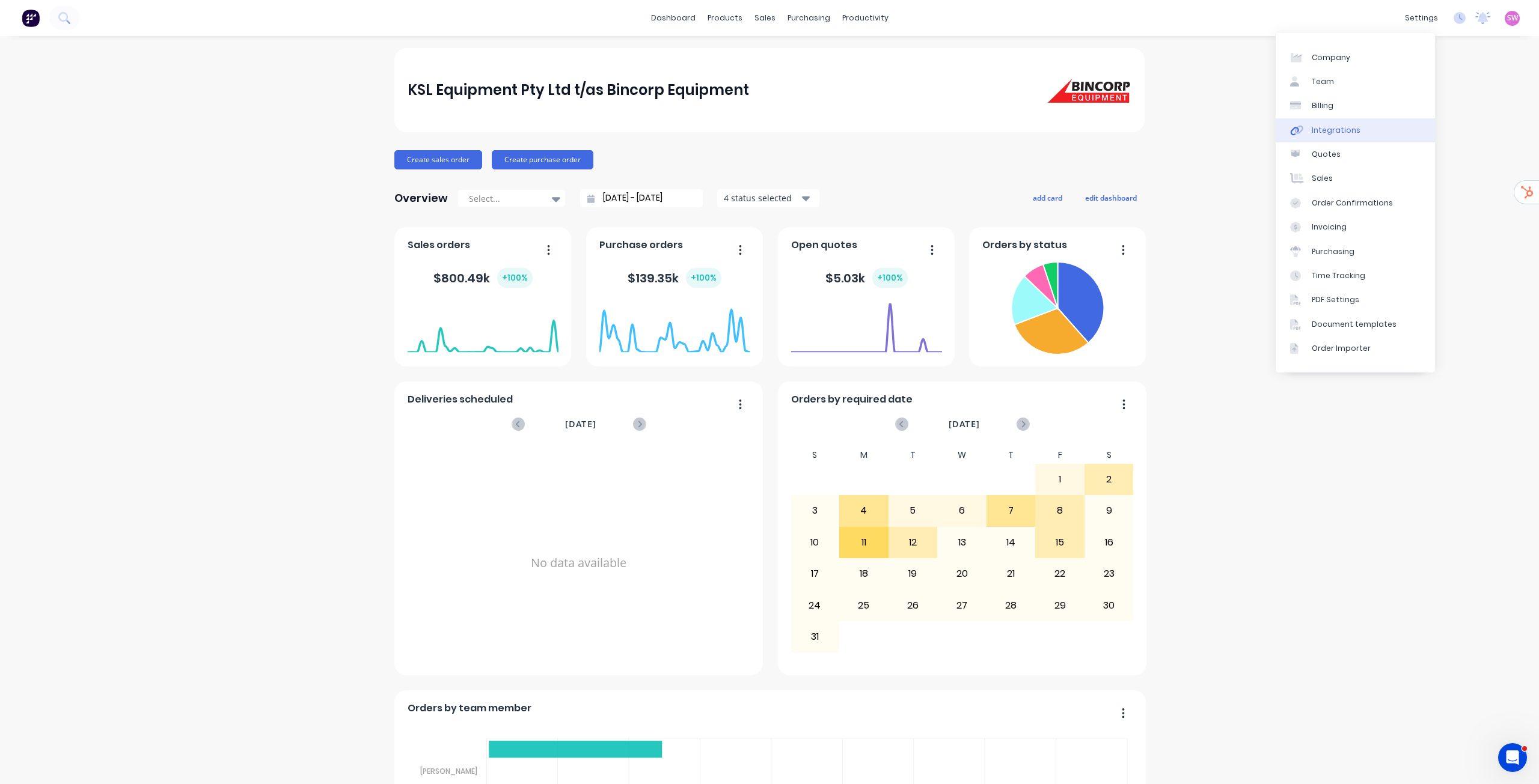
click at [1346, 130] on div "Integrations" at bounding box center [1336, 131] width 48 height 11
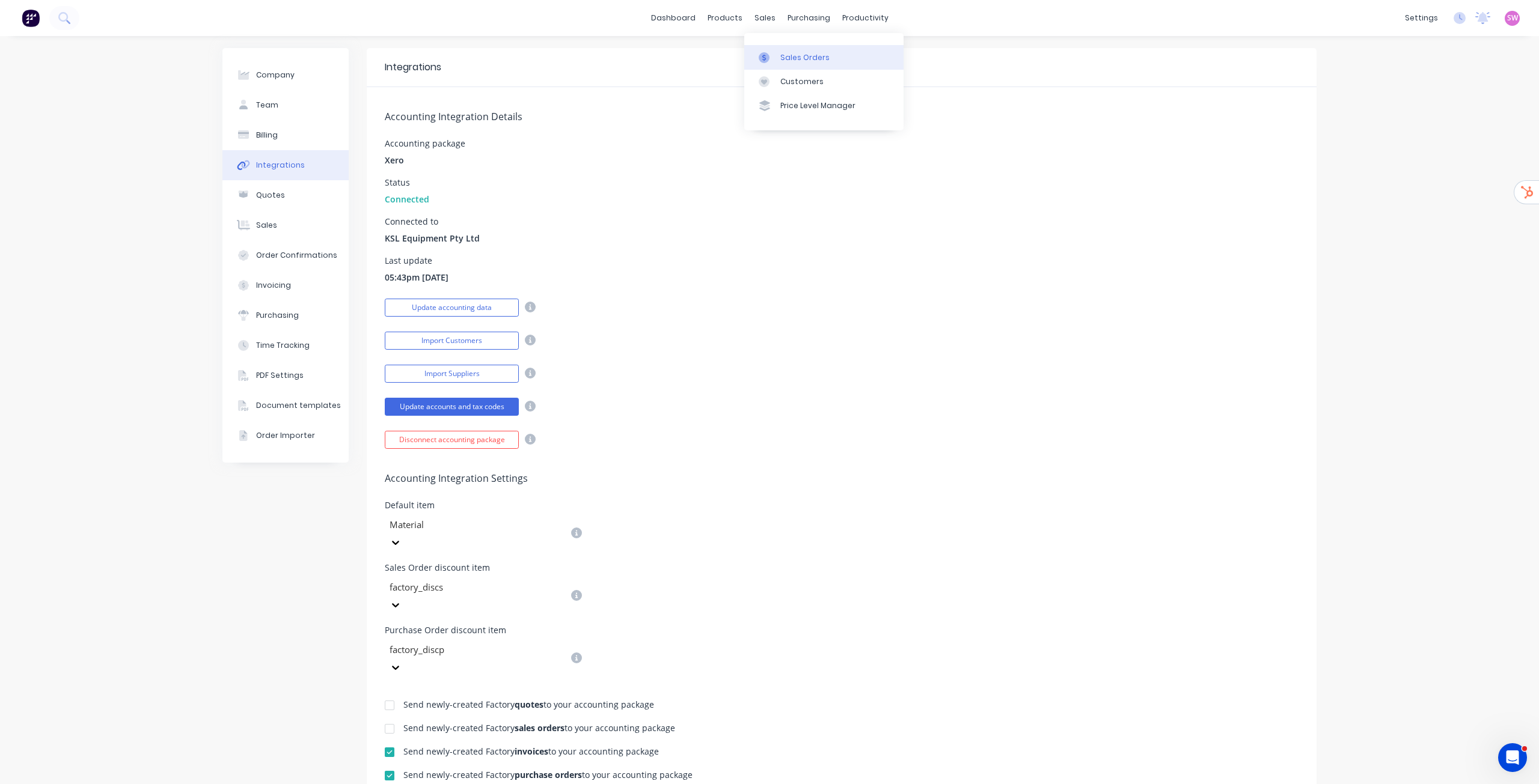
click at [771, 46] on link "Sales Orders" at bounding box center [824, 56] width 160 height 24
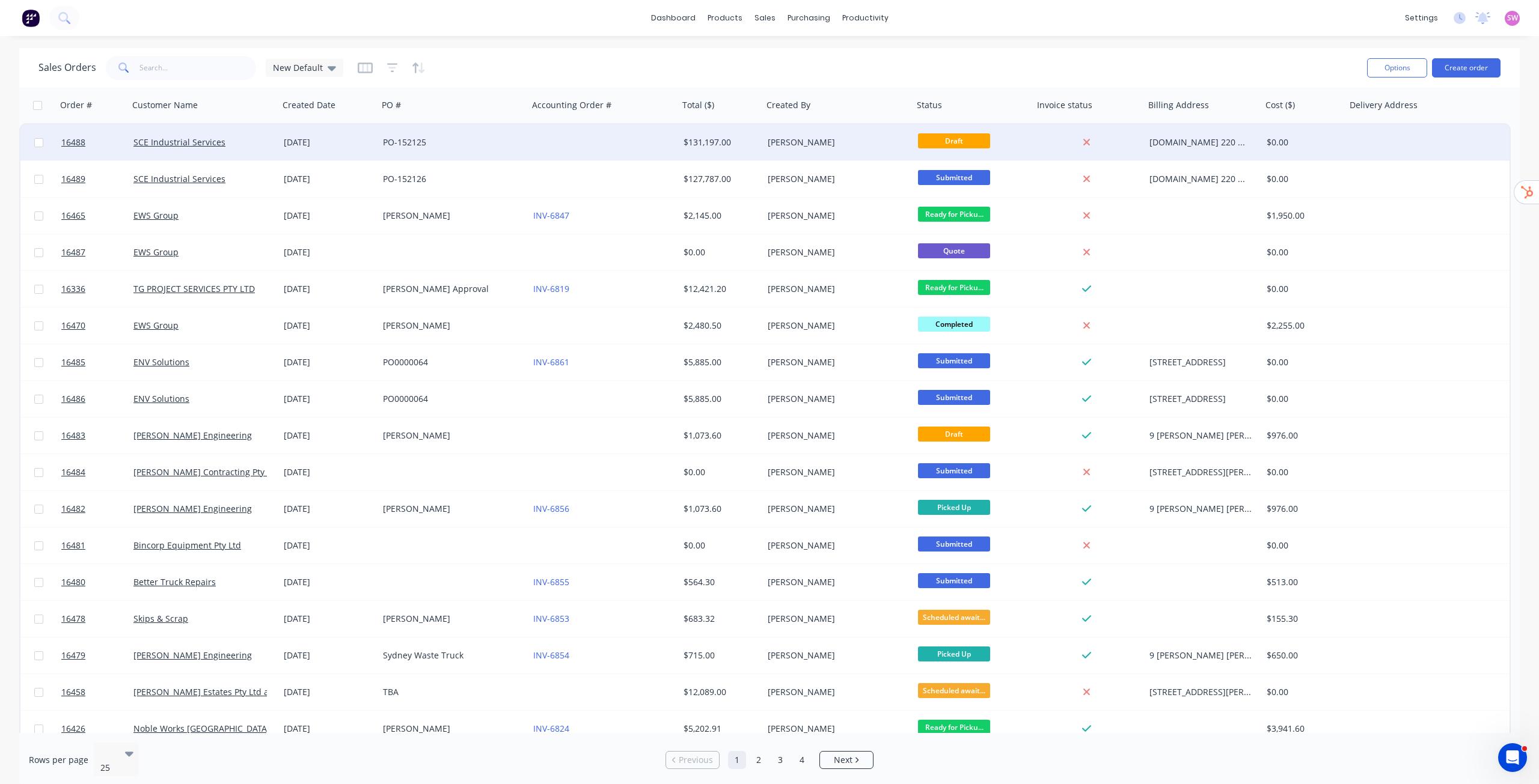
click at [592, 148] on div at bounding box center [604, 142] width 151 height 36
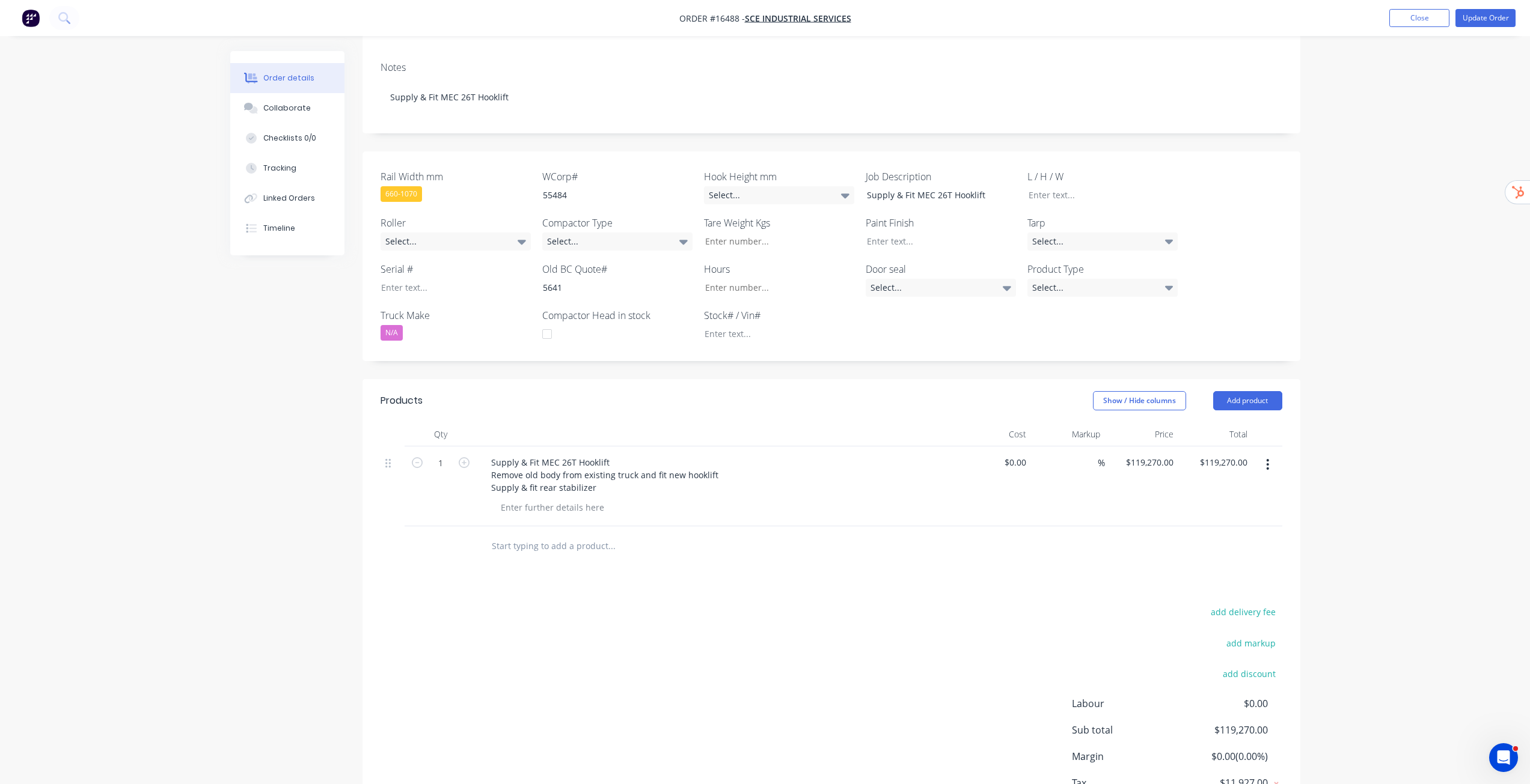
scroll to position [240, 0]
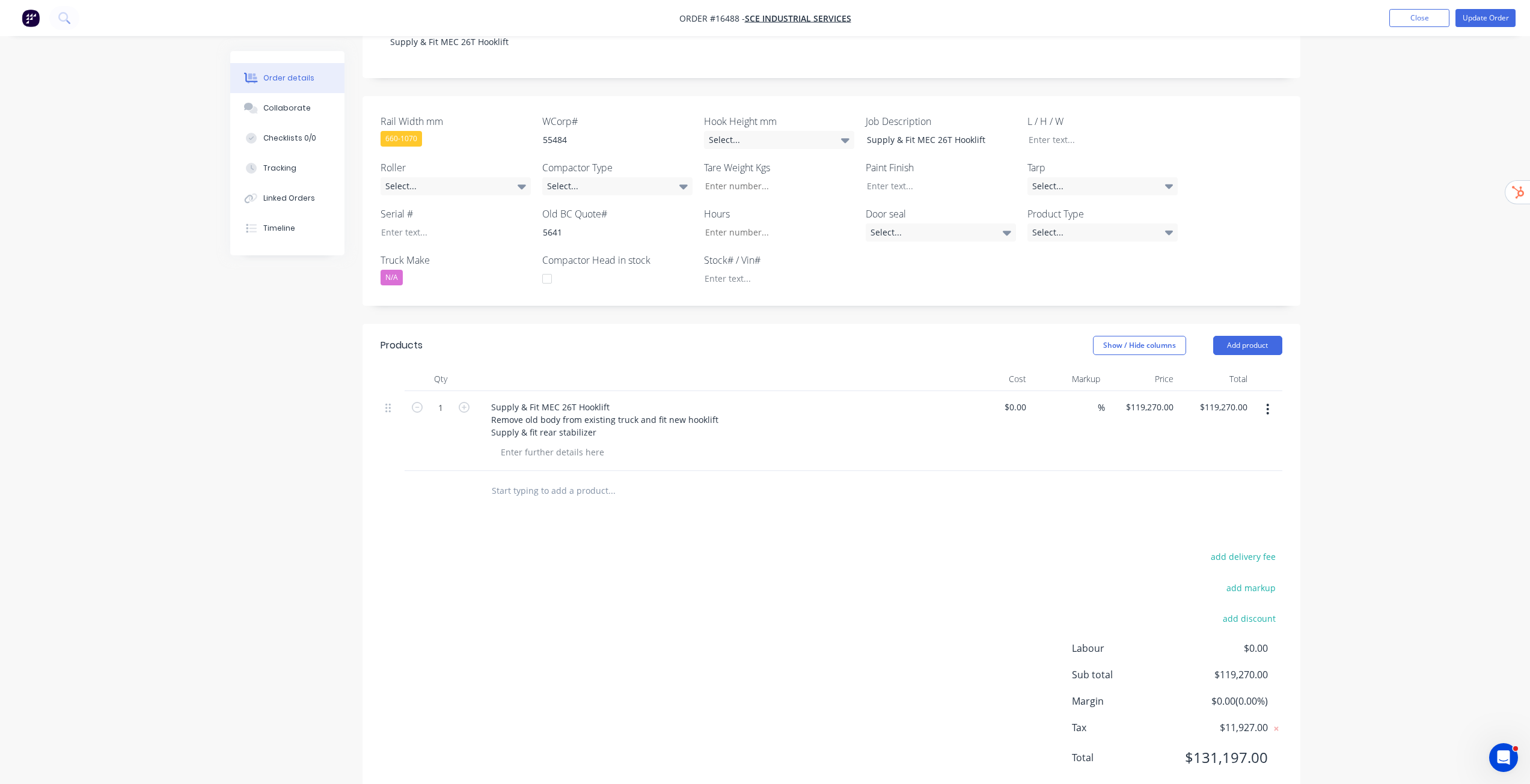
click at [1416, 264] on div "Order details Collaborate Checklists 0/0 Tracking Linked Orders Timeline Order …" at bounding box center [765, 289] width 1530 height 1057
click at [1426, 21] on button "Close" at bounding box center [1419, 18] width 60 height 18
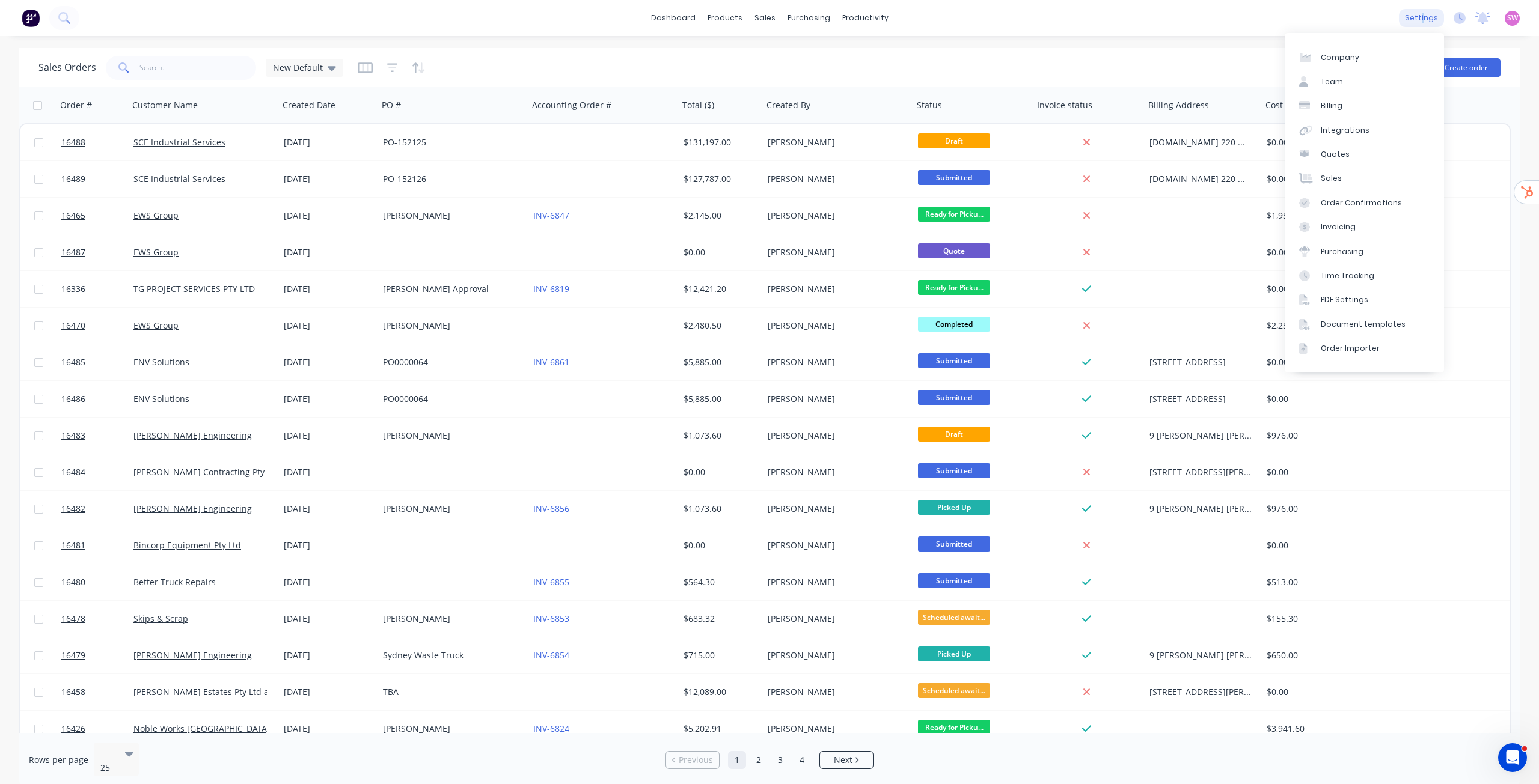
click at [1424, 21] on div "settings" at bounding box center [1422, 18] width 45 height 18
click at [1333, 131] on div "Integrations" at bounding box center [1345, 131] width 48 height 11
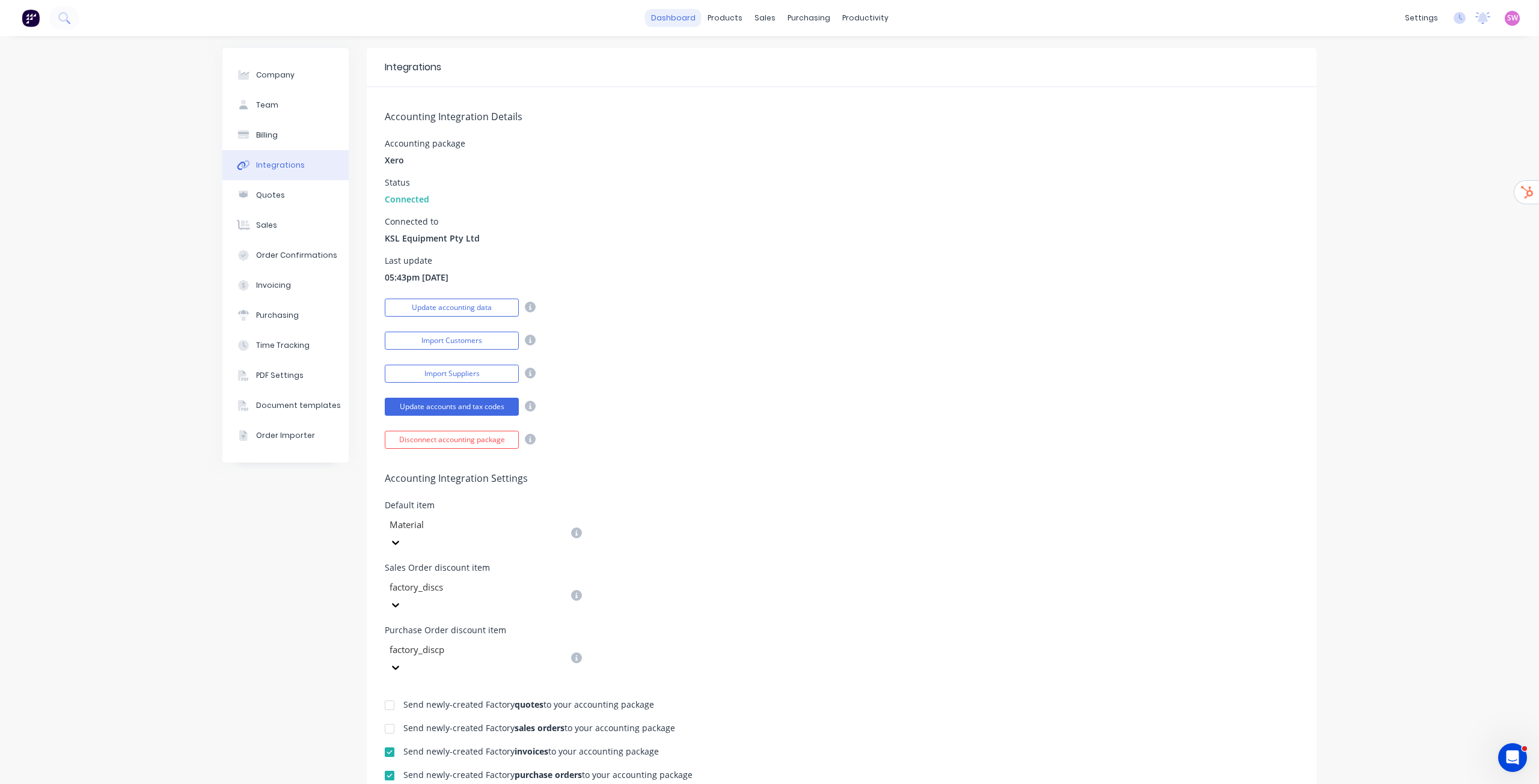
click at [691, 19] on link "dashboard" at bounding box center [673, 18] width 56 height 18
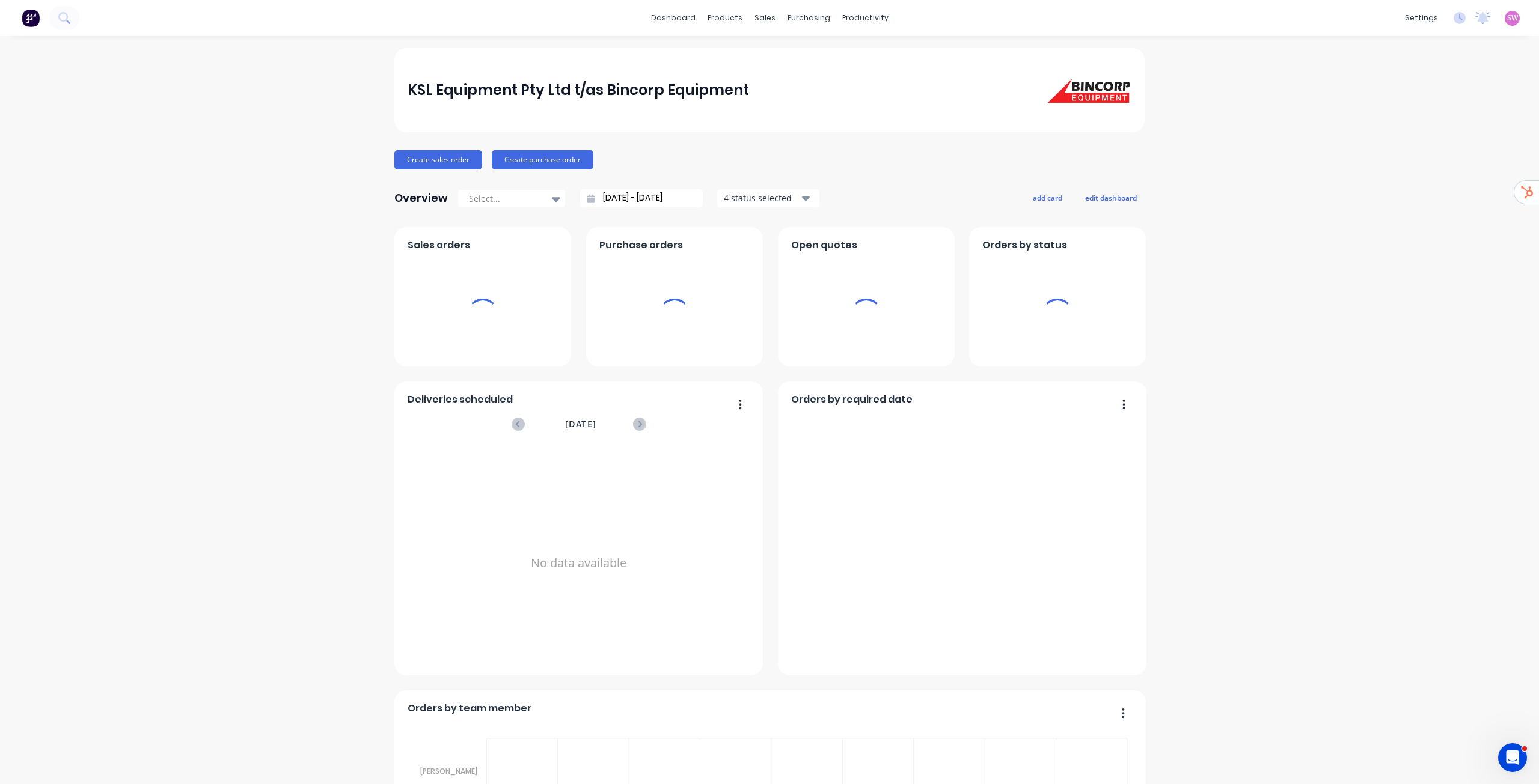
click at [1508, 21] on span "SW" at bounding box center [1513, 18] width 11 height 11
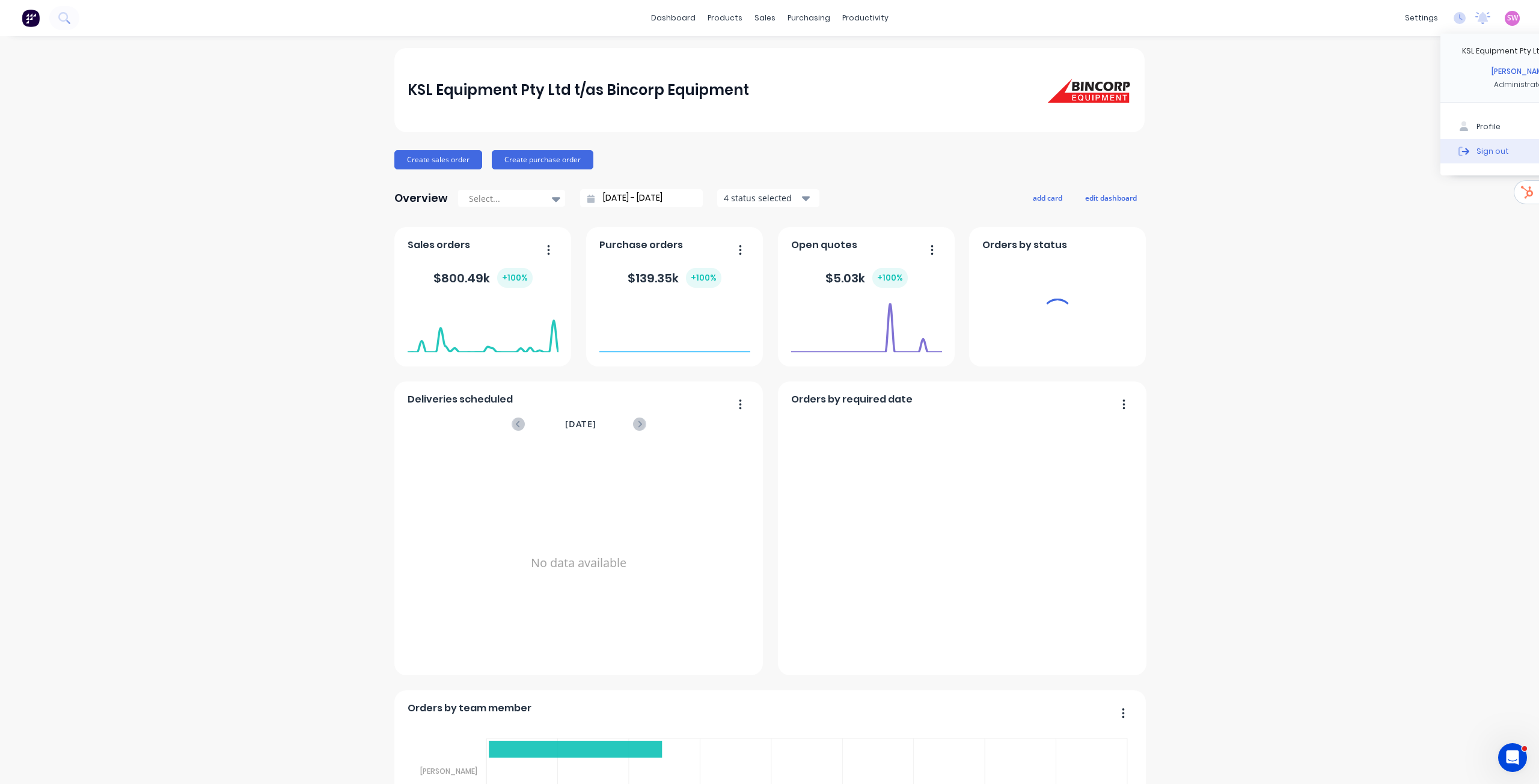
click at [1486, 156] on div "Sign out" at bounding box center [1493, 151] width 32 height 11
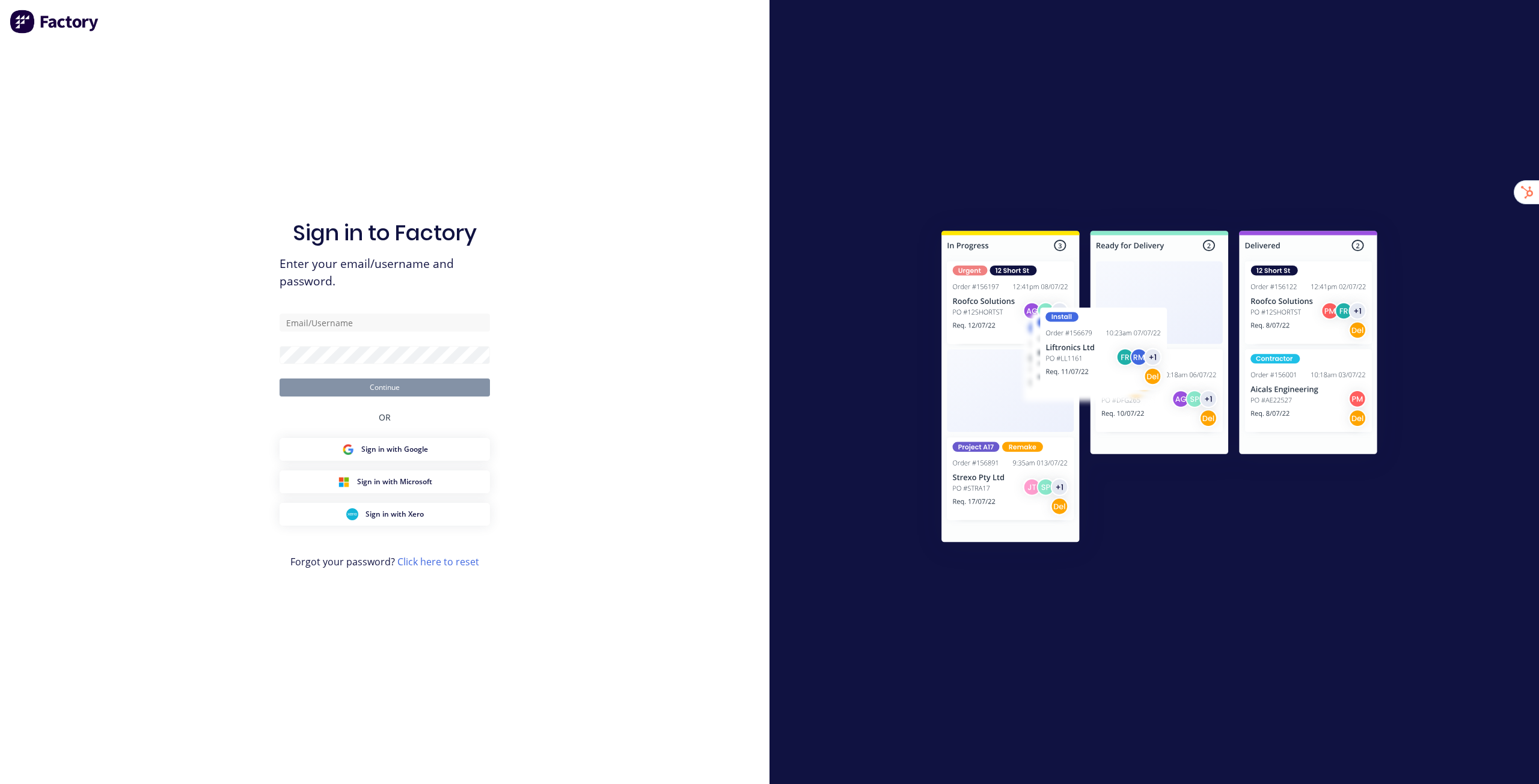
type input "[EMAIL_ADDRESS][DOMAIN_NAME]"
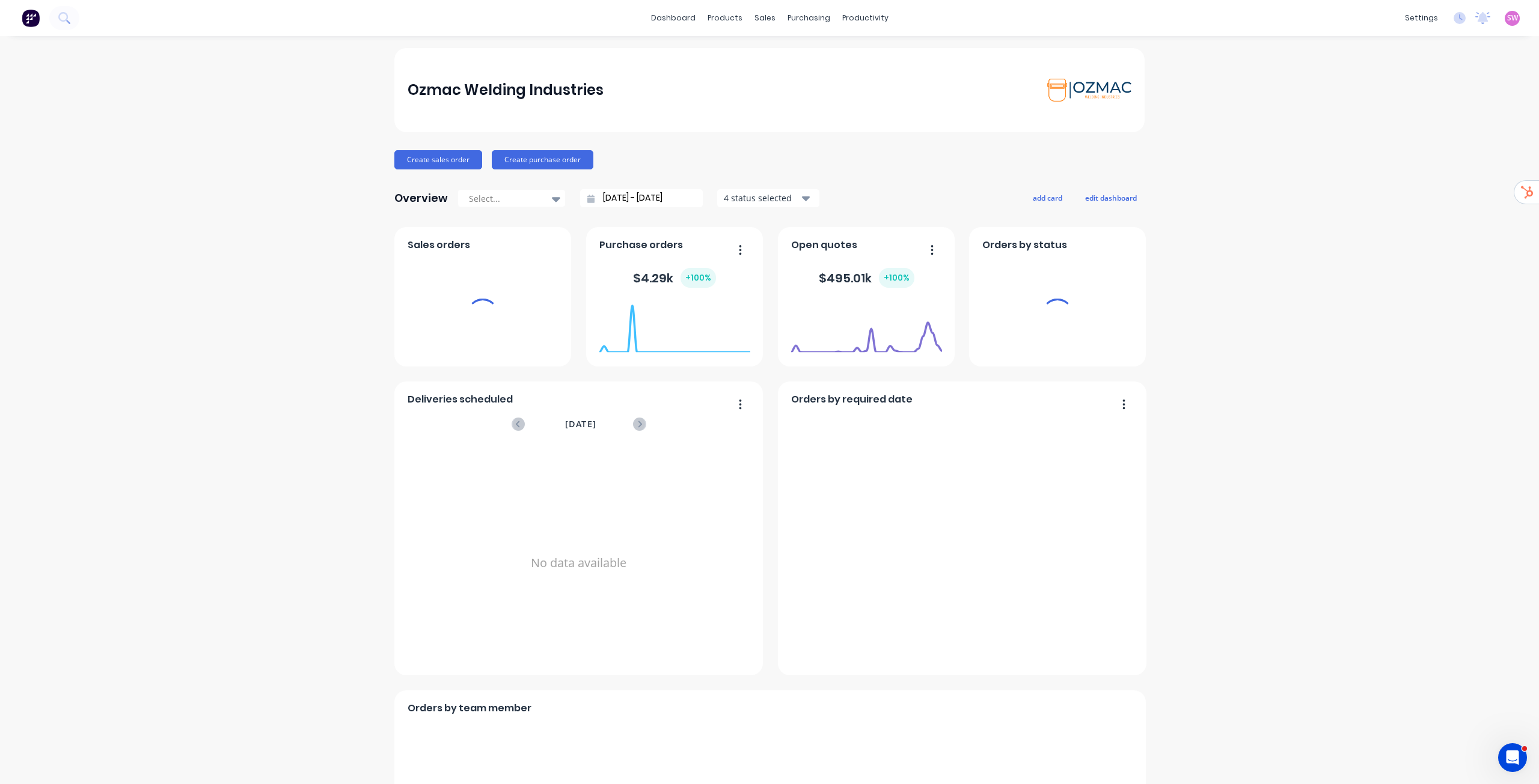
drag, startPoint x: 1282, startPoint y: 178, endPoint x: 1143, endPoint y: 163, distance: 139.8
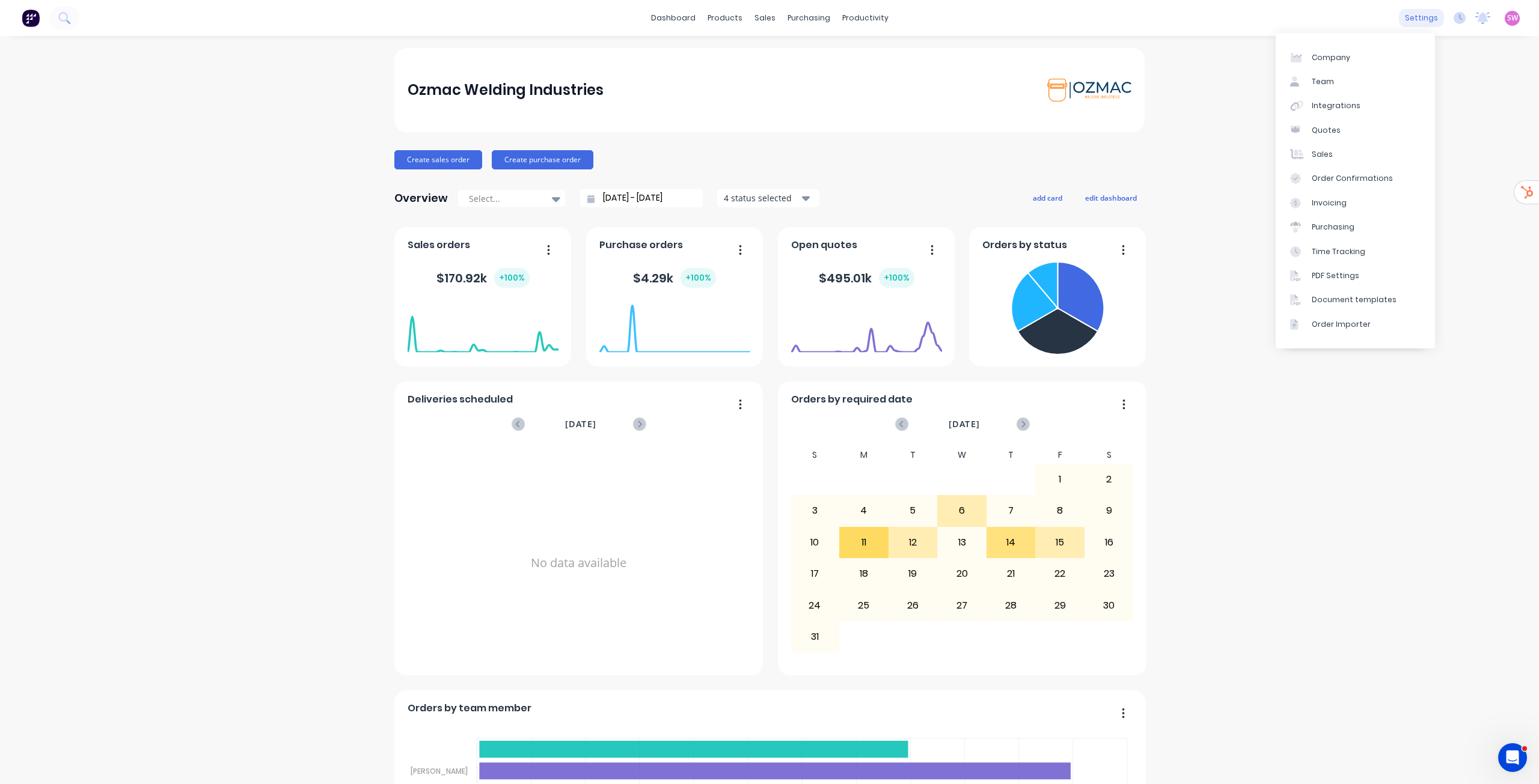
click at [1407, 9] on div "settings" at bounding box center [1422, 18] width 45 height 18
click at [1338, 107] on div "Integrations" at bounding box center [1336, 106] width 48 height 11
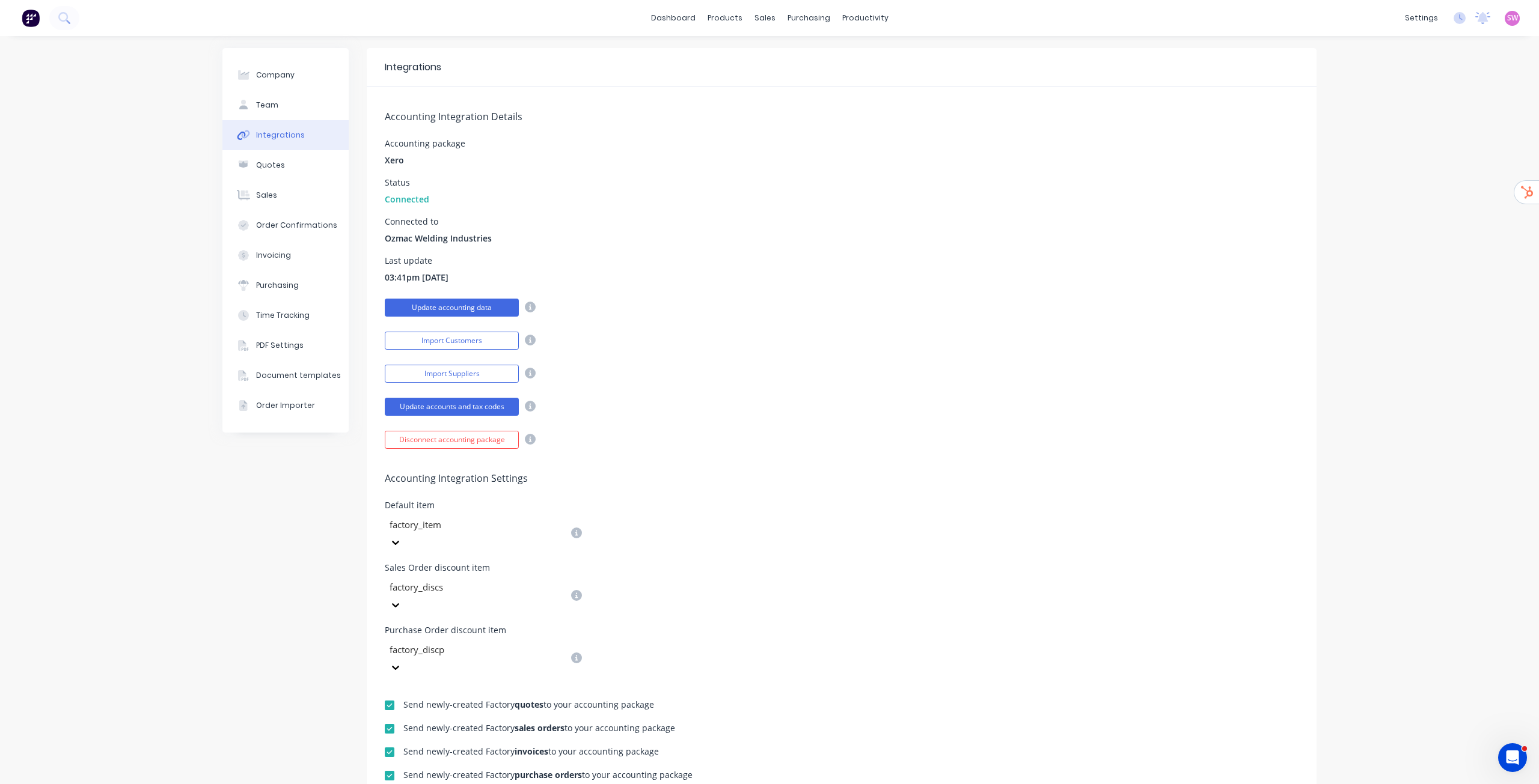
click at [451, 311] on button "Update accounting data" at bounding box center [452, 307] width 134 height 18
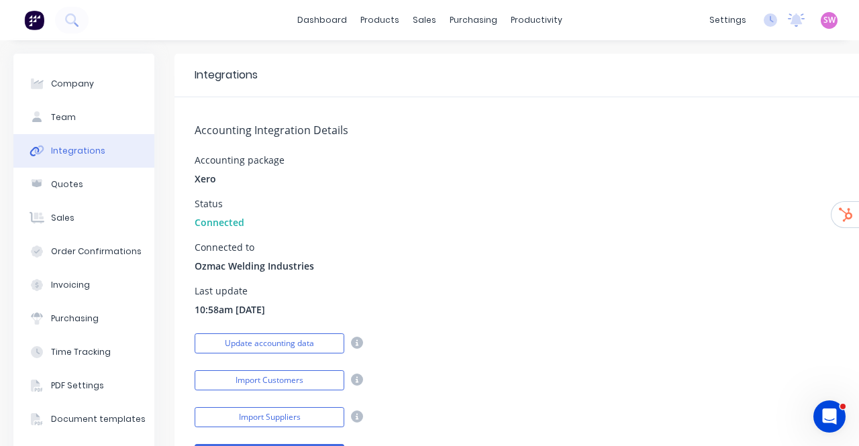
scroll to position [134, 0]
click at [31, 22] on img at bounding box center [34, 20] width 20 height 20
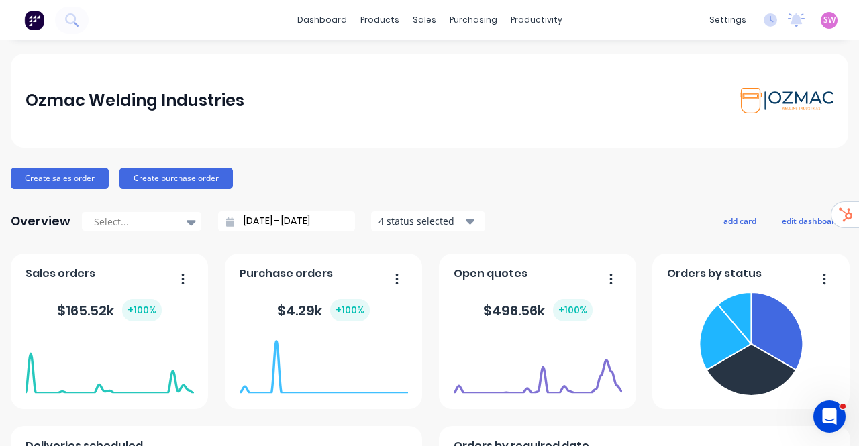
click at [323, 52] on div "dashboard products sales purchasing productivity dashboard products Product Cat…" at bounding box center [429, 223] width 859 height 446
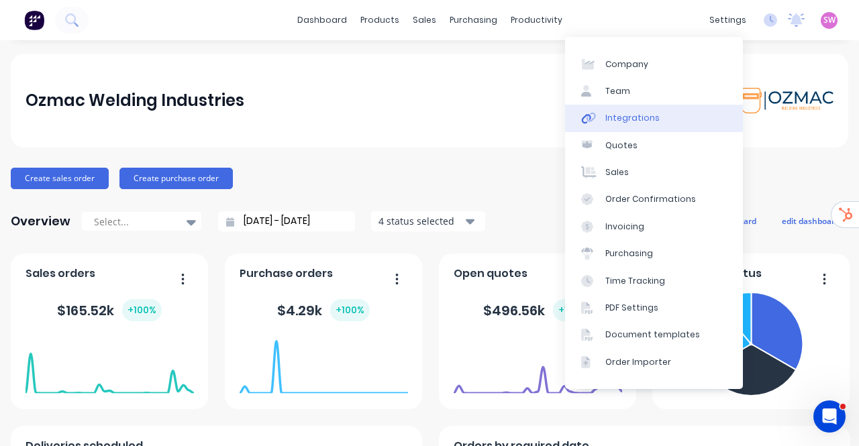
click at [641, 116] on div "Integrations" at bounding box center [632, 118] width 54 height 12
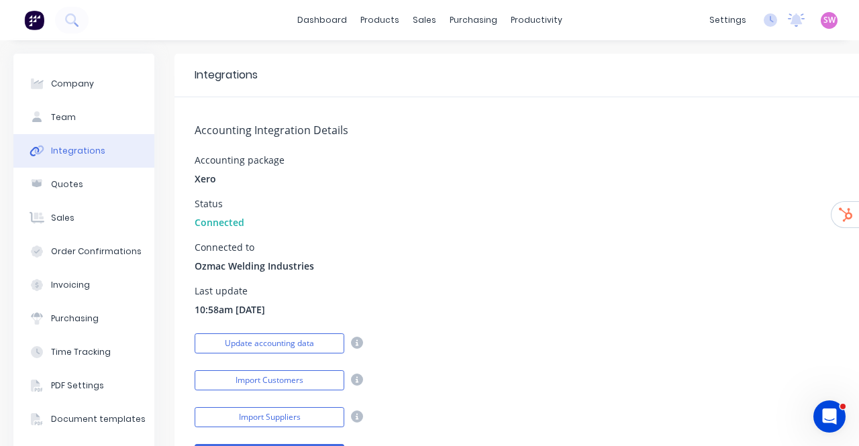
drag, startPoint x: 557, startPoint y: 156, endPoint x: 572, endPoint y: 158, distance: 14.8
drag, startPoint x: 196, startPoint y: 307, endPoint x: 297, endPoint y: 308, distance: 100.6
click at [297, 308] on div "Last update 10:58am [DATE]" at bounding box center [561, 301] width 732 height 30
click at [332, 22] on link "dashboard" at bounding box center [321, 20] width 63 height 20
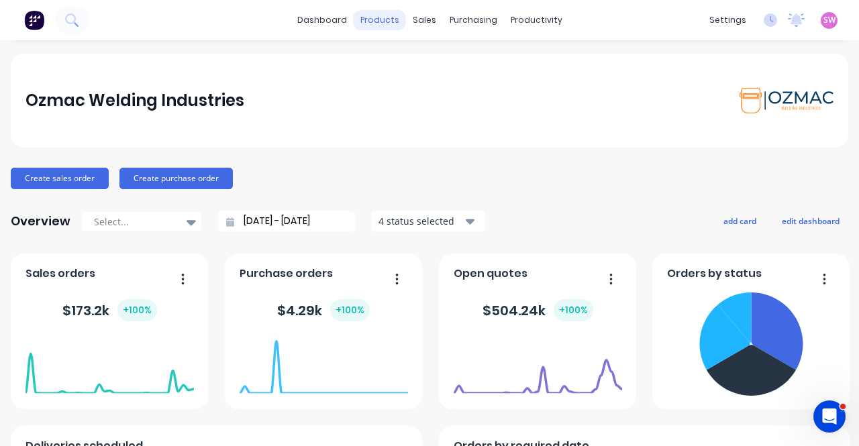
click at [388, 21] on div "products" at bounding box center [380, 20] width 52 height 20
click at [417, 15] on div "sales" at bounding box center [424, 20] width 37 height 20
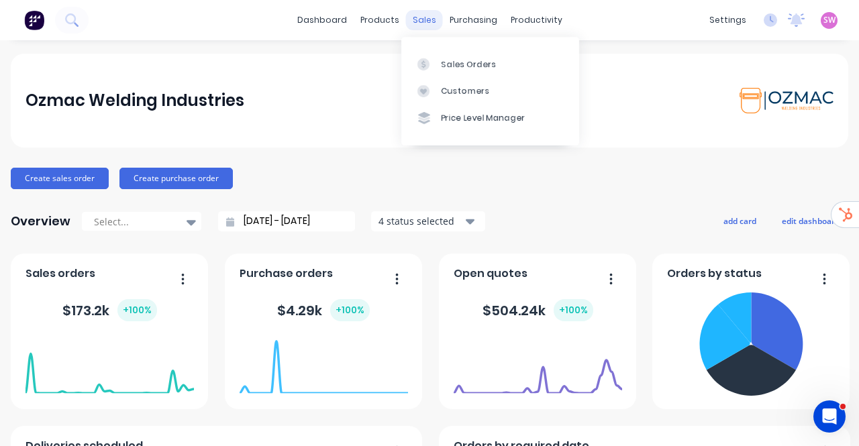
click at [421, 25] on div "sales" at bounding box center [424, 20] width 37 height 20
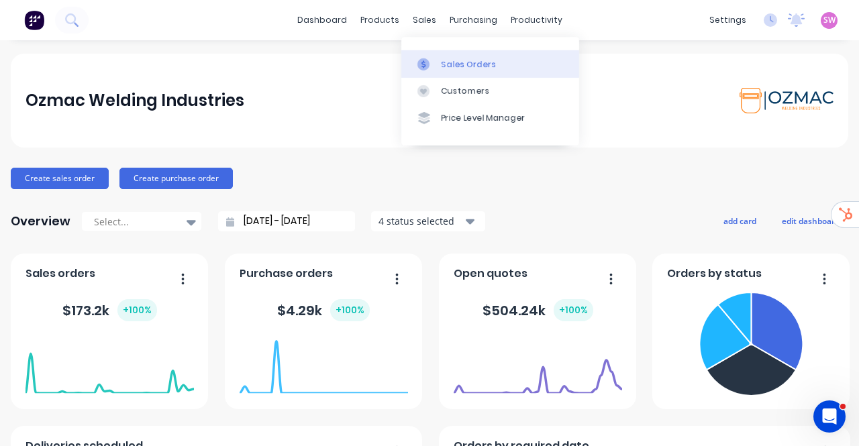
drag, startPoint x: 440, startPoint y: 56, endPoint x: 445, endPoint y: 66, distance: 10.8
click at [441, 56] on link "Sales Orders" at bounding box center [490, 63] width 178 height 27
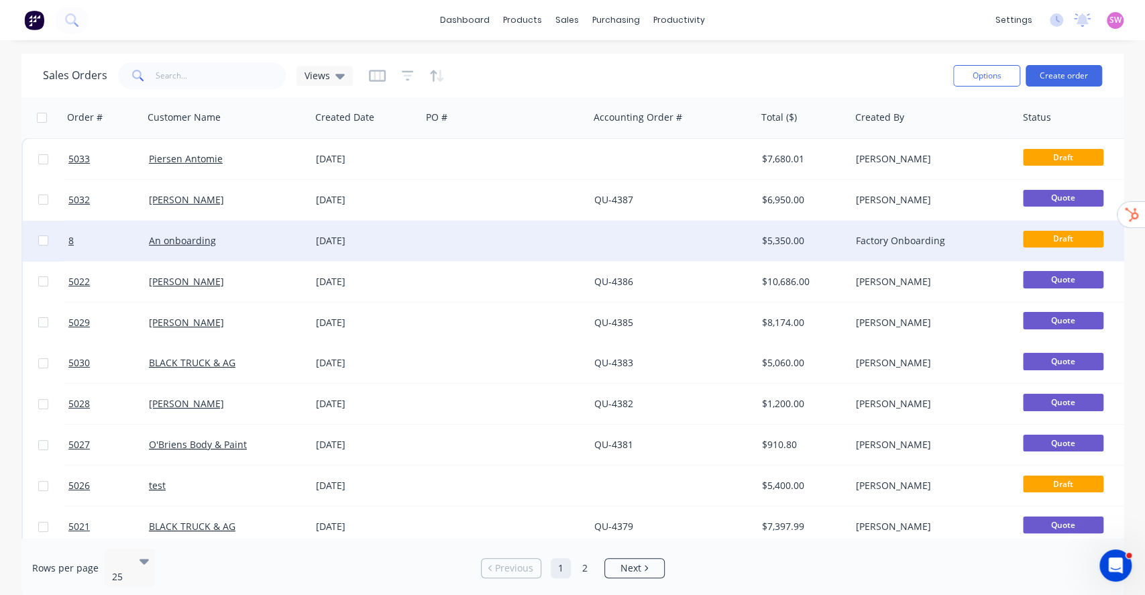
click at [839, 234] on div "$5,350.00" at bounding box center [801, 240] width 79 height 13
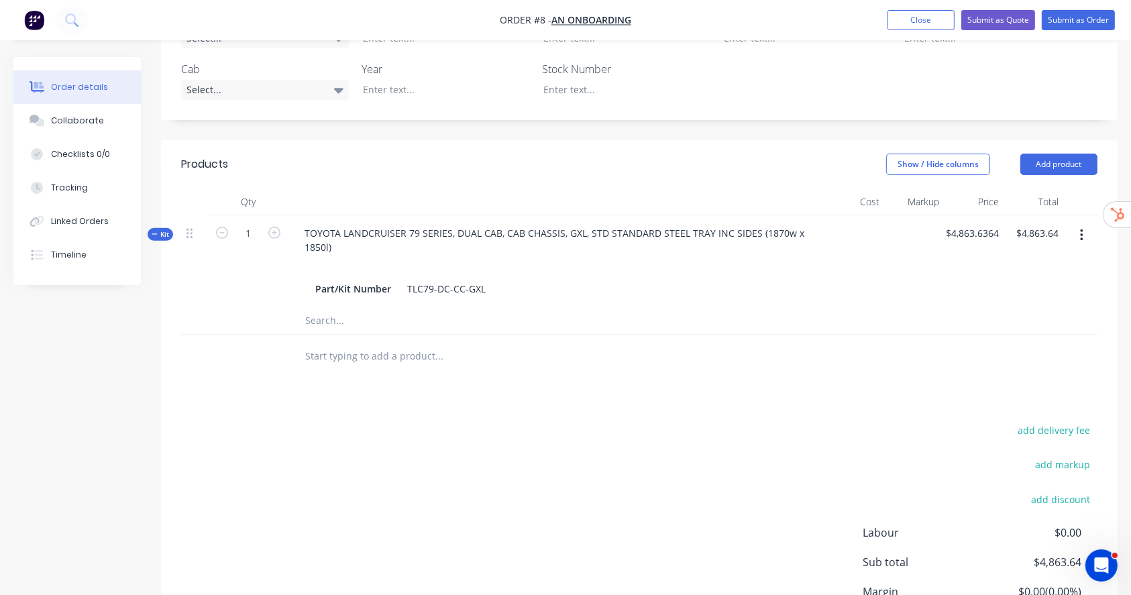
scroll to position [447, 0]
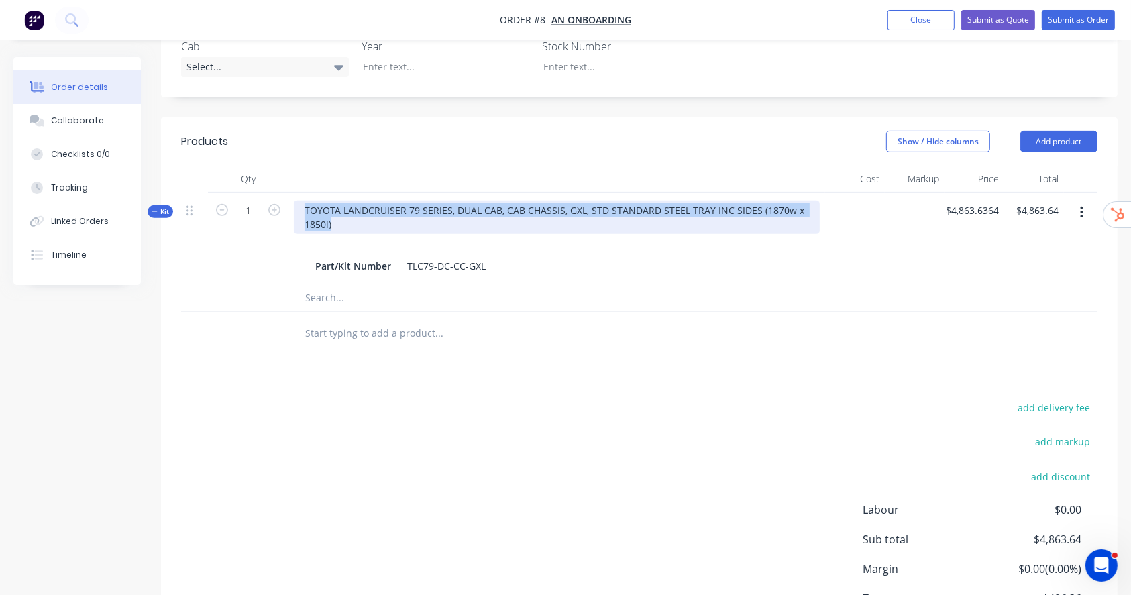
drag, startPoint x: 305, startPoint y: 170, endPoint x: 347, endPoint y: 189, distance: 46.5
click at [347, 201] on div "TOYOTA LANDCRUISER 79 SERIES, DUAL CAB, CAB CHASSIS, GXL, STD STANDARD STEEL TR…" at bounding box center [557, 218] width 526 height 34
copy div "TOYOTA LANDCRUISER 79 SERIES, DUAL CAB, CAB CHASSIS, GXL, STD STANDARD STEEL TR…"
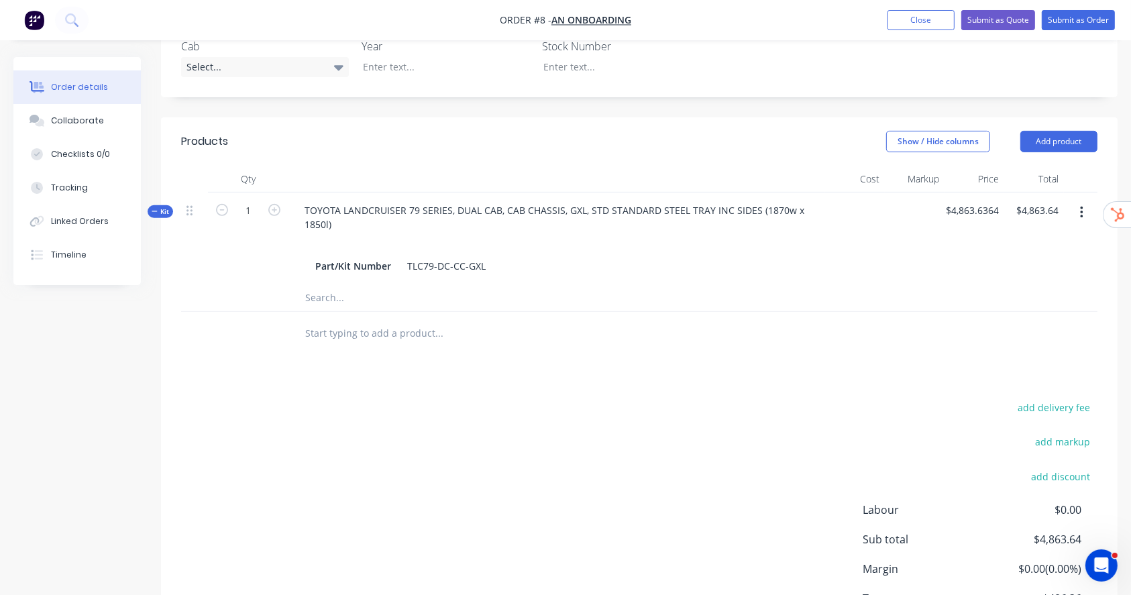
click at [350, 320] on input "text" at bounding box center [439, 333] width 268 height 27
paste input "TOYOTA LANDCRUISER 79 SERIES, DUAL CAB, CAB CHASSIS, GXL, STD STANDARD STEEL TR…"
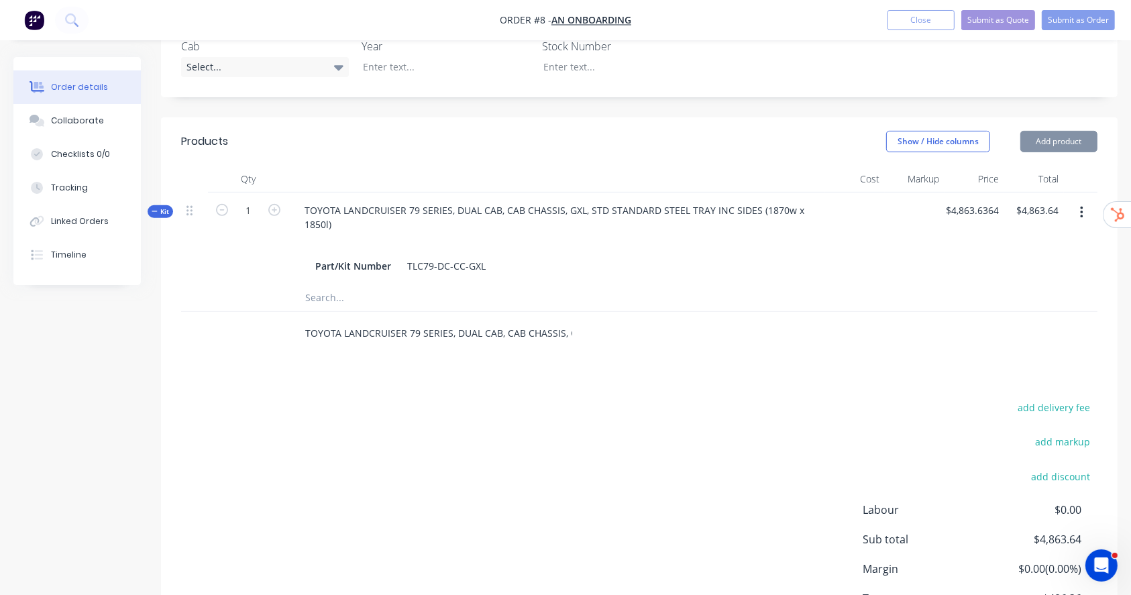
scroll to position [0, 250]
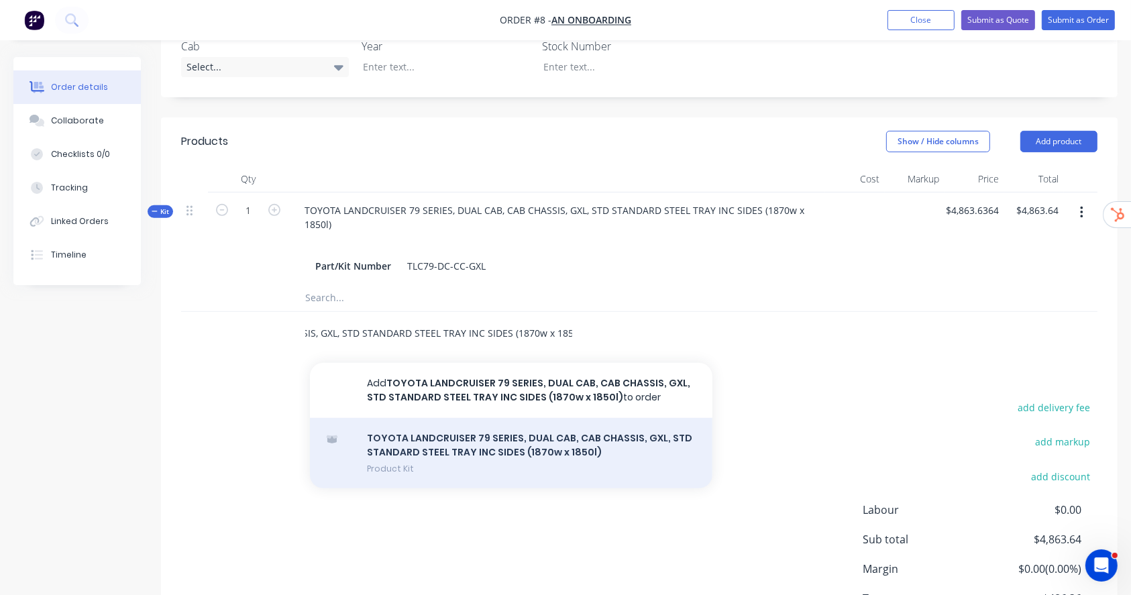
type input "TOYOTA LANDCRUISER 79 SERIES, DUAL CAB, CAB CHASSIS, GXL, STD STANDARD STEEL TR…"
click at [513, 418] on div "TOYOTA LANDCRUISER 79 SERIES, DUAL CAB, CAB CHASSIS, GXL, STD STANDARD STEEL TR…" at bounding box center [511, 453] width 402 height 70
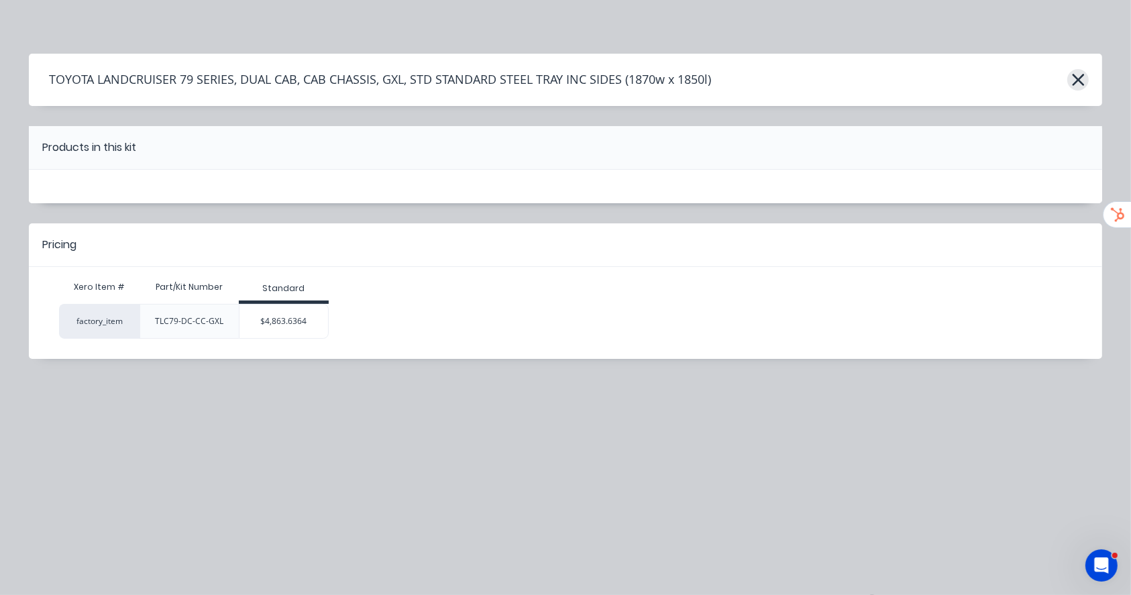
click at [858, 78] on icon "button" at bounding box center [1078, 79] width 14 height 19
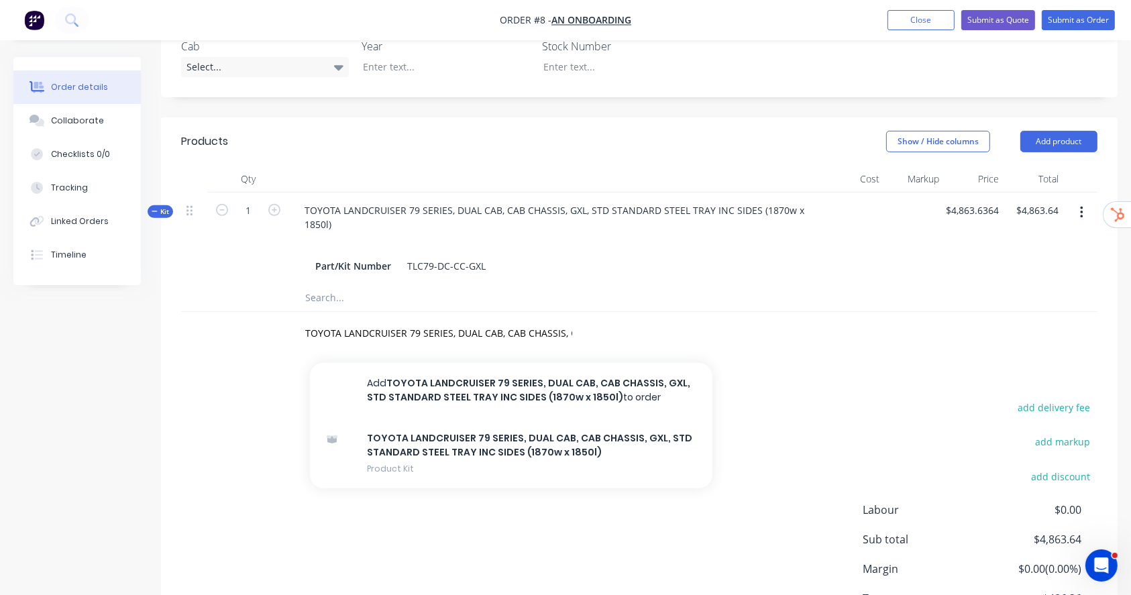
click at [858, 312] on div "TOYOTA LANDCRUISER 79 SERIES, DUAL CAB, CAB CHASSIS, GXL, STD STANDARD STEEL TR…" at bounding box center [639, 334] width 916 height 44
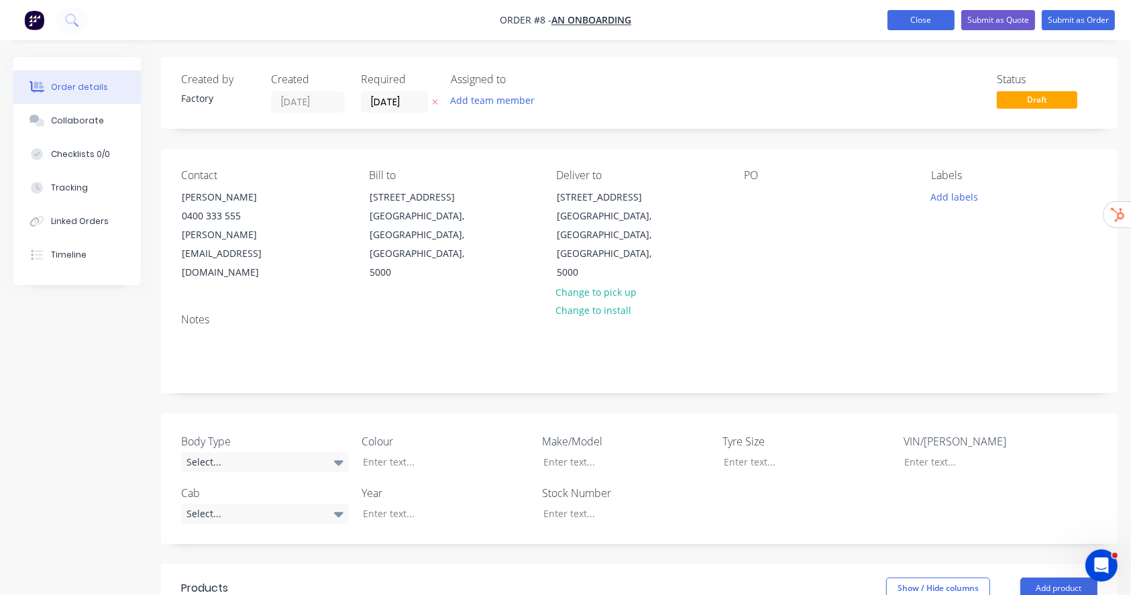
click at [858, 15] on button "Close" at bounding box center [921, 20] width 67 height 20
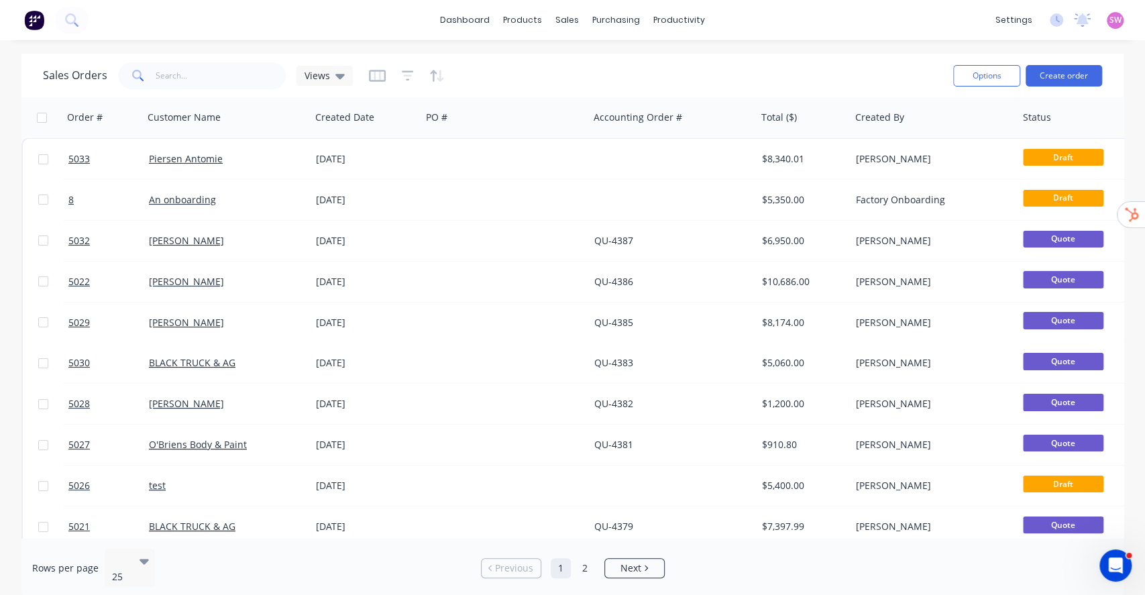
click at [858, 13] on div "SW Ozmac Welding Industries Stuart Wheatley Administrator Profile Sign out" at bounding box center [1115, 20] width 17 height 17
click at [858, 19] on span "SW" at bounding box center [1116, 20] width 12 height 12
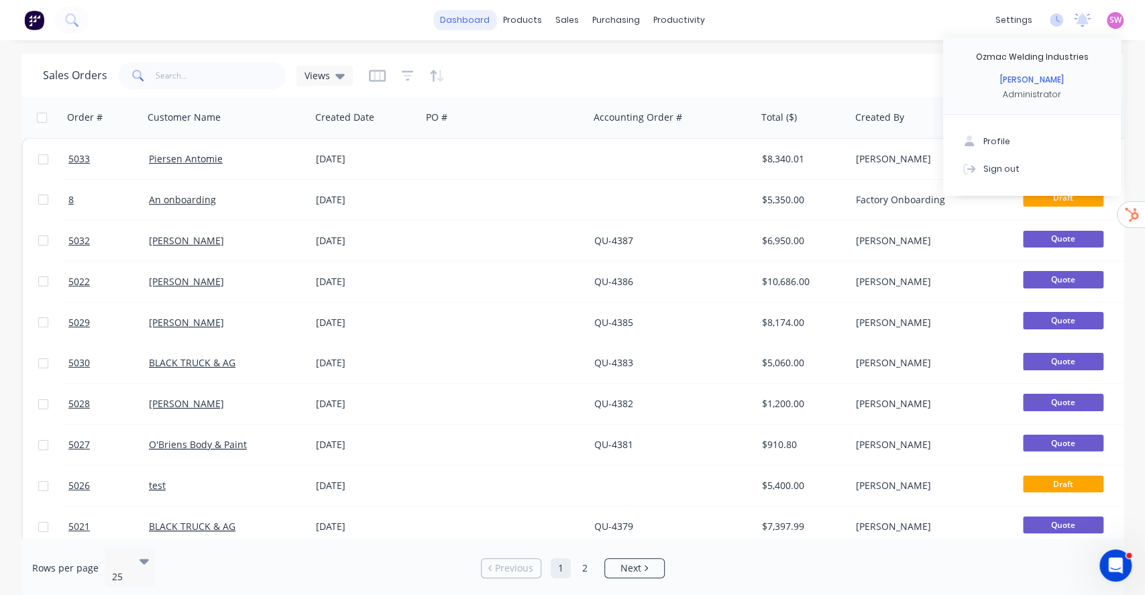
click at [458, 11] on link "dashboard" at bounding box center [464, 20] width 63 height 20
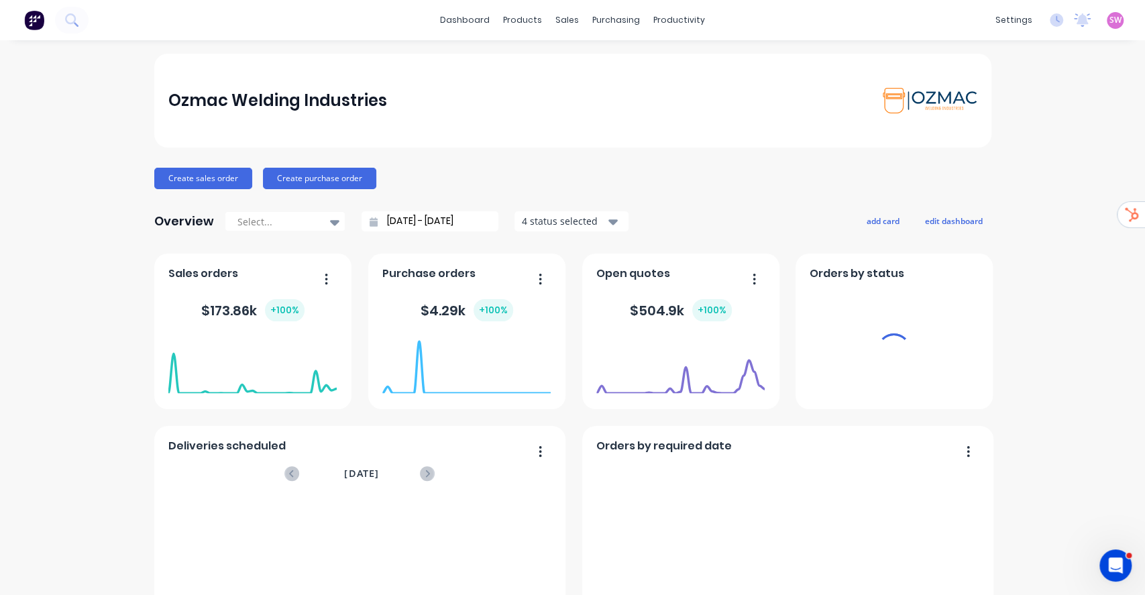
click at [858, 19] on span "SW" at bounding box center [1116, 20] width 12 height 12
click at [858, 168] on div at bounding box center [1061, 168] width 20 height 12
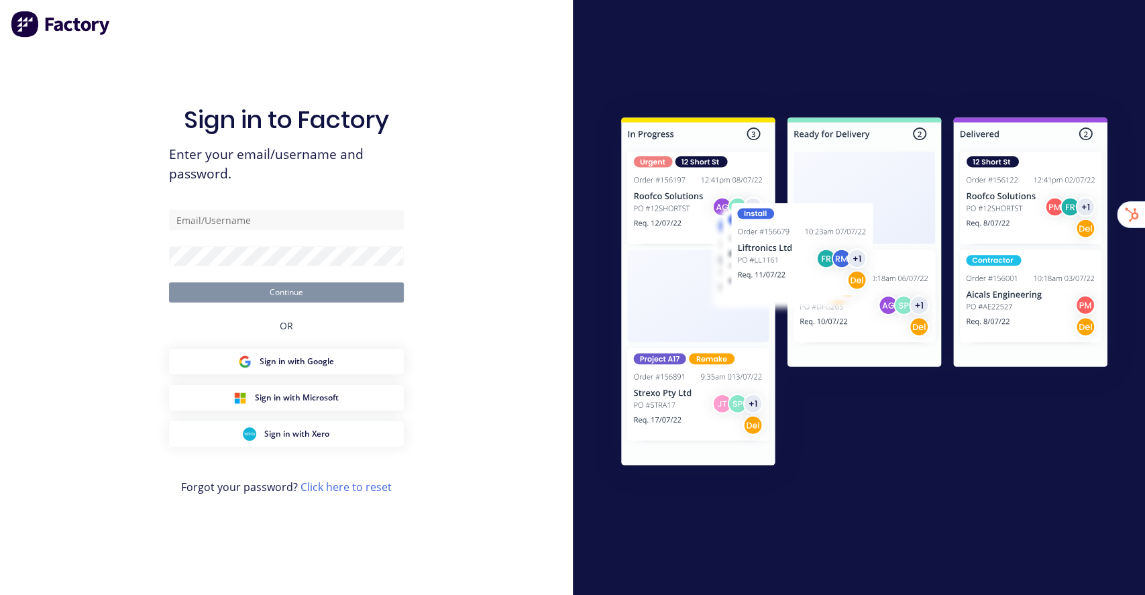
type input "[EMAIL_ADDRESS][DOMAIN_NAME]"
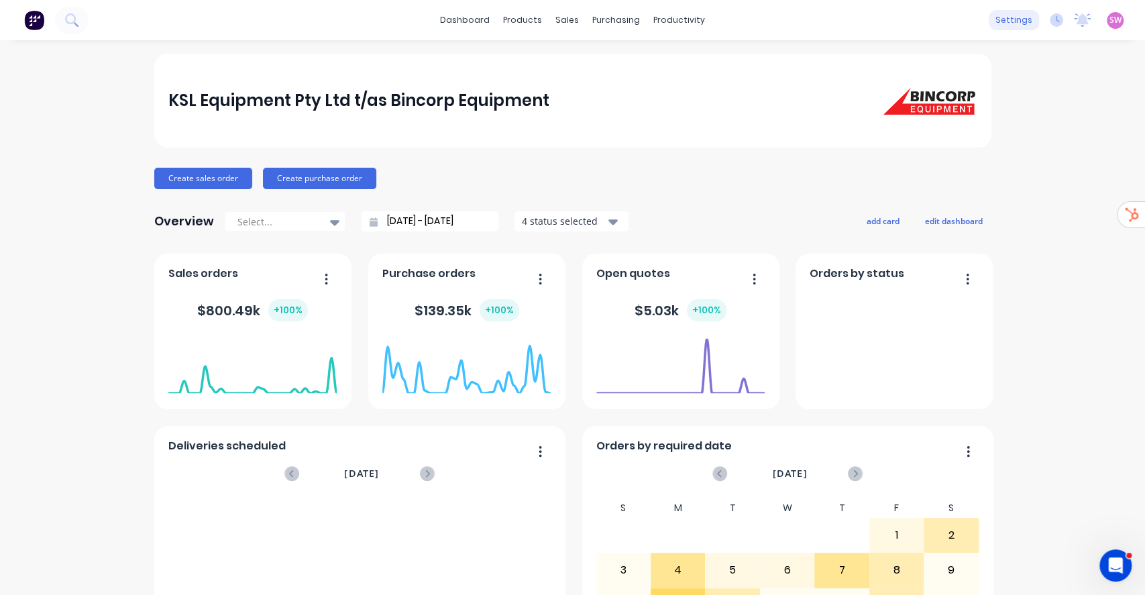
click at [991, 15] on div "settings" at bounding box center [1014, 20] width 50 height 20
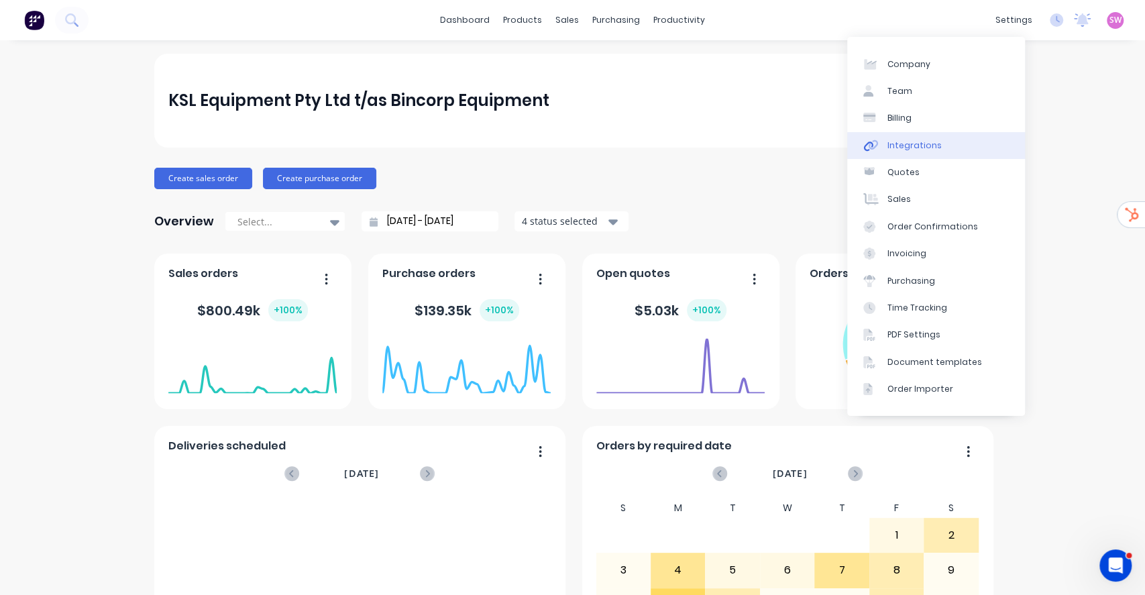
click at [912, 149] on div "Integrations" at bounding box center [915, 146] width 54 height 12
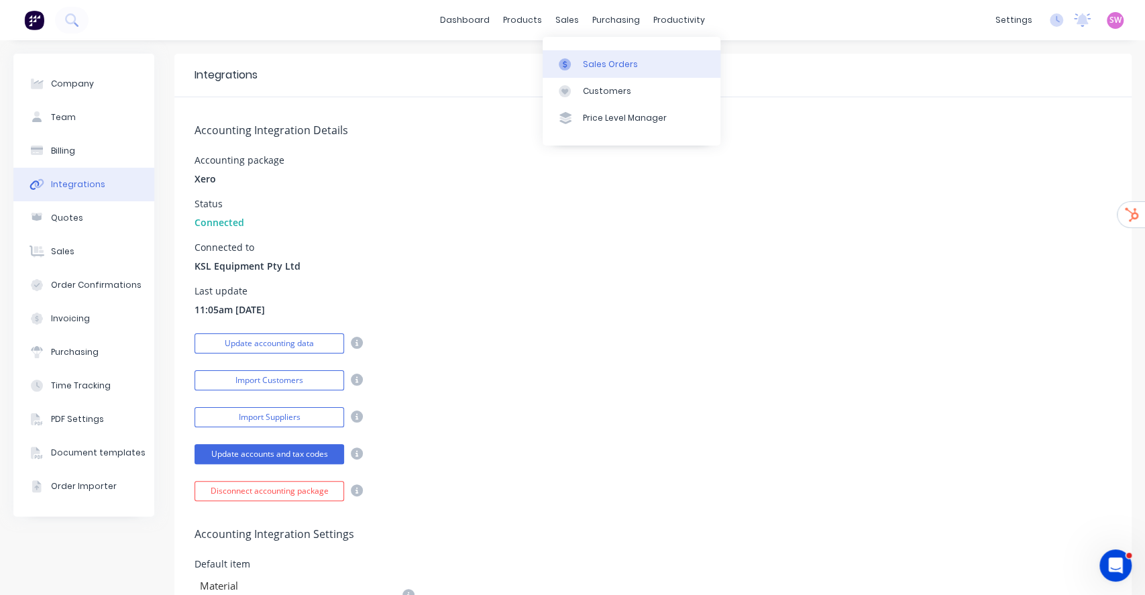
click at [590, 56] on link "Sales Orders" at bounding box center [632, 63] width 178 height 27
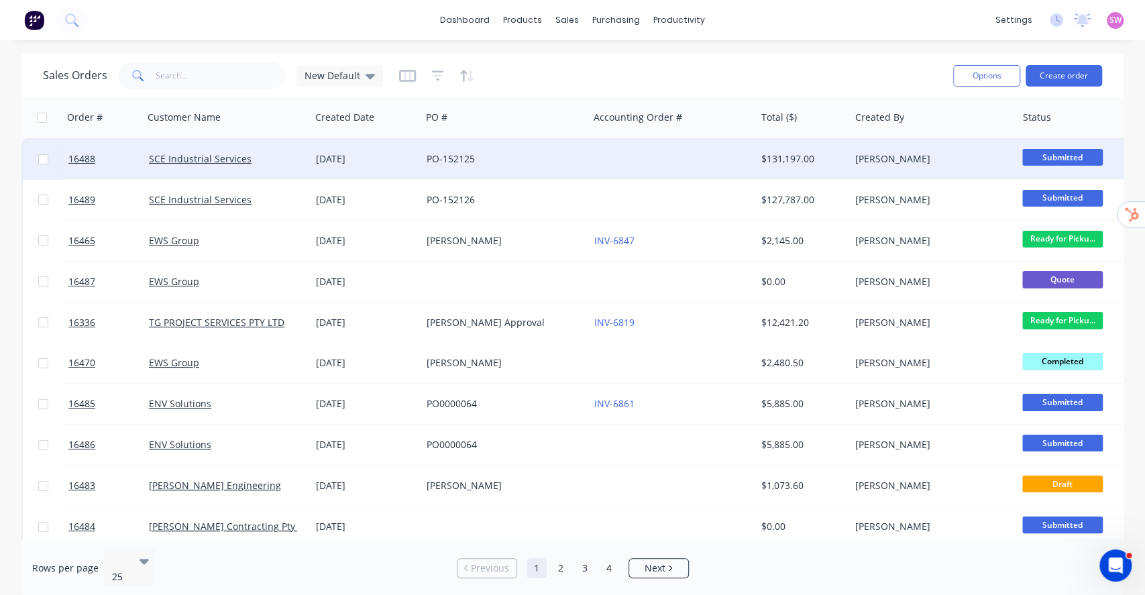
click at [584, 159] on div "PO-152125" at bounding box center [504, 159] width 167 height 40
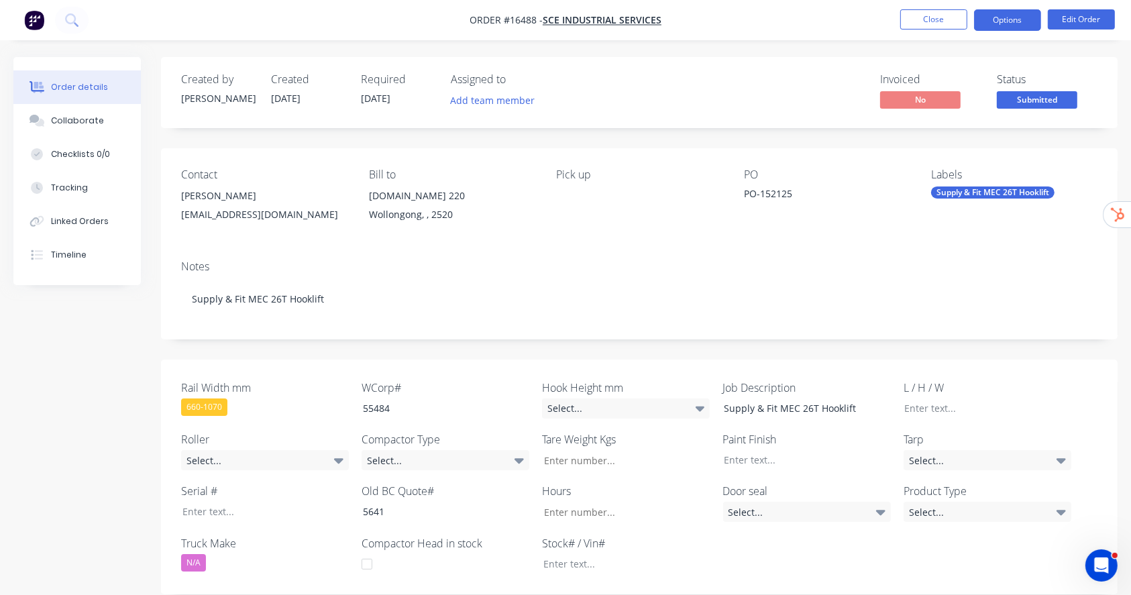
click at [1030, 18] on button "Options" at bounding box center [1007, 19] width 67 height 21
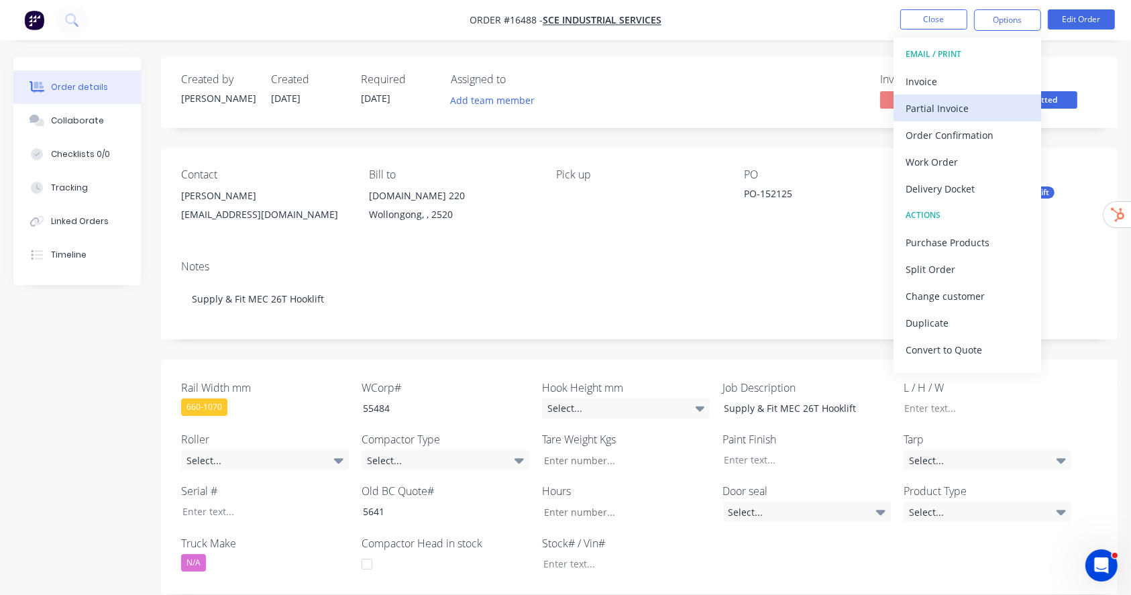
click at [974, 104] on div "Partial Invoice" at bounding box center [967, 108] width 123 height 19
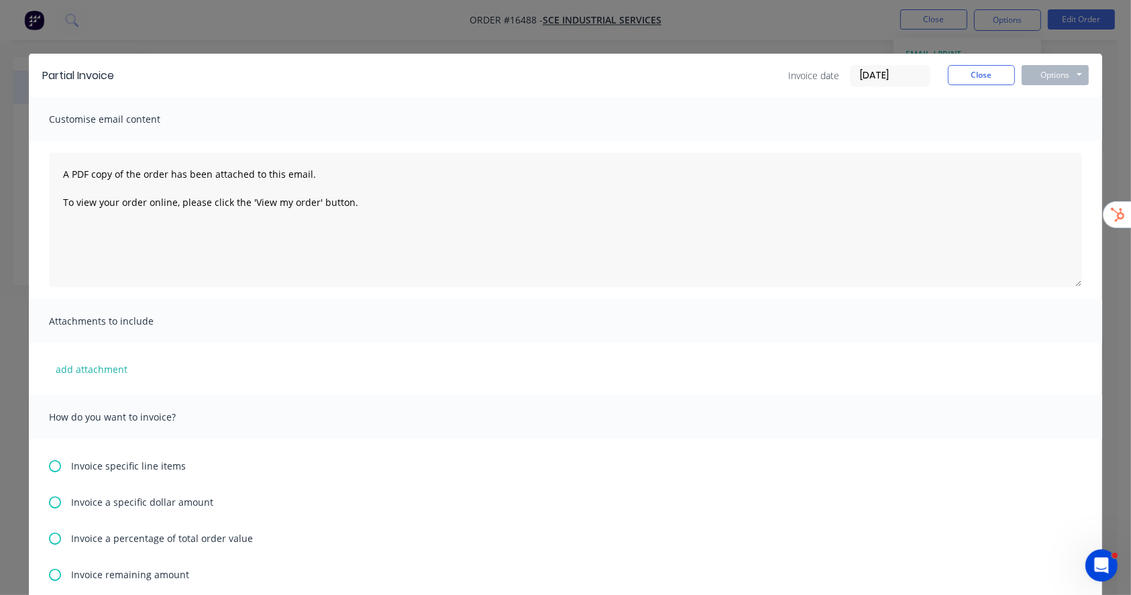
scroll to position [89, 0]
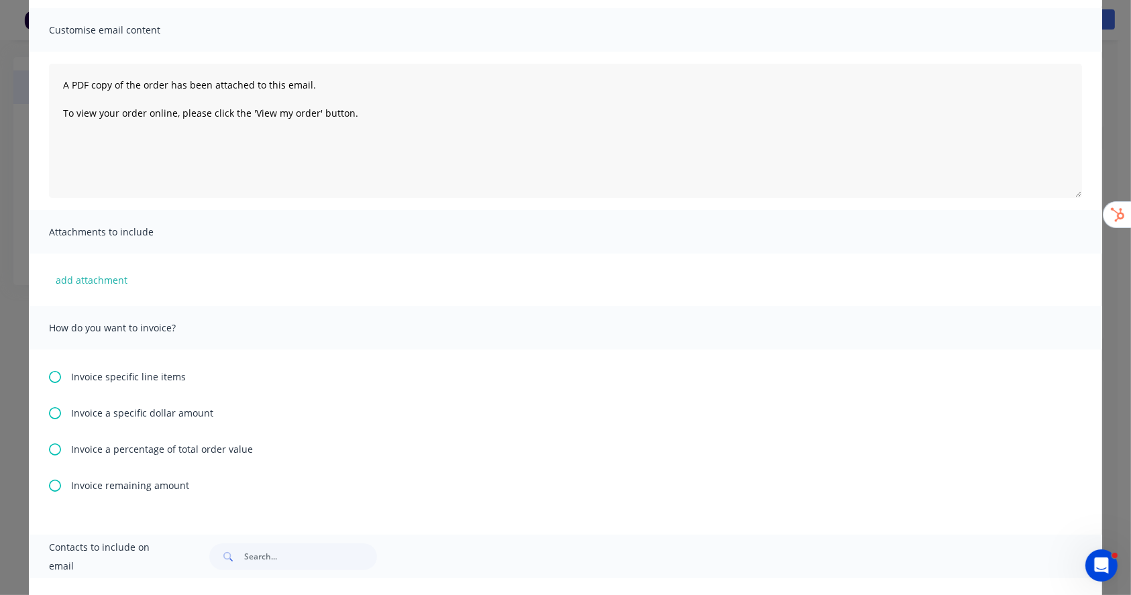
click at [85, 448] on span "Invoice a percentage of total order value" at bounding box center [162, 449] width 182 height 14
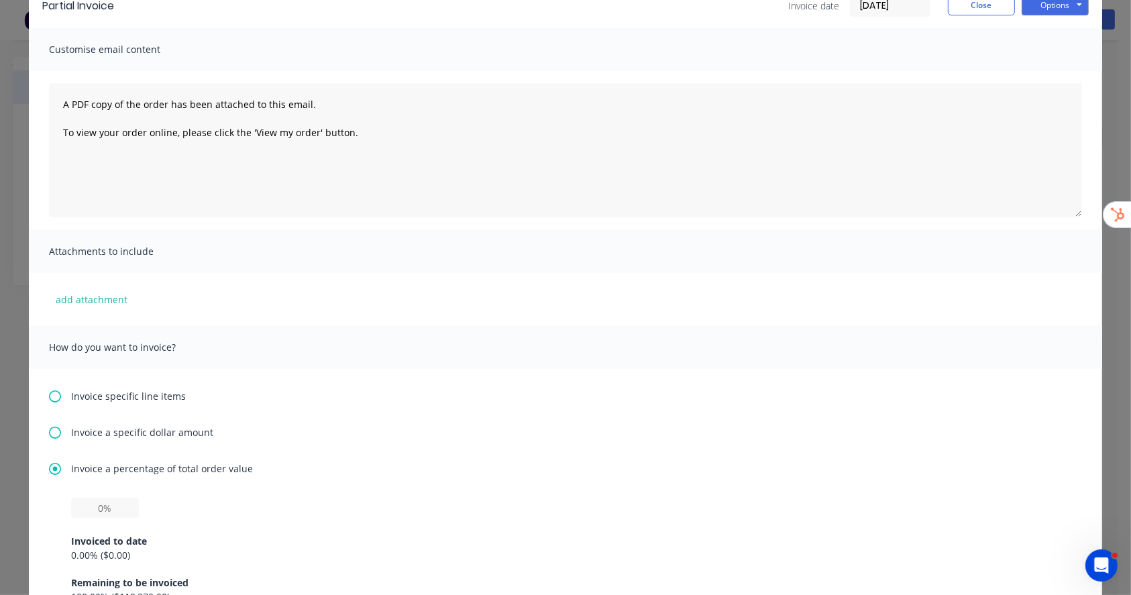
scroll to position [178, 0]
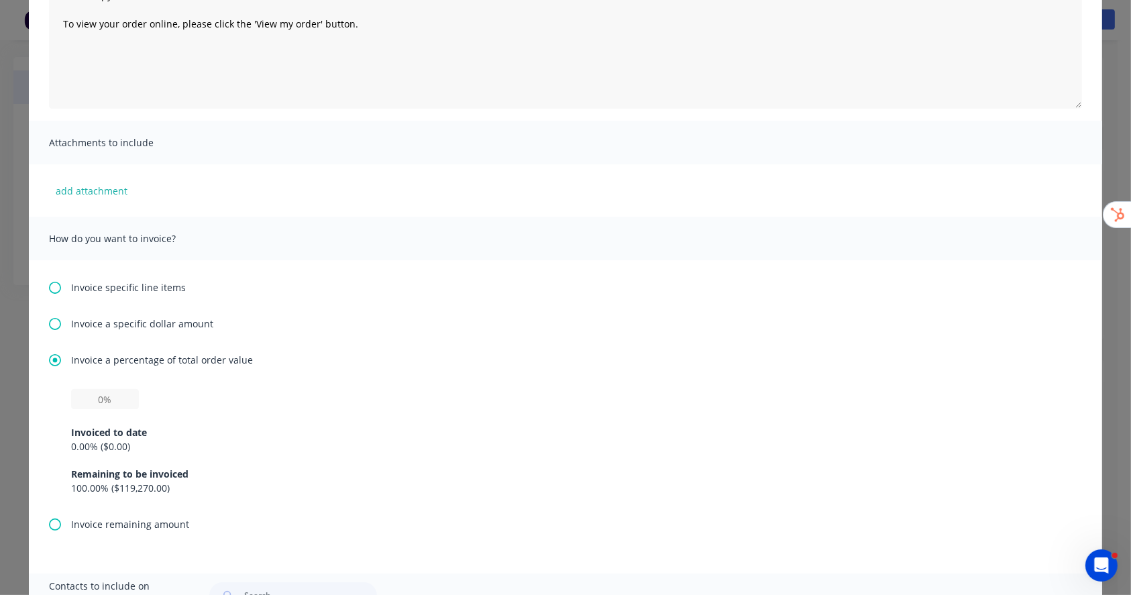
click at [91, 411] on div "Invoiced to date 0.00 % ( $0.00 ) Remaining to be invoiced 100.00 % ( $119,270.…" at bounding box center [565, 452] width 989 height 86
click at [88, 405] on input "text" at bounding box center [105, 399] width 68 height 20
type input "20%"
click at [582, 371] on div "Invoice a percentage of total order value 20% Invoiced to date 0.00 % ( $0.00 )…" at bounding box center [565, 435] width 1033 height 164
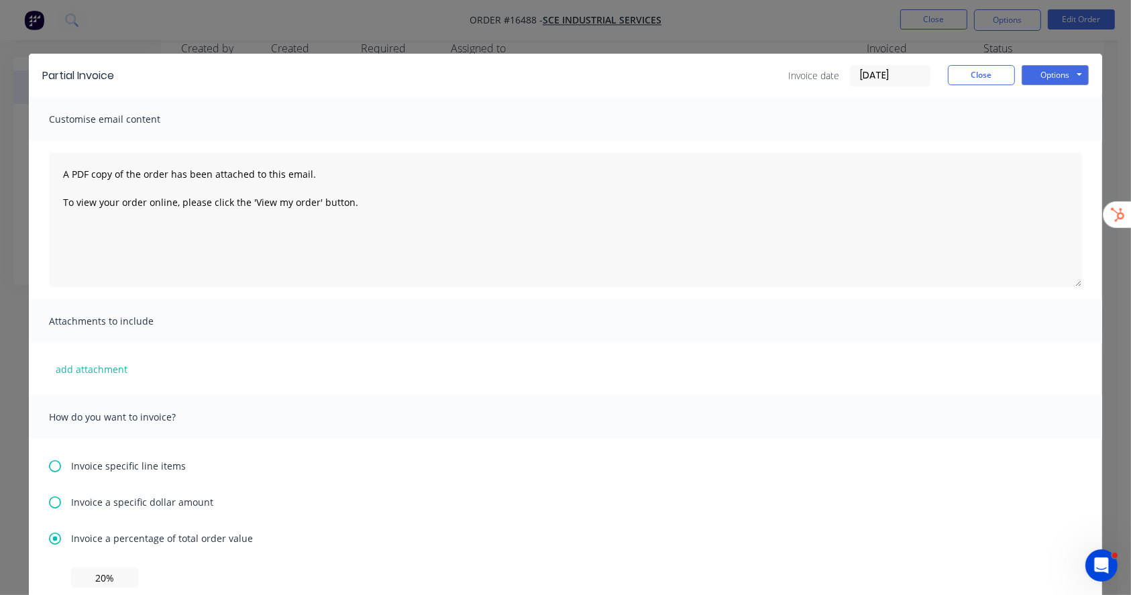
scroll to position [0, 0]
click at [1046, 78] on button "Options" at bounding box center [1055, 75] width 67 height 20
click at [1060, 117] on button "Print" at bounding box center [1065, 121] width 86 height 22
click at [951, 74] on button "Close" at bounding box center [981, 75] width 67 height 20
